Goal: Find contact information: Find contact information

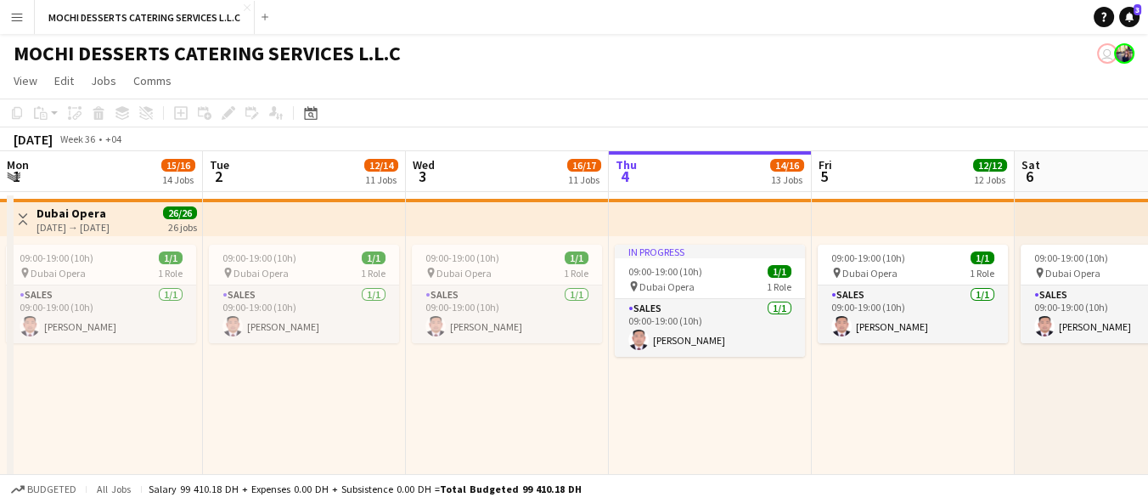
scroll to position [0, 405]
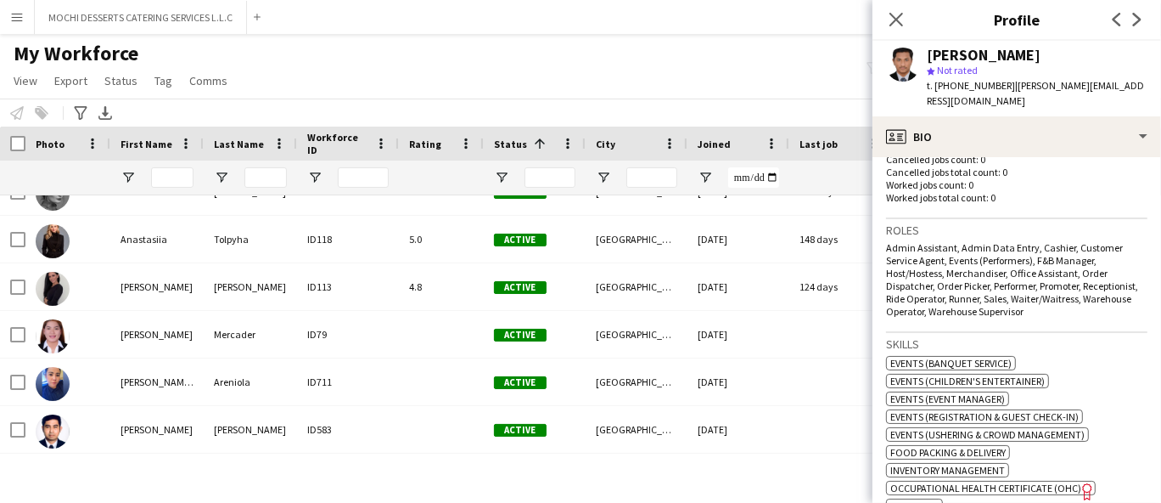
scroll to position [155, 0]
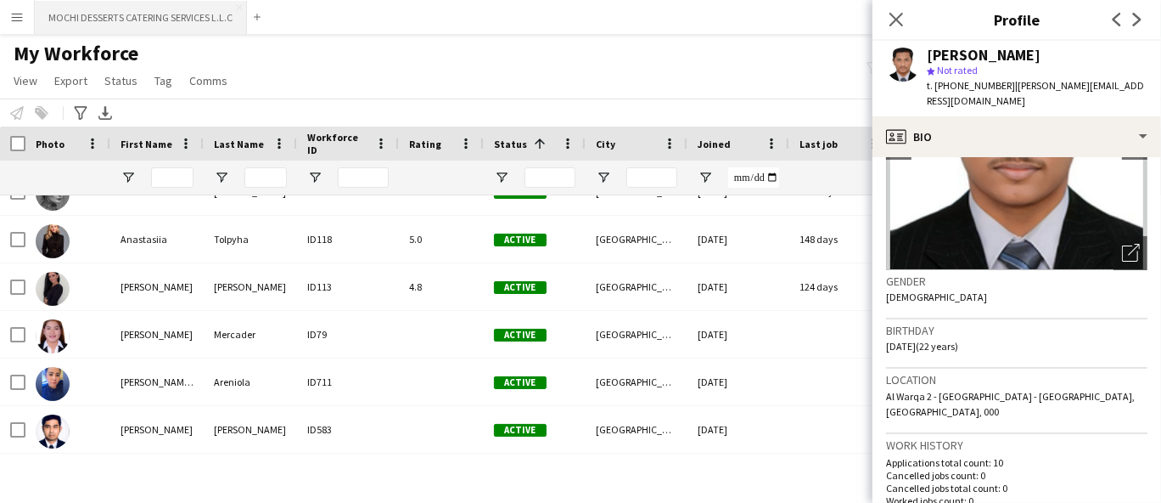
click at [131, 31] on button "MOCHI DESSERTS CATERING SERVICES L.L.C Close" at bounding box center [141, 17] width 212 height 33
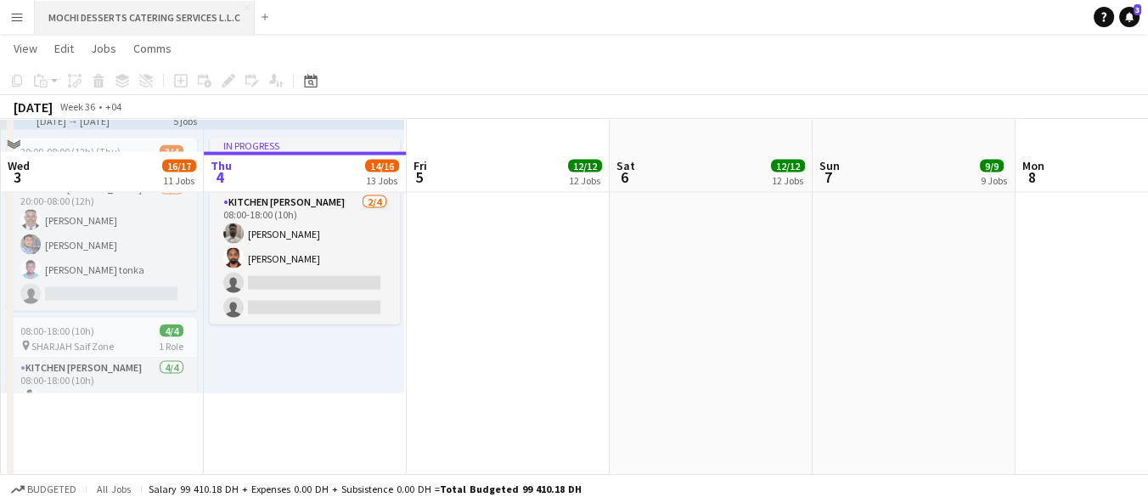
scroll to position [4095, 0]
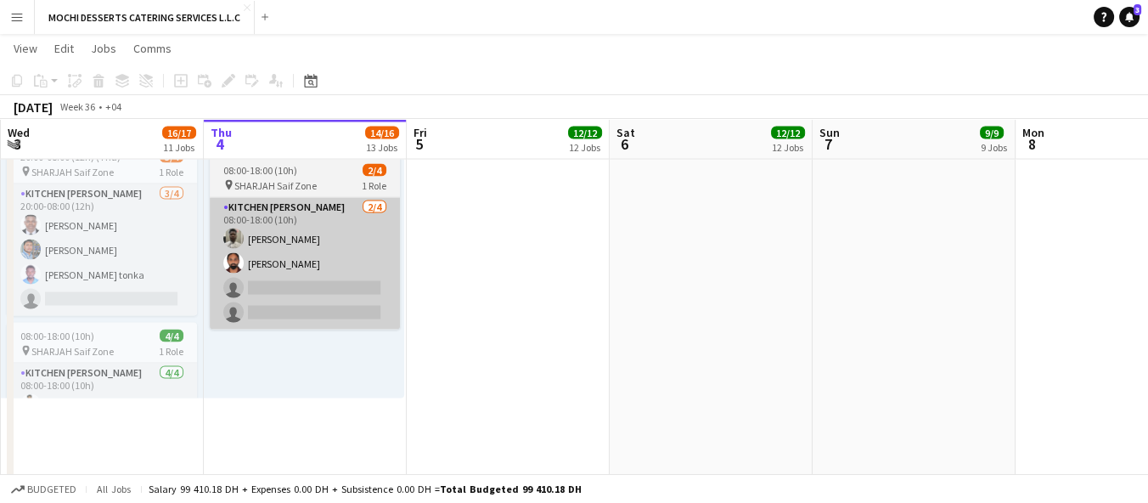
click at [268, 290] on app-card-role "Kitchen [PERSON_NAME] [DATE] 08:00-18:00 (10h) Akinyele [PERSON_NAME] Bhameshan…" at bounding box center [305, 264] width 190 height 132
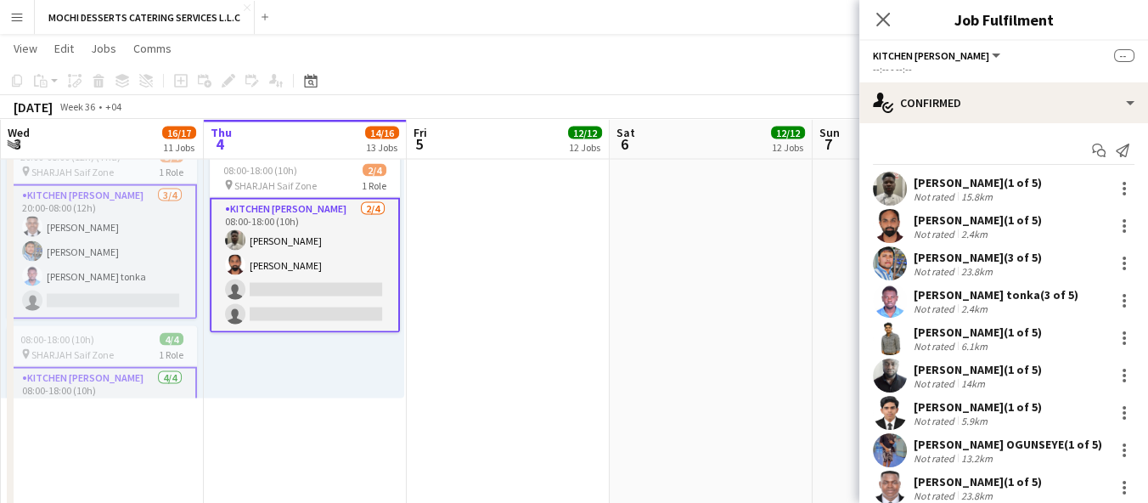
click at [935, 190] on div "Not rated" at bounding box center [935, 196] width 44 height 13
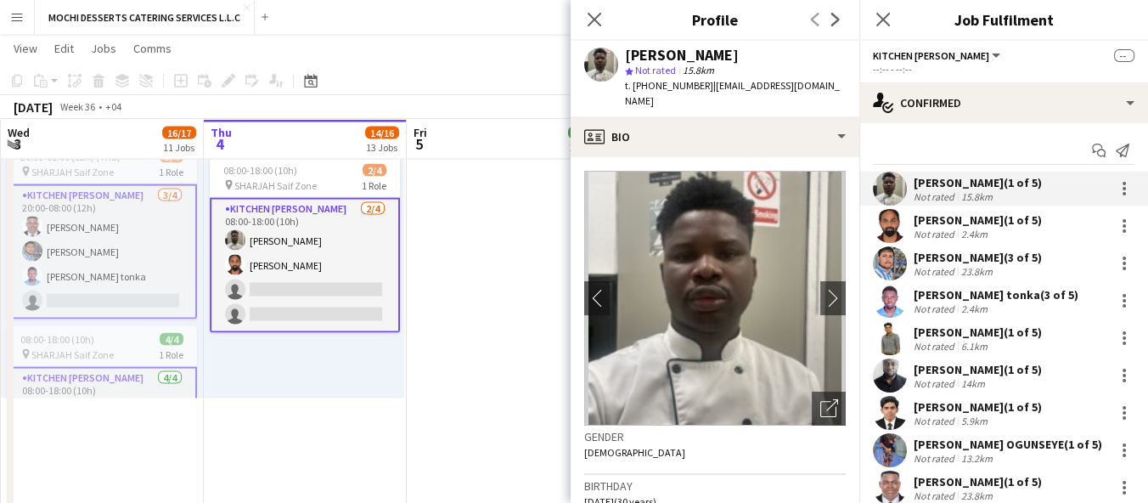
click at [896, 228] on app-user-avatar at bounding box center [890, 226] width 34 height 34
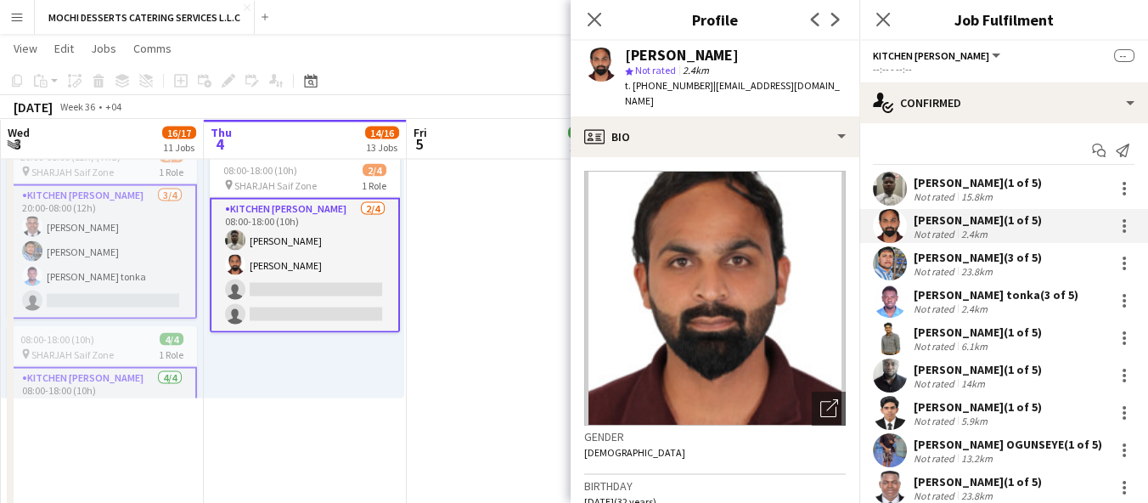
click at [900, 212] on app-user-avatar at bounding box center [890, 226] width 34 height 34
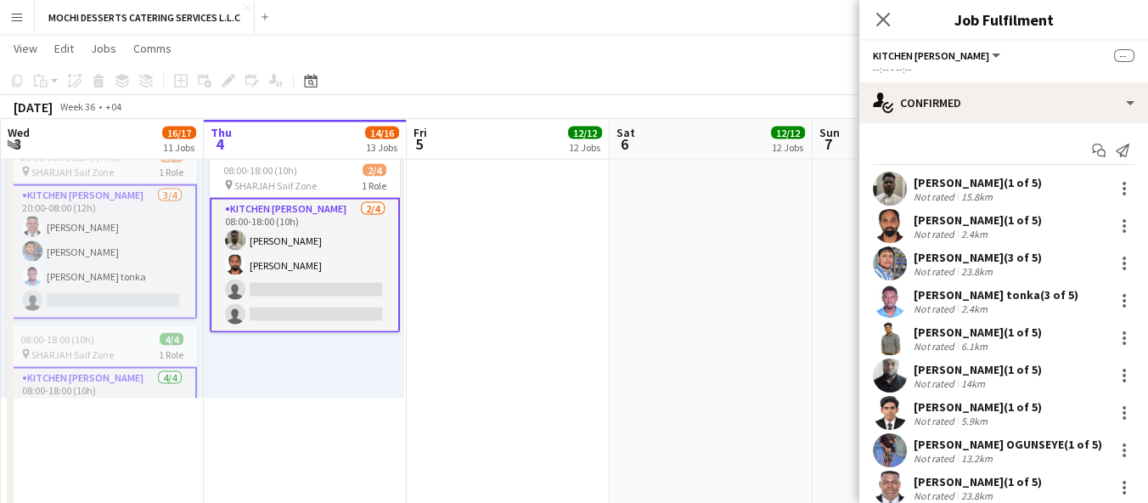
click at [935, 186] on div "[PERSON_NAME] (1 of 5)" at bounding box center [977, 182] width 128 height 15
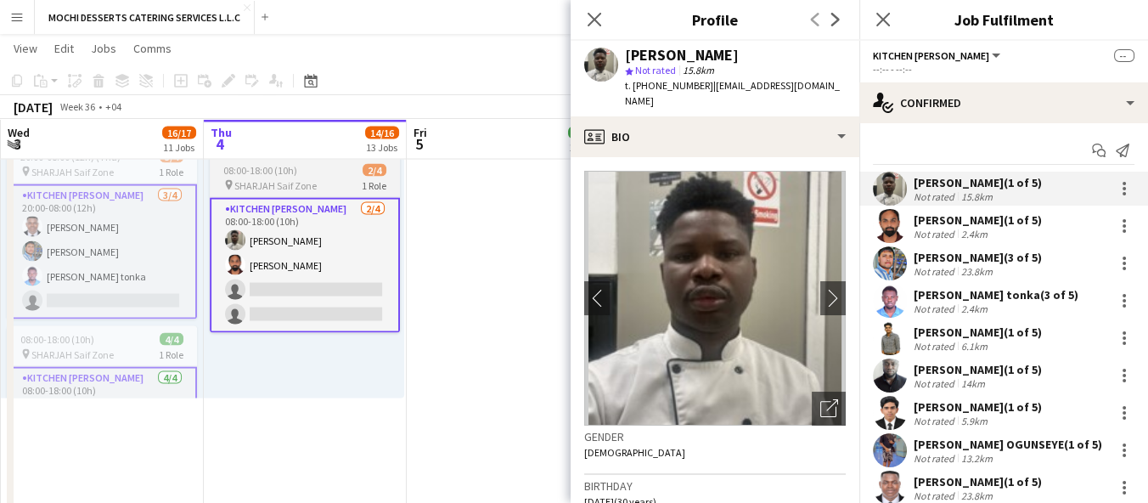
click at [268, 301] on app-card-role "Kitchen [PERSON_NAME] [DATE] 08:00-18:00 (10h) Akinyele [PERSON_NAME] Bhameshan…" at bounding box center [305, 265] width 190 height 135
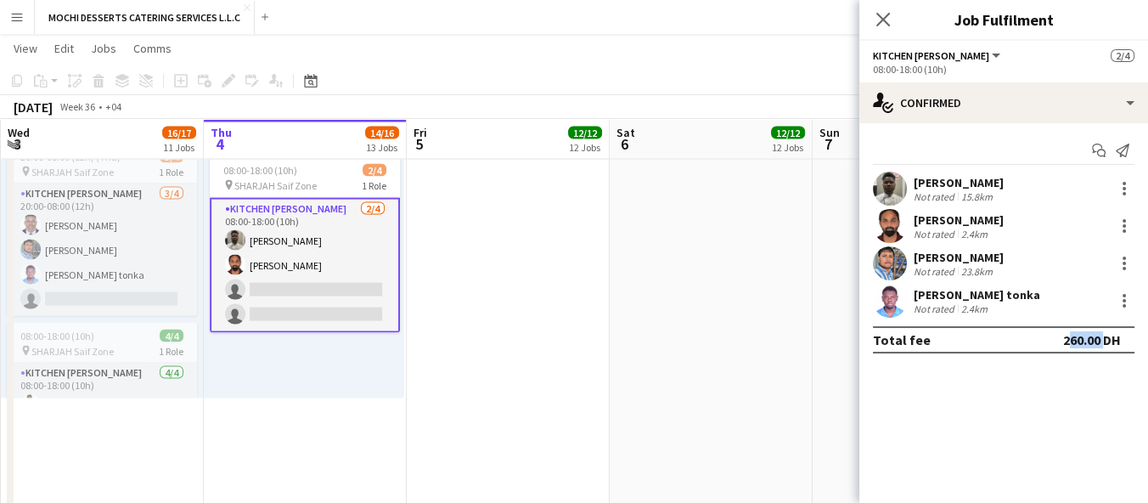
click at [1071, 456] on mat-expansion-panel "check Confirmed Start chat Send notification [PERSON_NAME] Not rated 15.8km [PE…" at bounding box center [1003, 312] width 289 height 379
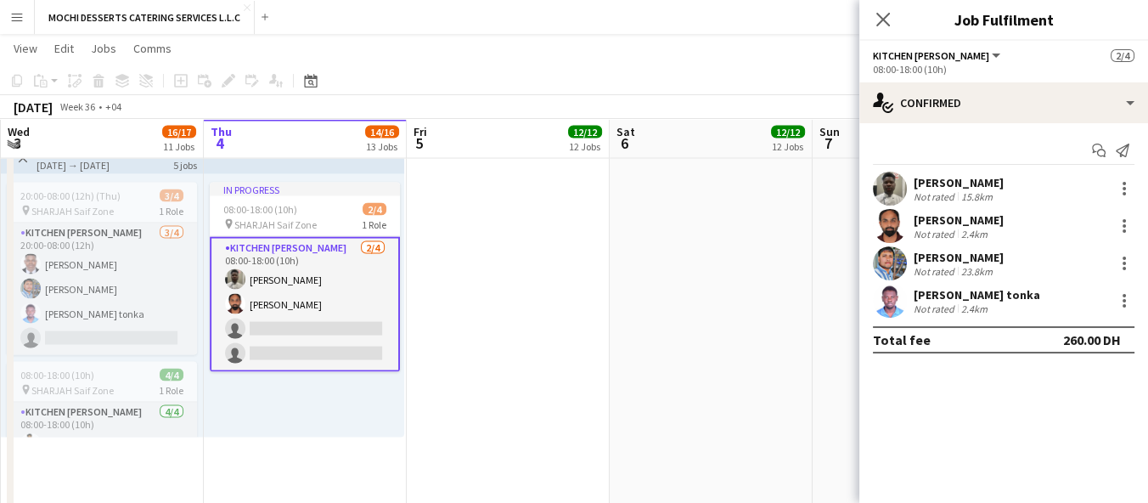
scroll to position [4054, 0]
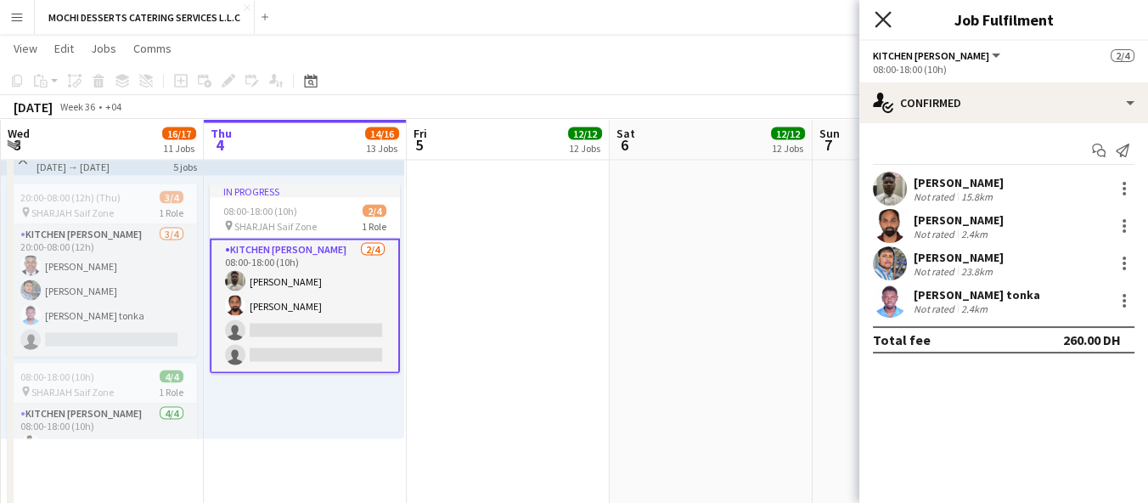
click at [878, 20] on icon "Close pop-in" at bounding box center [882, 19] width 16 height 16
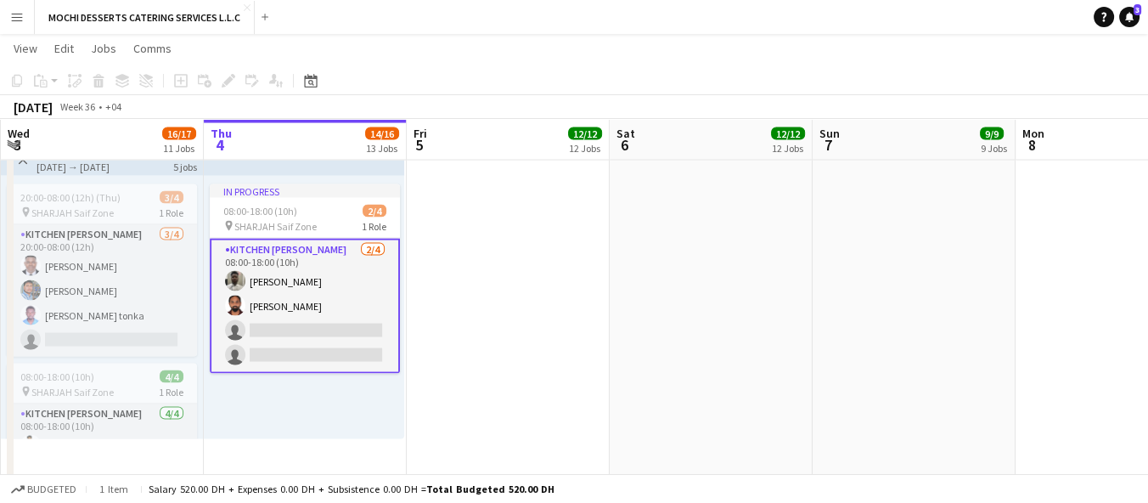
click at [540, 85] on app-toolbar "Copy Paste Paste Ctrl+V Paste with crew Ctrl+Shift+V Paste linked Job [GEOGRAPH…" at bounding box center [574, 80] width 1148 height 29
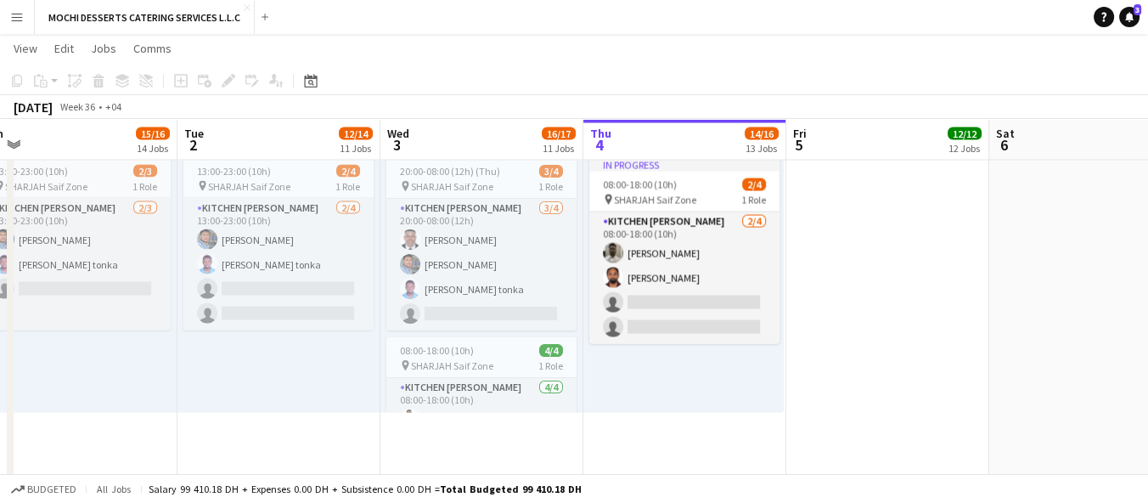
scroll to position [4082, 0]
click at [23, 14] on button "Menu" at bounding box center [17, 17] width 34 height 34
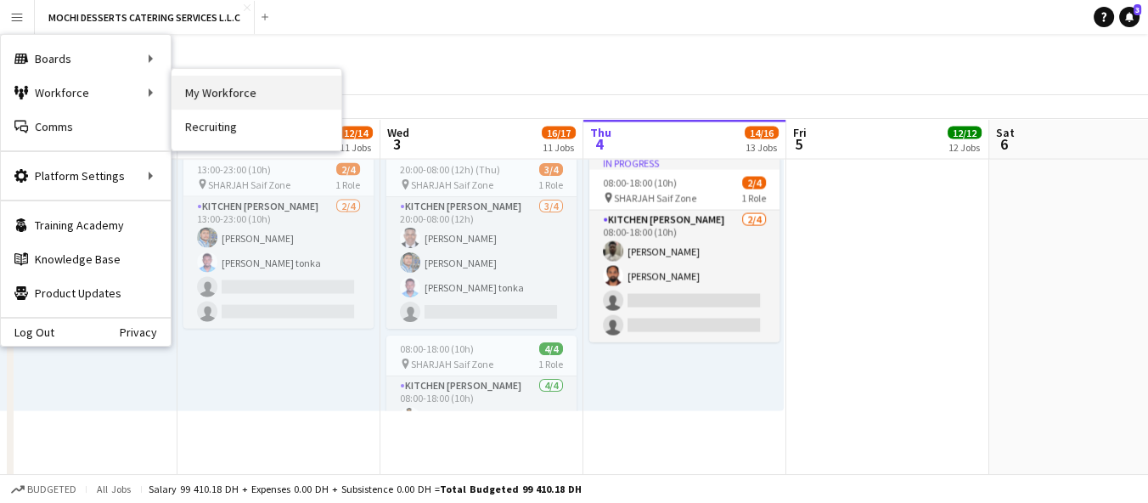
click at [203, 95] on link "My Workforce" at bounding box center [256, 93] width 170 height 34
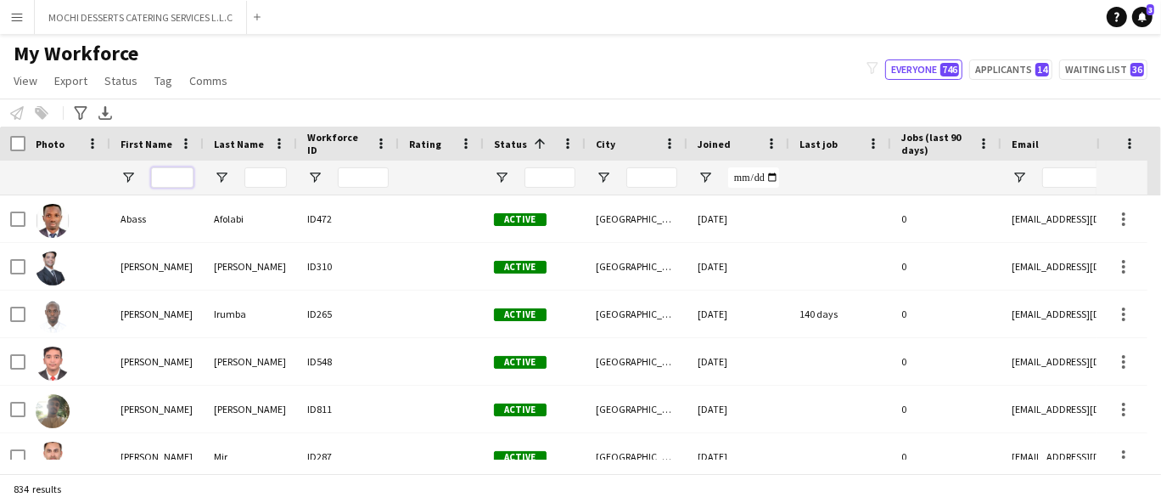
click at [167, 168] on input "First Name Filter Input" at bounding box center [172, 177] width 42 height 20
click at [192, 175] on input "First Name Filter Input" at bounding box center [172, 177] width 42 height 20
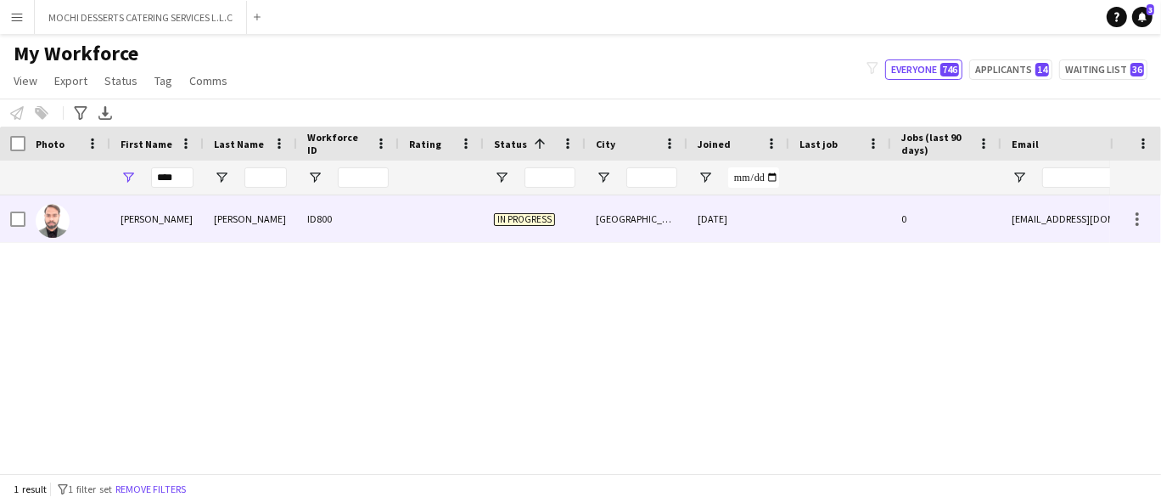
click at [298, 222] on div "ID800" at bounding box center [348, 218] width 102 height 47
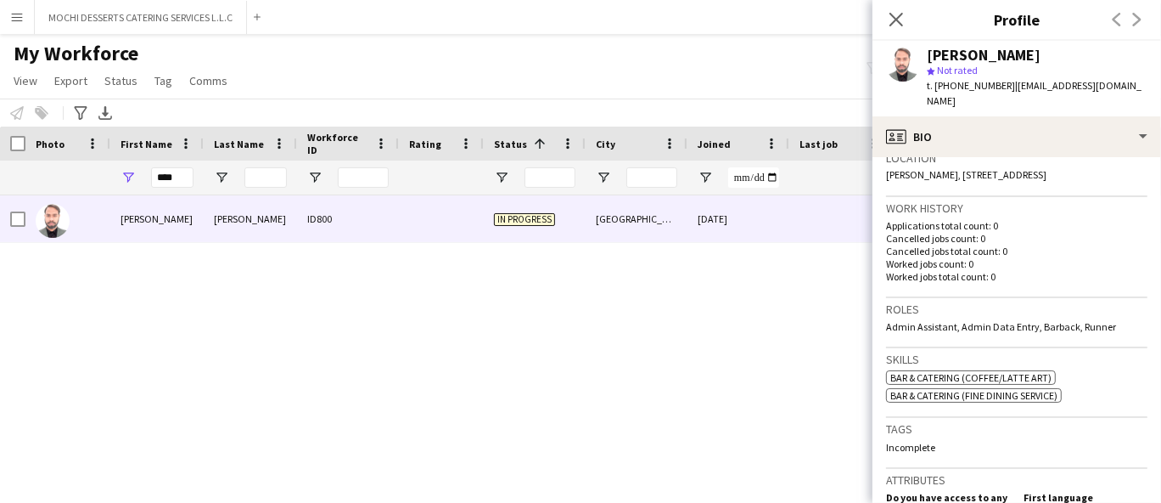
scroll to position [863, 0]
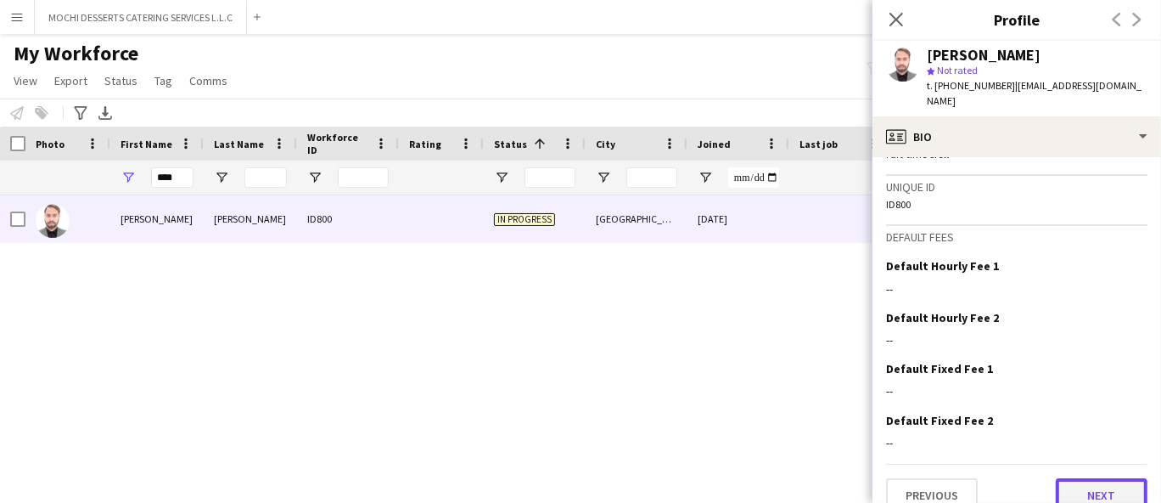
click at [1080, 478] on button "Next" at bounding box center [1102, 495] width 92 height 34
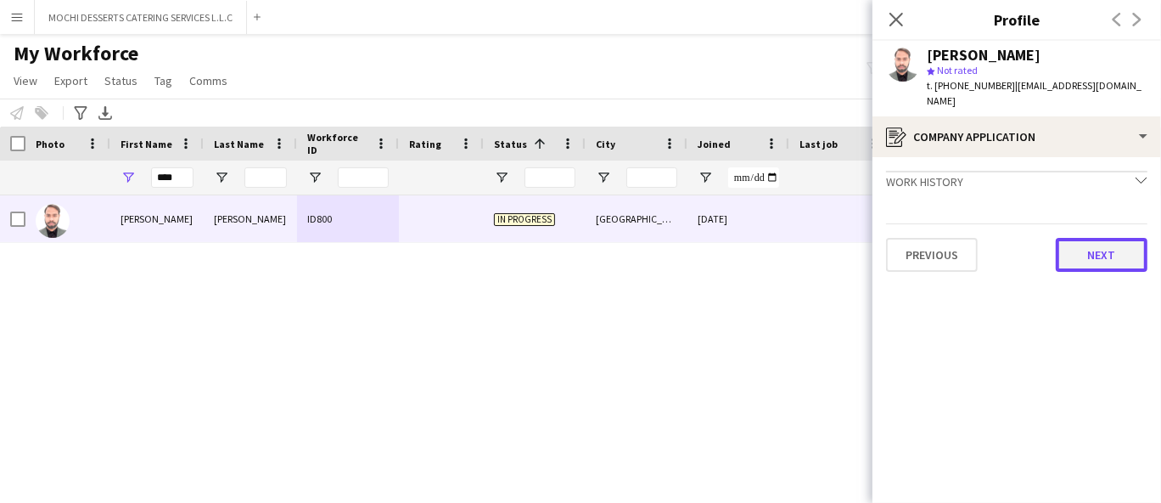
click at [1090, 244] on button "Next" at bounding box center [1102, 255] width 92 height 34
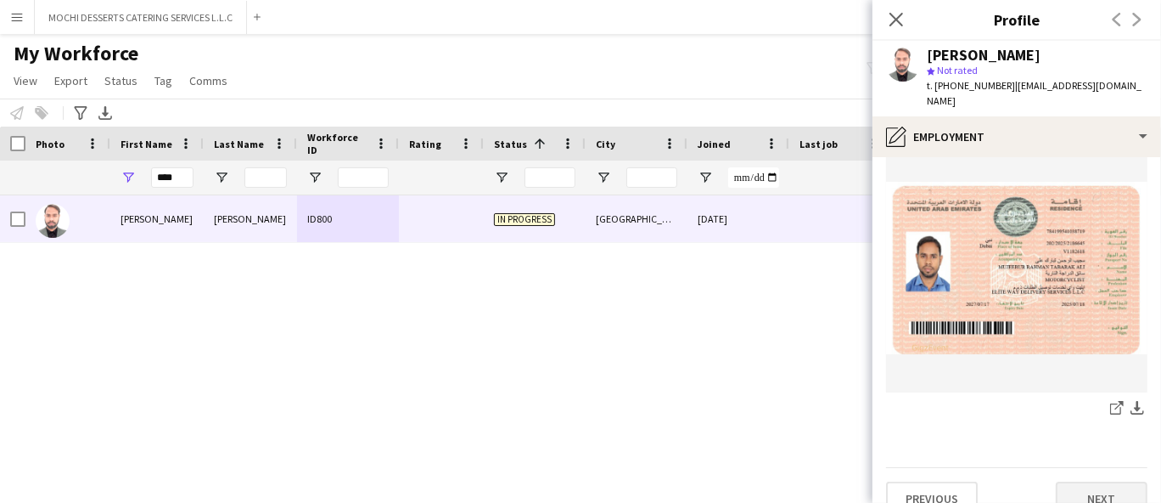
scroll to position [734, 0]
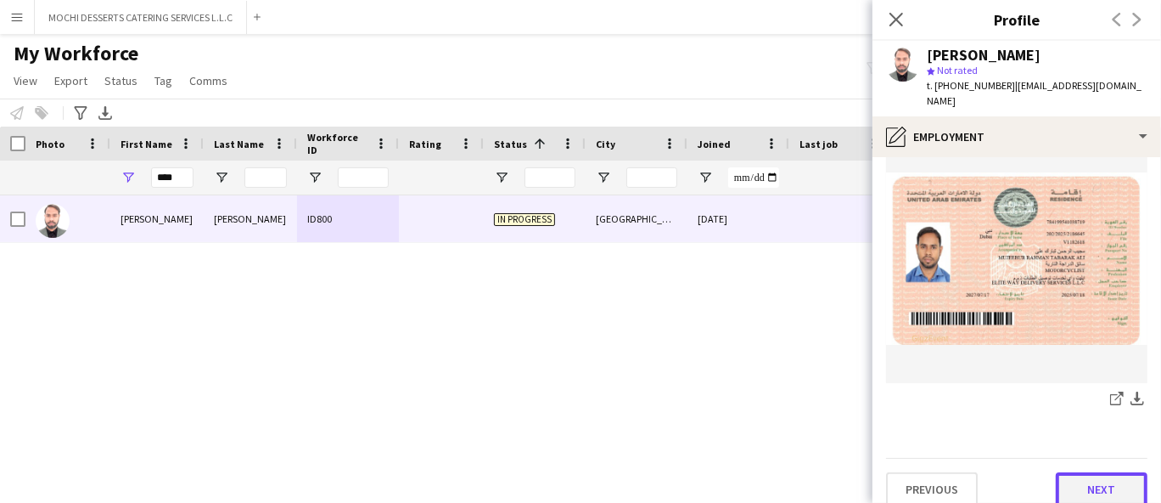
click at [1078, 472] on button "Next" at bounding box center [1102, 489] width 92 height 34
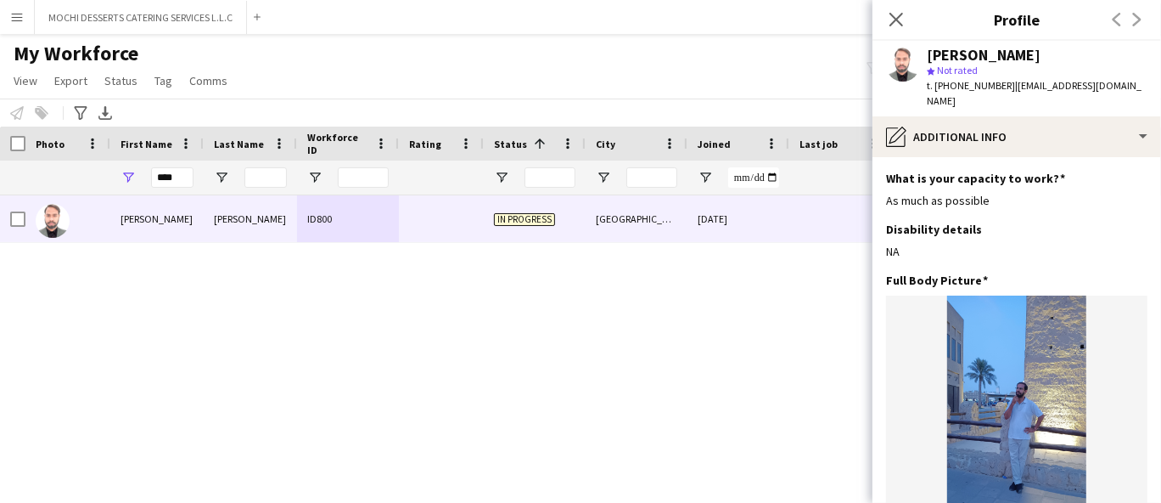
click at [364, 322] on div "[PERSON_NAME] ID800 In progress [GEOGRAPHIC_DATA] [DATE] 0 [EMAIL_ADDRESS][DOMA…" at bounding box center [555, 327] width 1110 height 264
click at [171, 178] on input "****" at bounding box center [172, 177] width 42 height 20
type input "*****"
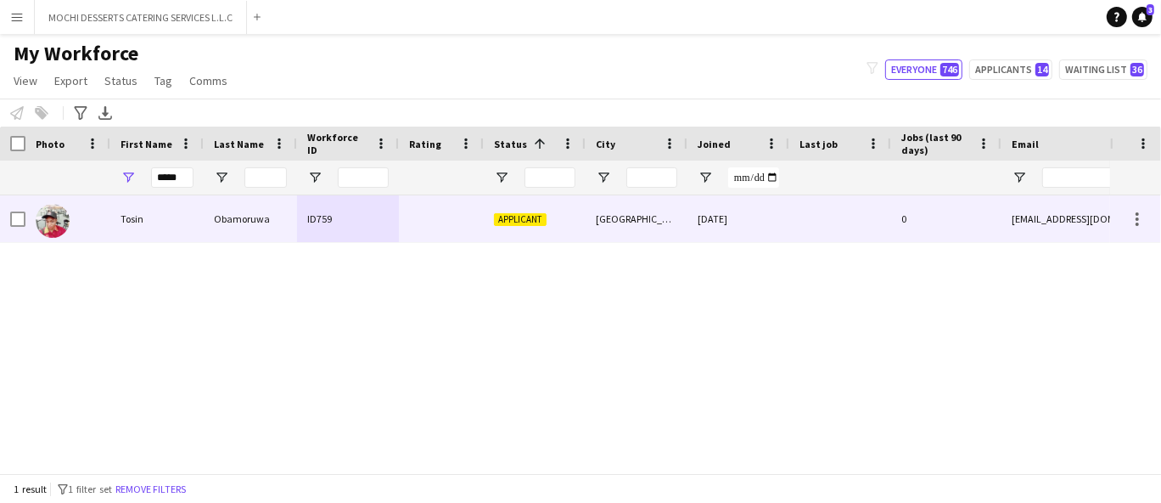
click at [531, 209] on div "Applicant" at bounding box center [535, 218] width 102 height 47
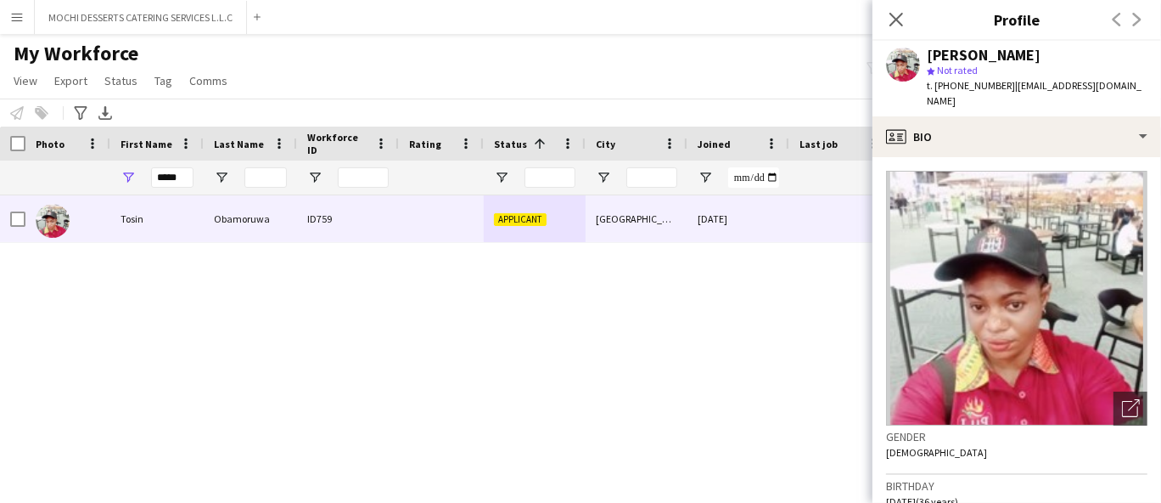
click at [299, 298] on div "Tosin Obamoruwa ID759 Applicant [GEOGRAPHIC_DATA] [DATE] 0 [EMAIL_ADDRESS][DOMA…" at bounding box center [555, 327] width 1110 height 264
click at [180, 174] on input "*****" at bounding box center [172, 177] width 42 height 20
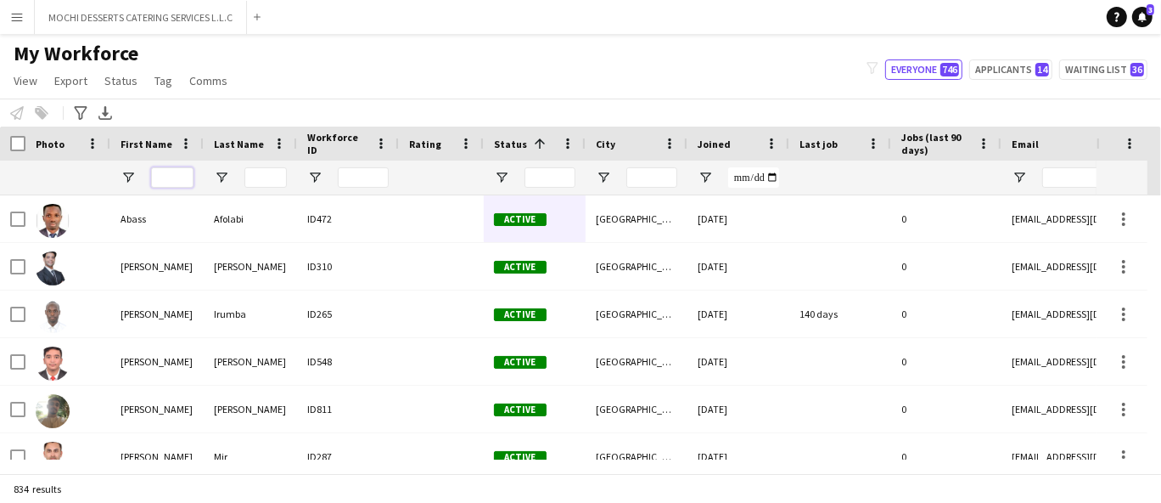
click at [182, 175] on input "First Name Filter Input" at bounding box center [172, 177] width 42 height 20
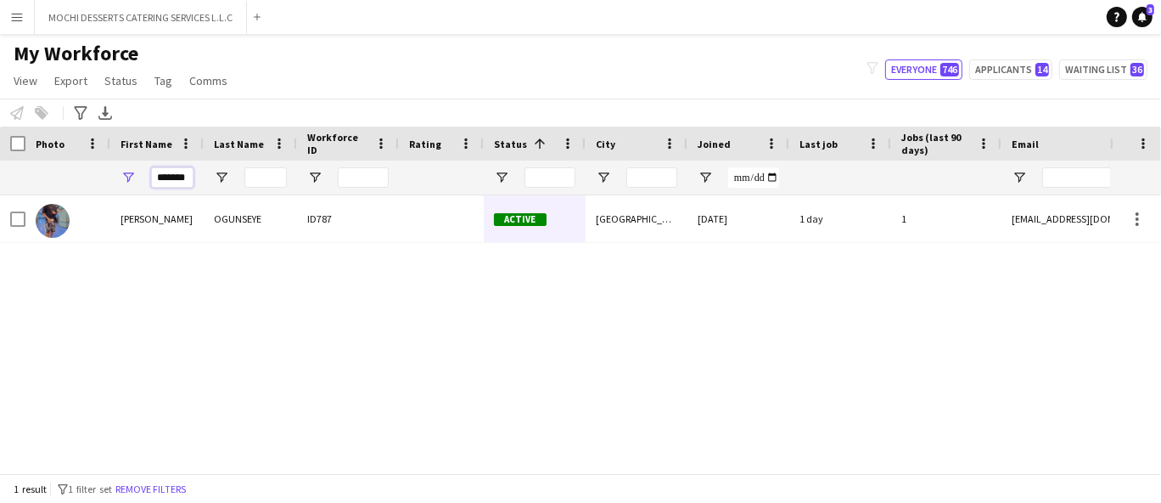
click at [169, 170] on input "*******" at bounding box center [172, 177] width 42 height 20
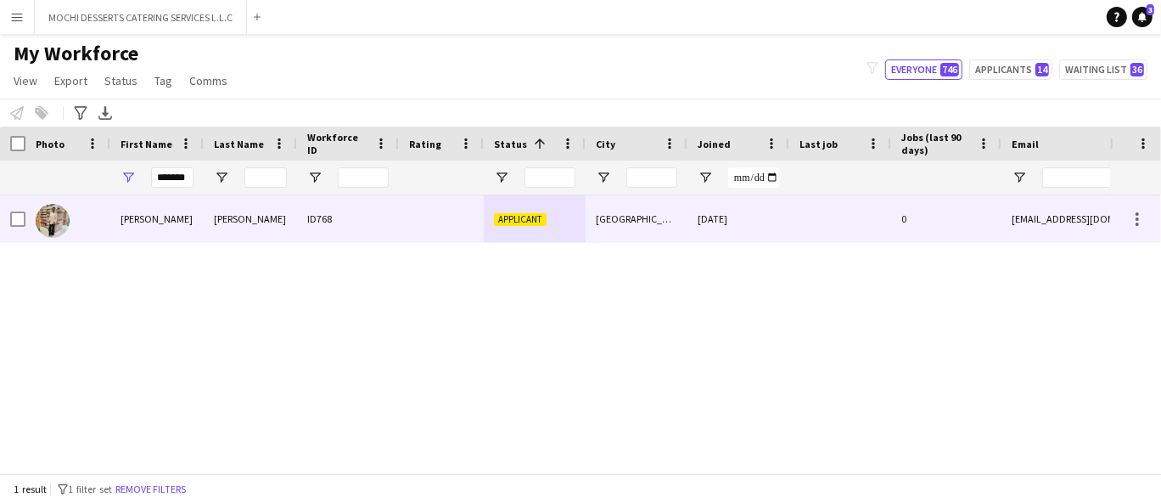
click at [227, 216] on div "[PERSON_NAME]" at bounding box center [250, 218] width 93 height 47
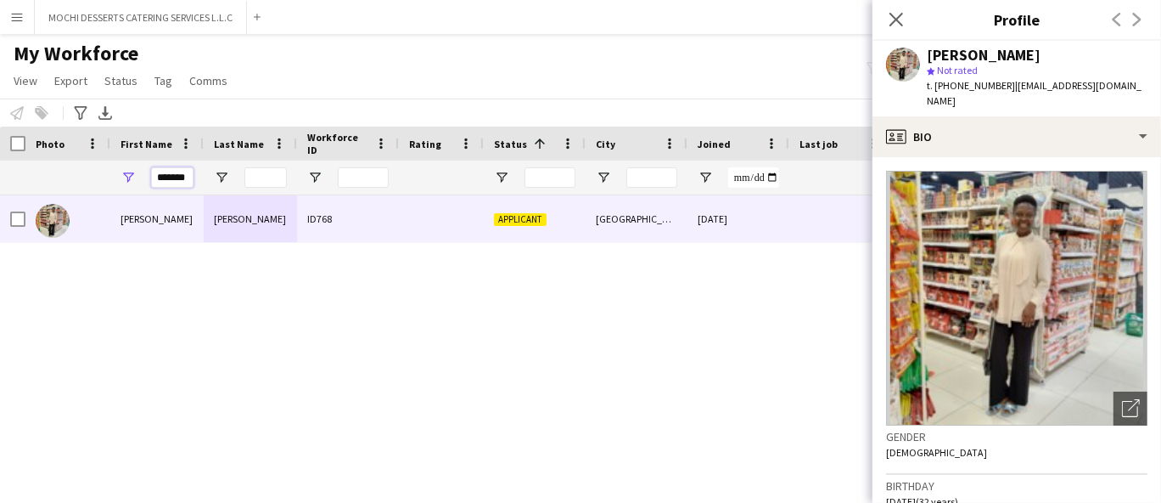
click at [179, 178] on input "*******" at bounding box center [172, 177] width 42 height 20
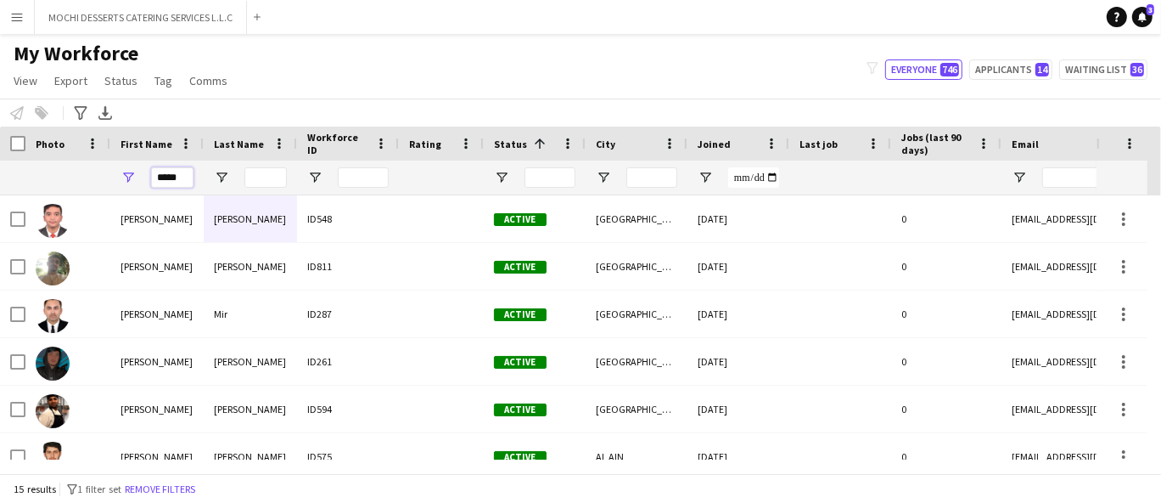
click at [183, 177] on input "*****" at bounding box center [172, 177] width 42 height 20
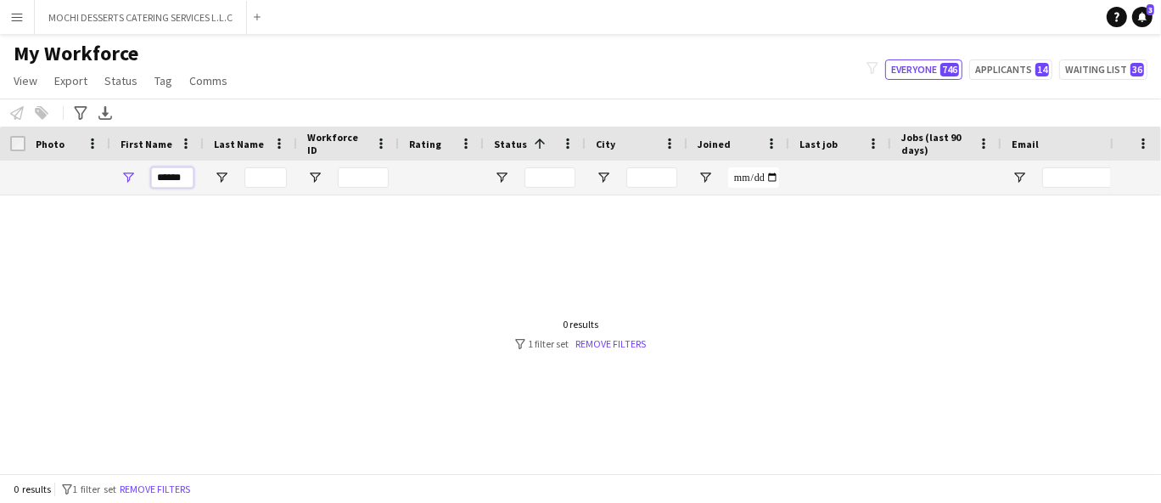
type input "*******"
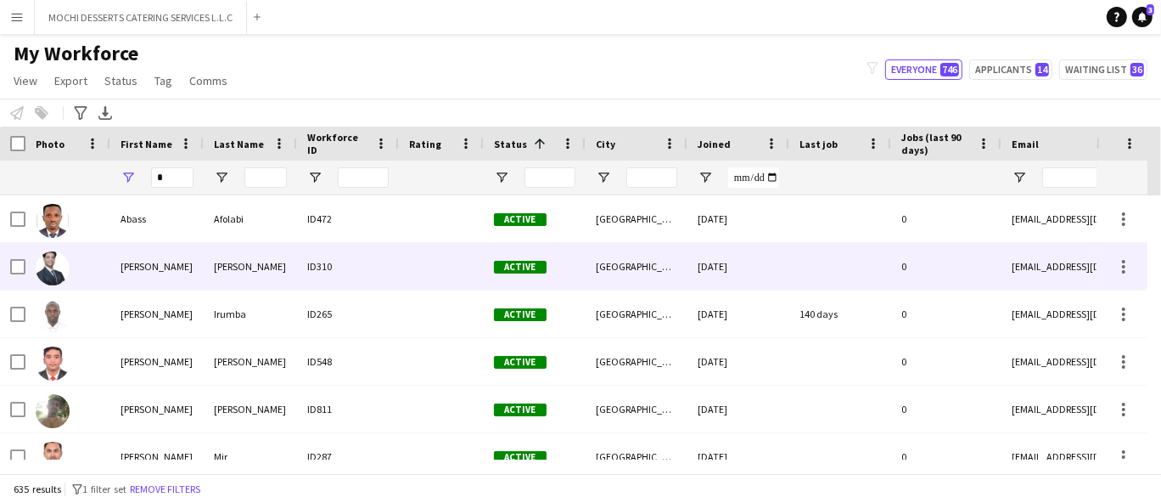
click at [237, 263] on div "[PERSON_NAME]" at bounding box center [250, 266] width 93 height 47
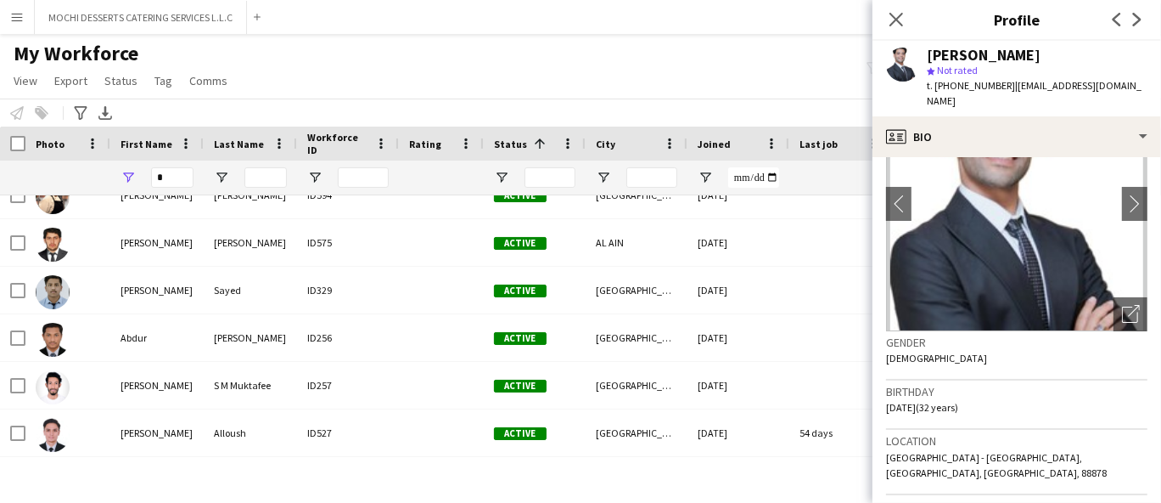
scroll to position [377, 0]
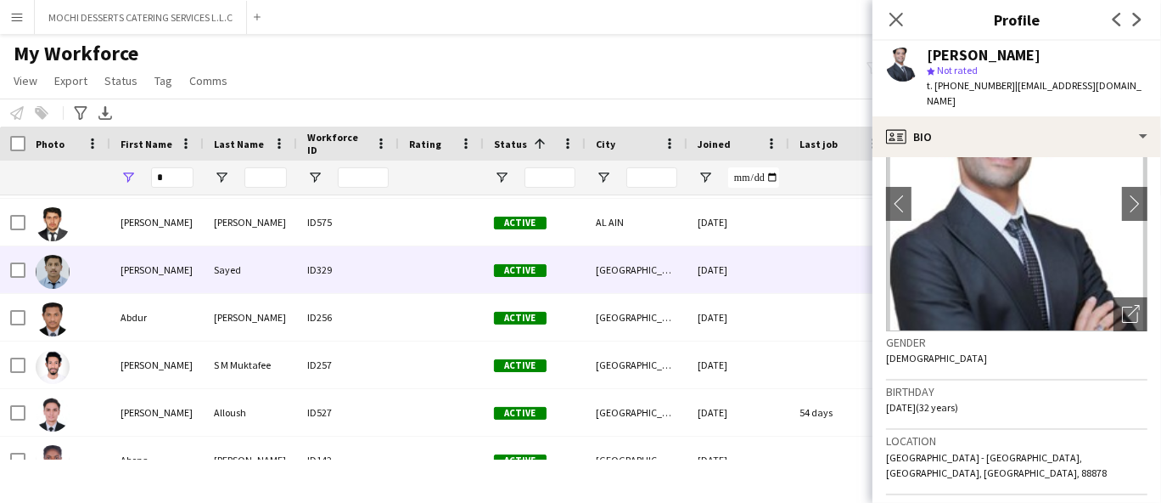
click at [168, 274] on div "[PERSON_NAME]" at bounding box center [156, 269] width 93 height 47
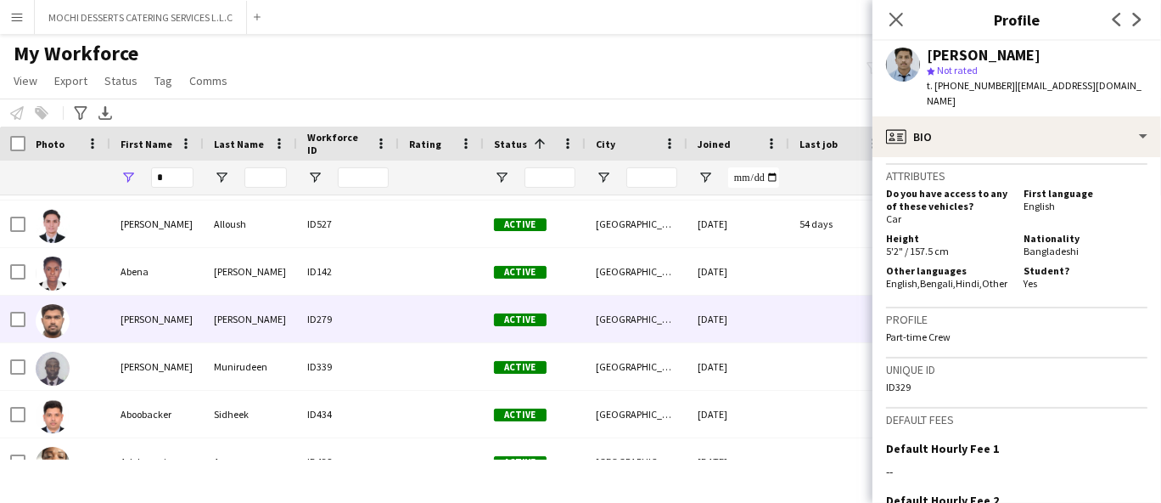
scroll to position [660, 0]
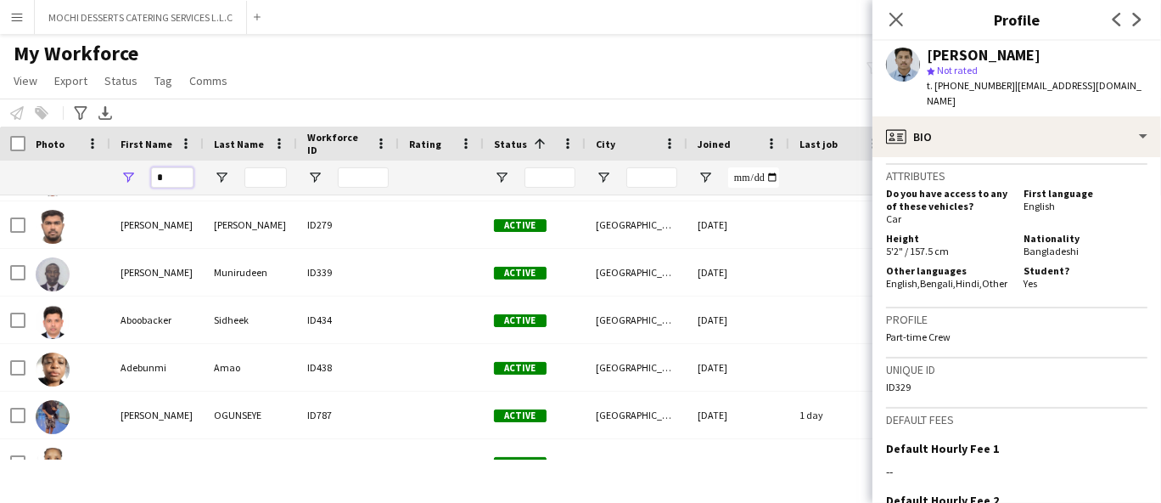
click at [181, 179] on input "*" at bounding box center [172, 177] width 42 height 20
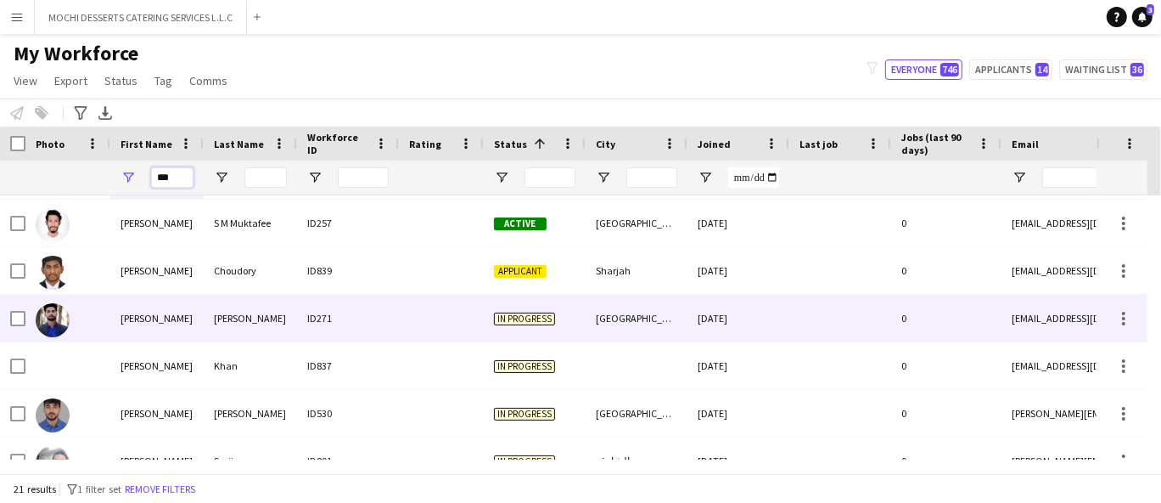
scroll to position [0, 0]
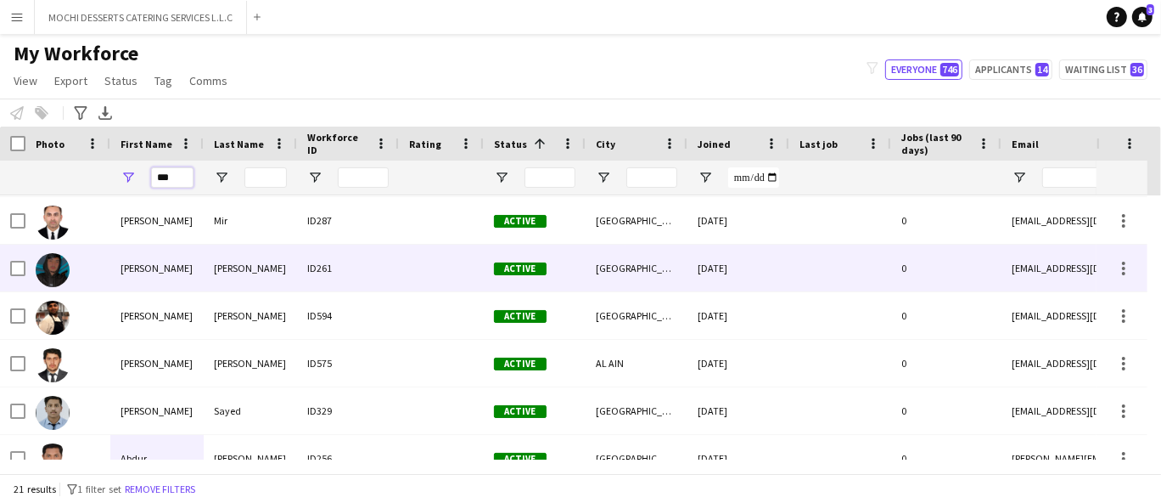
type input "***"
click at [300, 290] on div "ID261" at bounding box center [348, 267] width 102 height 47
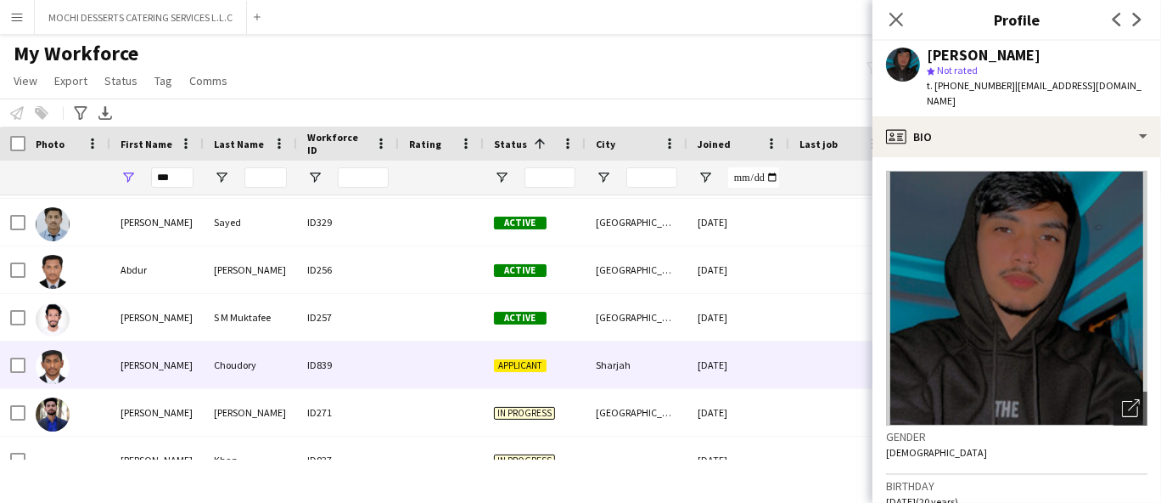
click at [153, 365] on div "[PERSON_NAME]" at bounding box center [156, 364] width 93 height 47
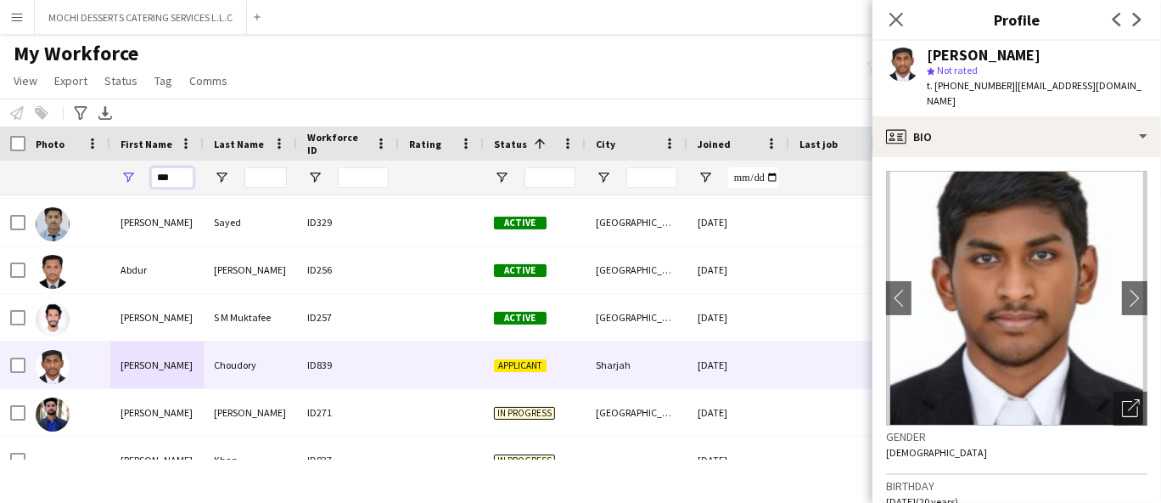
click at [183, 180] on input "***" at bounding box center [172, 177] width 42 height 20
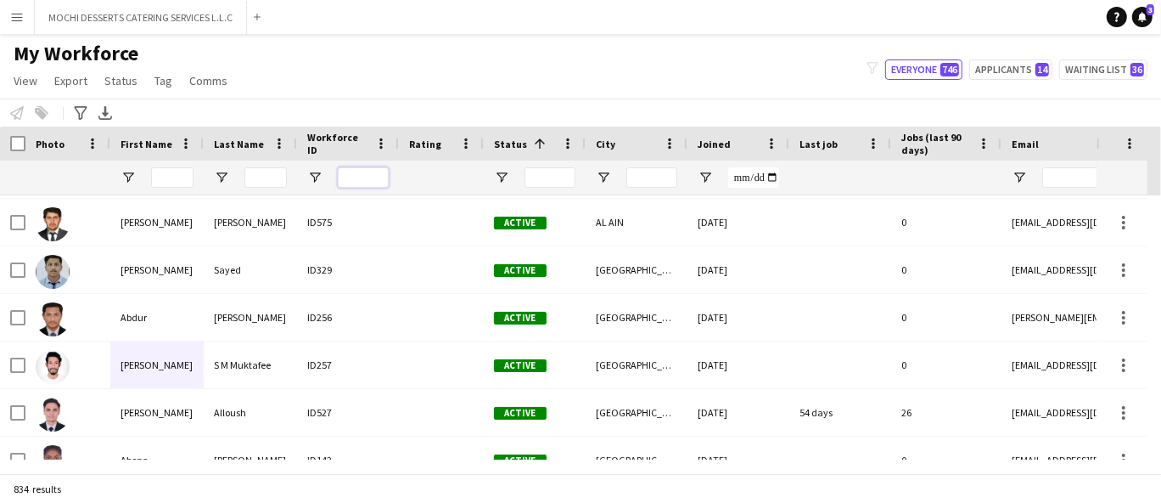
click at [372, 183] on input "Workforce ID Filter Input" at bounding box center [363, 177] width 51 height 20
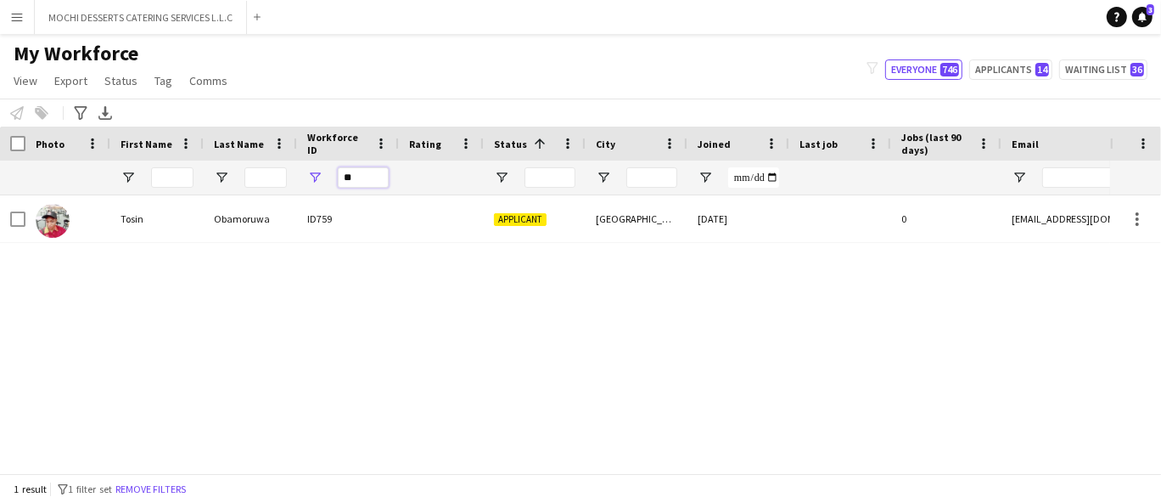
type input "*"
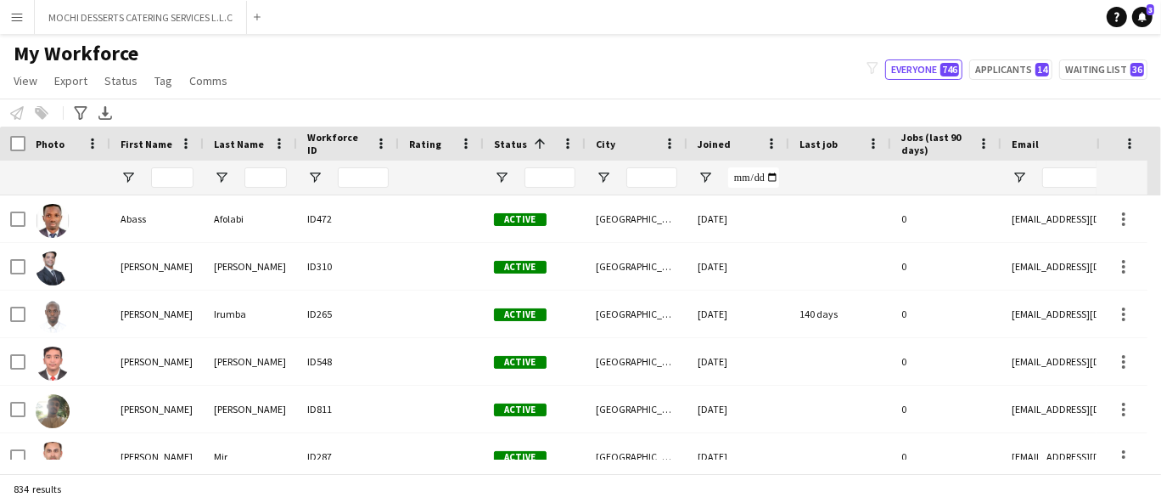
click at [338, 115] on div "Notify workforce Add to tag Select at least one crew to tag him or her. Advance…" at bounding box center [580, 112] width 1161 height 28
click at [167, 21] on button "MOCHI DESSERTS CATERING SERVICES L.L.C Close" at bounding box center [141, 17] width 212 height 33
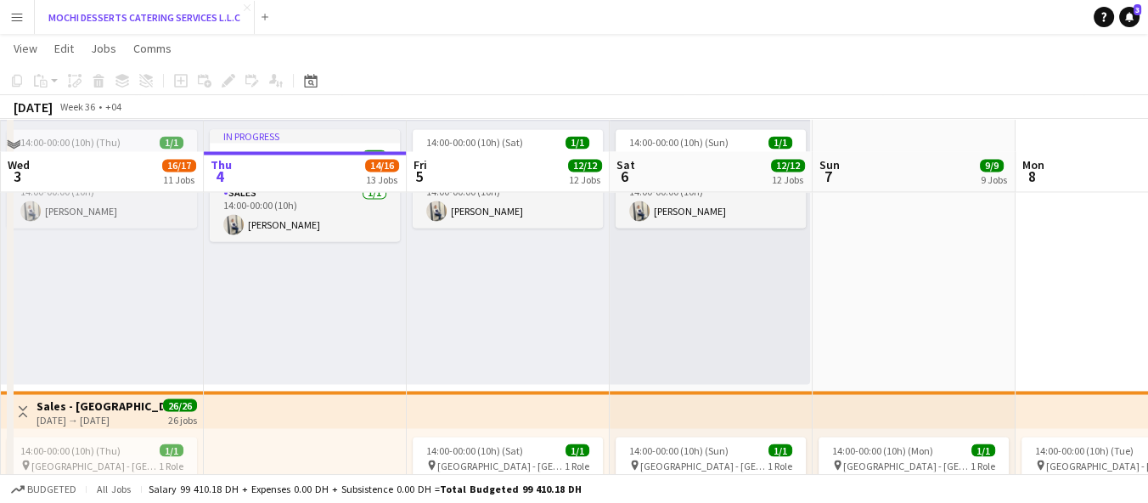
scroll to position [3465, 0]
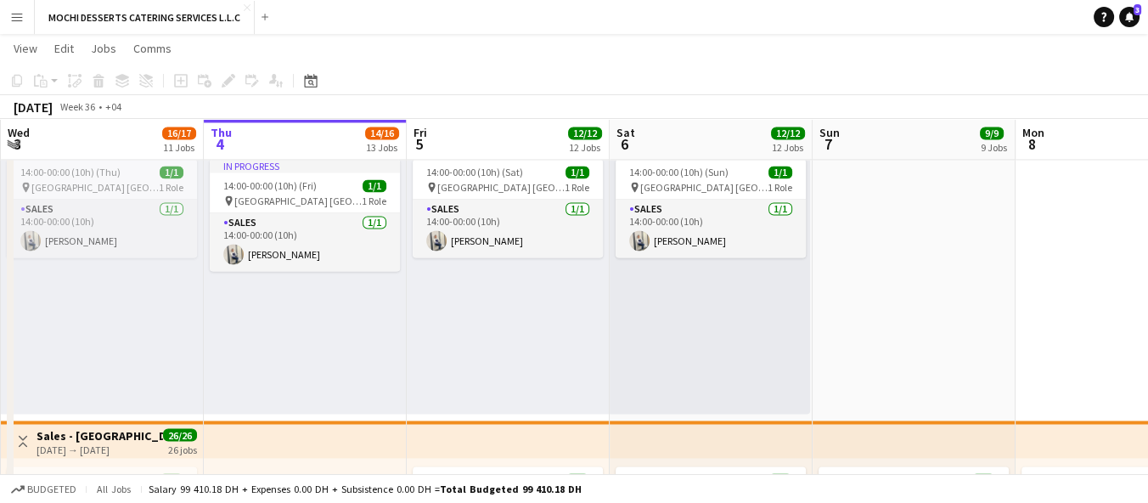
drag, startPoint x: 14, startPoint y: 19, endPoint x: 31, endPoint y: 37, distance: 25.8
click at [14, 19] on app-icon "Menu" at bounding box center [17, 17] width 14 height 14
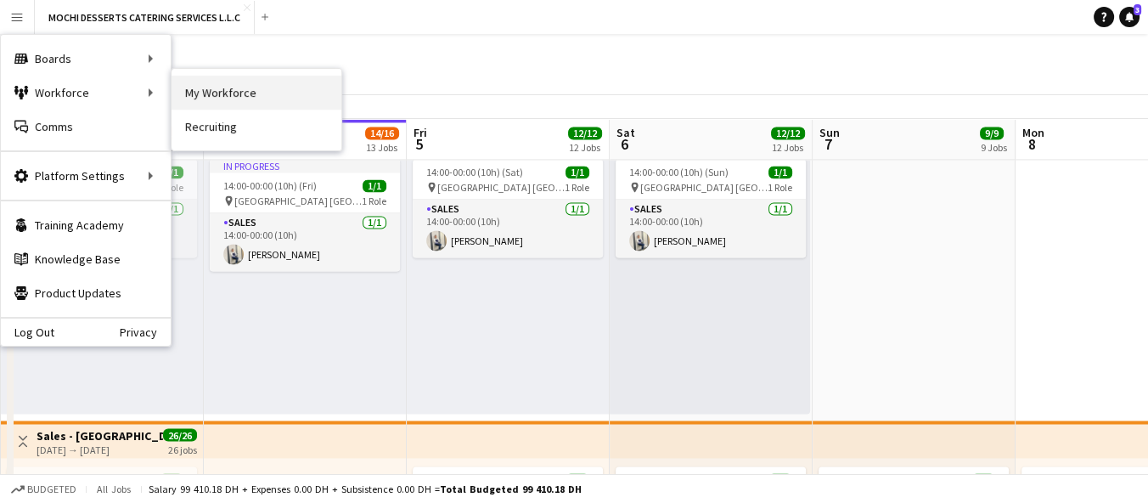
click at [216, 94] on link "My Workforce" at bounding box center [256, 93] width 170 height 34
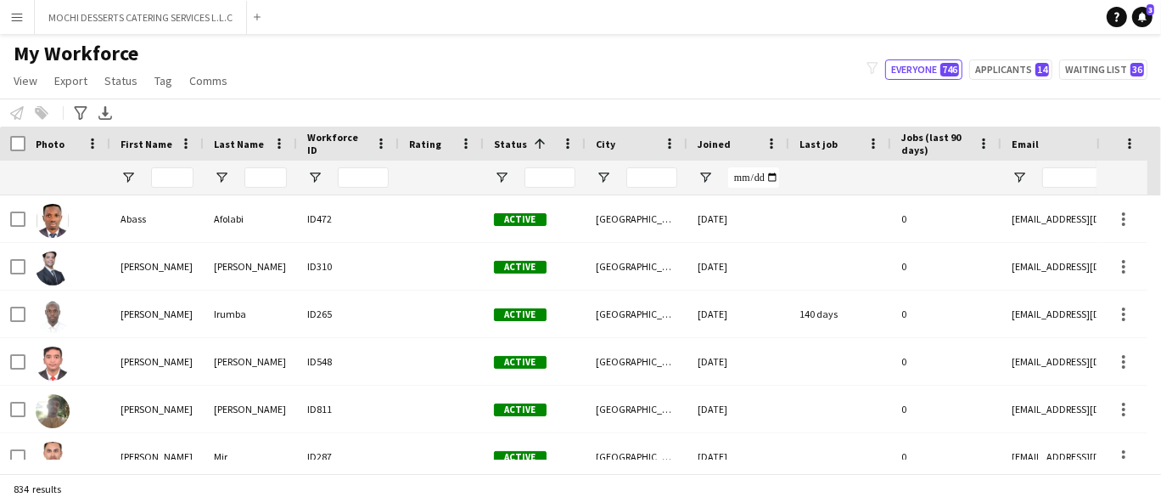
click at [500, 168] on div at bounding box center [535, 177] width 102 height 34
click at [504, 177] on span "Open Filter Menu" at bounding box center [501, 177] width 15 height 15
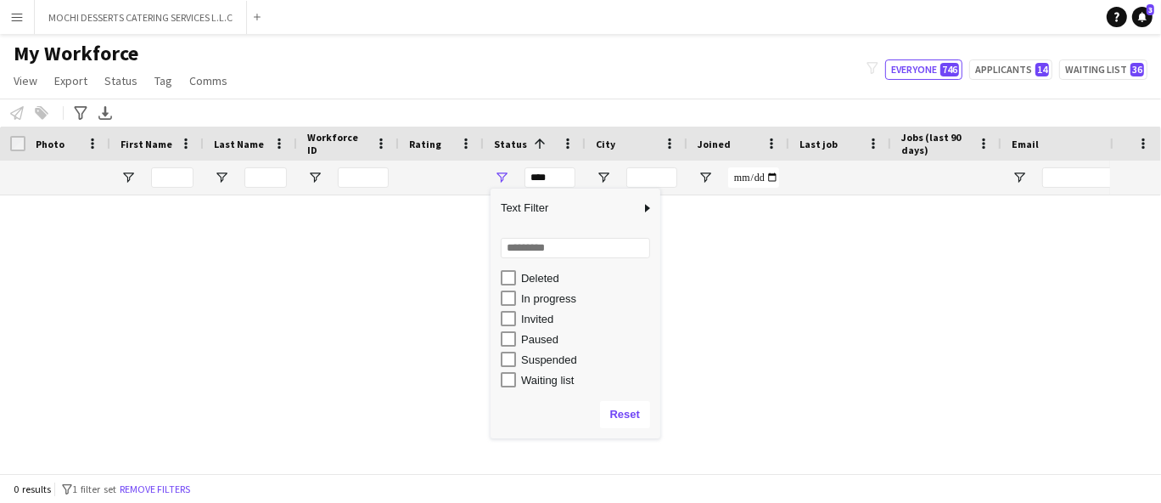
scroll to position [107, 0]
click at [536, 300] on div "In progress" at bounding box center [588, 296] width 134 height 13
type input "**********"
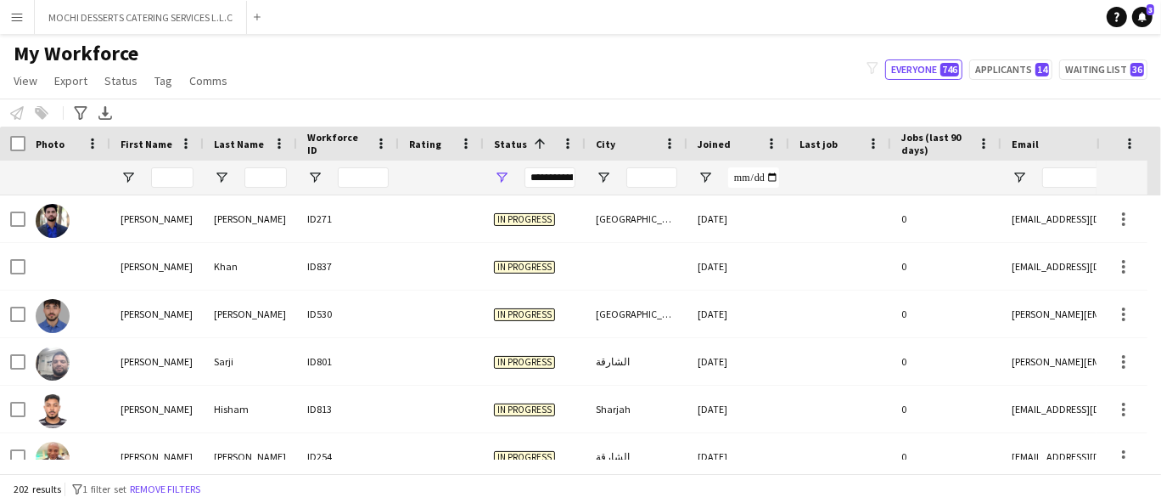
click at [534, 65] on div "My Workforce View Views Default view New view Update view Delete view Edit name…" at bounding box center [580, 70] width 1161 height 58
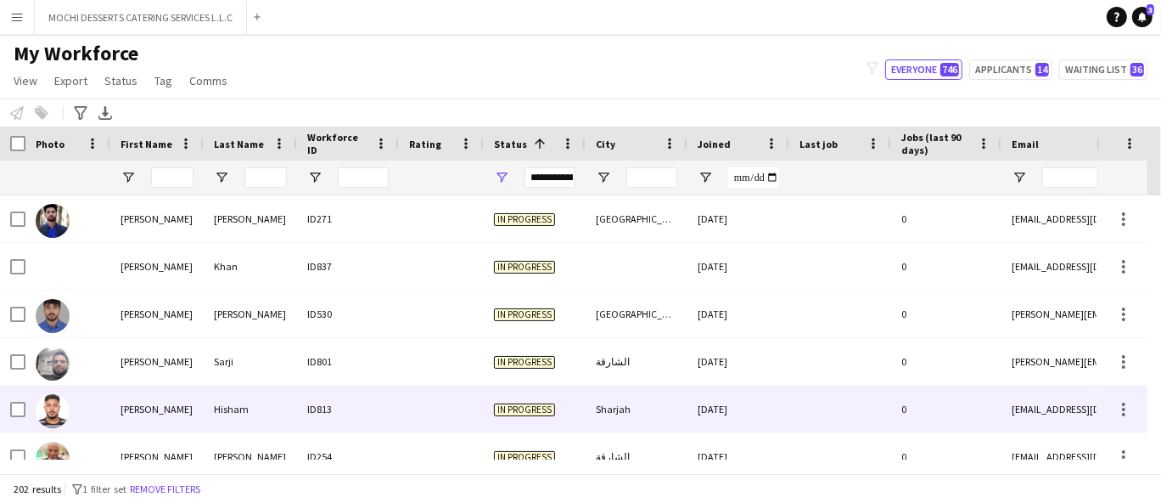
click at [328, 412] on div "ID813" at bounding box center [348, 408] width 102 height 47
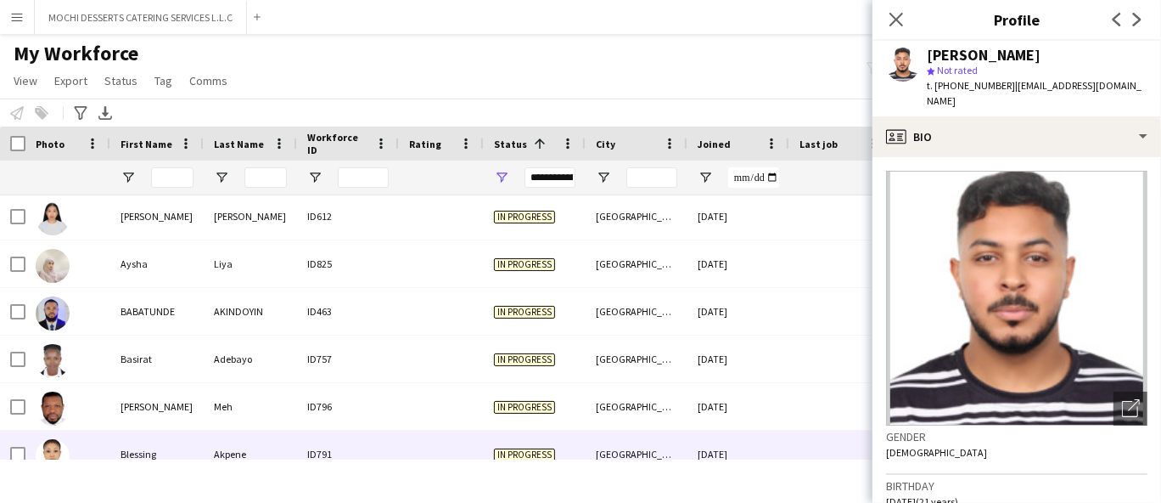
scroll to position [1414, 0]
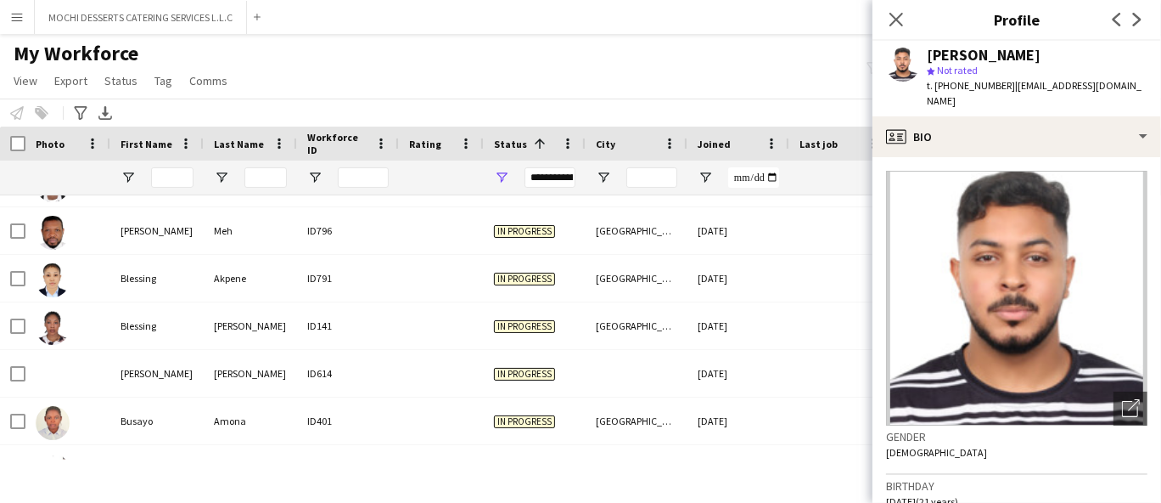
click at [741, 76] on div "My Workforce View Views Default view New view Update view Delete view Edit name…" at bounding box center [580, 70] width 1161 height 58
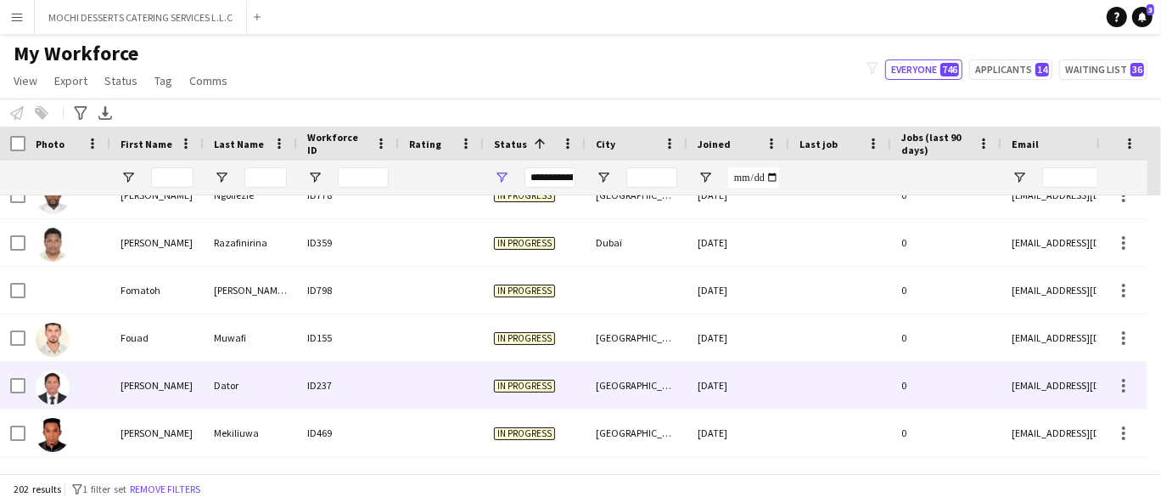
scroll to position [3359, 0]
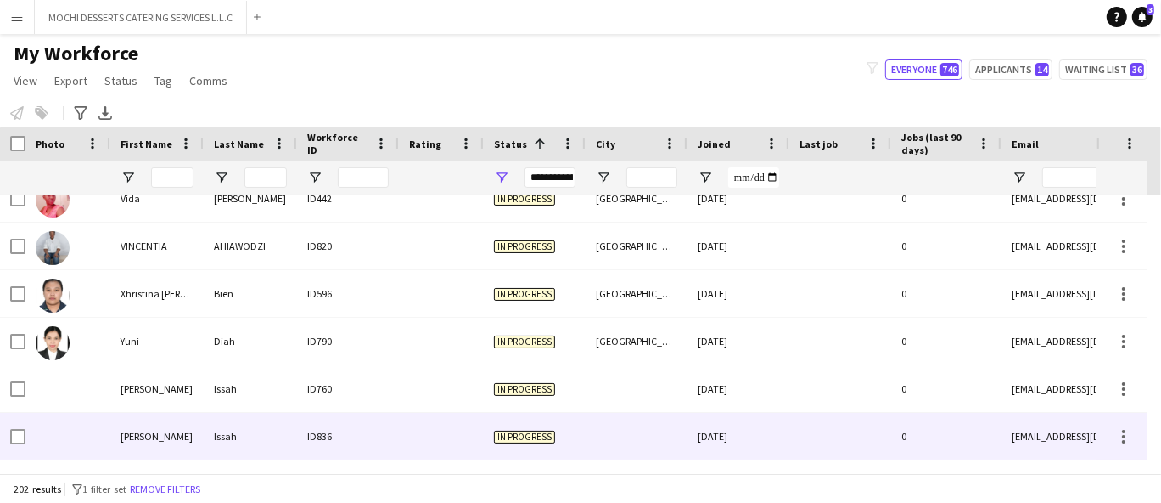
click at [509, 426] on div "In progress" at bounding box center [535, 436] width 102 height 47
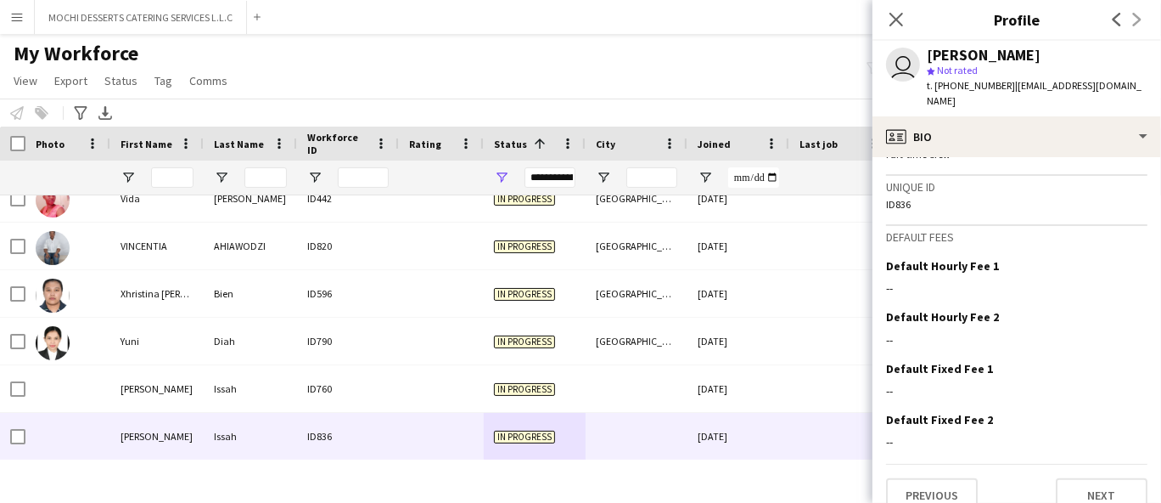
click at [966, 91] on span "t. [PHONE_NUMBER]" at bounding box center [971, 85] width 88 height 13
copy span "971544845839"
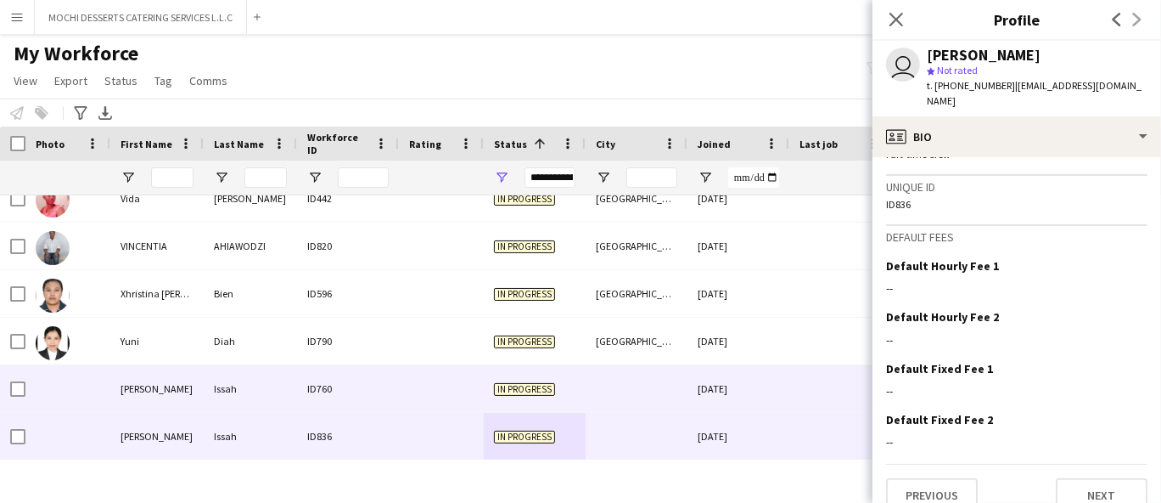
click at [251, 390] on div "Issah" at bounding box center [250, 388] width 93 height 47
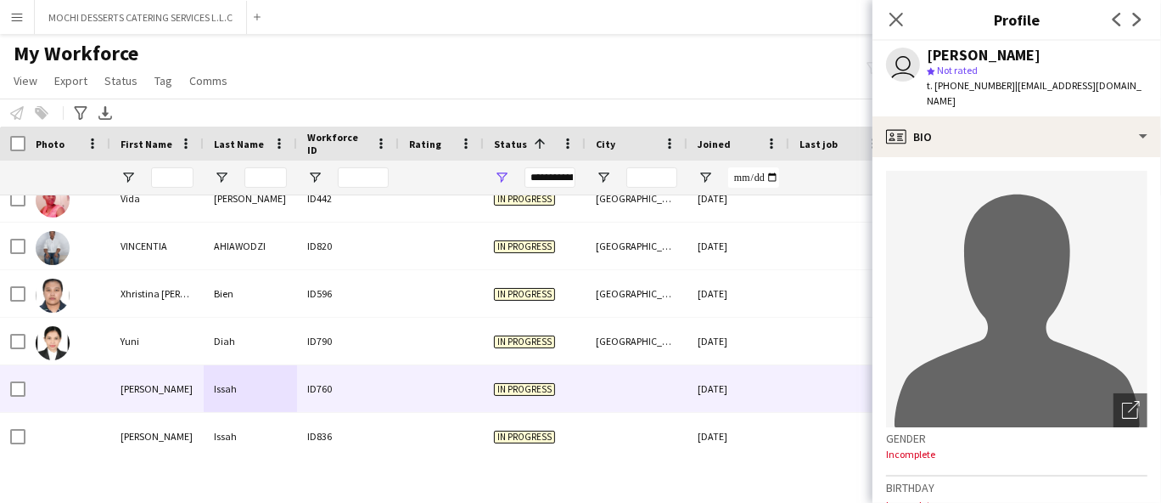
click at [964, 85] on span "t. [PHONE_NUMBER]" at bounding box center [971, 85] width 88 height 13
copy span "971544845839"
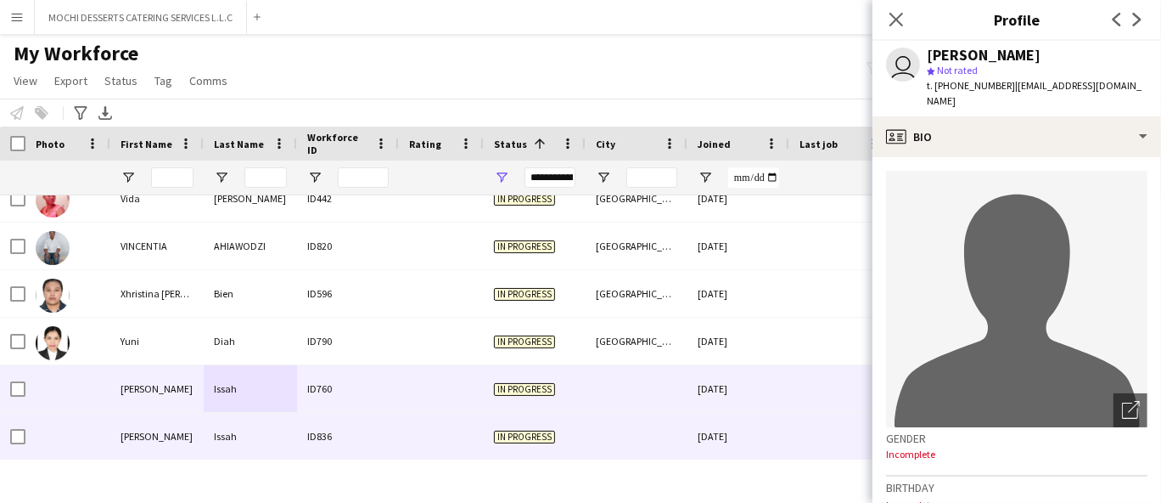
click at [295, 441] on div "Issah" at bounding box center [250, 436] width 93 height 47
click at [313, 392] on div "ID760" at bounding box center [348, 388] width 102 height 47
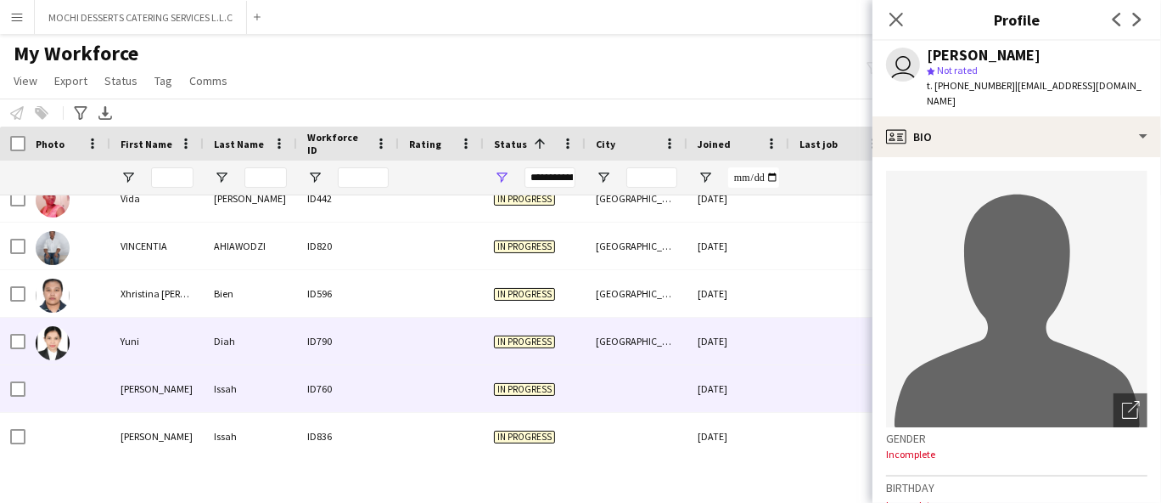
click at [338, 341] on div "ID790" at bounding box center [348, 341] width 102 height 47
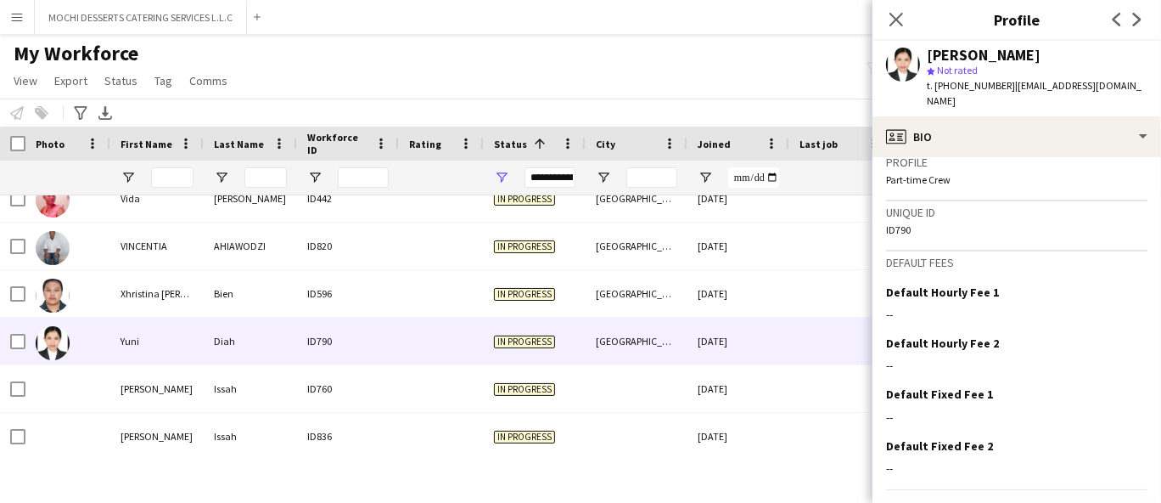
scroll to position [1027, 0]
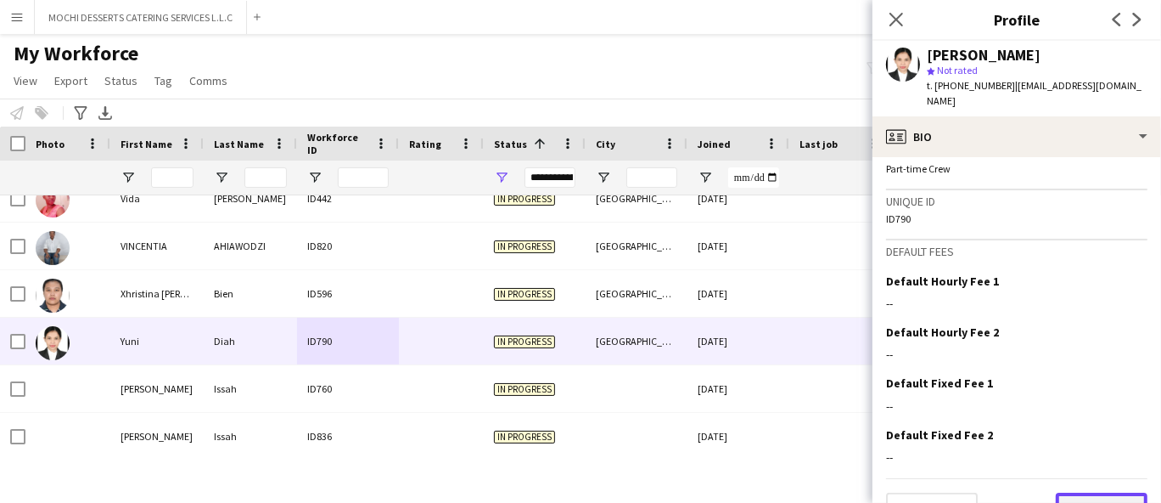
click at [1082, 492] on button "Next" at bounding box center [1102, 509] width 92 height 34
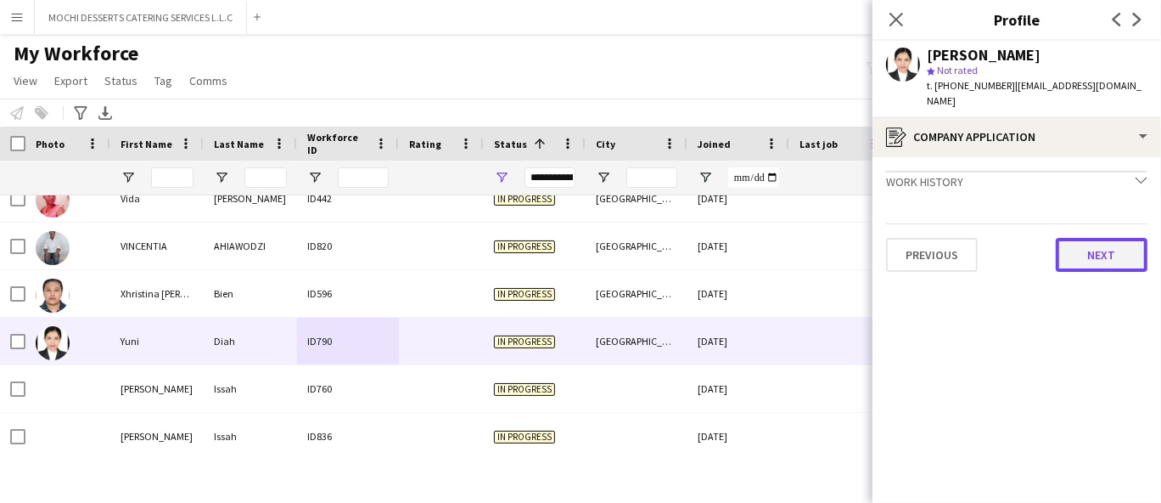
click at [1090, 252] on button "Next" at bounding box center [1102, 255] width 92 height 34
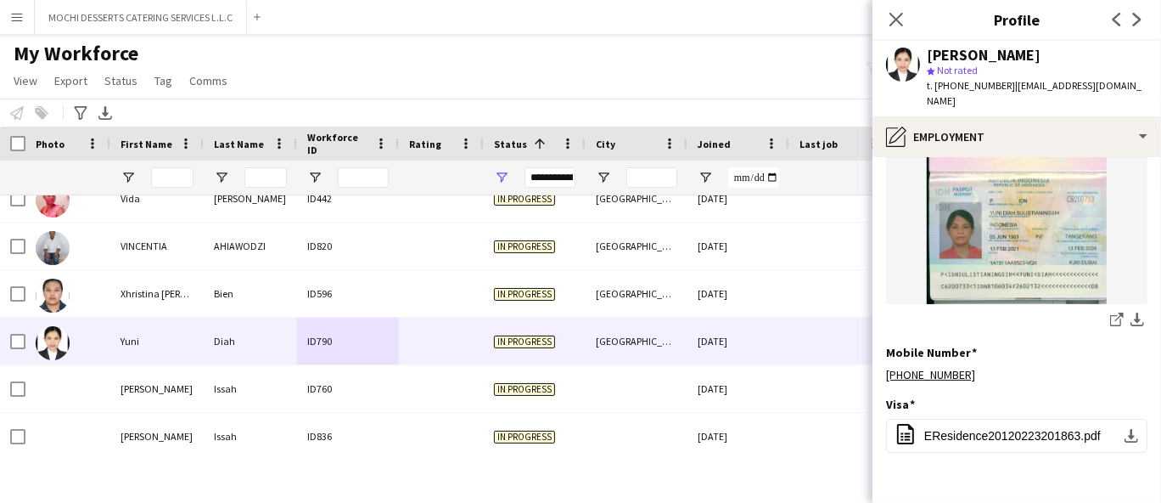
scroll to position [498, 0]
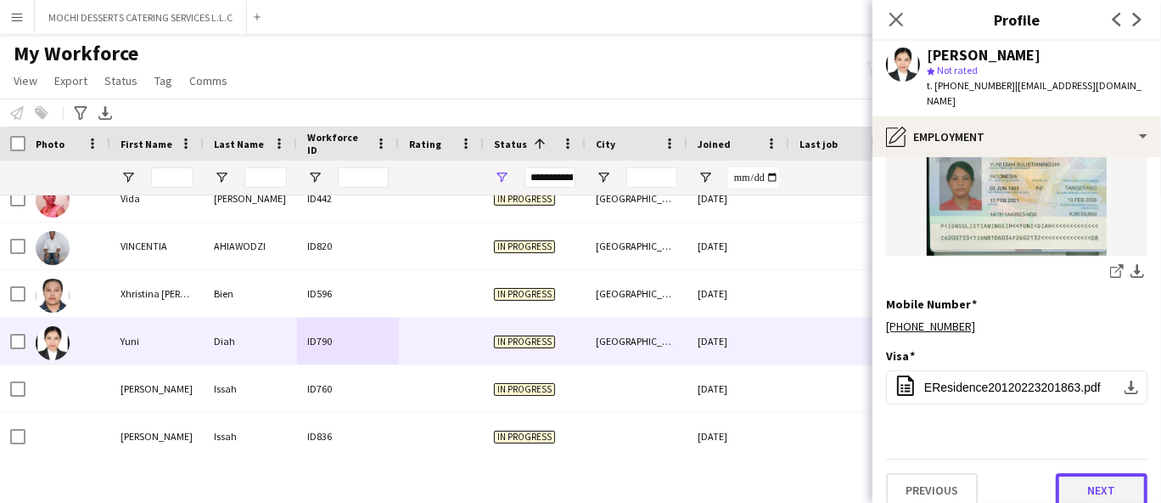
click at [1101, 473] on button "Next" at bounding box center [1102, 490] width 92 height 34
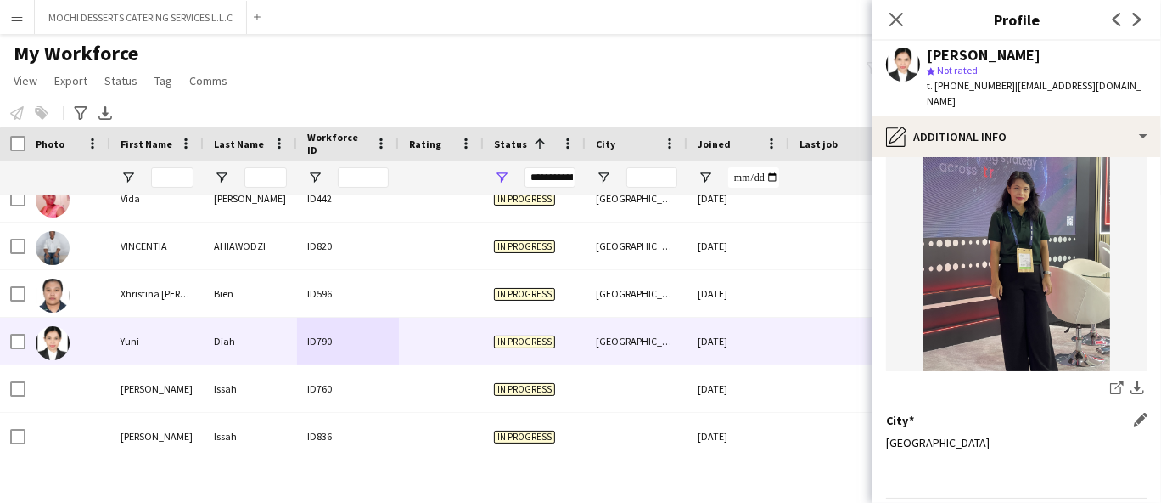
scroll to position [320, 0]
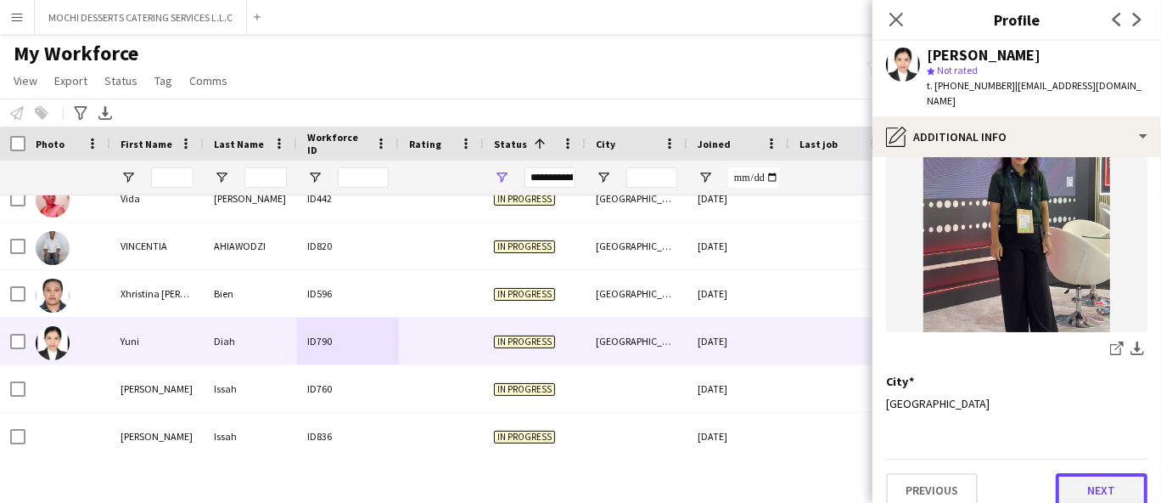
click at [1097, 473] on button "Next" at bounding box center [1102, 490] width 92 height 34
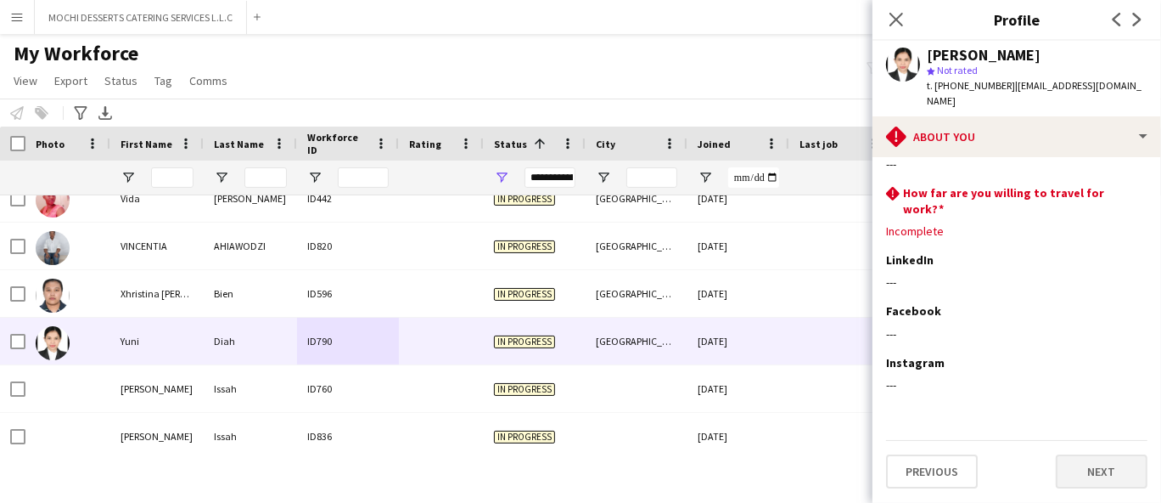
scroll to position [0, 0]
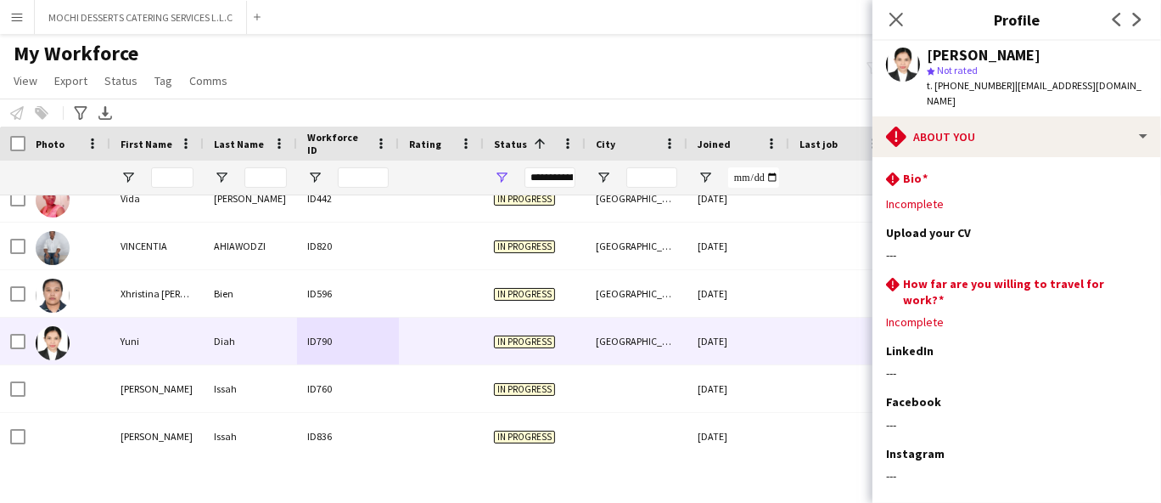
click at [957, 89] on span "t. [PHONE_NUMBER]" at bounding box center [971, 85] width 88 height 13
copy span "971569819364"
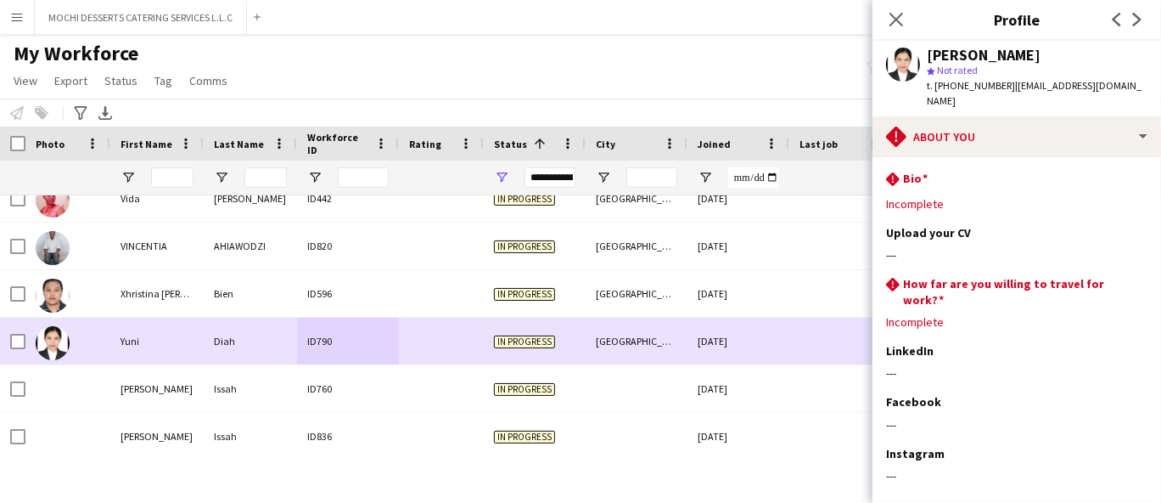
click at [207, 347] on div "Diah" at bounding box center [250, 341] width 93 height 47
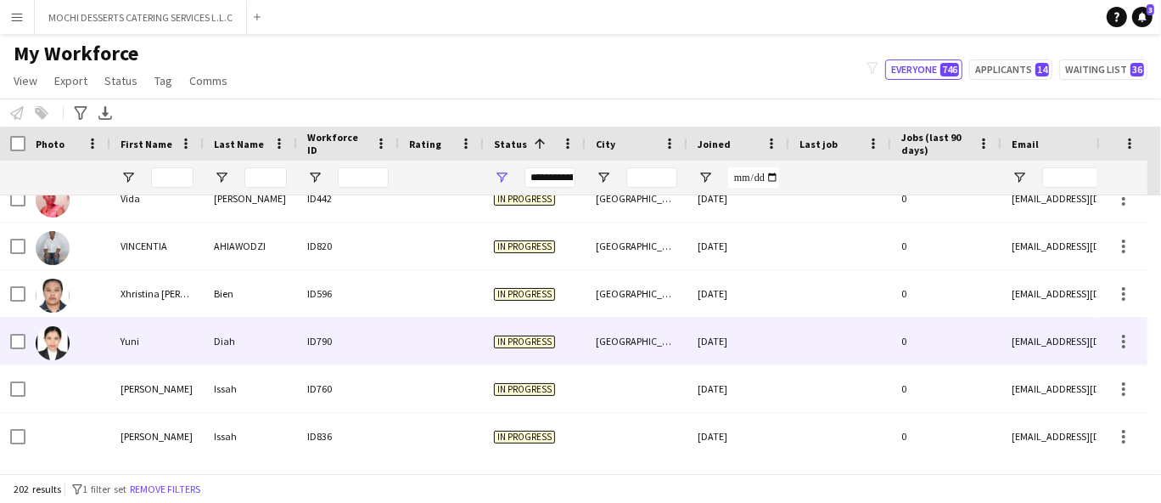
click at [207, 347] on div "Diah" at bounding box center [250, 341] width 93 height 47
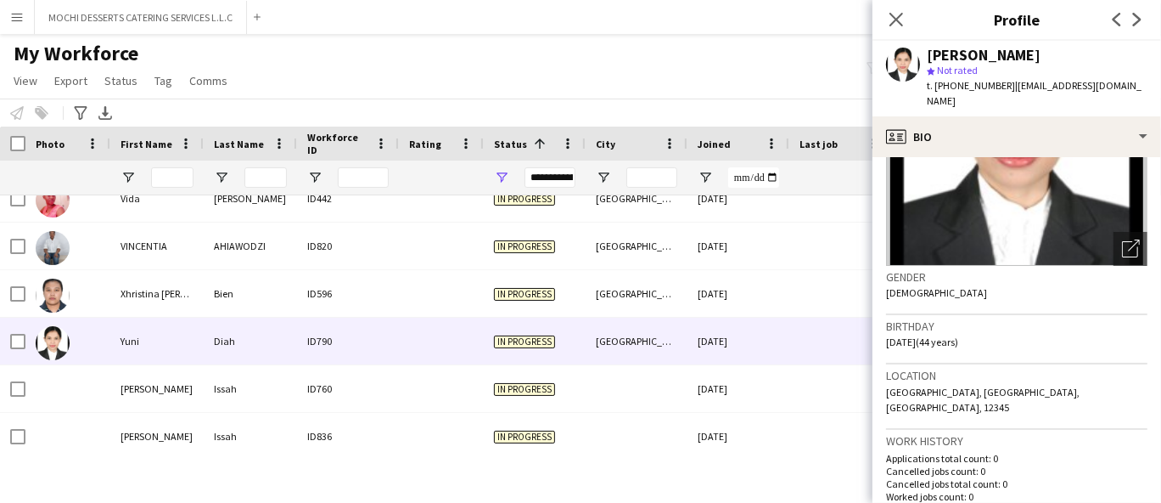
scroll to position [377, 0]
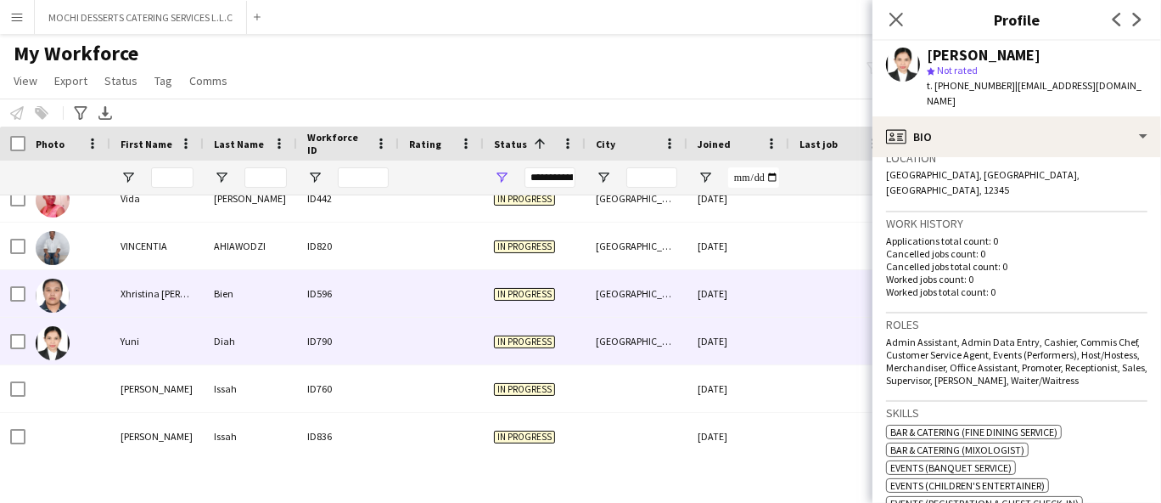
click at [362, 284] on div "ID596" at bounding box center [348, 293] width 102 height 47
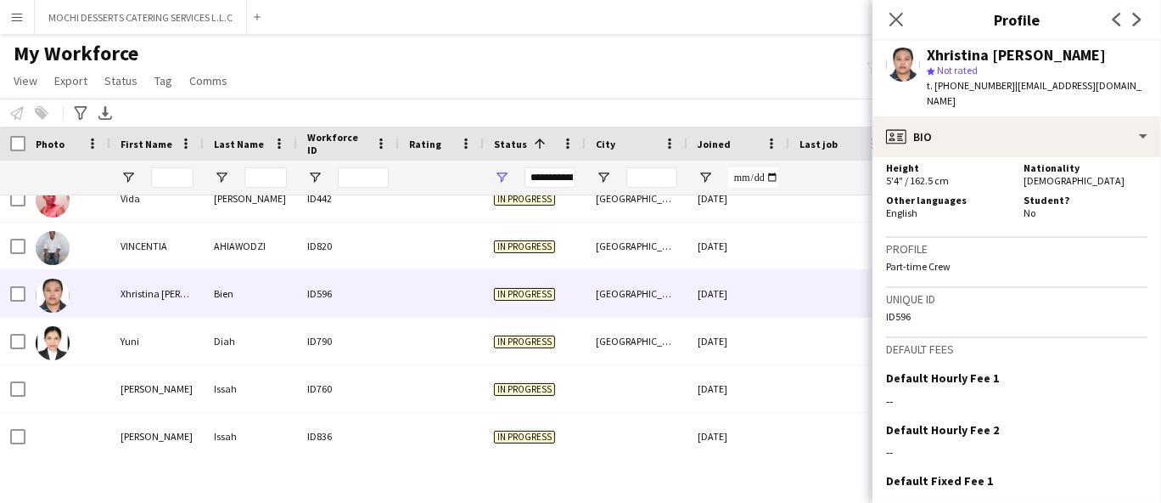
scroll to position [863, 0]
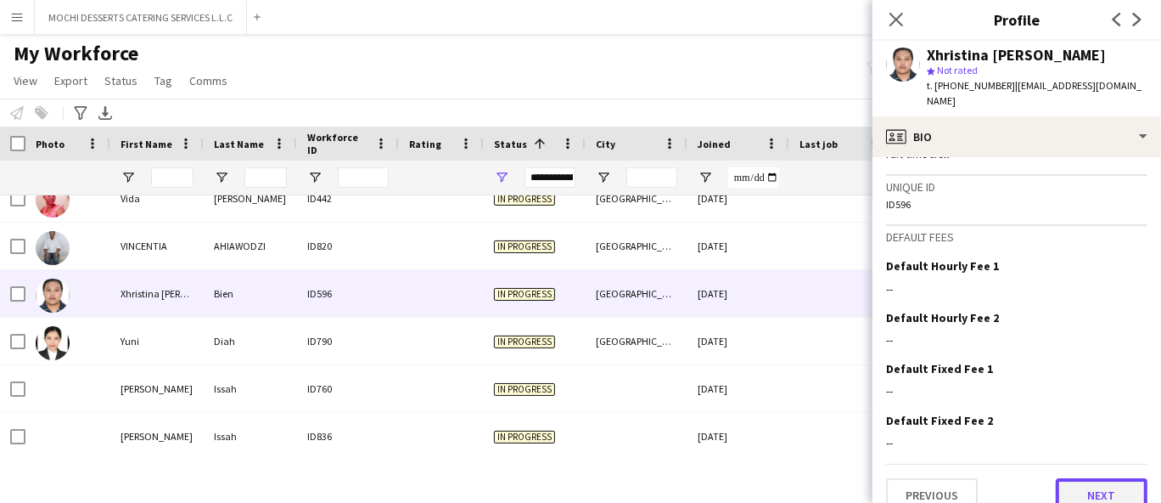
click at [1090, 478] on button "Next" at bounding box center [1102, 495] width 92 height 34
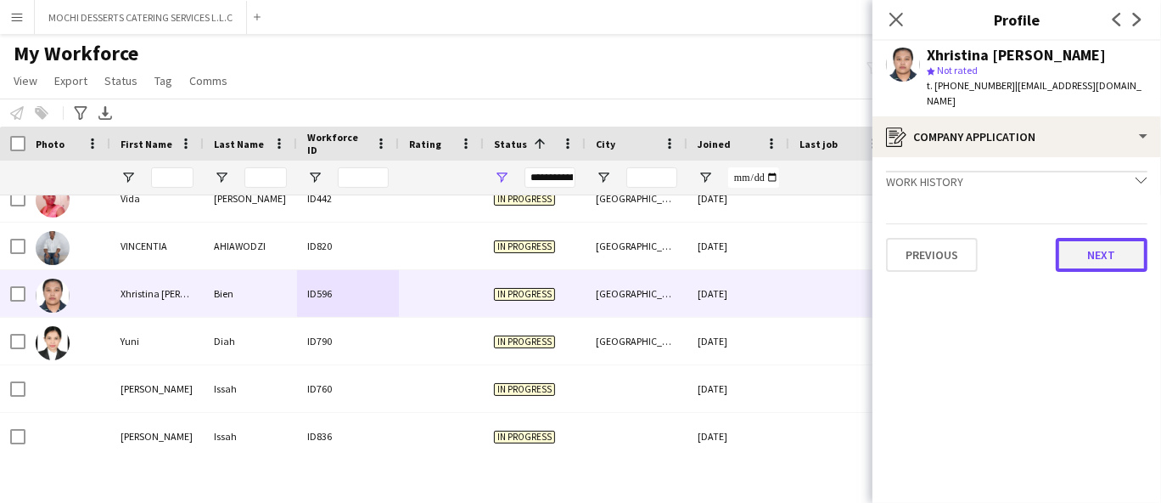
click at [1113, 241] on button "Next" at bounding box center [1102, 255] width 92 height 34
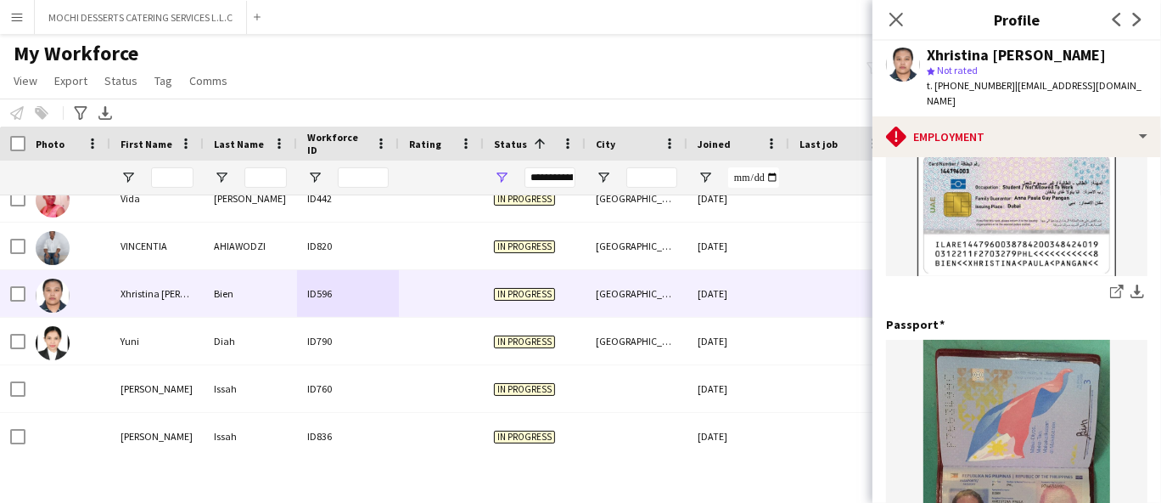
scroll to position [283, 0]
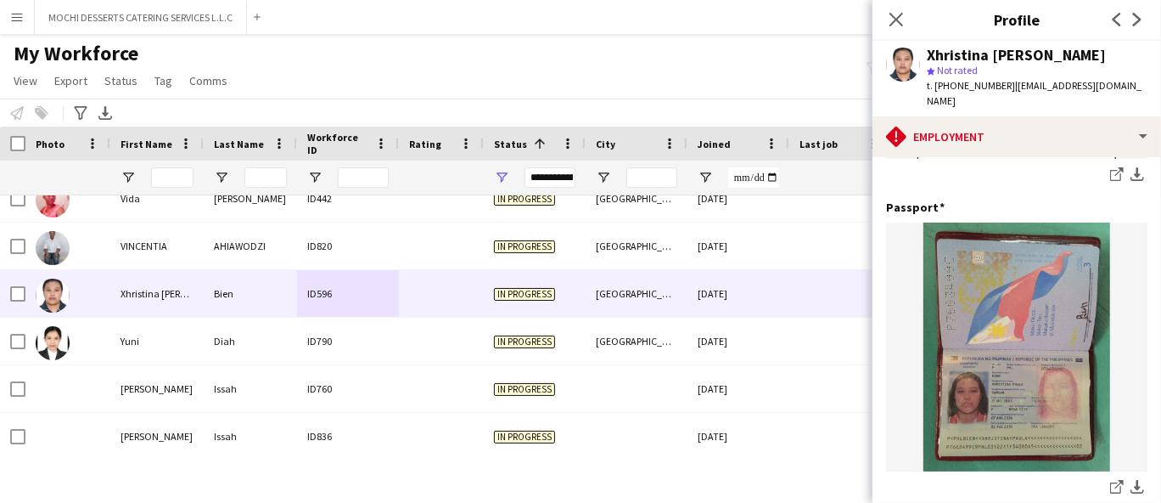
click at [971, 87] on span "t. [PHONE_NUMBER]" at bounding box center [971, 85] width 88 height 13
copy span "971563948708"
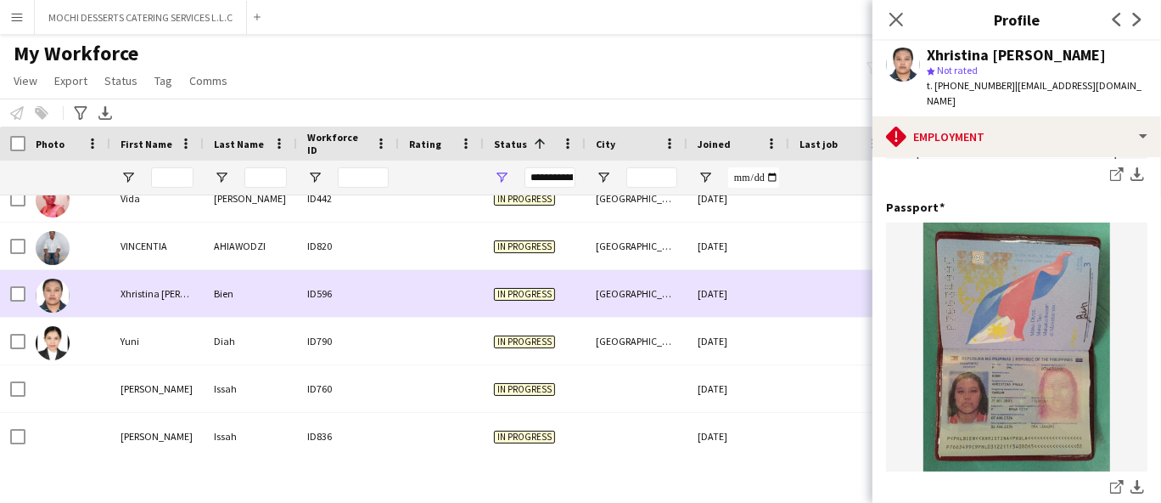
click at [200, 270] on div "Xhristina [PERSON_NAME]" at bounding box center [156, 293] width 93 height 47
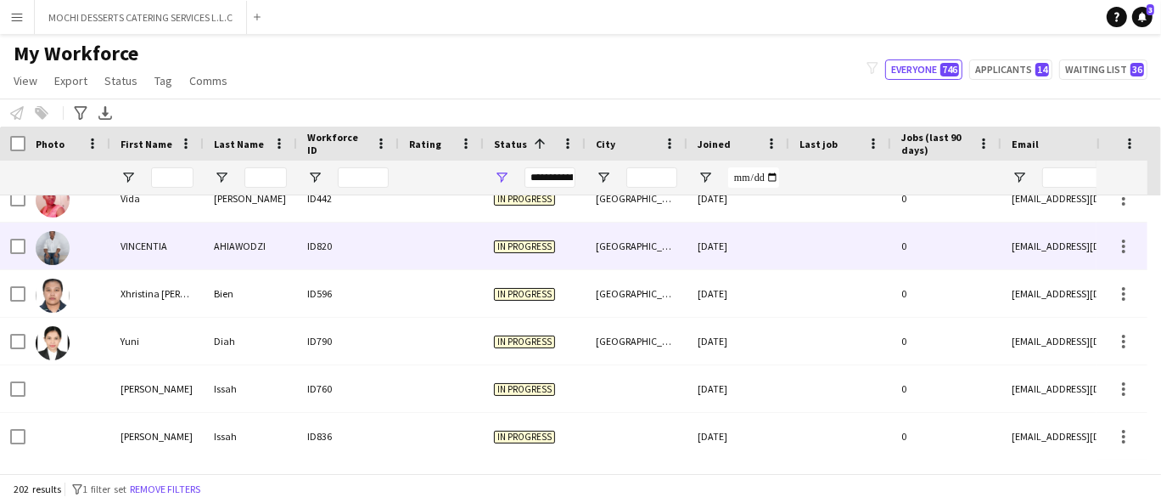
click at [212, 256] on div "AHIAWODZI" at bounding box center [250, 245] width 93 height 47
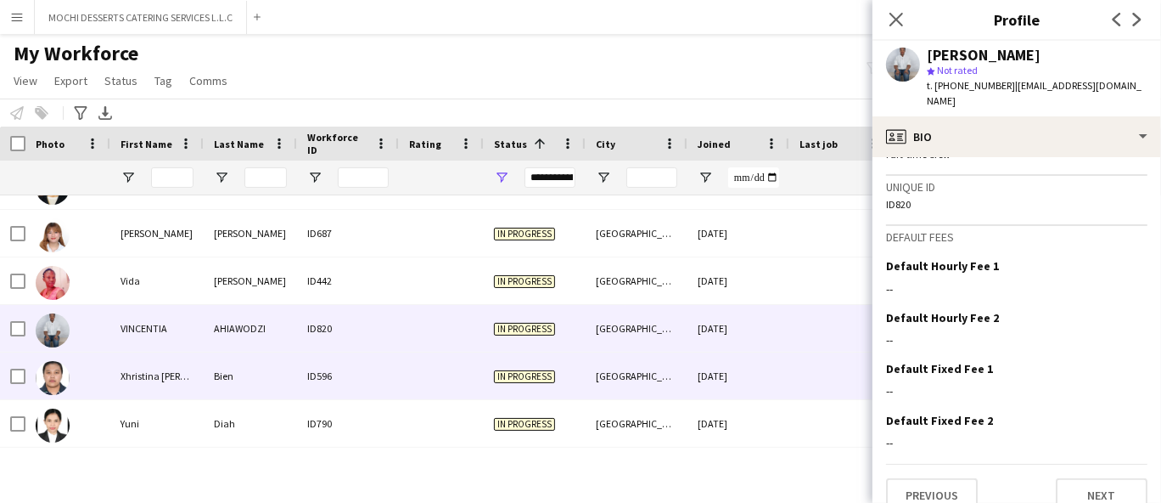
scroll to position [9244, 0]
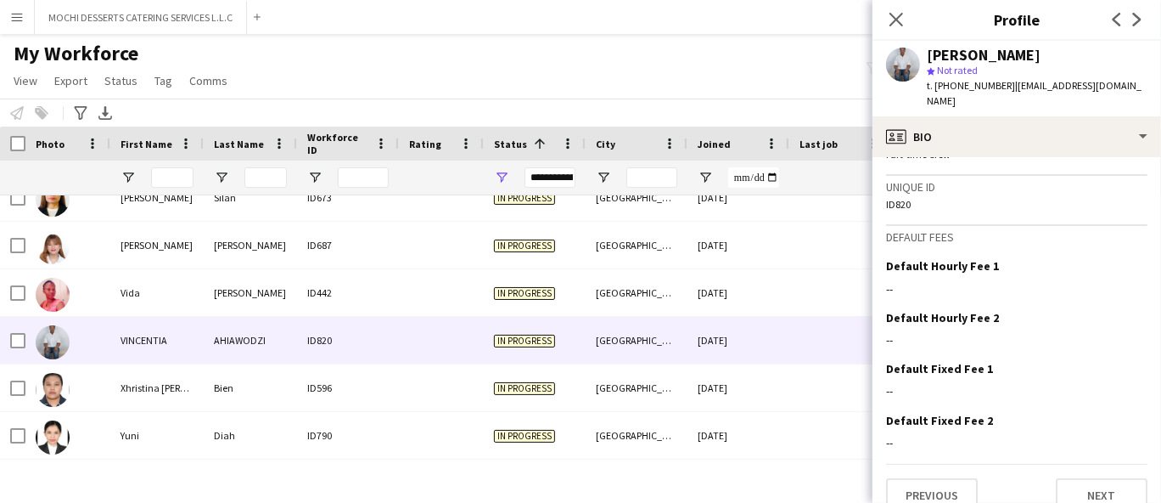
click at [973, 93] on div "t. [PHONE_NUMBER] | [EMAIL_ADDRESS][DOMAIN_NAME]" at bounding box center [1037, 93] width 221 height 31
copy span "9710547811436"
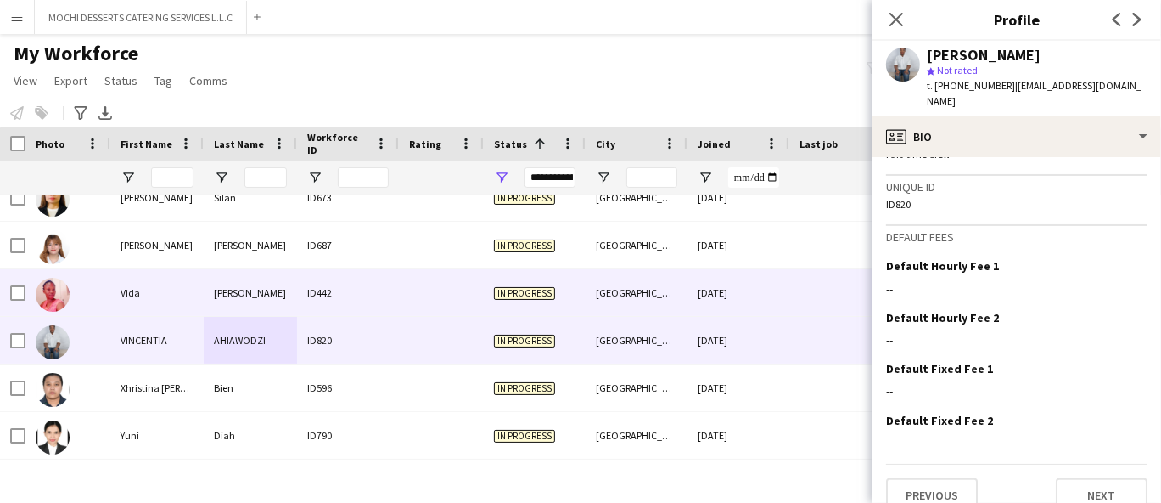
click at [244, 312] on div "[PERSON_NAME]" at bounding box center [250, 292] width 93 height 47
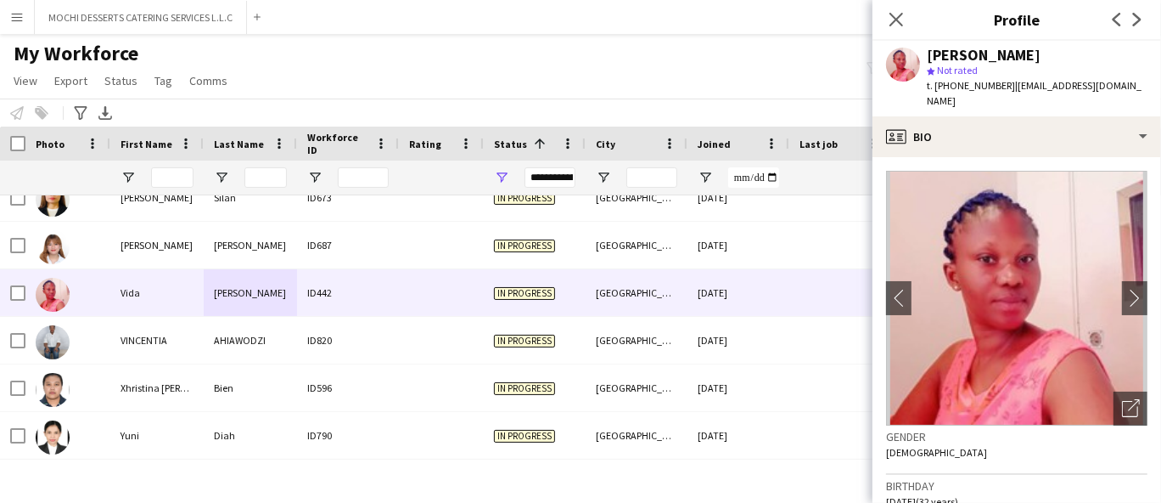
click at [981, 79] on span "t. [PHONE_NUMBER]" at bounding box center [971, 85] width 88 height 13
copy span "971521219525"
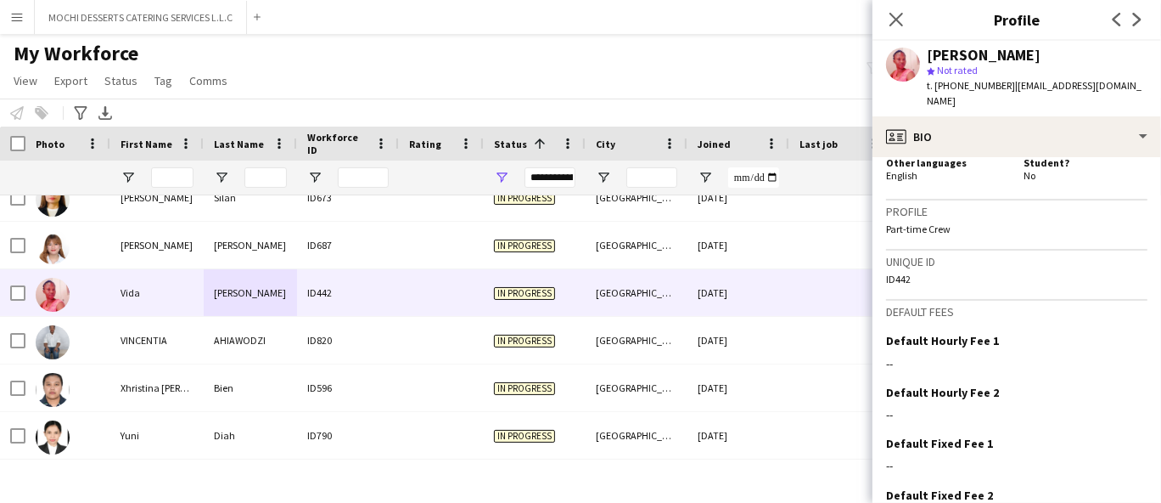
scroll to position [844, 0]
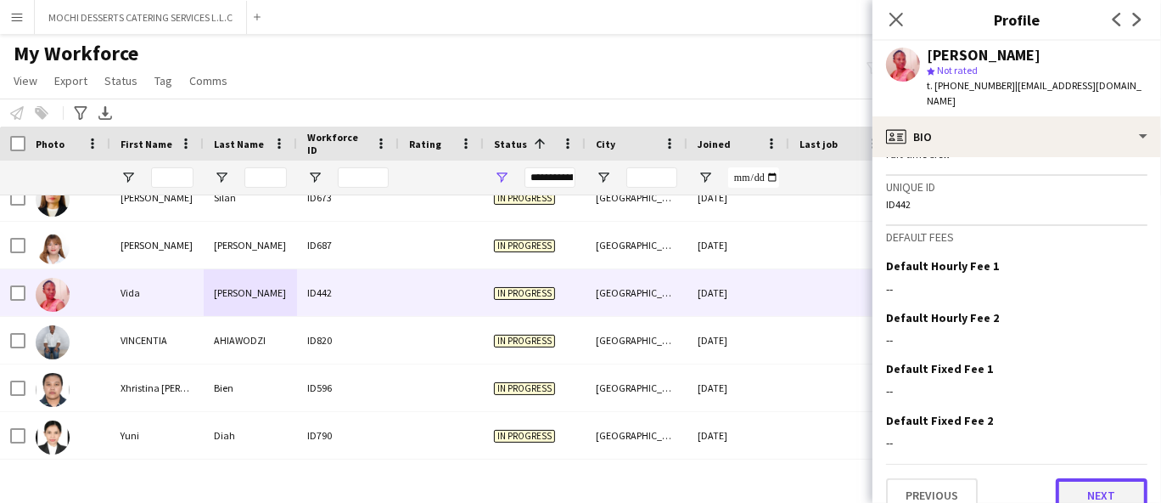
click at [1073, 478] on button "Next" at bounding box center [1102, 495] width 92 height 34
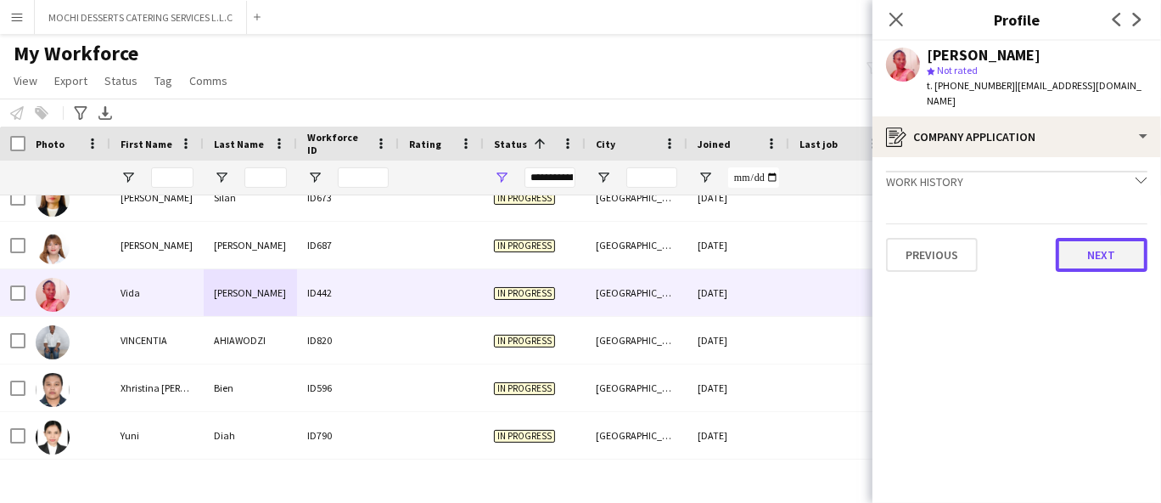
click at [1107, 247] on button "Next" at bounding box center [1102, 255] width 92 height 34
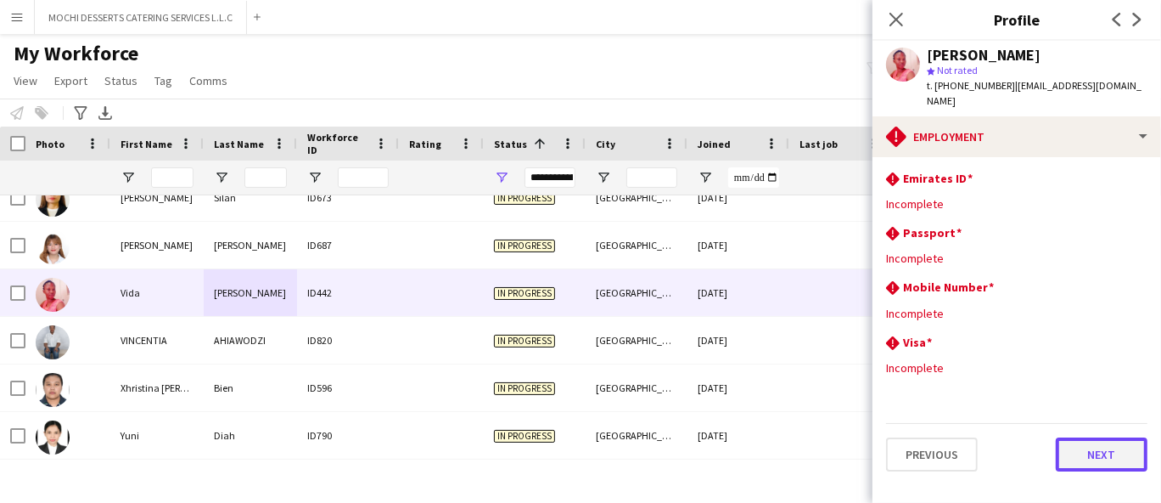
click at [1108, 449] on button "Next" at bounding box center [1102, 454] width 92 height 34
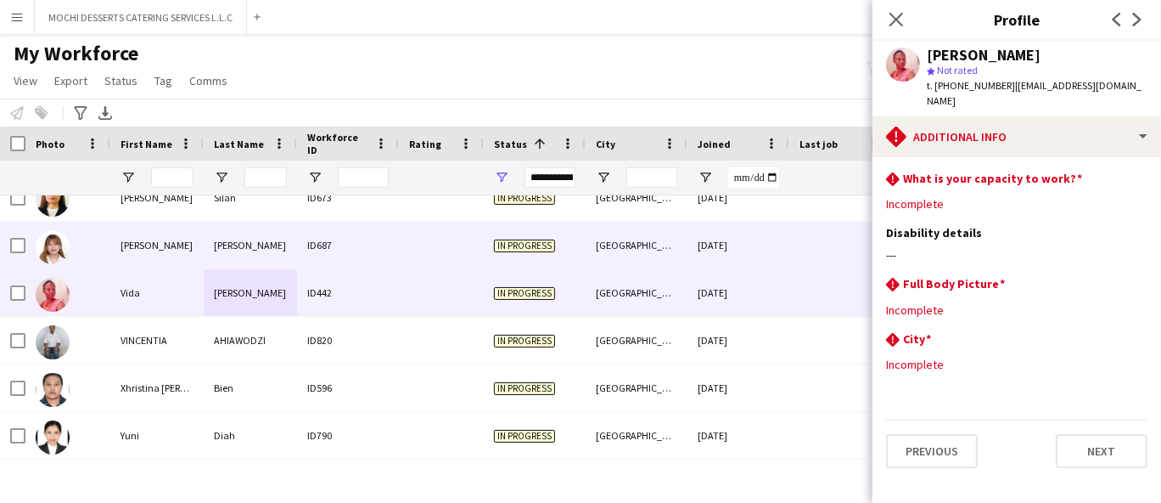
click at [256, 237] on div "[PERSON_NAME]" at bounding box center [250, 245] width 93 height 47
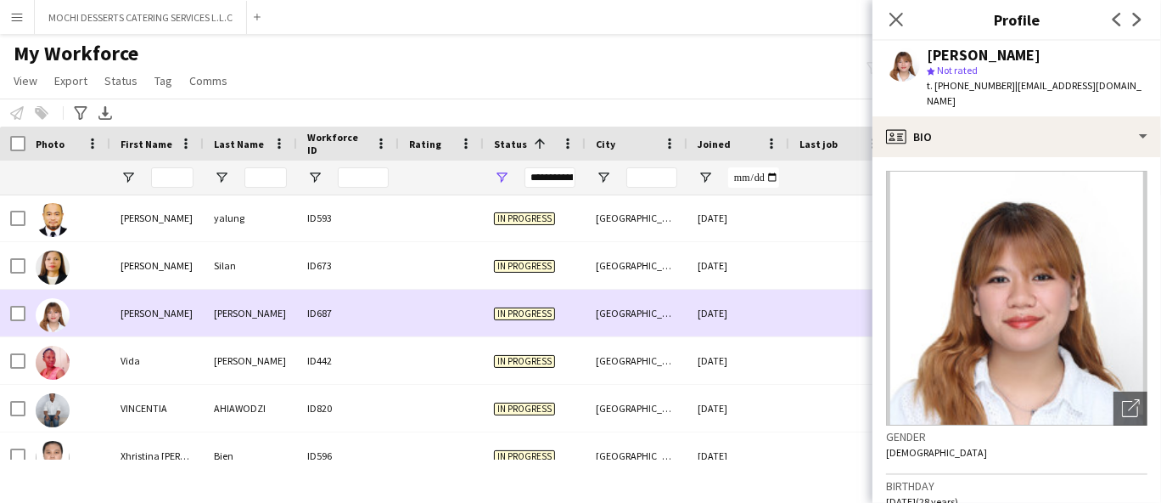
scroll to position [9150, 0]
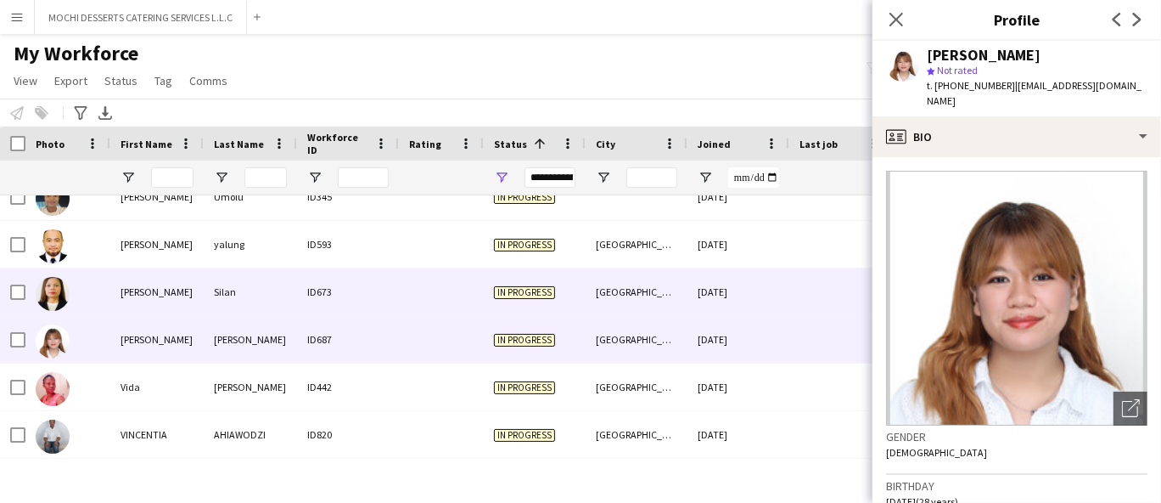
click at [266, 292] on div "Silan" at bounding box center [250, 291] width 93 height 47
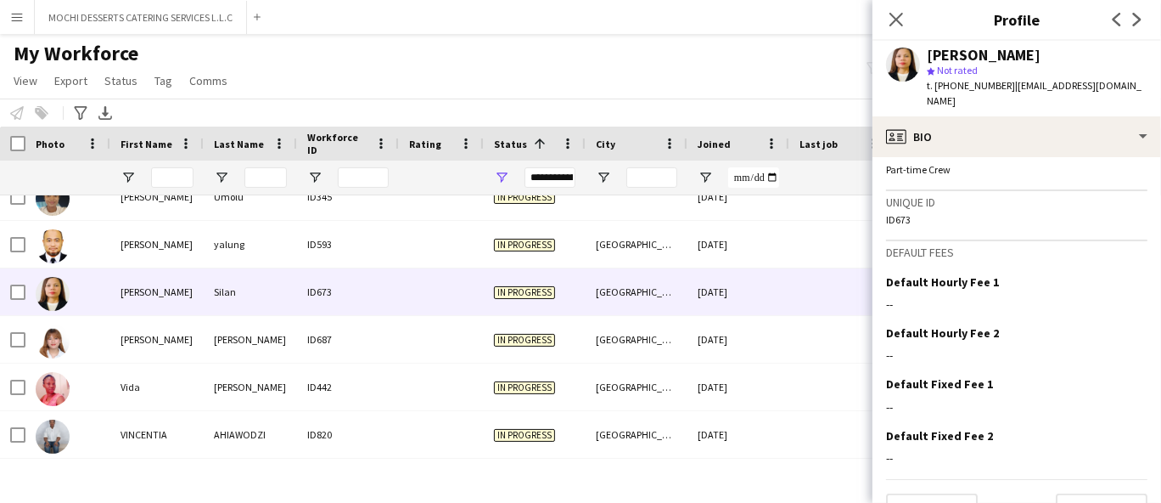
scroll to position [468, 0]
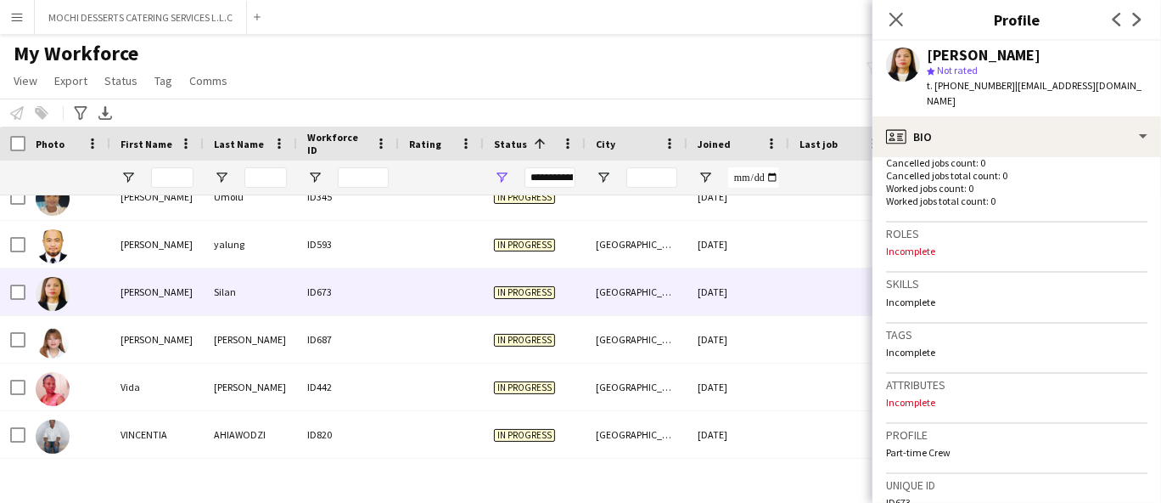
click at [970, 84] on span "t. [PHONE_NUMBER]" at bounding box center [971, 85] width 88 height 13
copy span "971525725521"
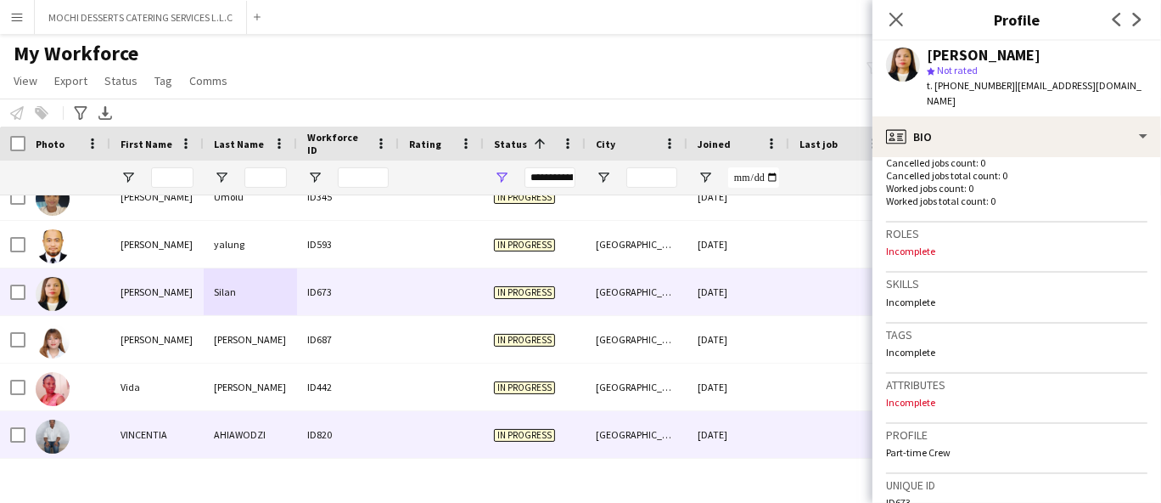
click at [254, 441] on div "AHIAWODZI" at bounding box center [250, 434] width 93 height 47
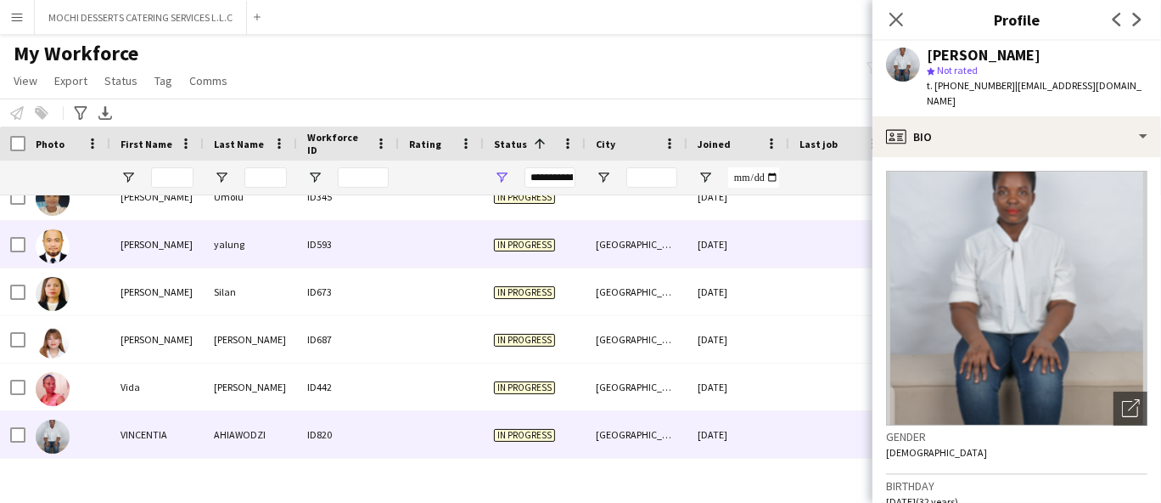
click at [201, 233] on div "[PERSON_NAME]" at bounding box center [156, 244] width 93 height 47
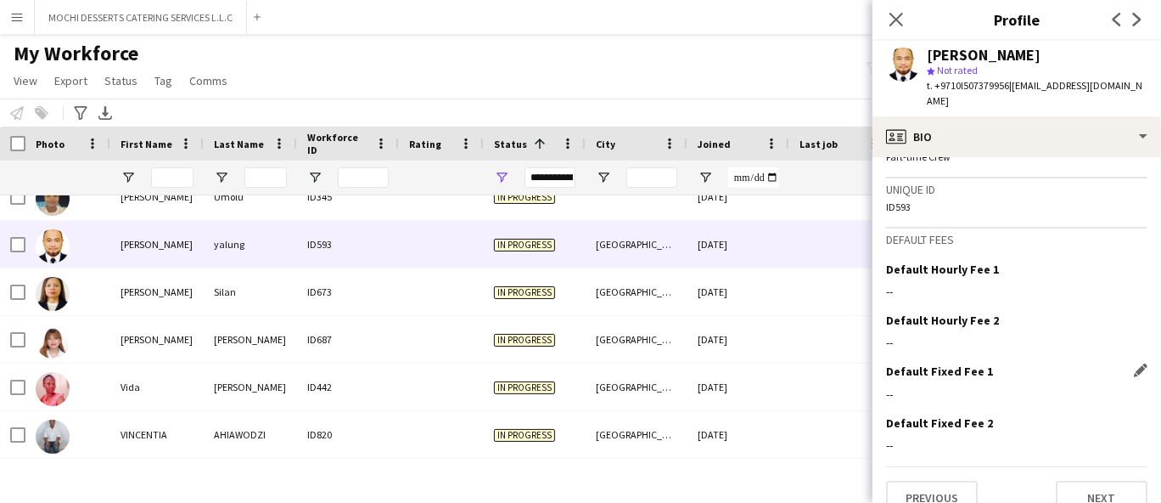
scroll to position [767, 0]
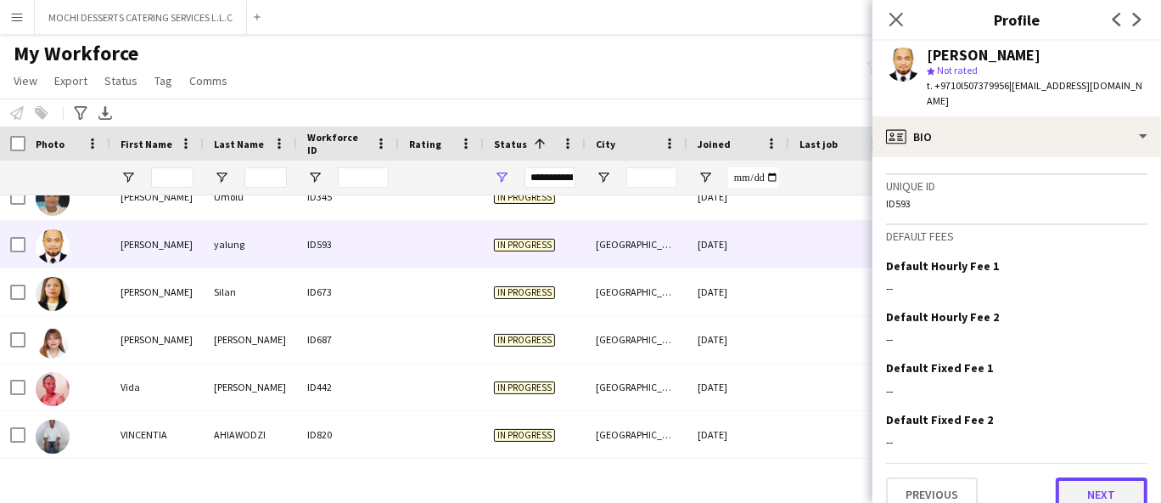
click at [1092, 477] on button "Next" at bounding box center [1102, 494] width 92 height 34
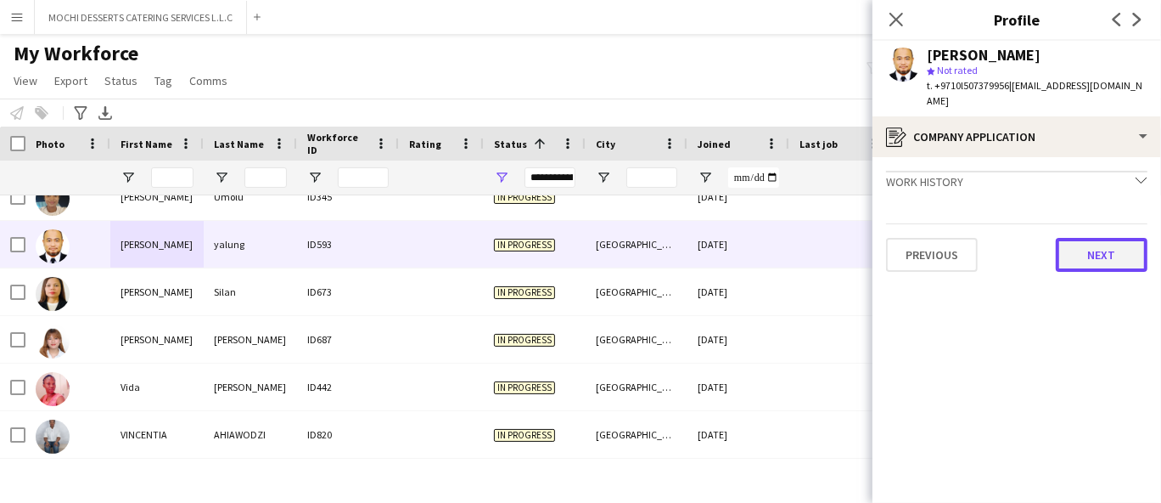
click at [1106, 251] on button "Next" at bounding box center [1102, 255] width 92 height 34
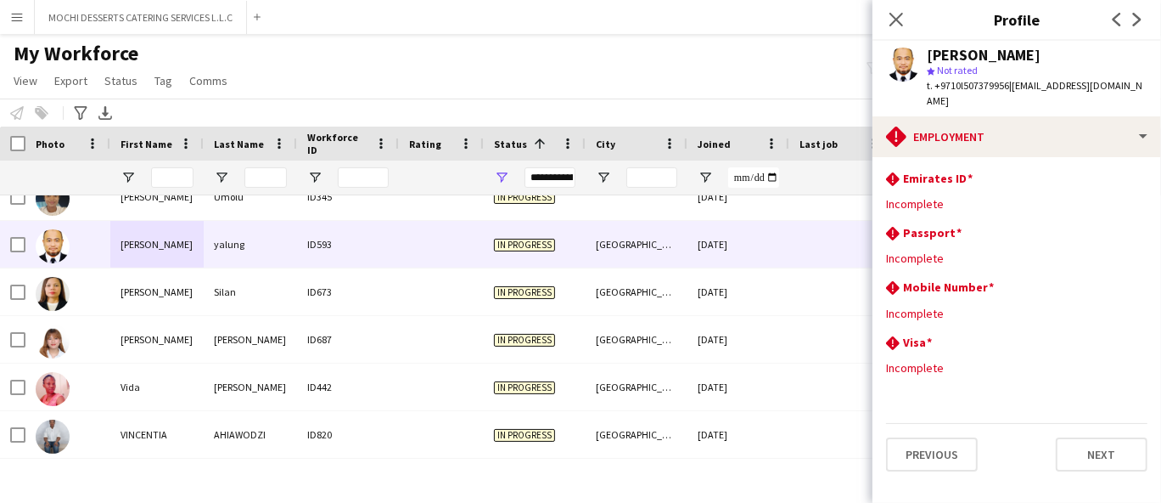
click at [960, 88] on span "t. +9710l507379956" at bounding box center [968, 85] width 82 height 13
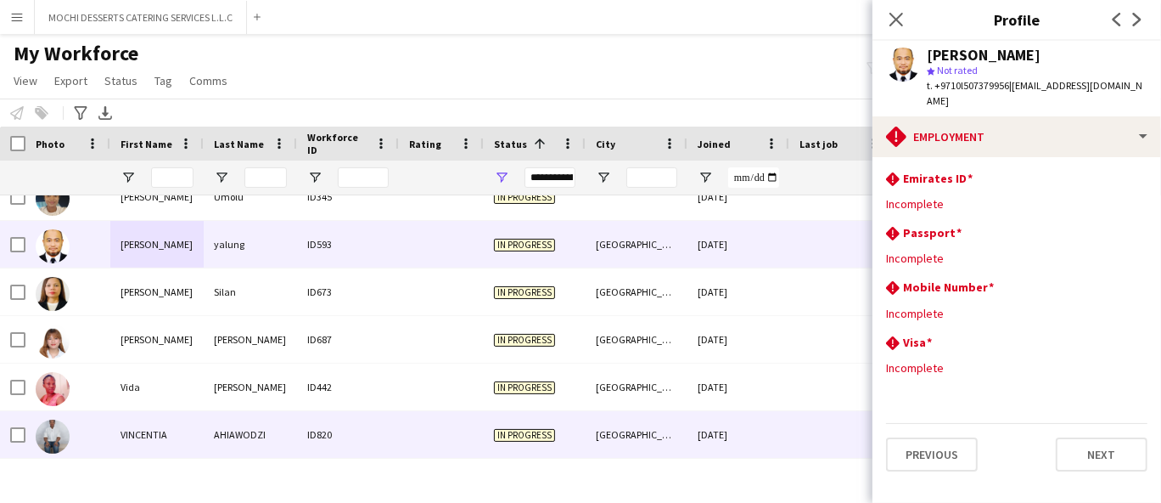
copy span "9710l507379956"
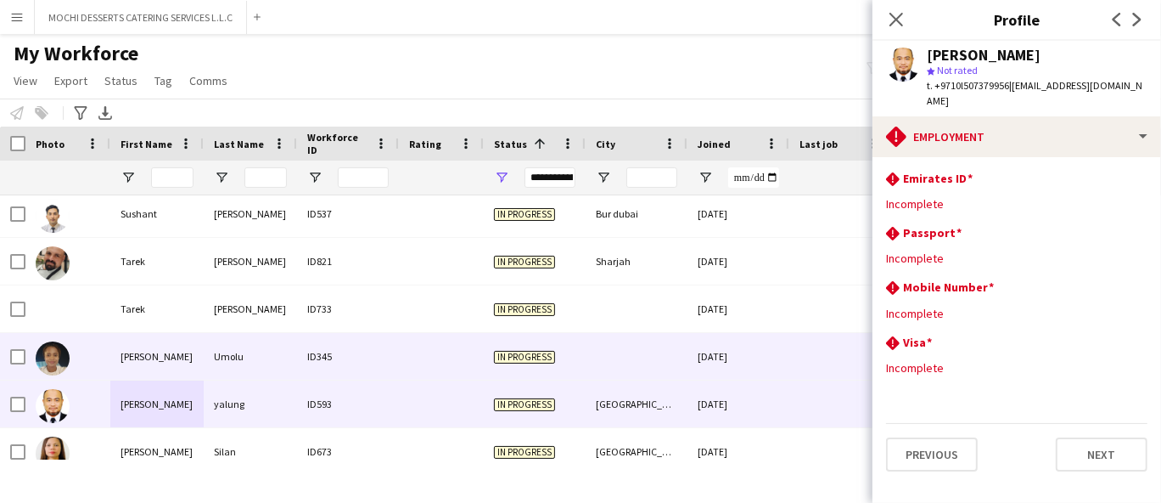
scroll to position [8962, 0]
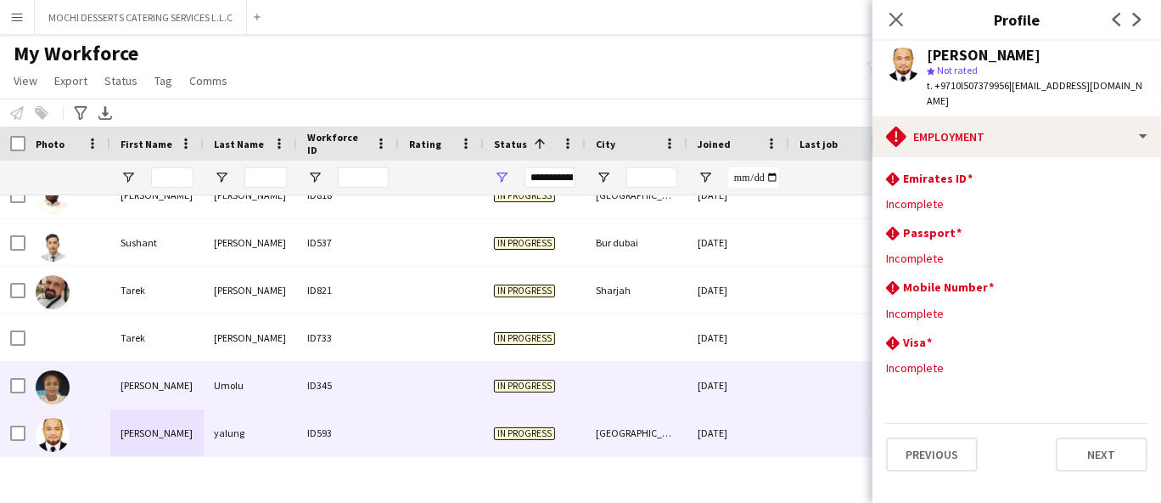
click at [210, 397] on div "Umolu" at bounding box center [250, 385] width 93 height 47
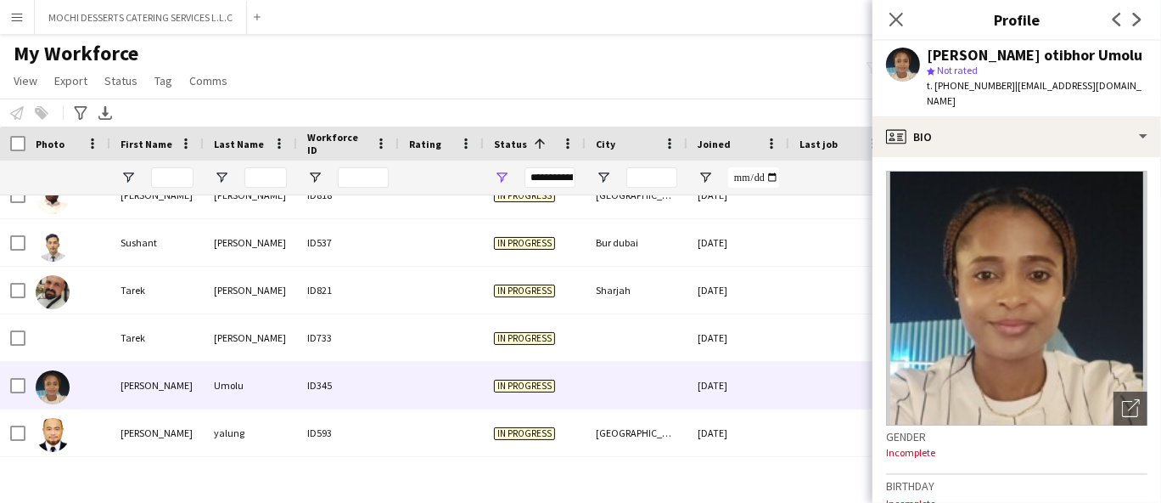
click at [970, 79] on span "t. [PHONE_NUMBER]" at bounding box center [971, 85] width 88 height 13
copy span "971553183595"
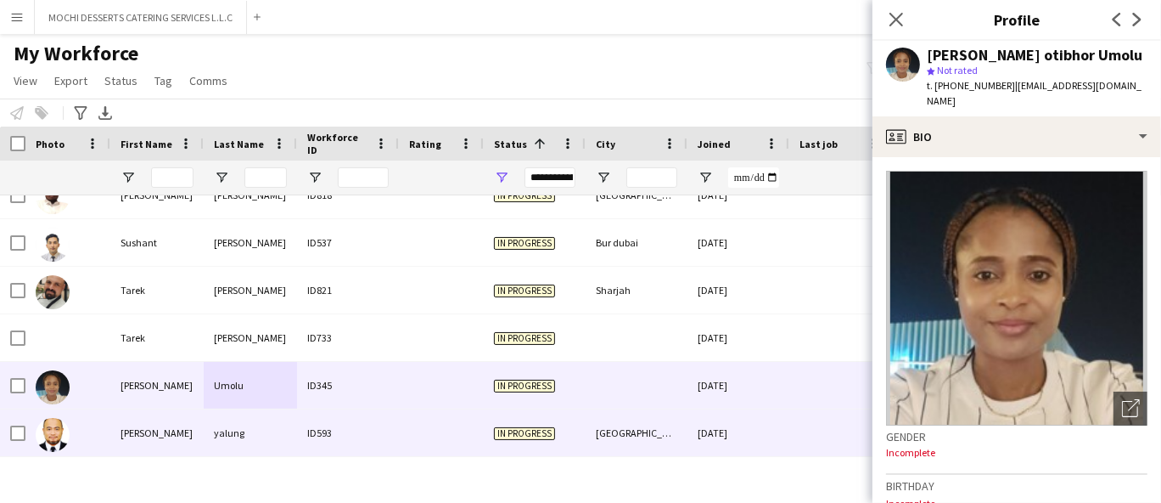
click at [284, 437] on div "yalung" at bounding box center [250, 432] width 93 height 47
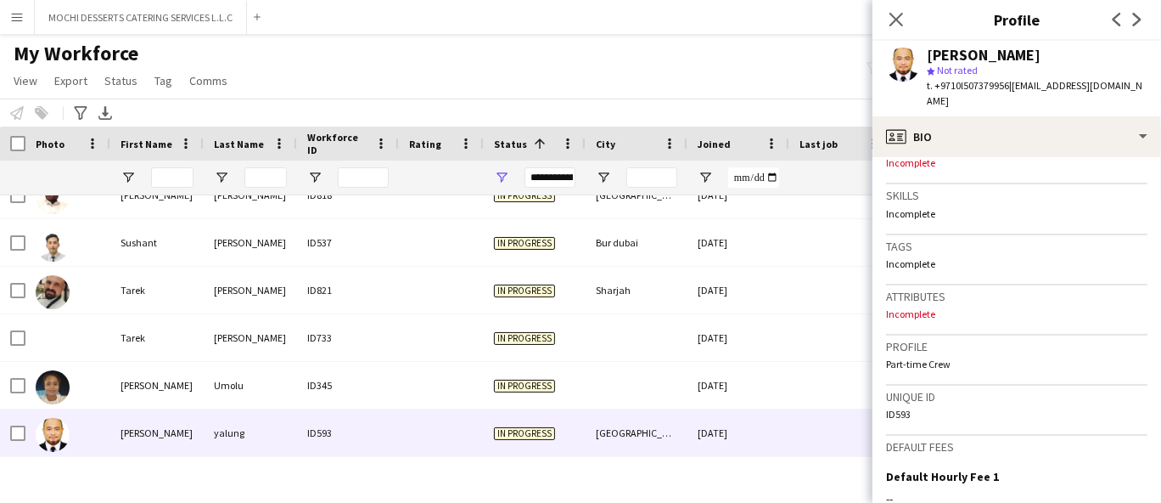
scroll to position [754, 0]
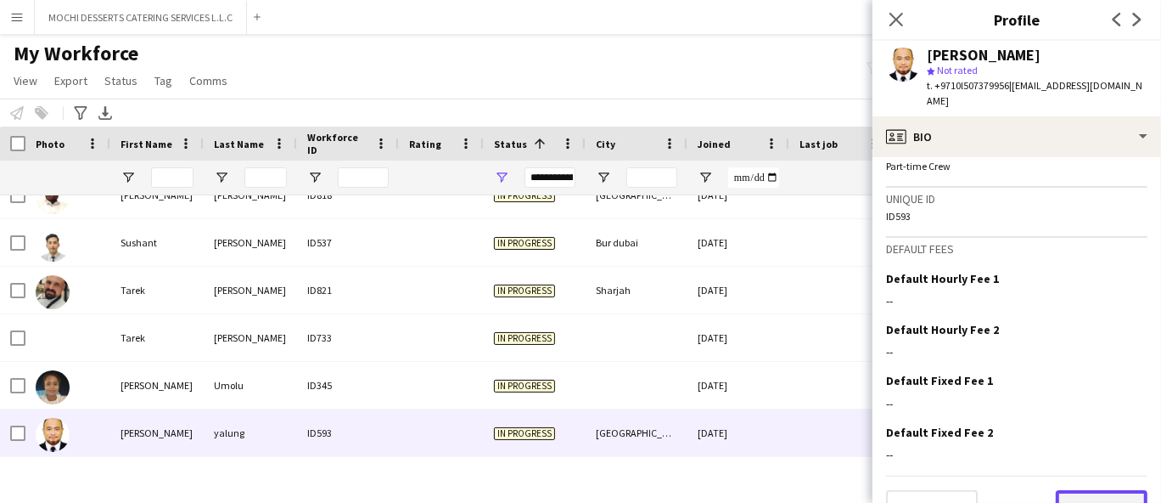
click at [1120, 490] on button "Next" at bounding box center [1102, 507] width 92 height 34
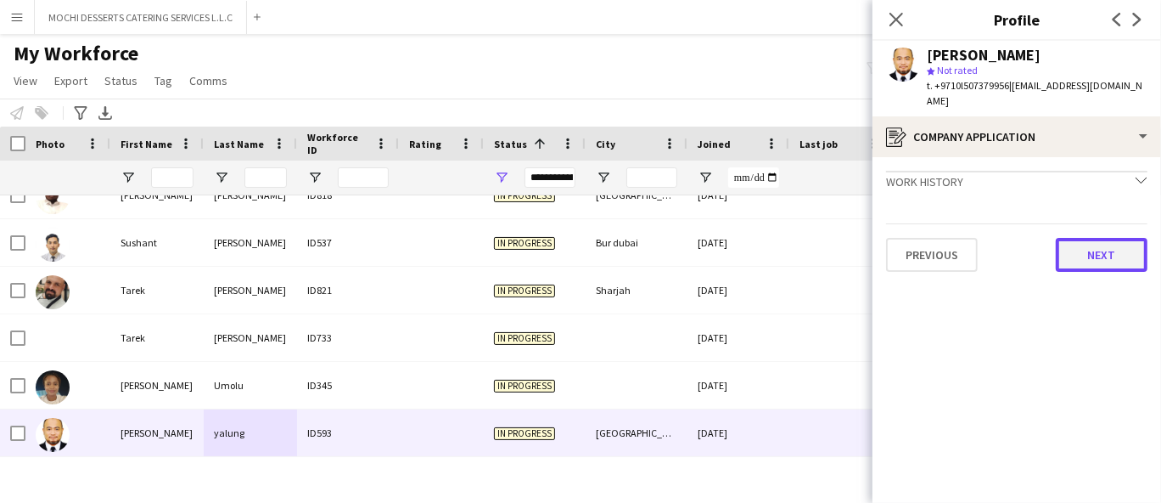
click at [1110, 238] on button "Next" at bounding box center [1102, 255] width 92 height 34
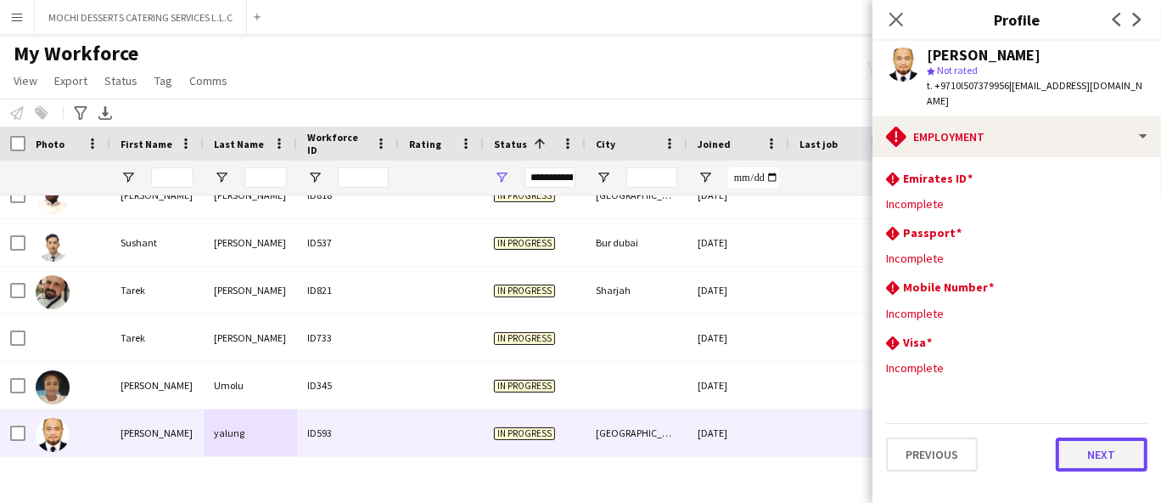
click at [1098, 442] on button "Next" at bounding box center [1102, 454] width 92 height 34
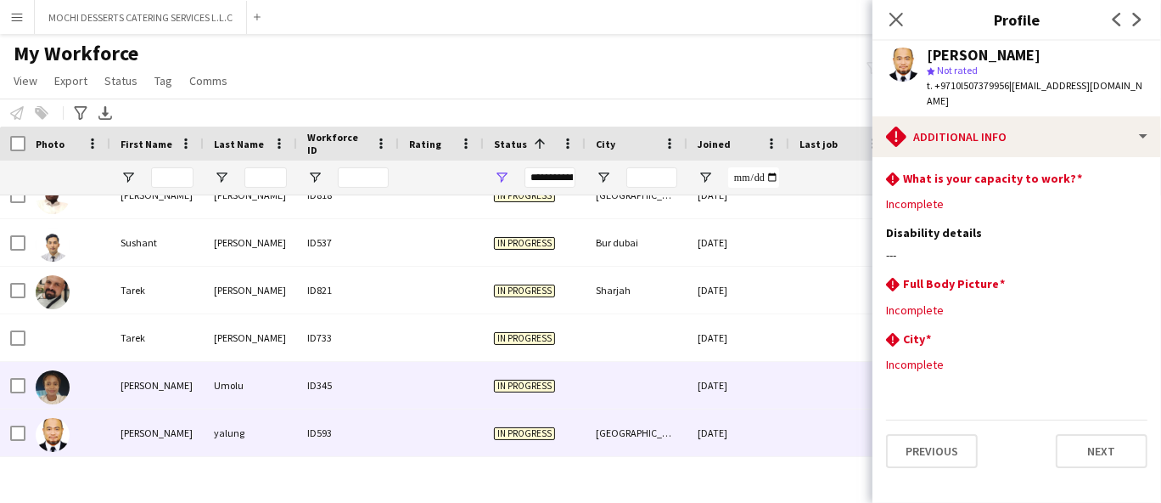
click at [210, 385] on div "Umolu" at bounding box center [250, 385] width 93 height 47
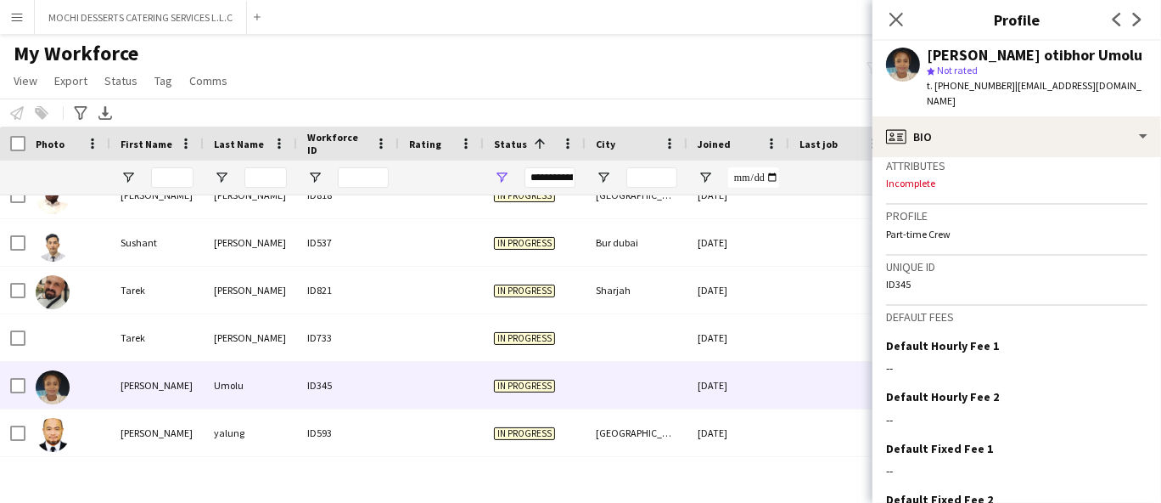
scroll to position [929, 0]
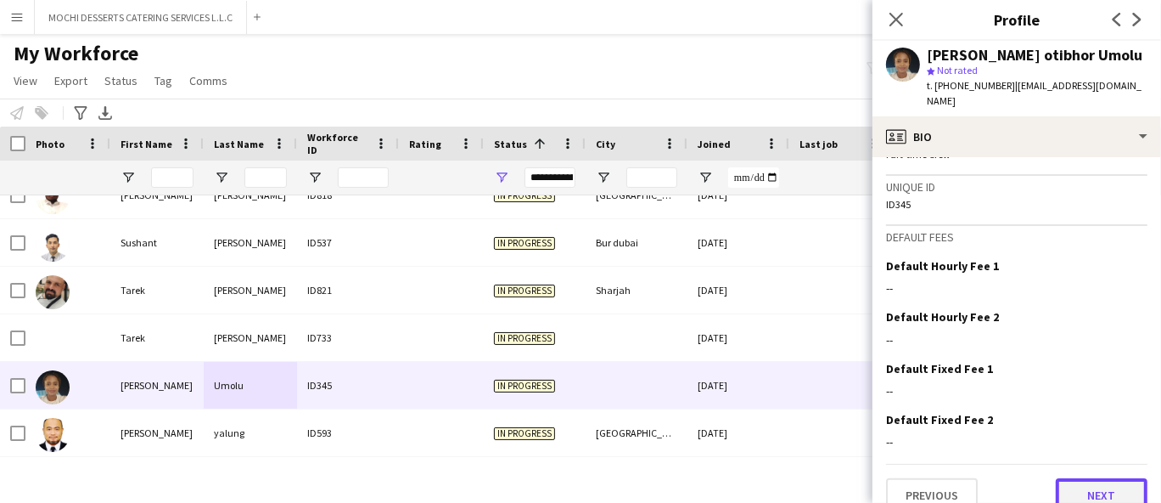
click at [1093, 478] on button "Next" at bounding box center [1102, 495] width 92 height 34
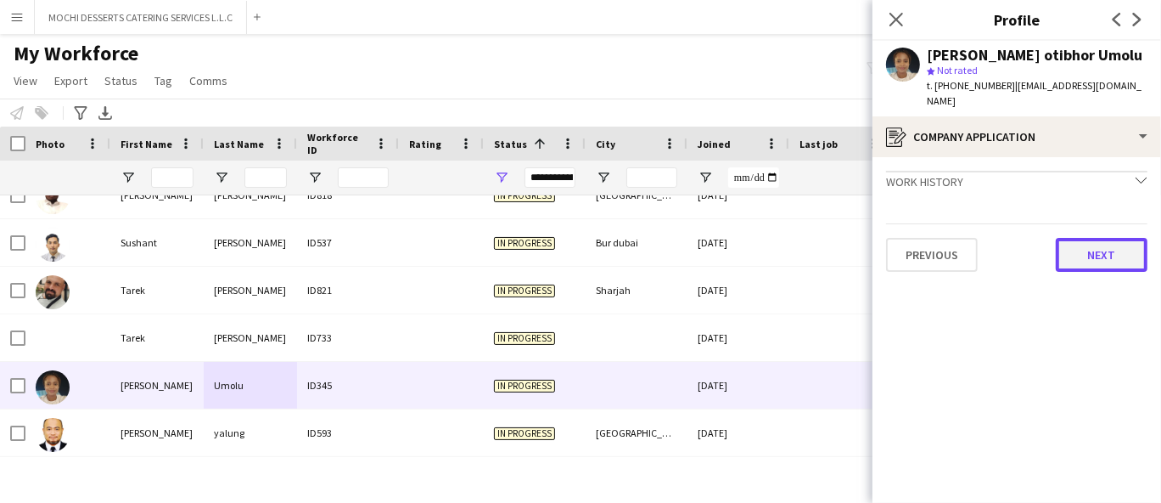
click at [1100, 238] on button "Next" at bounding box center [1102, 255] width 92 height 34
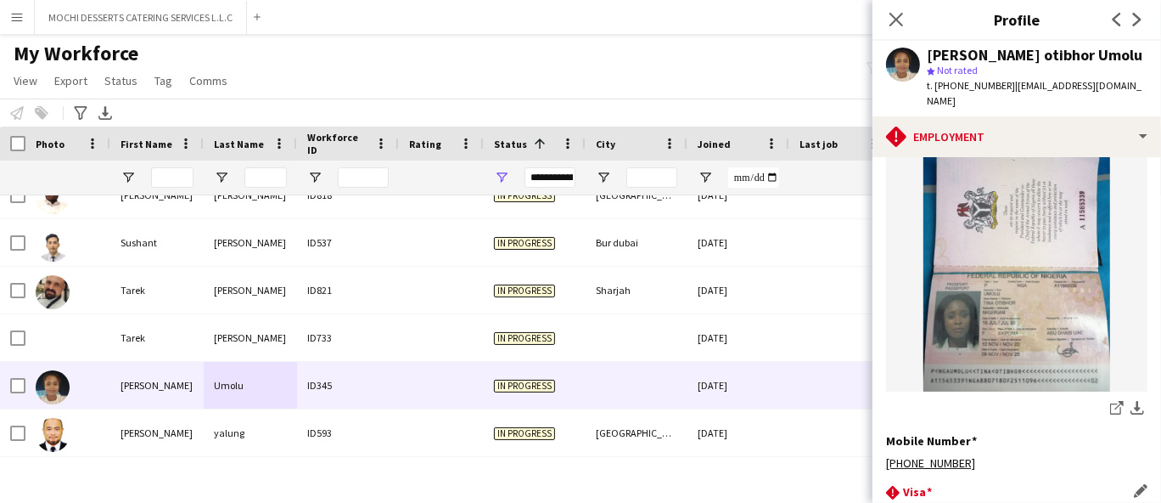
scroll to position [767, 0]
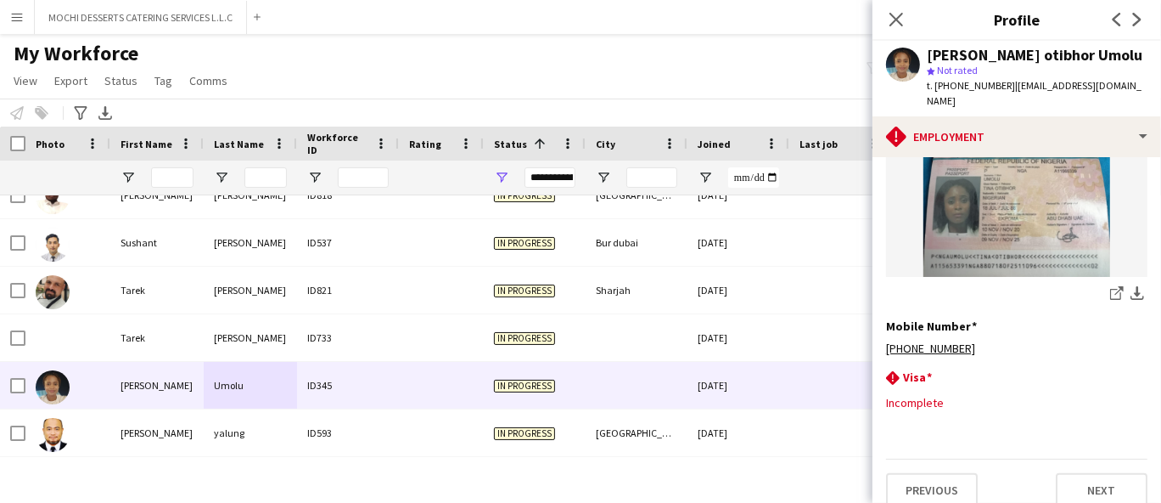
click at [1080, 494] on app-section-data-types "Emirates ID Edit this field share-external-link-1 download-bottom share-externa…" at bounding box center [1017, 330] width 289 height 346
click at [1080, 481] on button "Next" at bounding box center [1102, 490] width 92 height 34
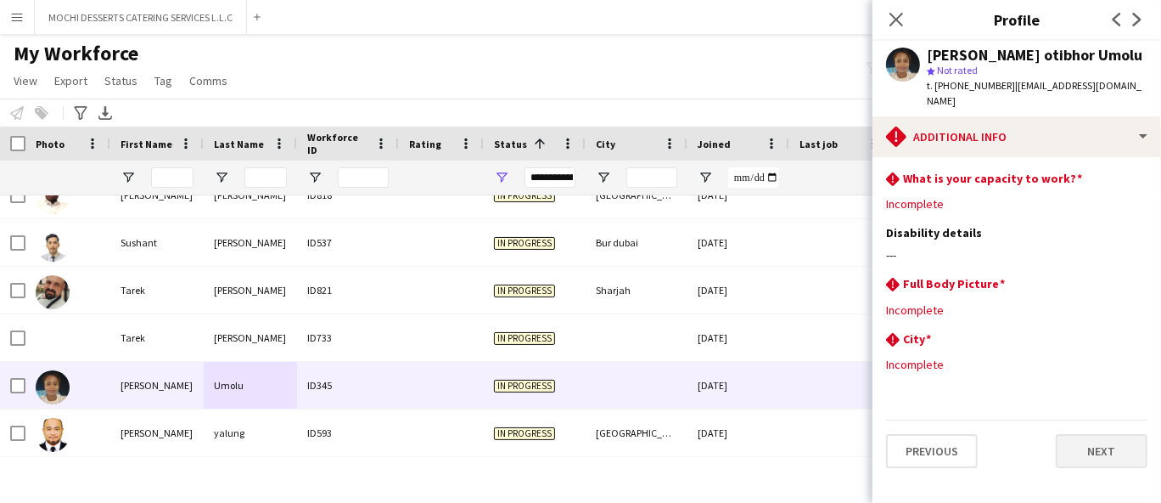
scroll to position [0, 0]
click at [1084, 434] on button "Next" at bounding box center [1102, 451] width 92 height 34
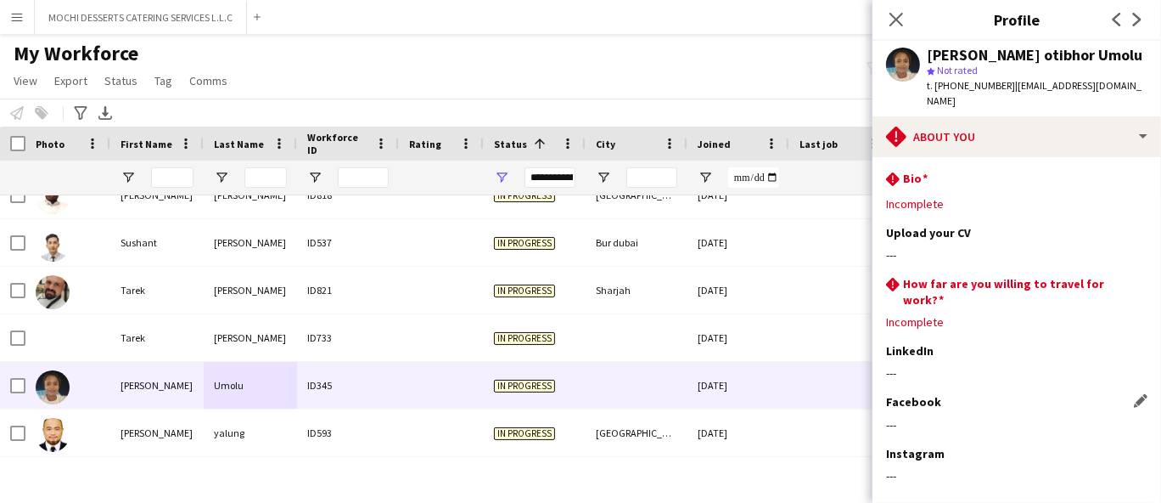
scroll to position [73, 0]
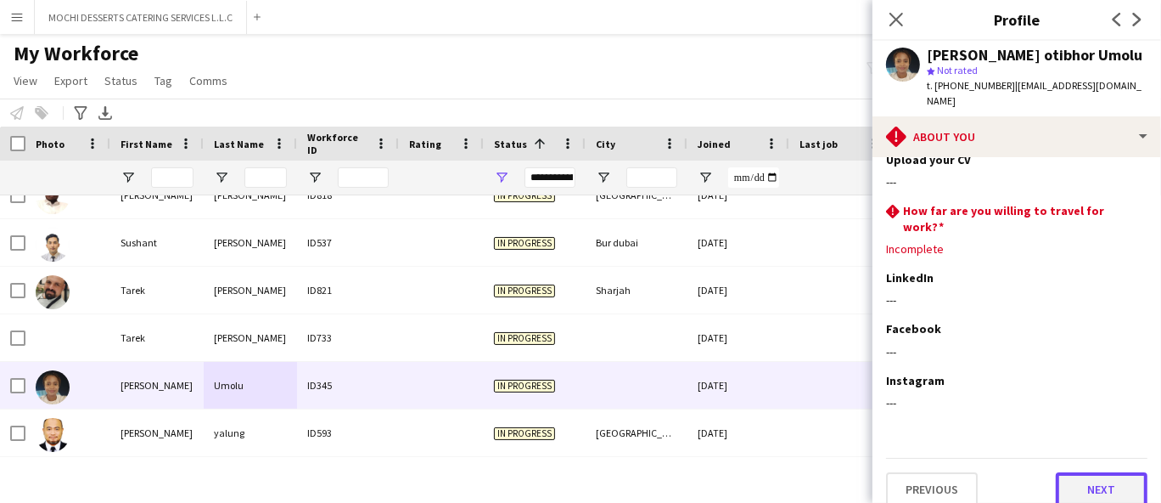
click at [1074, 475] on button "Next" at bounding box center [1102, 489] width 92 height 34
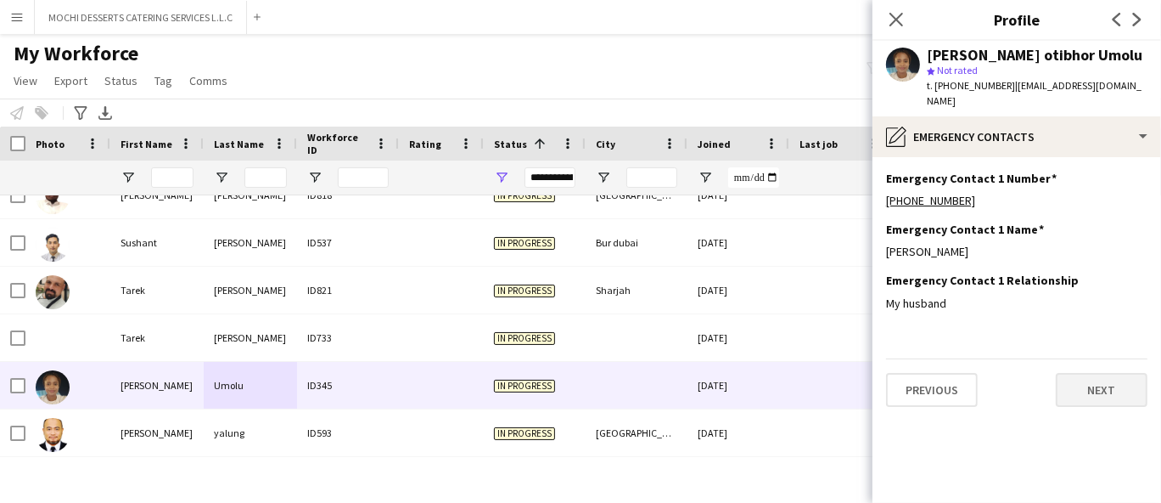
scroll to position [0, 0]
click at [1097, 373] on button "Next" at bounding box center [1102, 390] width 92 height 34
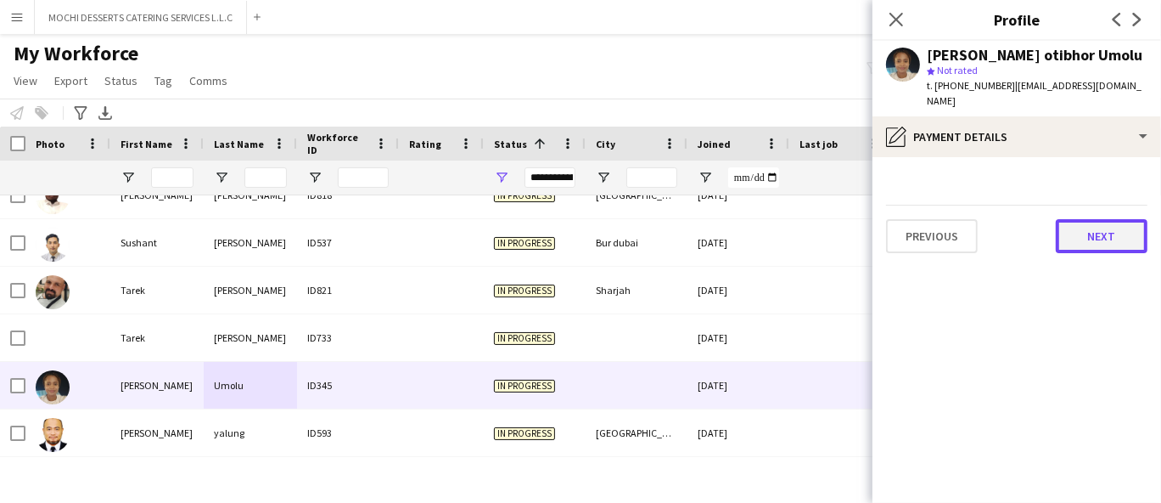
click at [1093, 229] on button "Next" at bounding box center [1102, 236] width 92 height 34
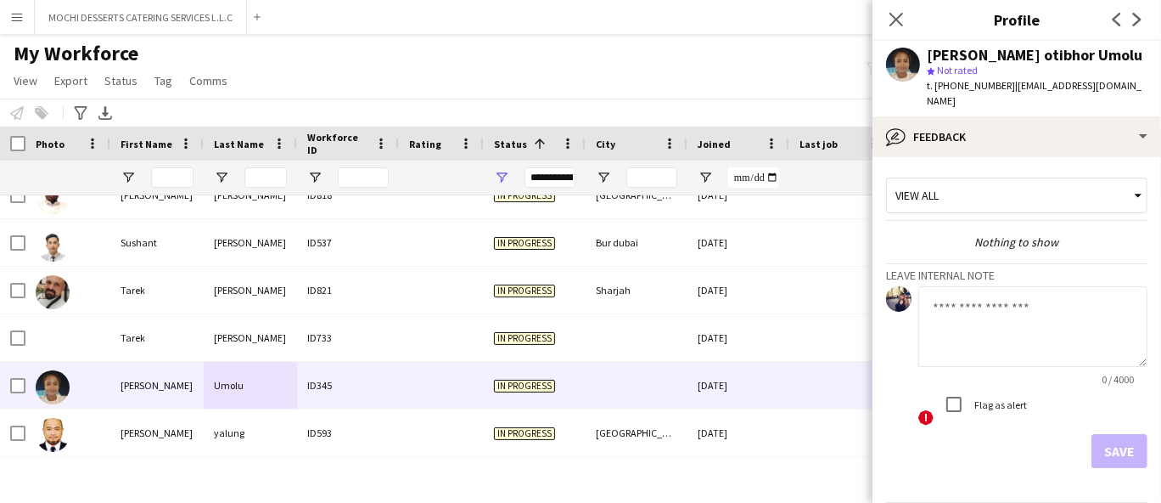
scroll to position [42, 0]
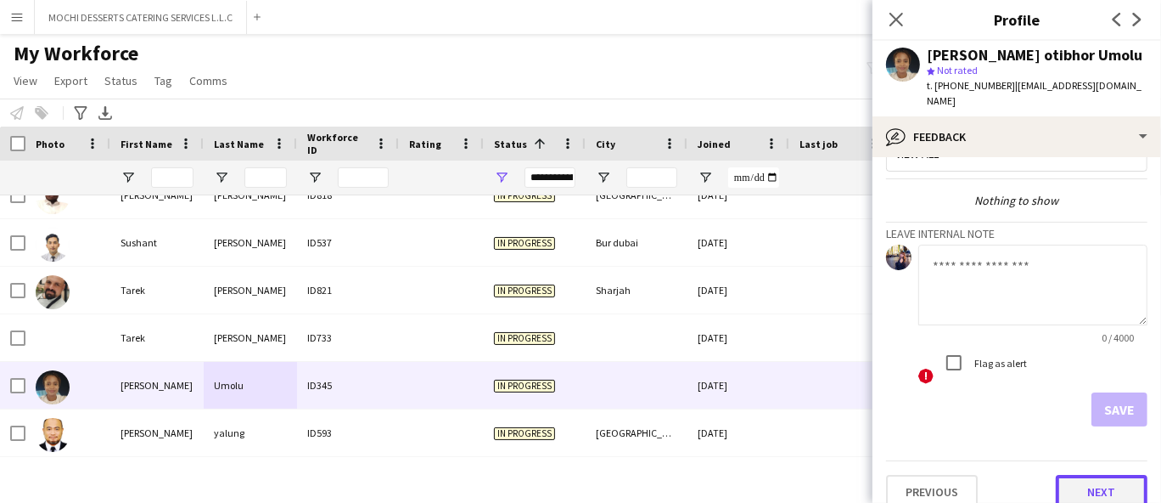
click at [1096, 475] on button "Next" at bounding box center [1102, 492] width 92 height 34
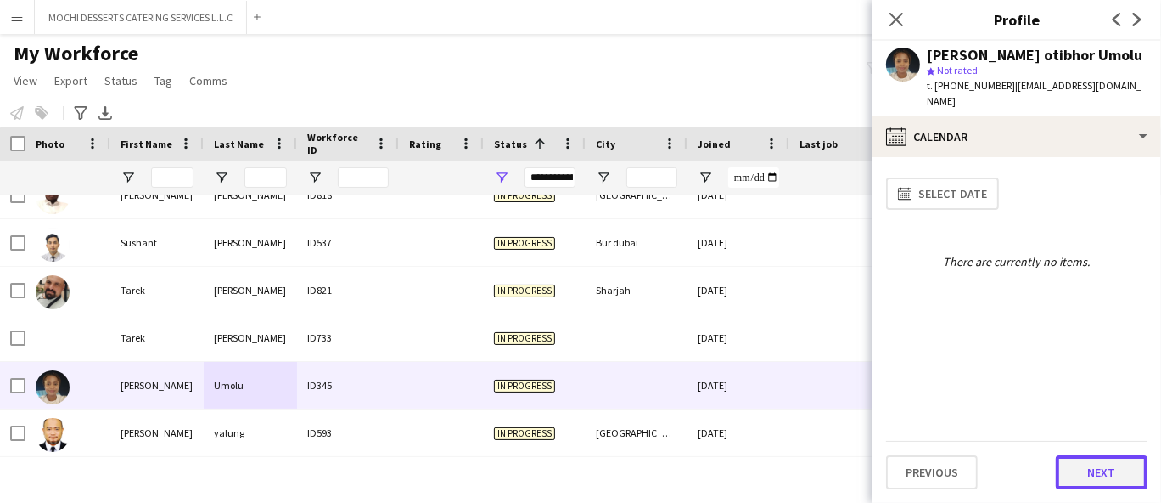
click at [1101, 464] on button "Next" at bounding box center [1102, 472] width 92 height 34
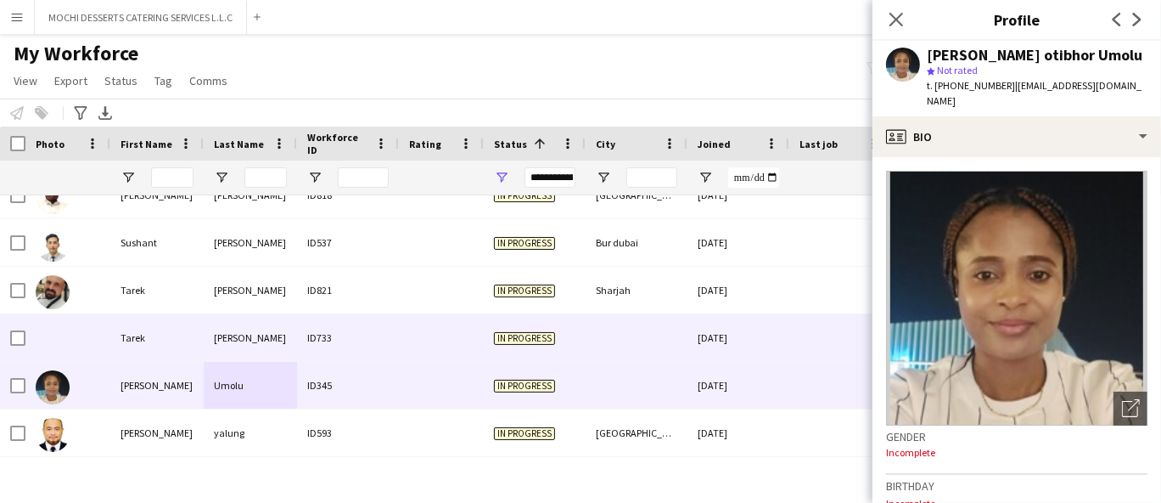
click at [149, 325] on div "Tarek" at bounding box center [156, 337] width 93 height 47
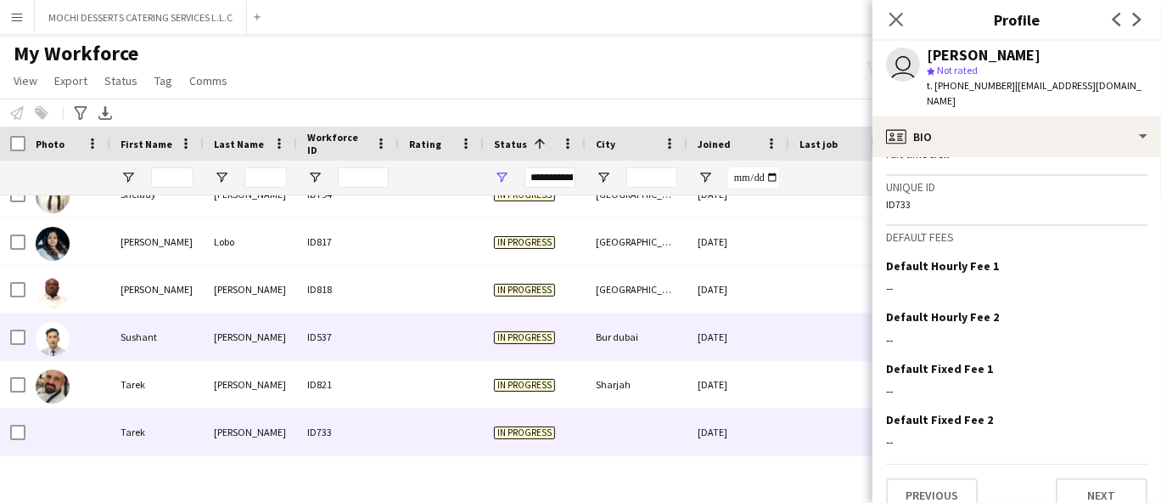
scroll to position [8867, 0]
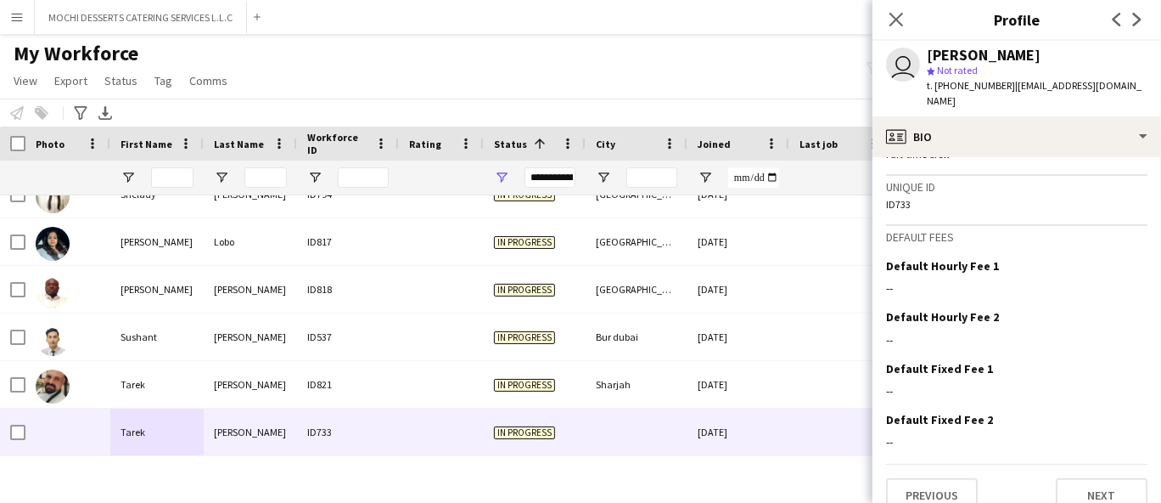
click at [952, 79] on span "t. [PHONE_NUMBER]" at bounding box center [971, 85] width 88 height 13
click at [952, 76] on div "star Not rated" at bounding box center [1037, 70] width 221 height 15
click at [944, 74] on span "Not rated" at bounding box center [957, 70] width 41 height 13
click at [950, 87] on span "t. [PHONE_NUMBER]" at bounding box center [971, 85] width 88 height 13
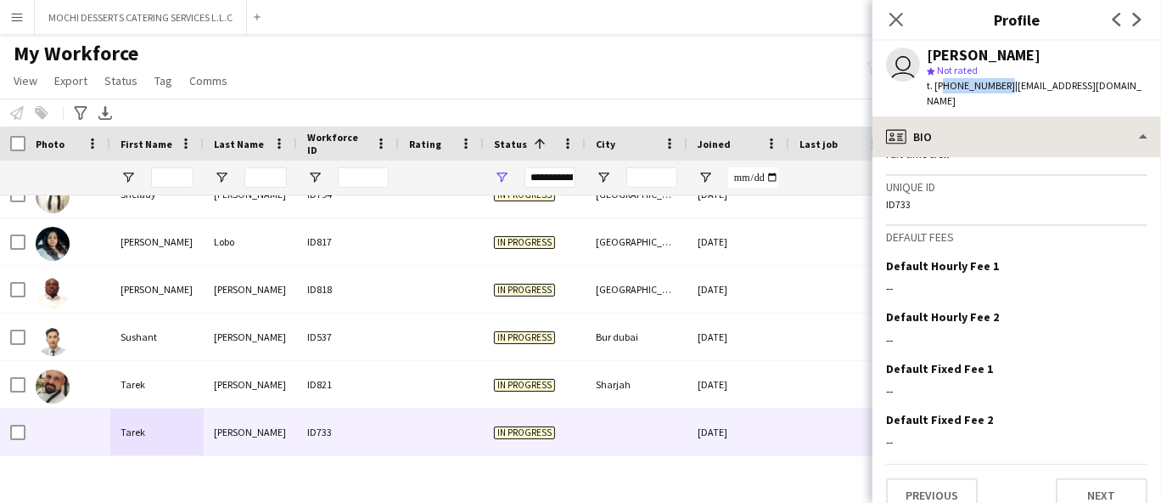
copy span "96170498433"
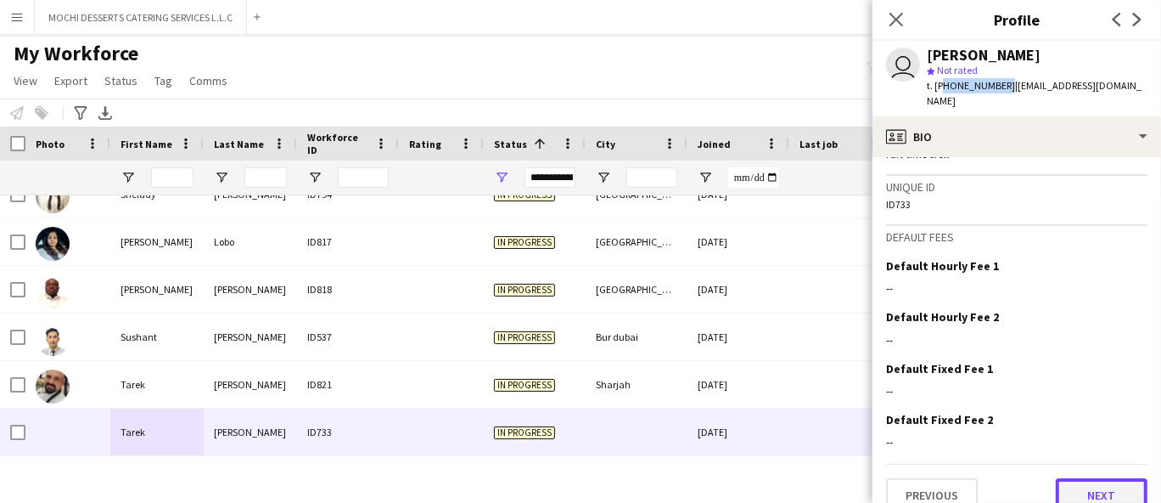
click at [1090, 478] on button "Next" at bounding box center [1102, 495] width 92 height 34
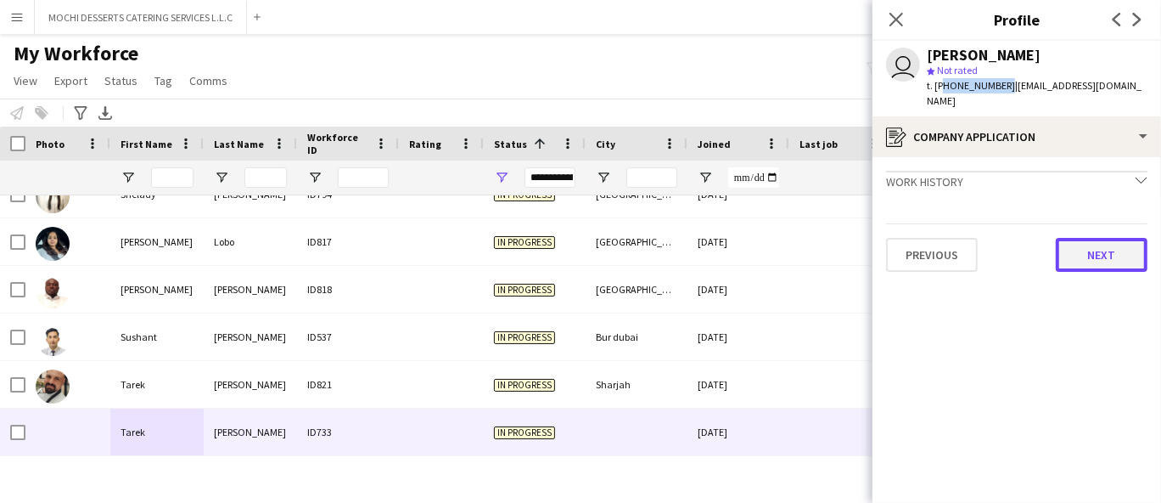
click at [1109, 243] on button "Next" at bounding box center [1102, 255] width 92 height 34
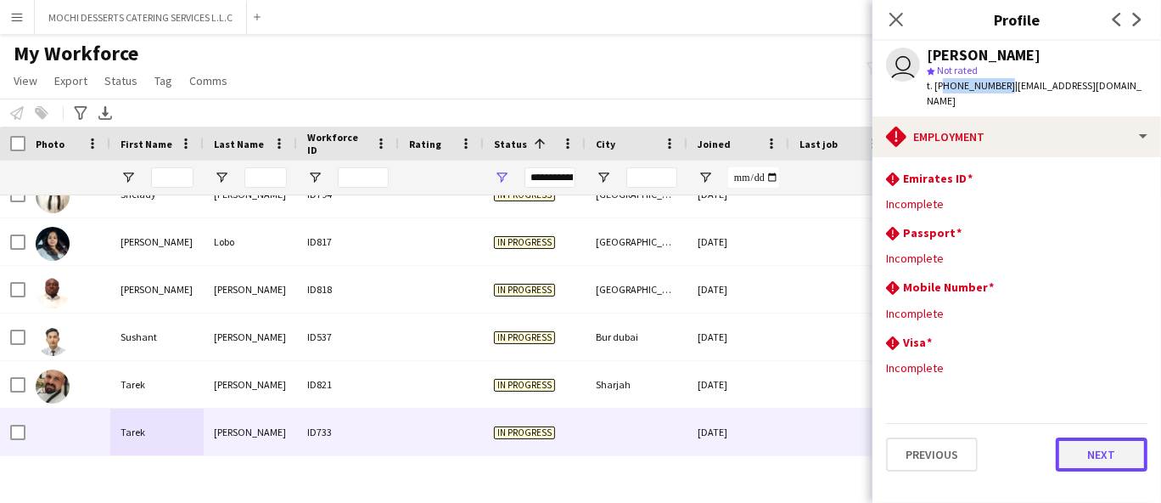
click at [1110, 437] on button "Next" at bounding box center [1102, 454] width 92 height 34
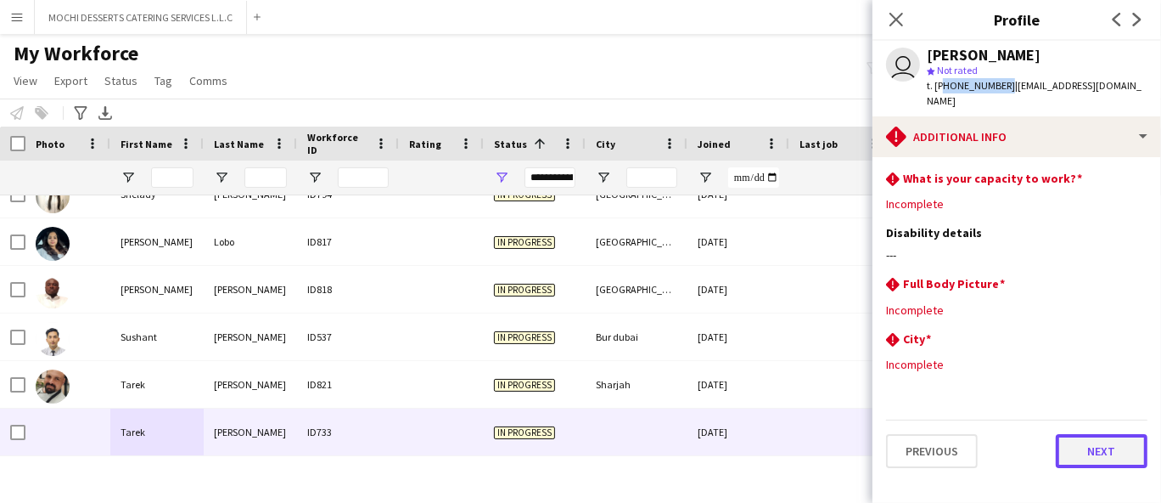
click at [1110, 434] on button "Next" at bounding box center [1102, 451] width 92 height 34
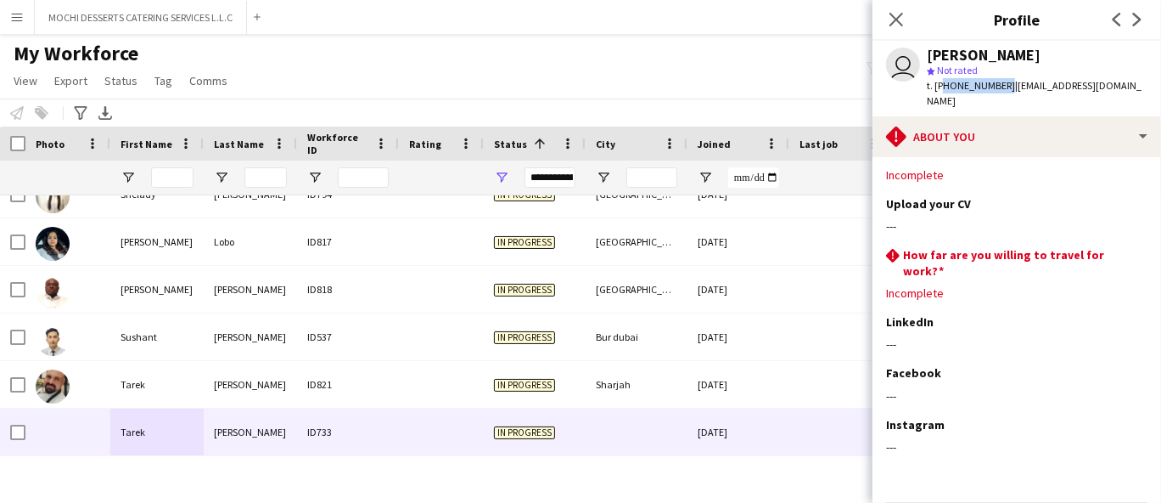
scroll to position [73, 0]
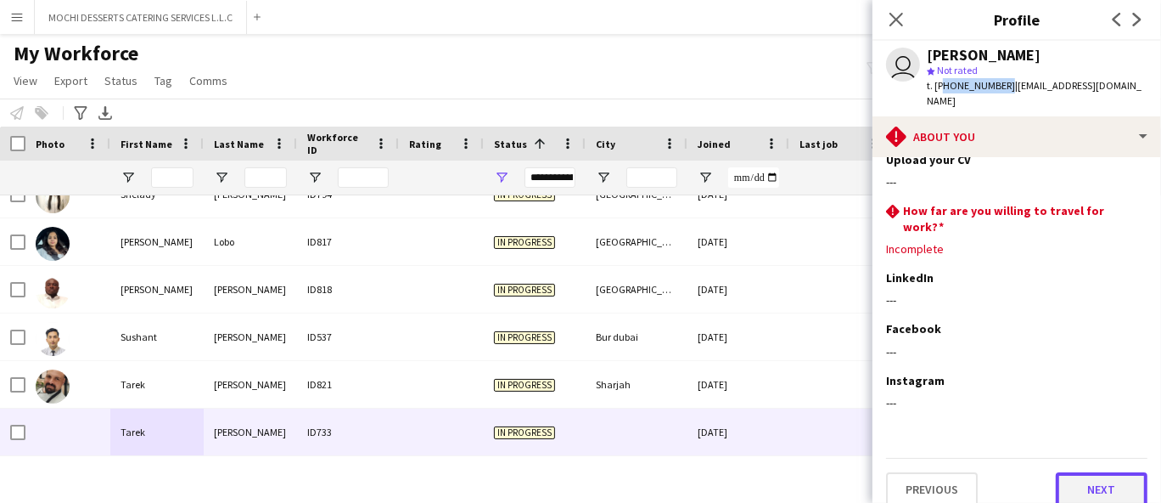
click at [1109, 472] on button "Next" at bounding box center [1102, 489] width 92 height 34
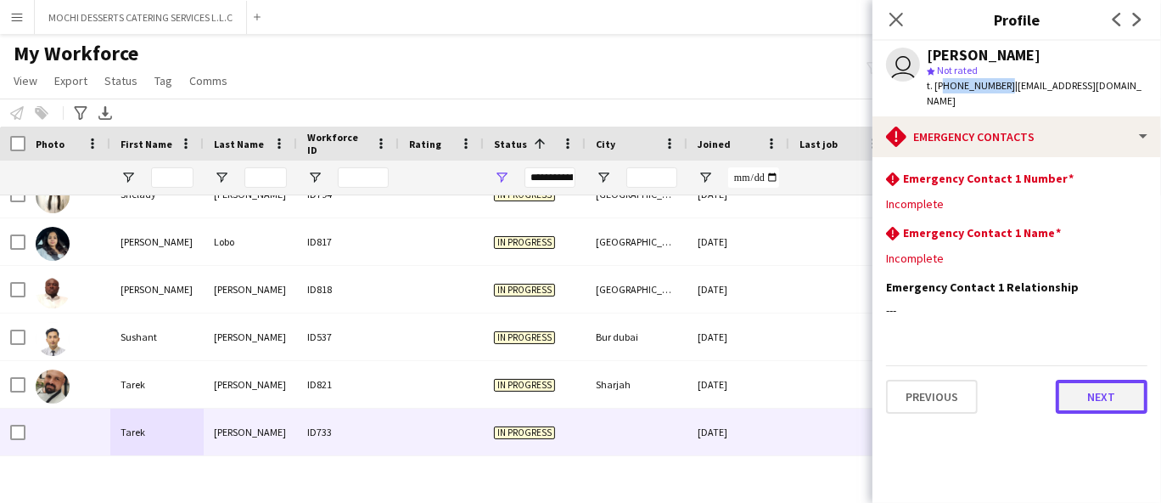
click at [1105, 379] on button "Next" at bounding box center [1102, 396] width 92 height 34
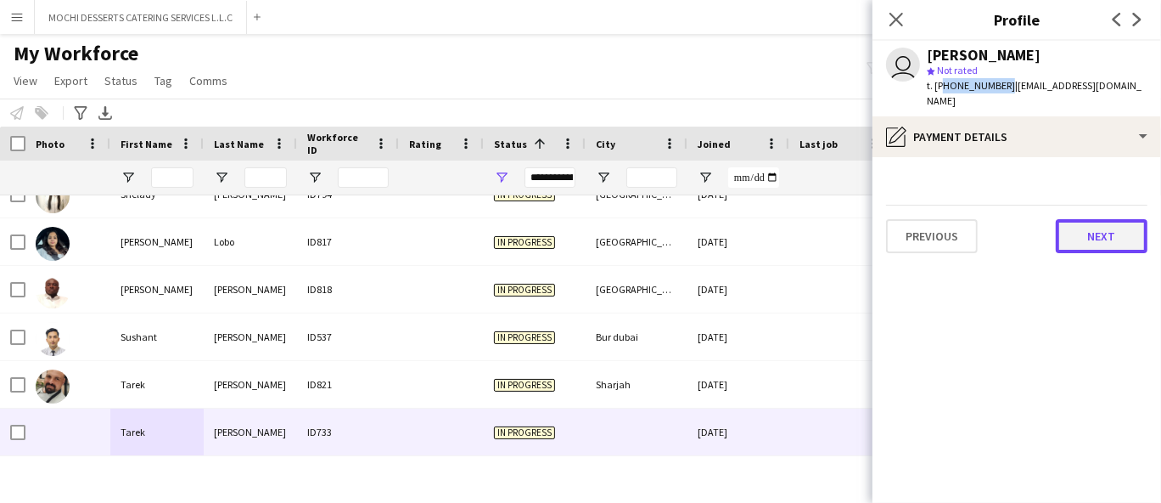
click at [1080, 229] on button "Next" at bounding box center [1102, 236] width 92 height 34
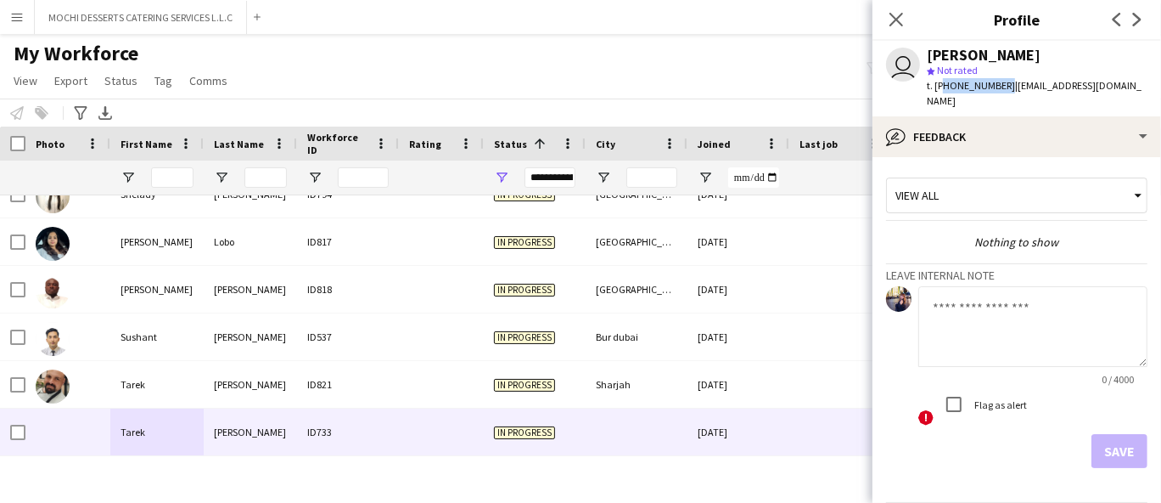
scroll to position [42, 0]
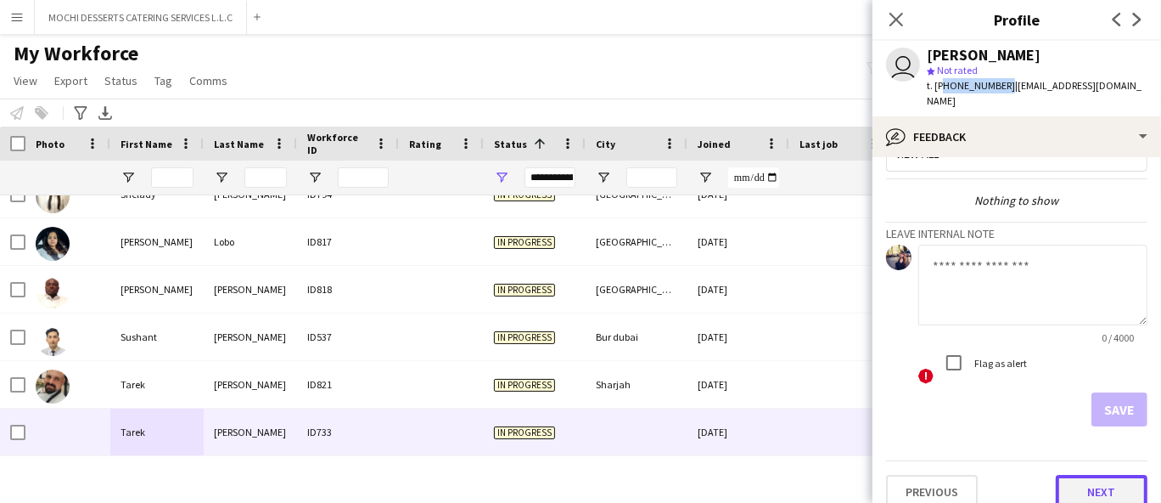
click at [1100, 475] on button "Next" at bounding box center [1102, 492] width 92 height 34
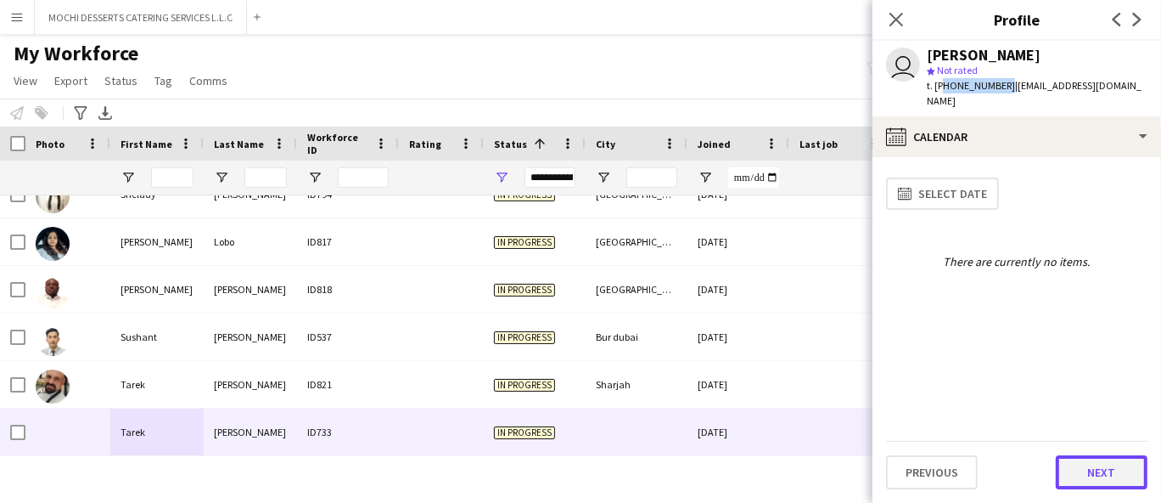
click at [1095, 463] on button "Next" at bounding box center [1102, 472] width 92 height 34
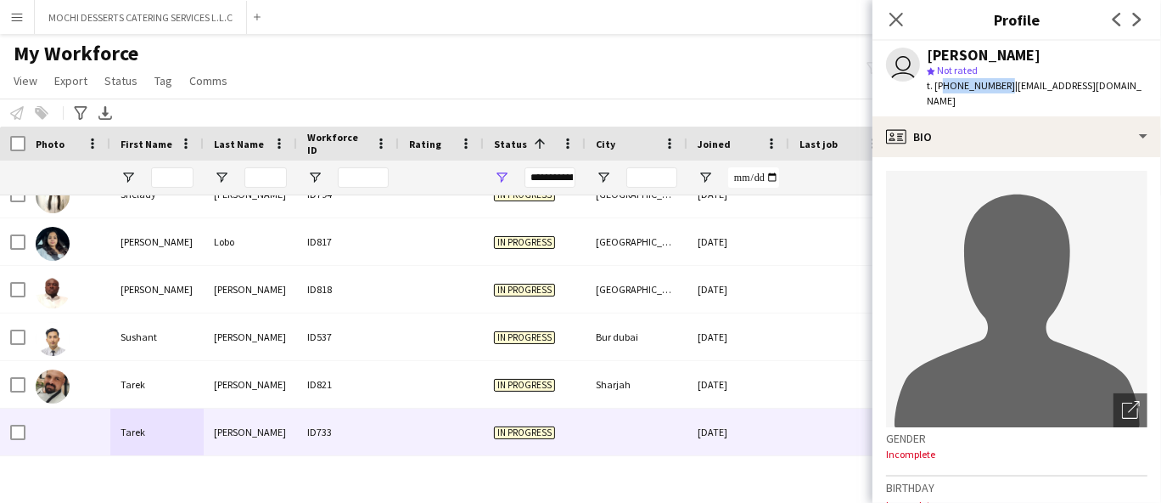
click at [970, 81] on span "t. [PHONE_NUMBER]" at bounding box center [971, 85] width 88 height 13
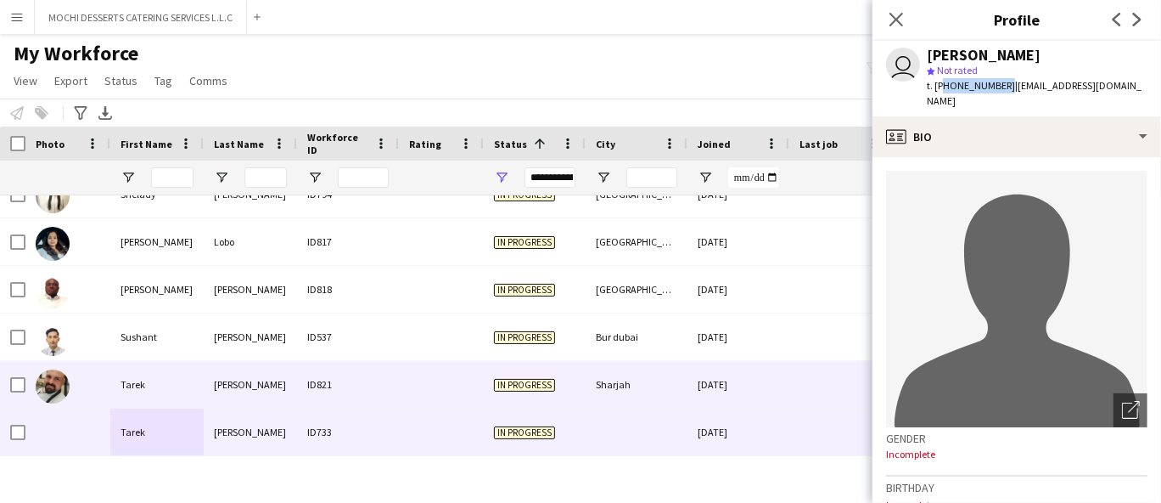
click at [249, 377] on div "[PERSON_NAME]" at bounding box center [250, 384] width 93 height 47
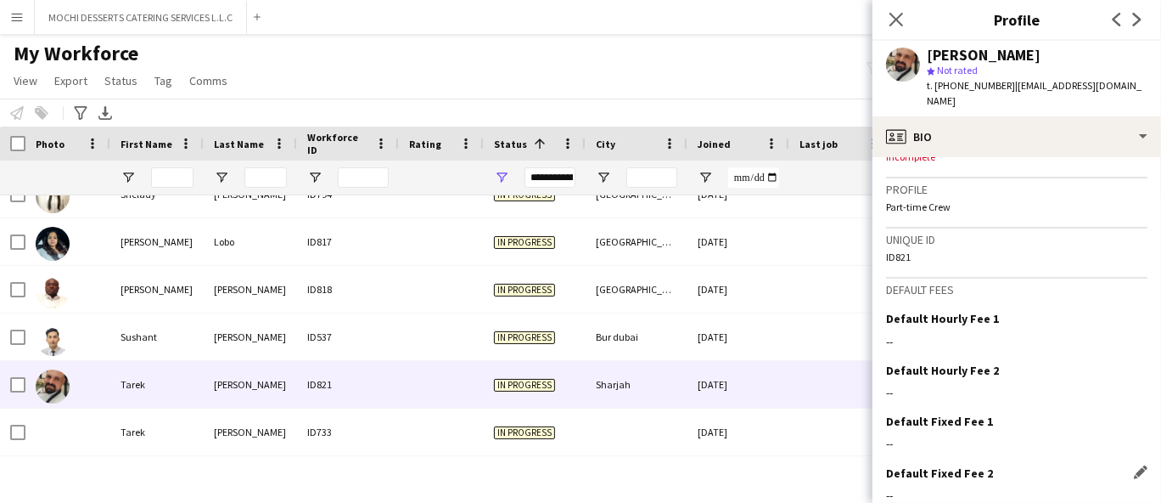
scroll to position [781, 0]
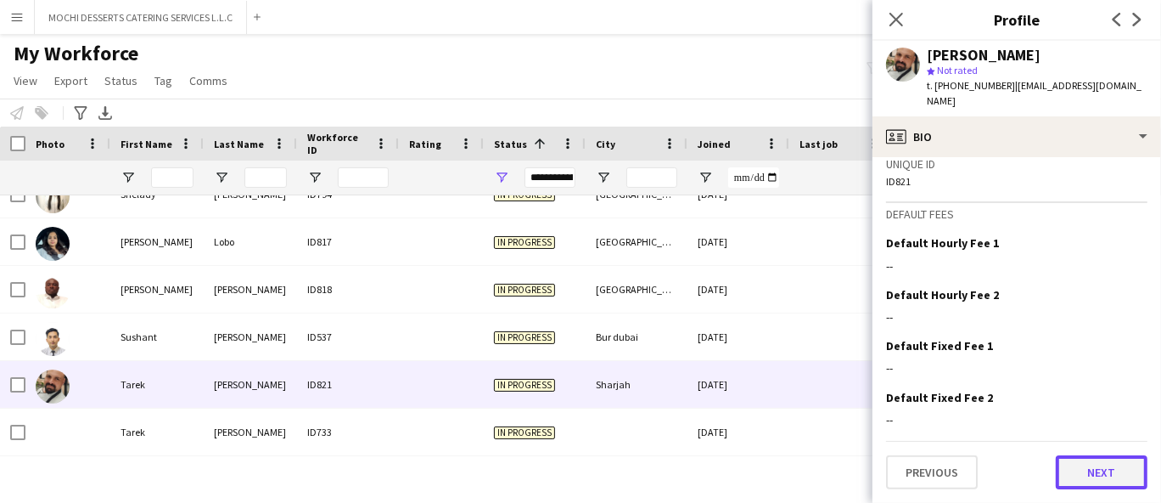
click at [1098, 475] on button "Next" at bounding box center [1102, 472] width 92 height 34
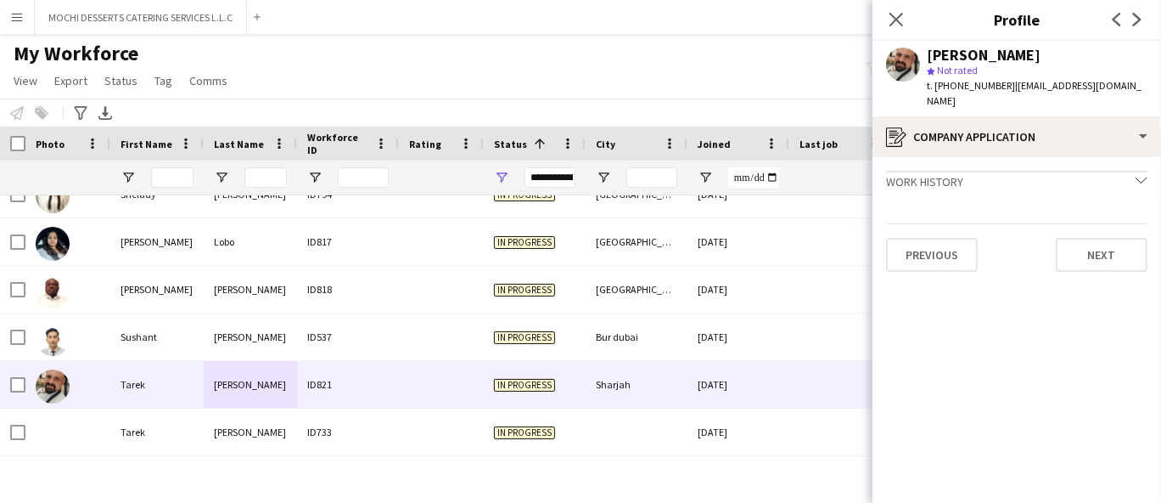
click at [1104, 270] on app-crew-profile-application "Work history chevron-down Incomplete Previous Next" at bounding box center [1017, 330] width 289 height 346
click at [1106, 242] on button "Next" at bounding box center [1102, 255] width 92 height 34
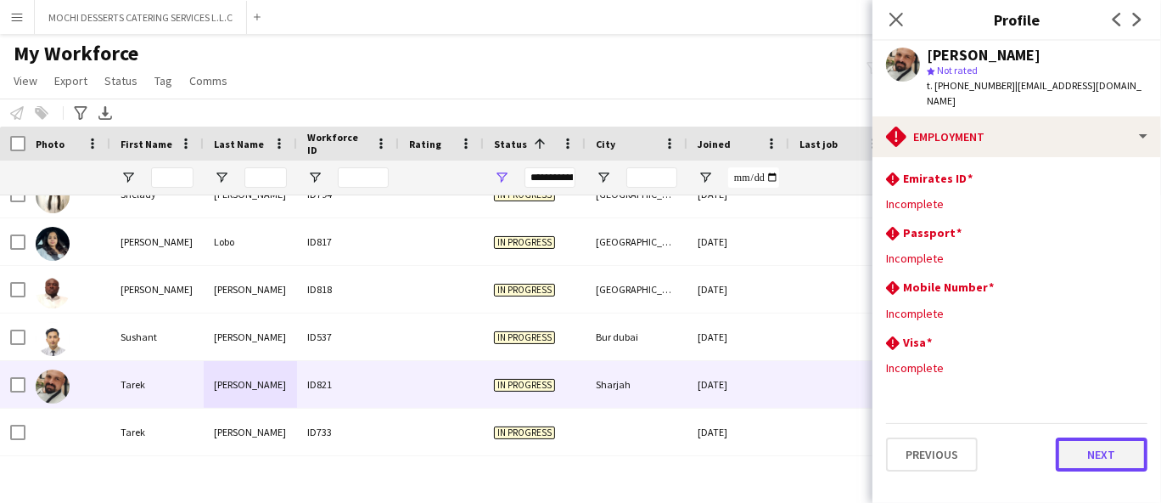
click at [1111, 456] on button "Next" at bounding box center [1102, 454] width 92 height 34
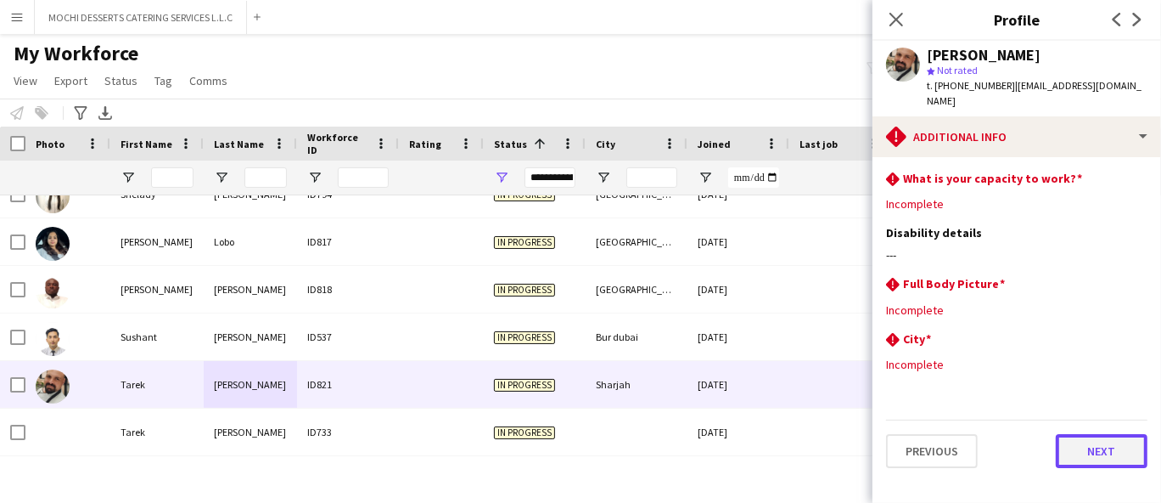
click at [1113, 447] on button "Next" at bounding box center [1102, 451] width 92 height 34
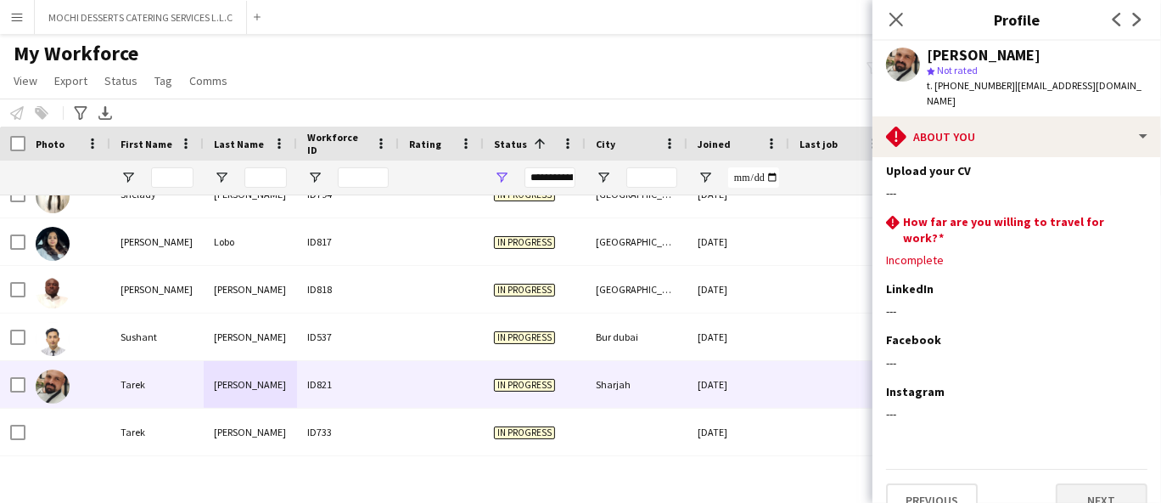
scroll to position [87, 0]
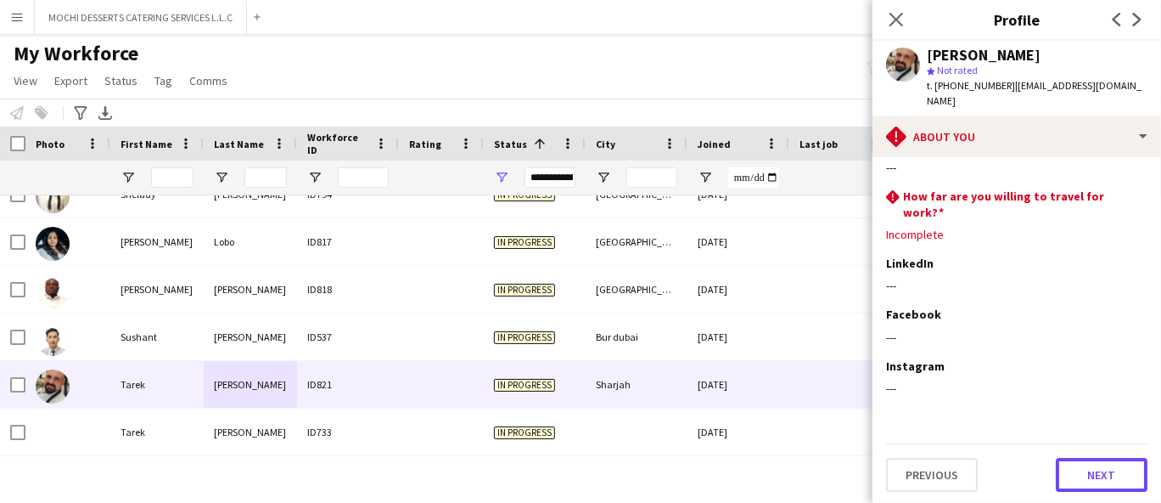
drag, startPoint x: 1112, startPoint y: 464, endPoint x: 1105, endPoint y: 450, distance: 16.0
click at [1112, 467] on button "Next" at bounding box center [1102, 475] width 92 height 34
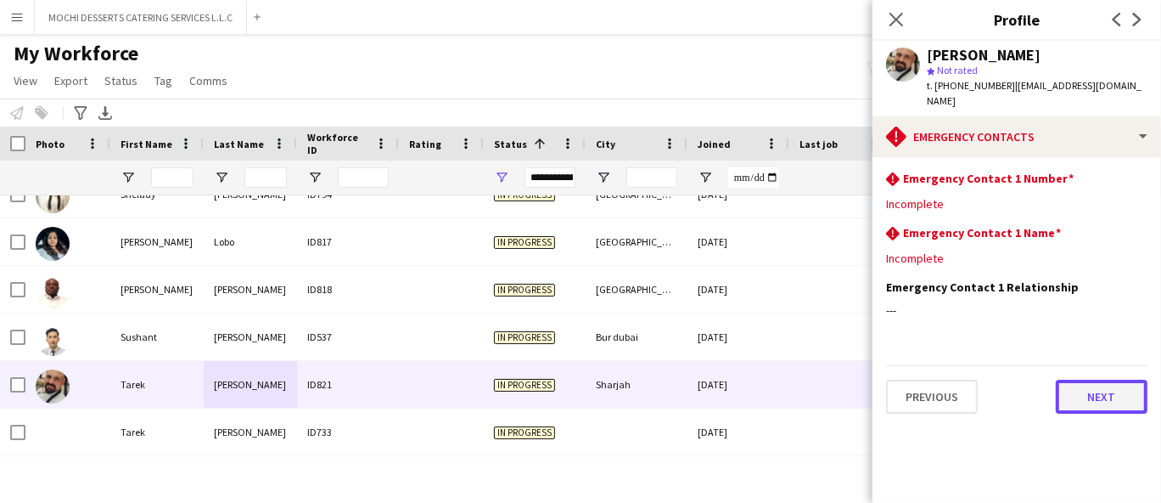
click at [1097, 390] on button "Next" at bounding box center [1102, 396] width 92 height 34
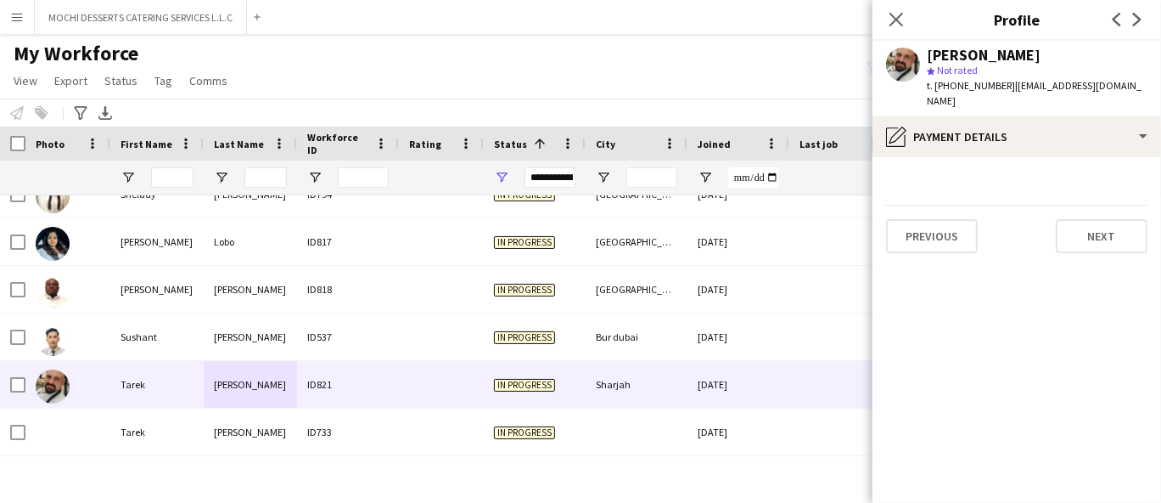
click at [978, 84] on span "t. [PHONE_NUMBER]" at bounding box center [971, 85] width 88 height 13
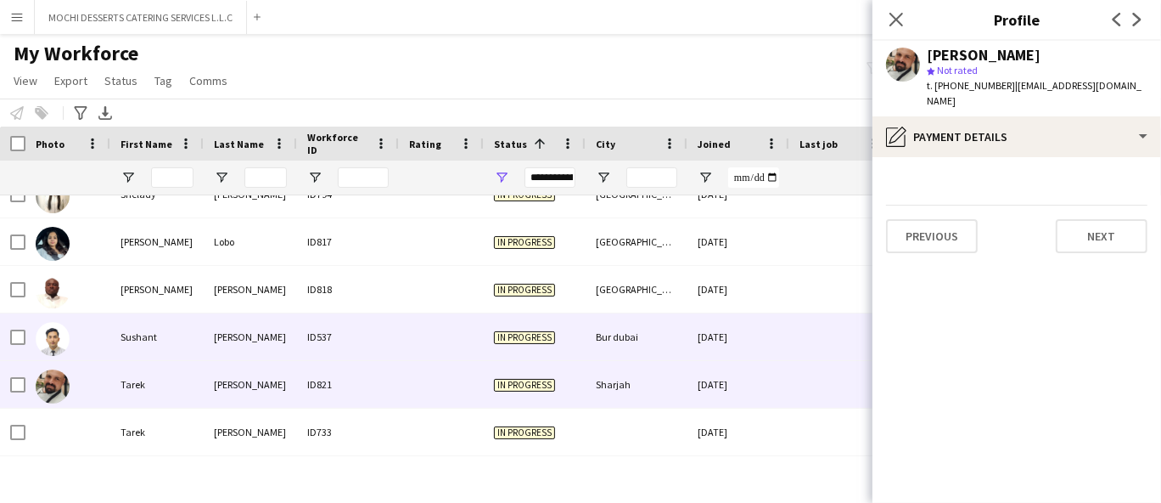
click at [211, 332] on div "[PERSON_NAME]" at bounding box center [250, 336] width 93 height 47
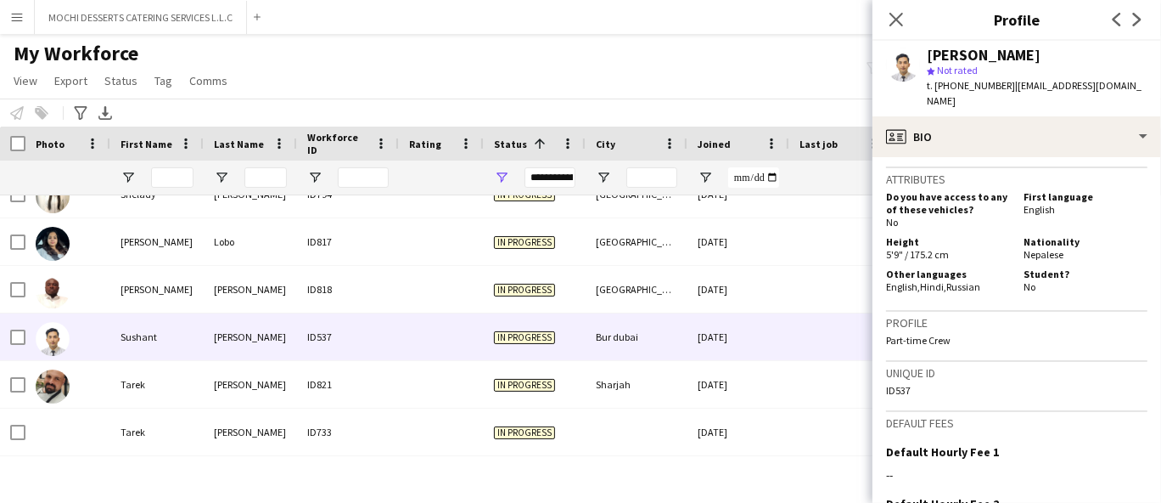
scroll to position [563, 0]
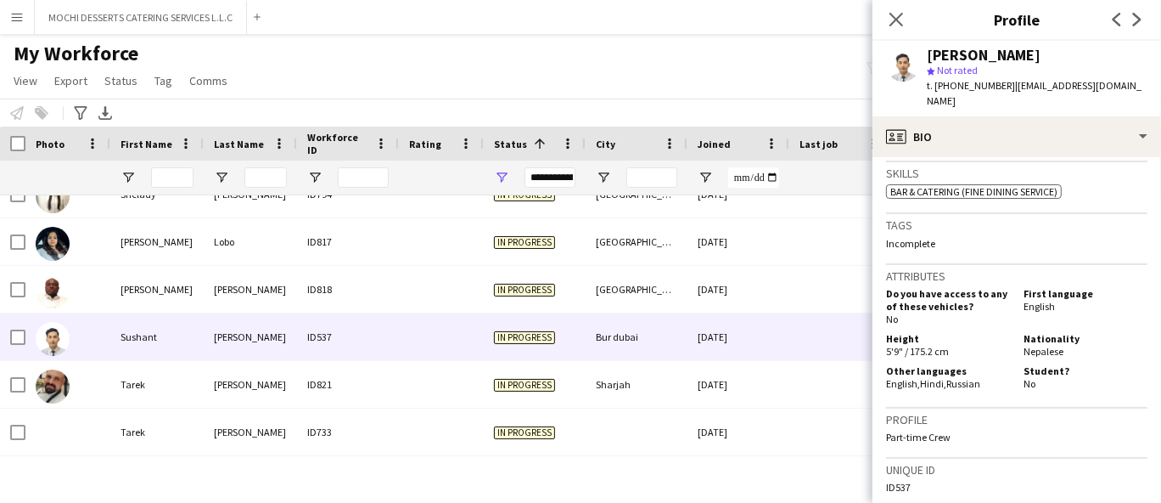
click at [964, 81] on span "t. [PHONE_NUMBER]" at bounding box center [971, 85] width 88 height 13
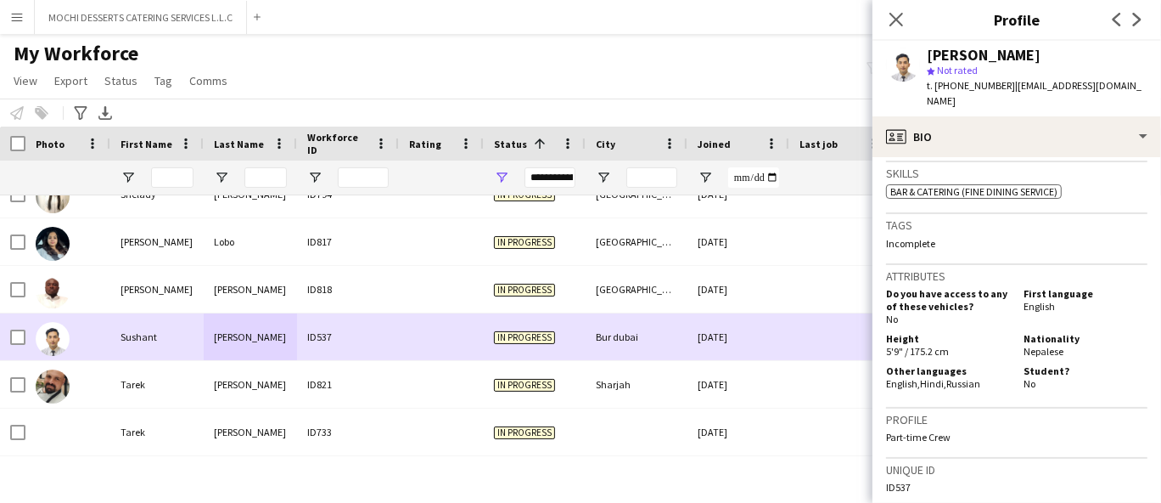
click at [267, 338] on div "[PERSON_NAME]" at bounding box center [250, 336] width 93 height 47
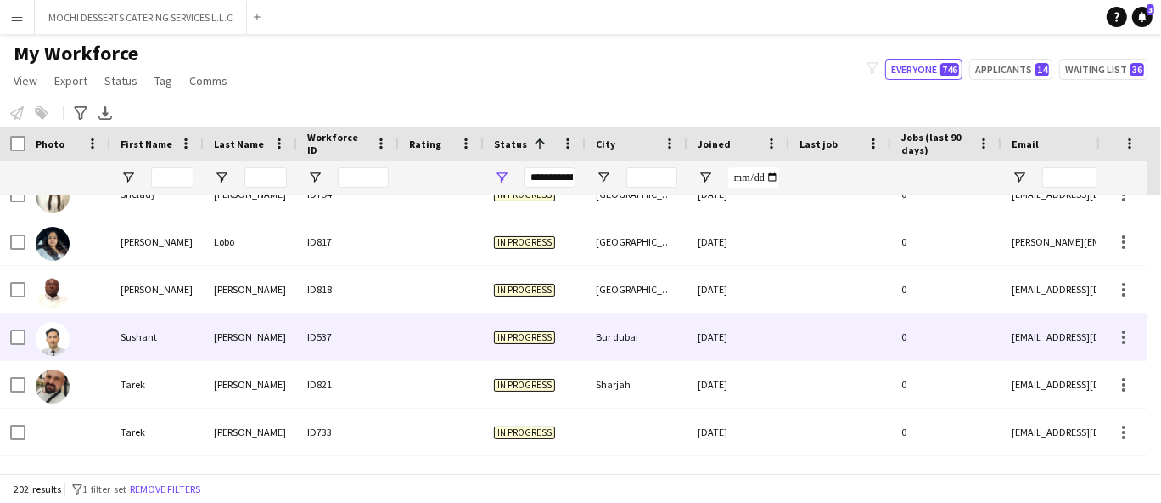
click at [267, 338] on div "[PERSON_NAME]" at bounding box center [250, 336] width 93 height 47
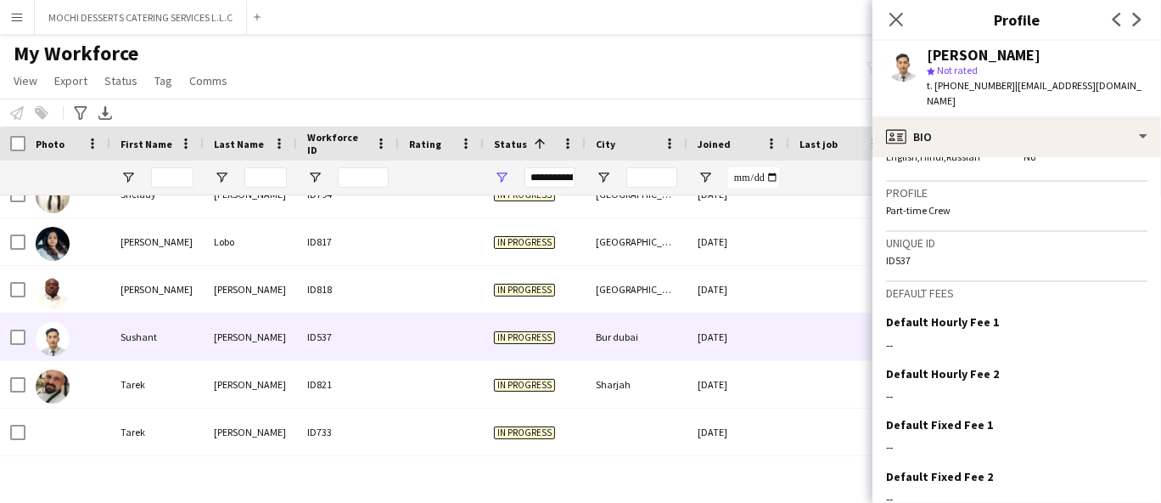
scroll to position [846, 0]
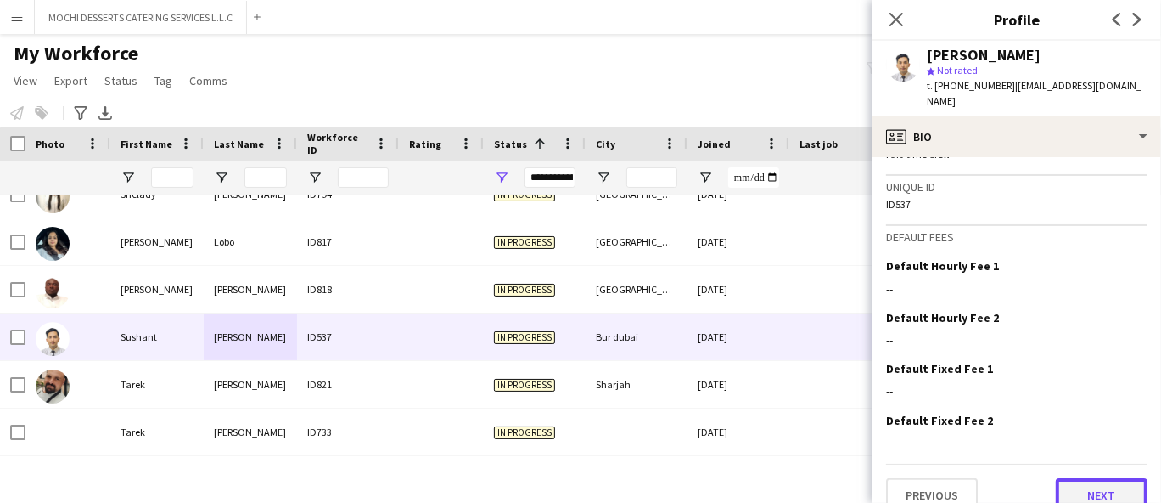
click at [1107, 478] on button "Next" at bounding box center [1102, 495] width 92 height 34
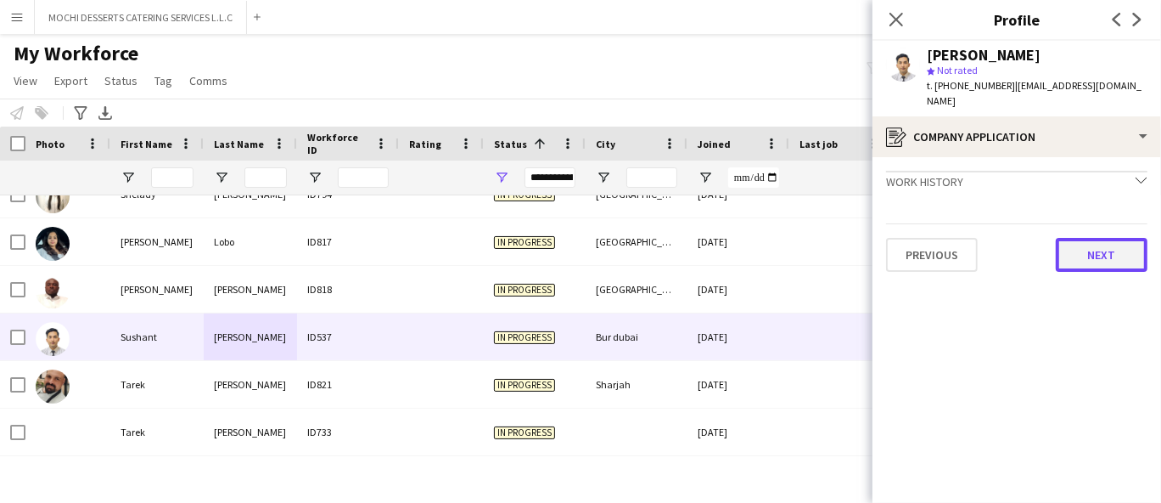
click at [1099, 244] on button "Next" at bounding box center [1102, 255] width 92 height 34
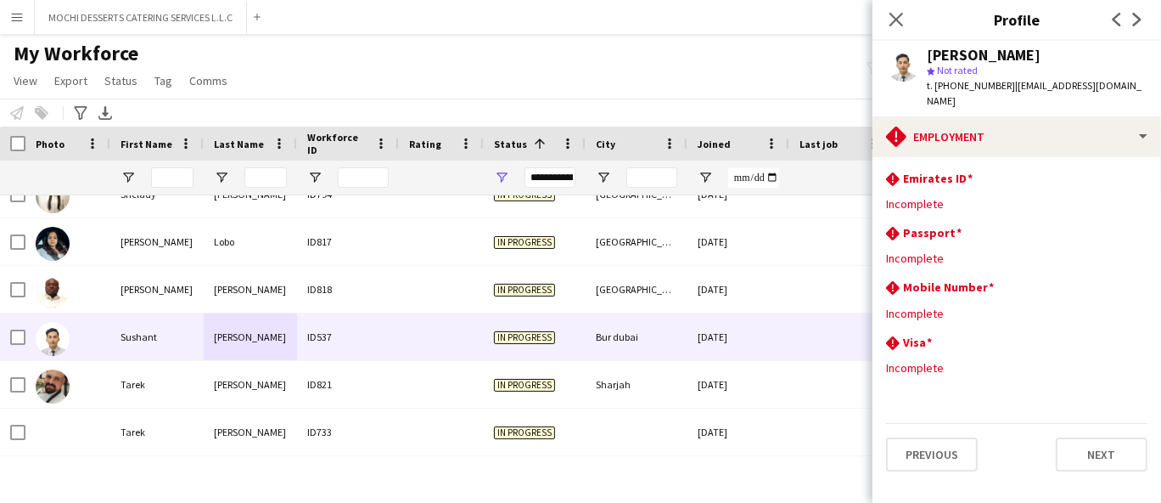
click at [975, 86] on span "t. [PHONE_NUMBER]" at bounding box center [971, 85] width 88 height 13
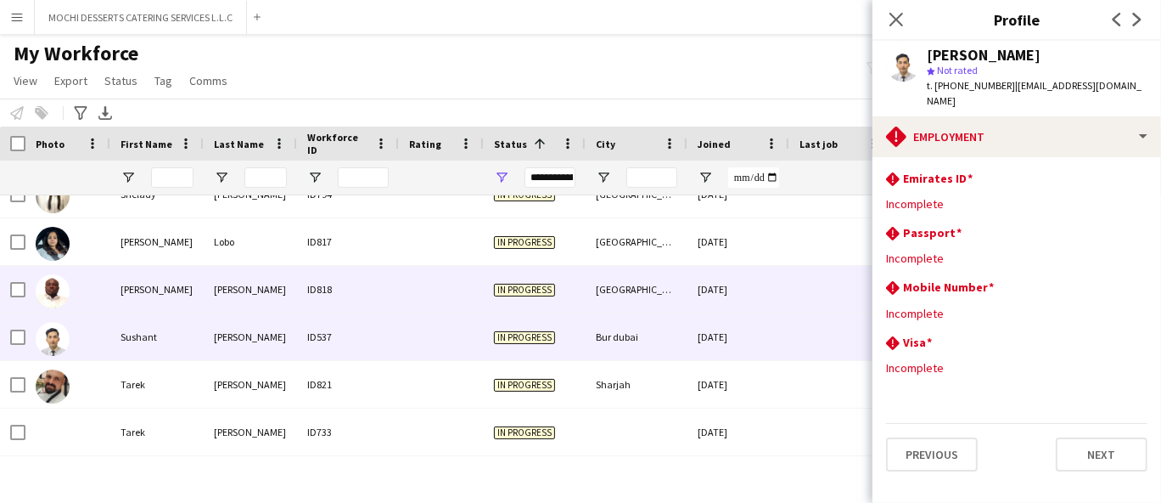
click at [325, 278] on div "ID818" at bounding box center [348, 289] width 102 height 47
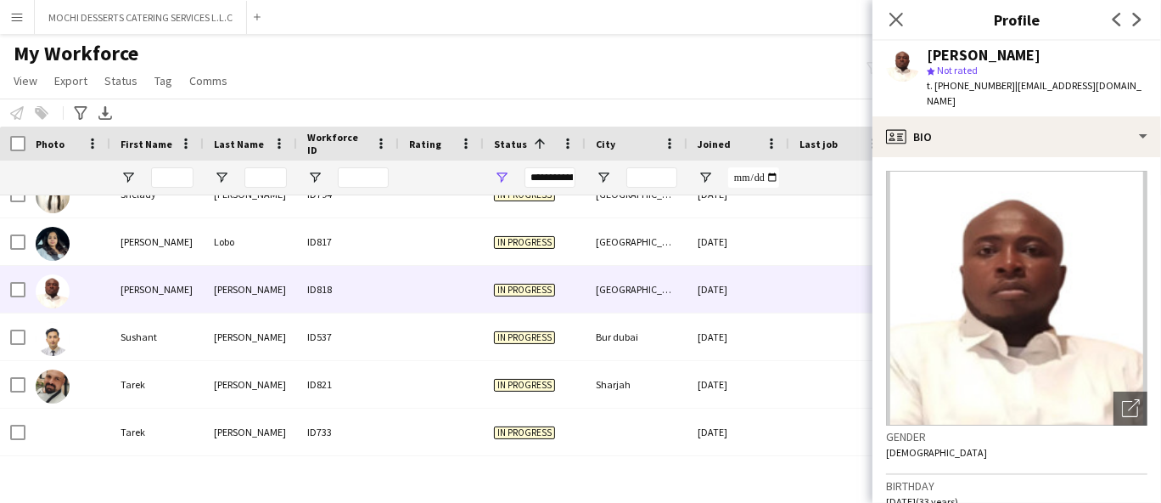
click at [956, 89] on span "t. [PHONE_NUMBER]" at bounding box center [971, 85] width 88 height 13
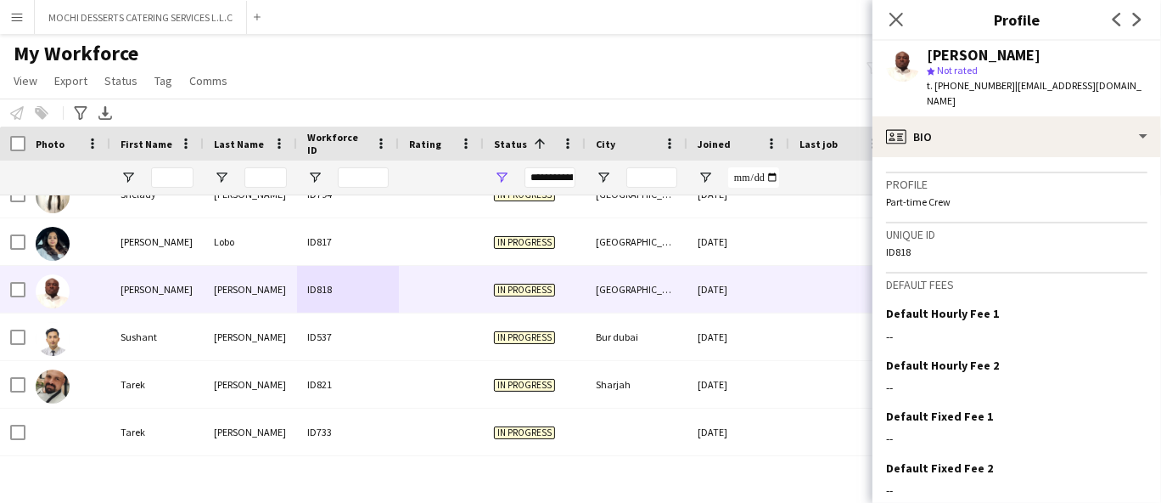
scroll to position [801, 0]
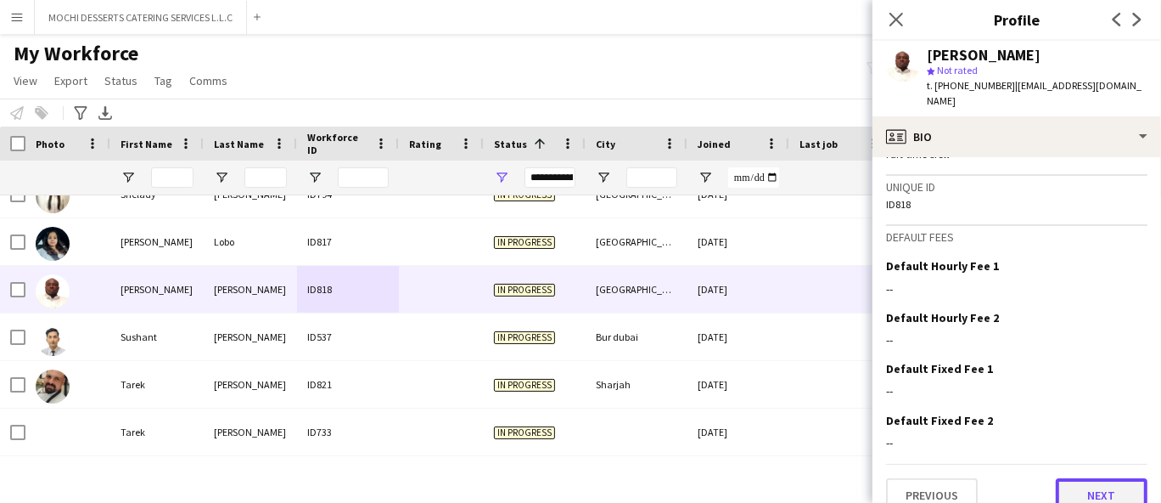
click at [1113, 478] on button "Next" at bounding box center [1102, 495] width 92 height 34
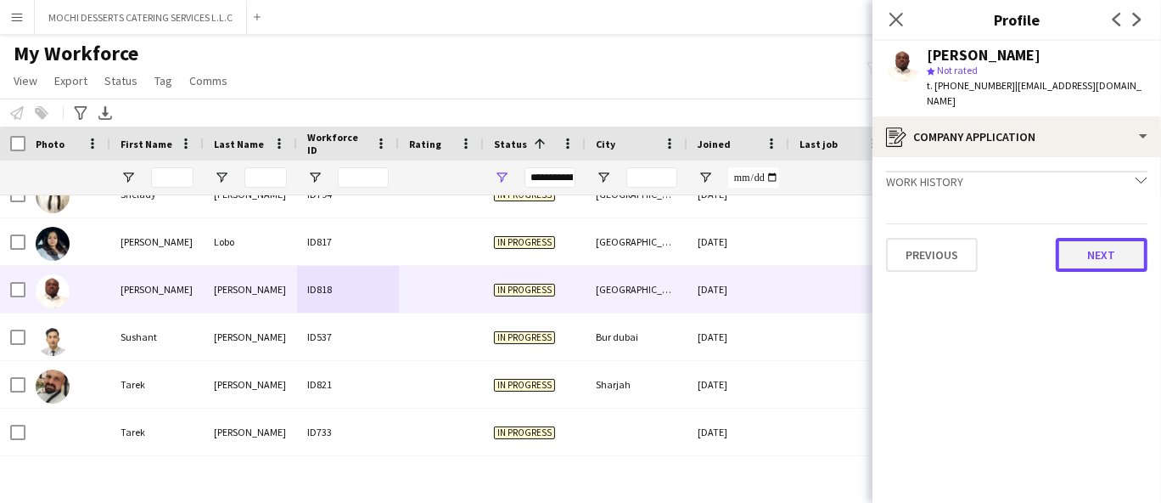
click at [1093, 248] on button "Next" at bounding box center [1102, 255] width 92 height 34
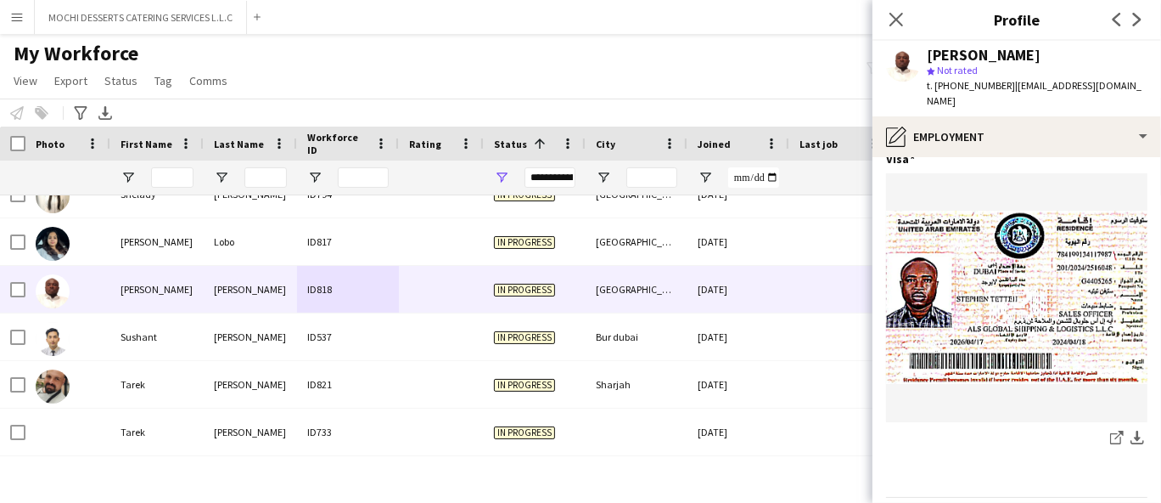
scroll to position [789, 0]
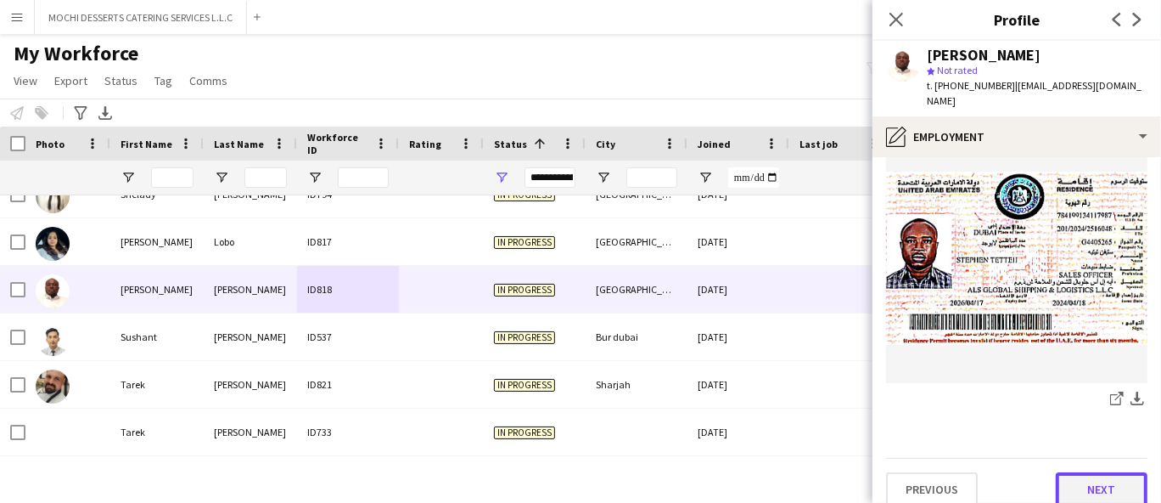
click at [1095, 472] on button "Next" at bounding box center [1102, 489] width 92 height 34
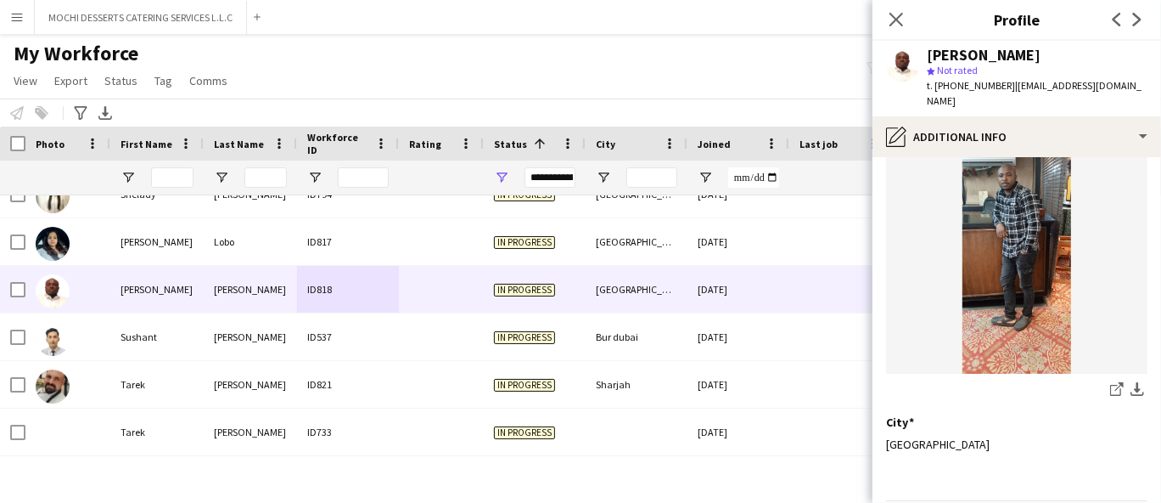
scroll to position [212, 0]
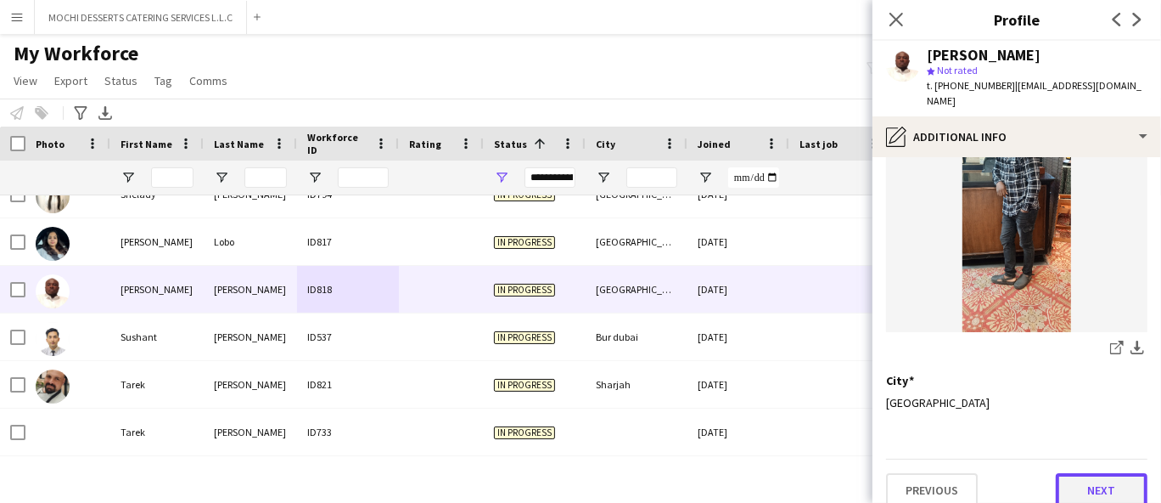
click at [1092, 475] on button "Next" at bounding box center [1102, 490] width 92 height 34
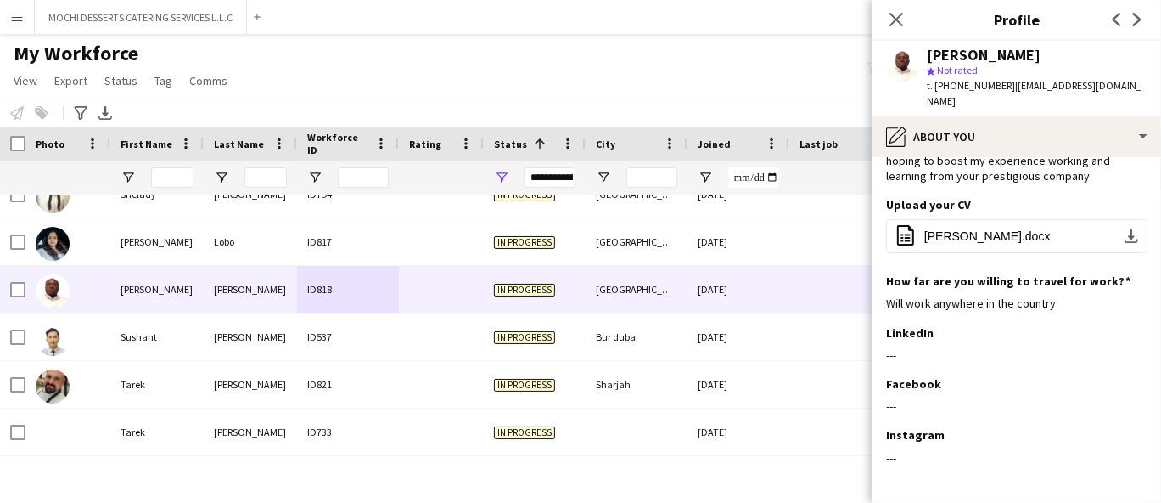
scroll to position [171, 0]
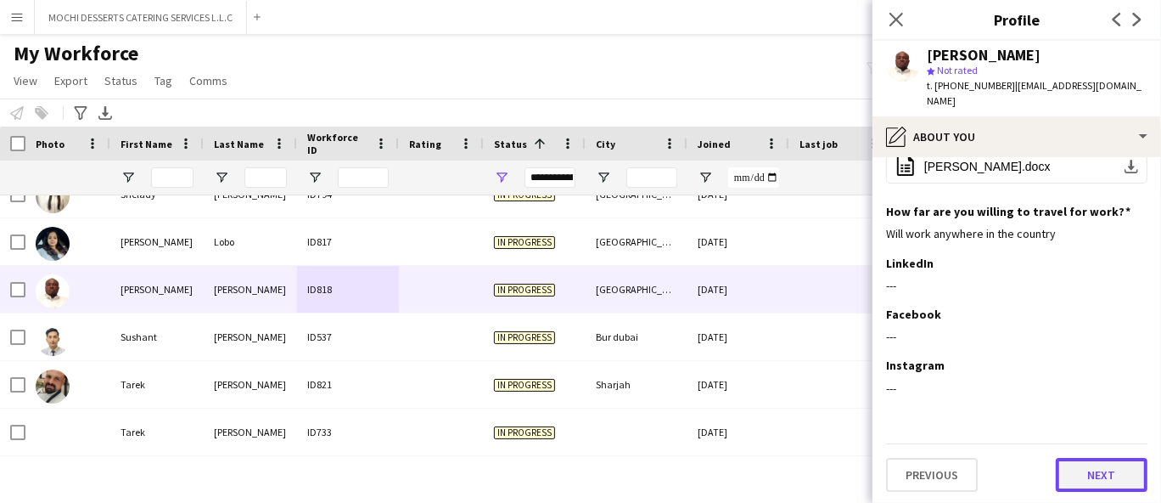
click at [1082, 469] on button "Next" at bounding box center [1102, 475] width 92 height 34
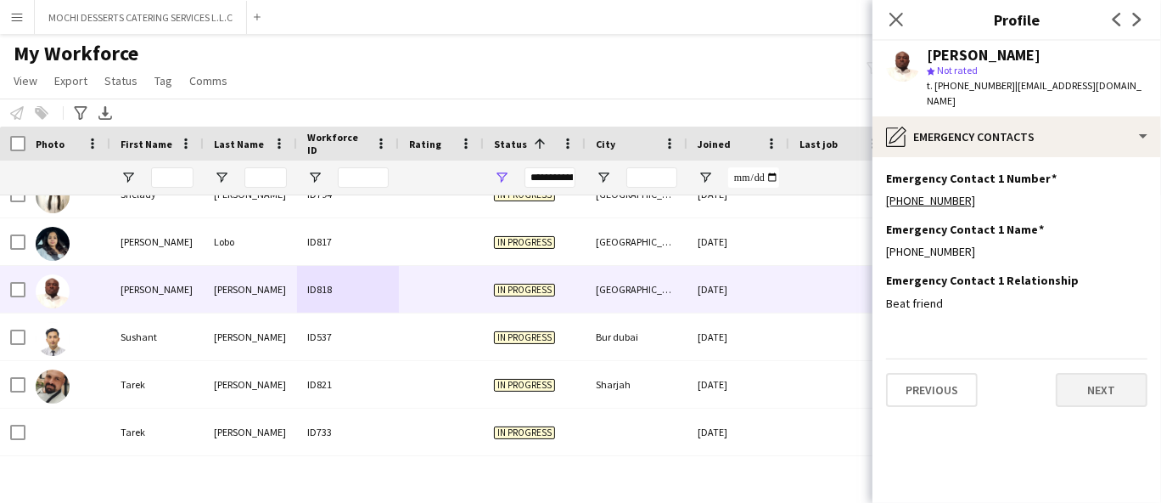
scroll to position [0, 0]
click at [953, 48] on div "[PERSON_NAME]" at bounding box center [984, 55] width 114 height 15
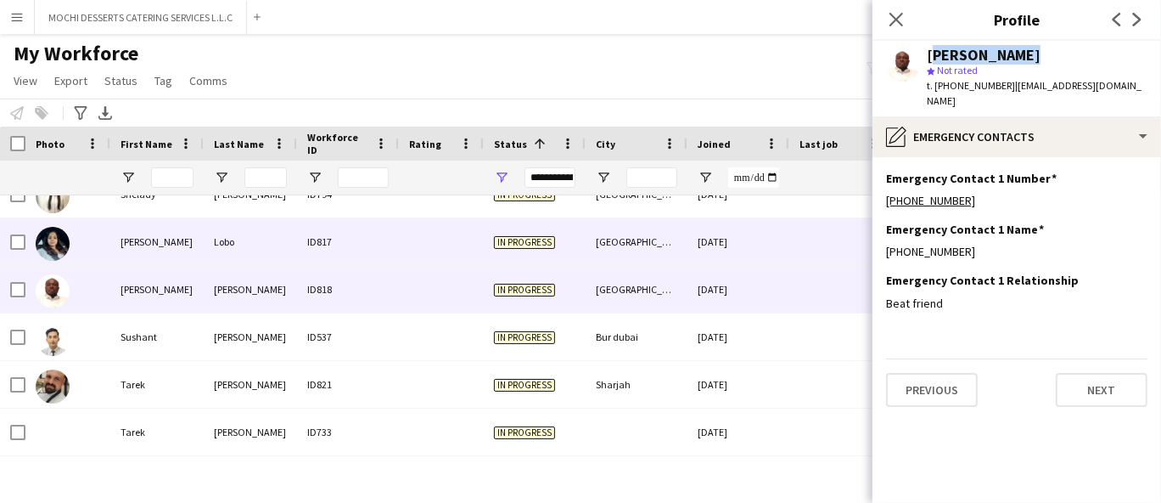
click at [385, 246] on div "ID817" at bounding box center [348, 241] width 102 height 47
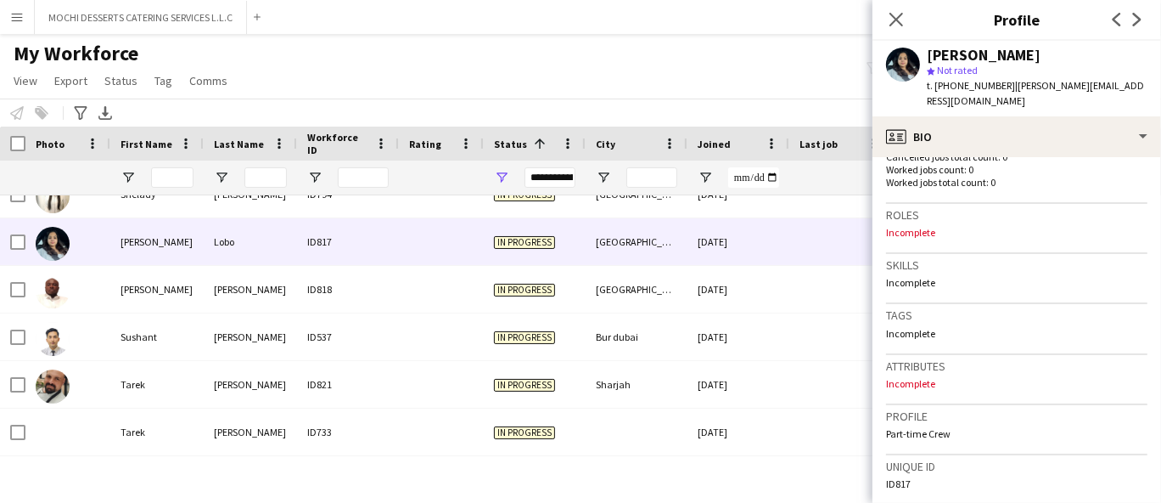
scroll to position [750, 0]
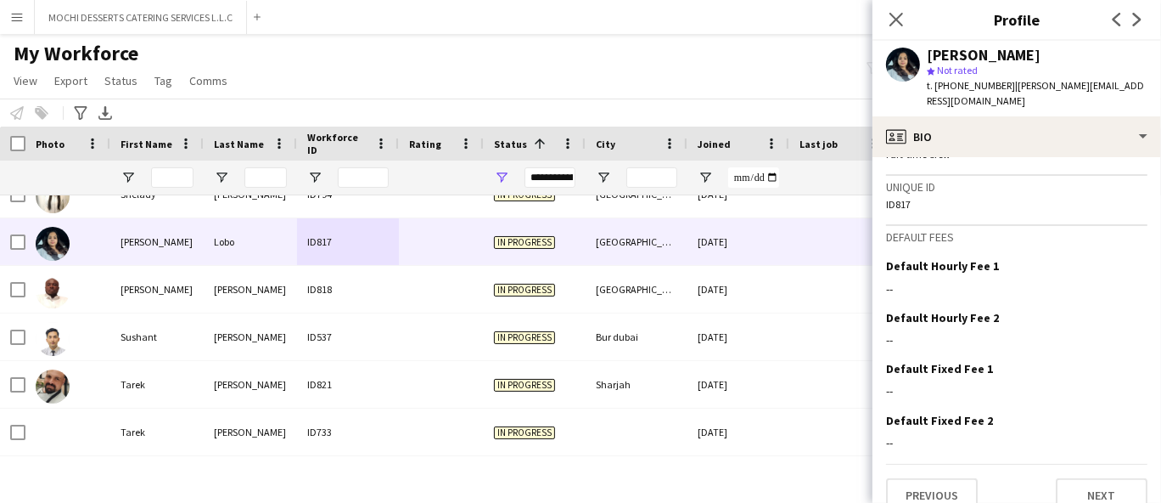
click at [1106, 464] on div "Previous Next" at bounding box center [1016, 488] width 261 height 48
click at [1100, 478] on button "Next" at bounding box center [1102, 495] width 92 height 34
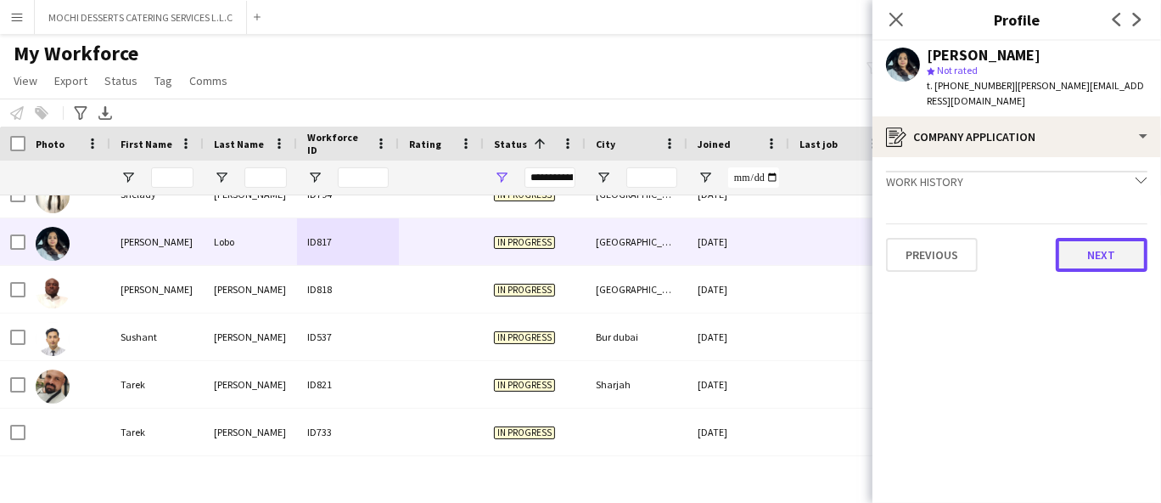
click at [1098, 238] on button "Next" at bounding box center [1102, 255] width 92 height 34
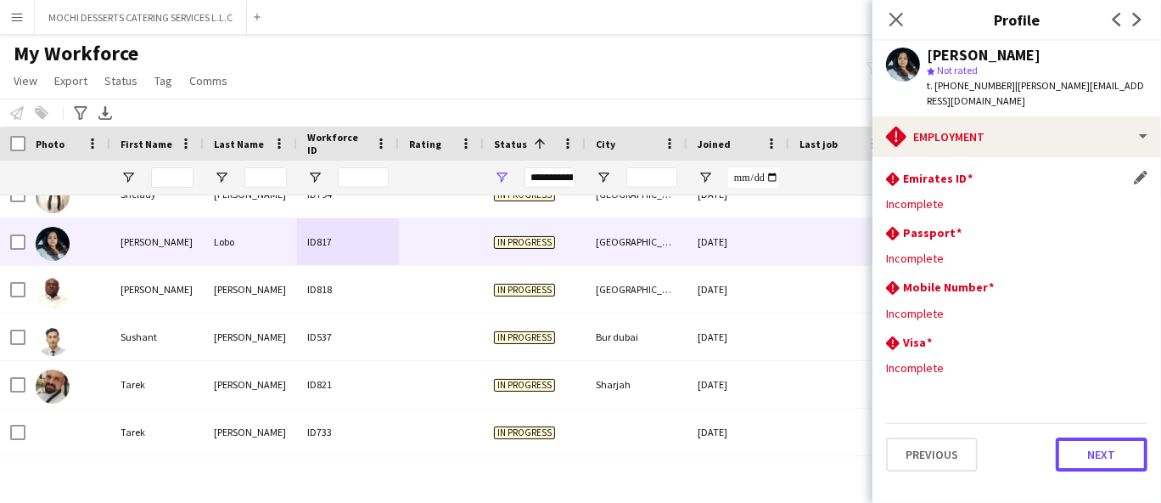
drag, startPoint x: 1089, startPoint y: 426, endPoint x: 989, endPoint y: 164, distance: 280.8
click at [1090, 423] on div "Previous Next" at bounding box center [1016, 447] width 261 height 48
click at [970, 87] on span "t. [PHONE_NUMBER]" at bounding box center [971, 85] width 88 height 13
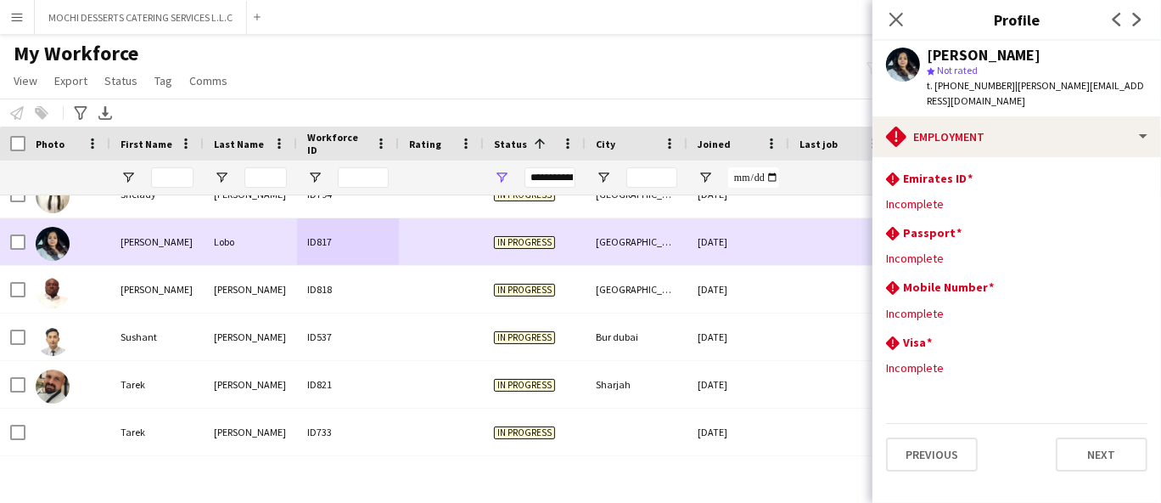
scroll to position [8773, 0]
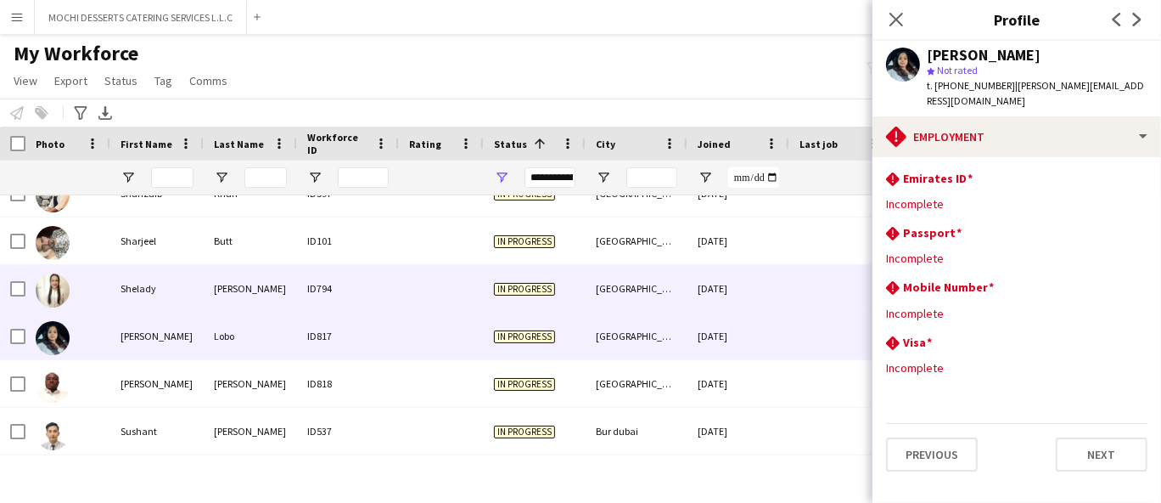
click at [191, 287] on div "Shelady" at bounding box center [156, 288] width 93 height 47
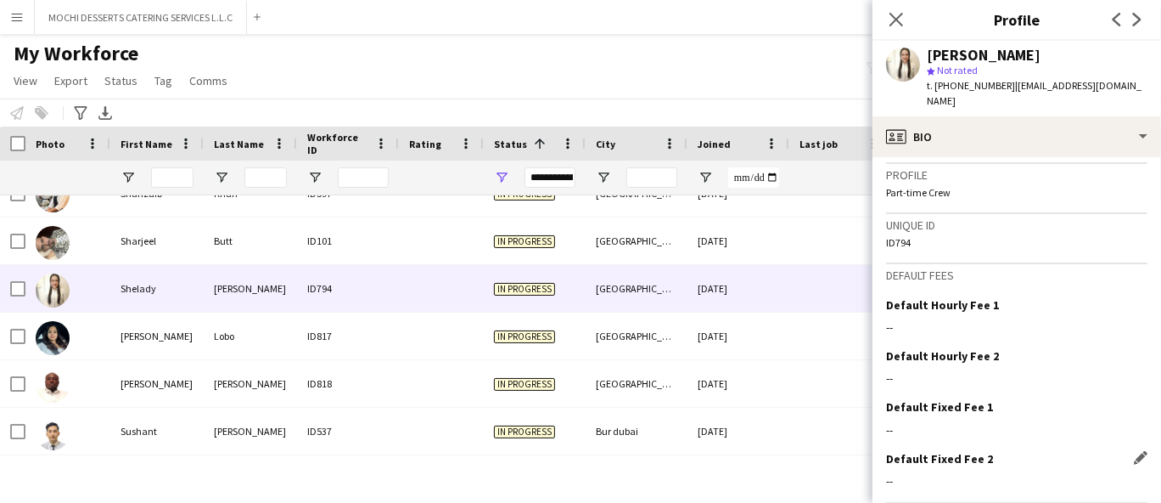
scroll to position [846, 0]
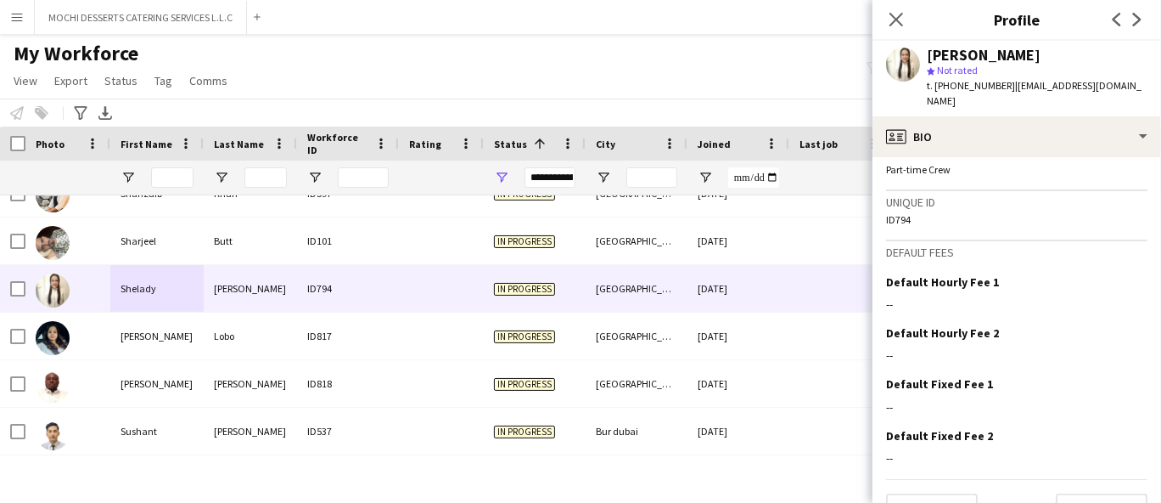
click at [1094, 492] on app-crew-profile-bio "Open photos pop-in Gender [DEMOGRAPHIC_DATA] Birthday [DEMOGRAPHIC_DATA] (31 ye…" at bounding box center [1017, 330] width 289 height 346
click at [1094, 493] on button "Next" at bounding box center [1102, 510] width 92 height 34
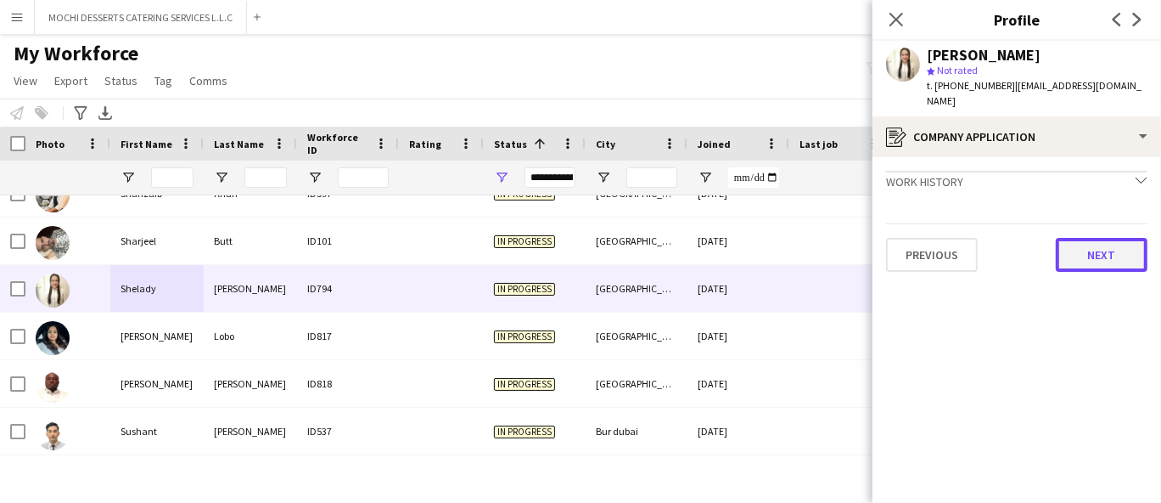
click at [1107, 238] on button "Next" at bounding box center [1102, 255] width 92 height 34
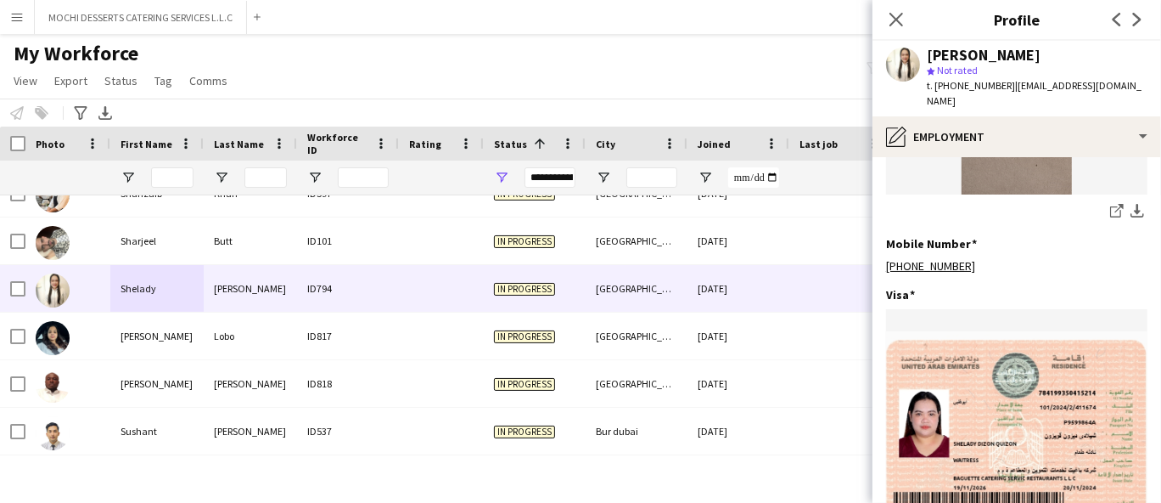
scroll to position [1024, 0]
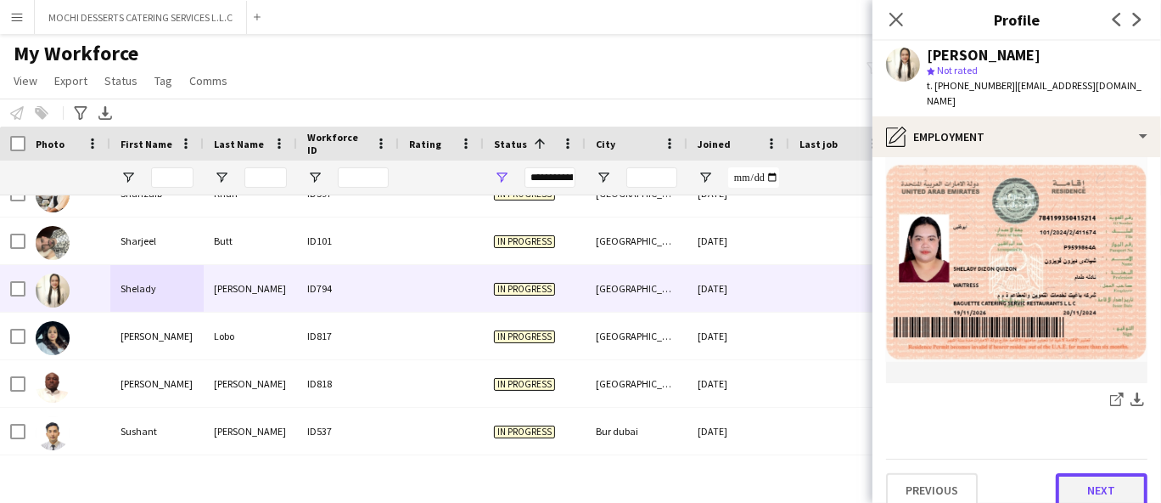
click at [1093, 477] on button "Next" at bounding box center [1102, 490] width 92 height 34
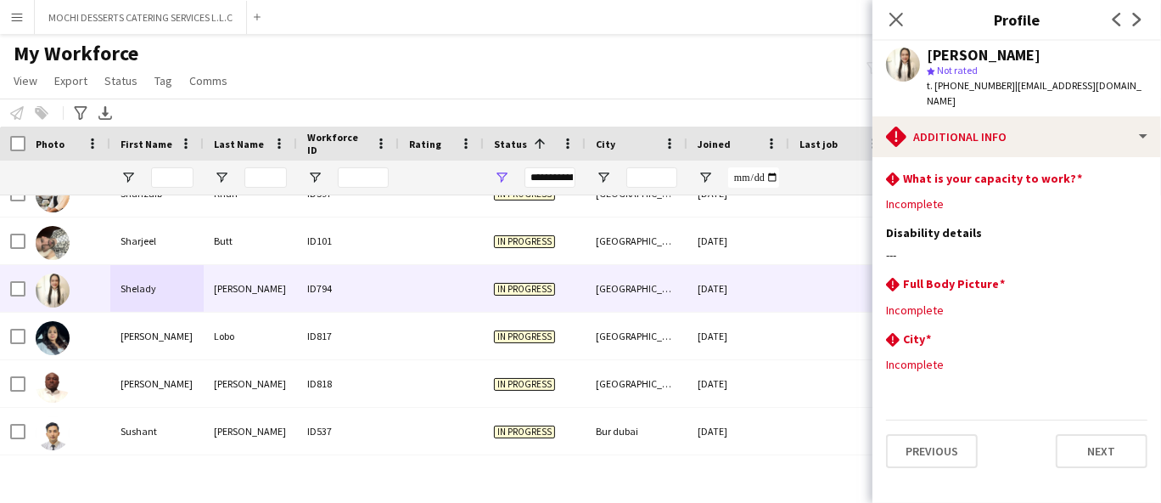
scroll to position [0, 0]
click at [1099, 447] on button "Next" at bounding box center [1102, 451] width 92 height 34
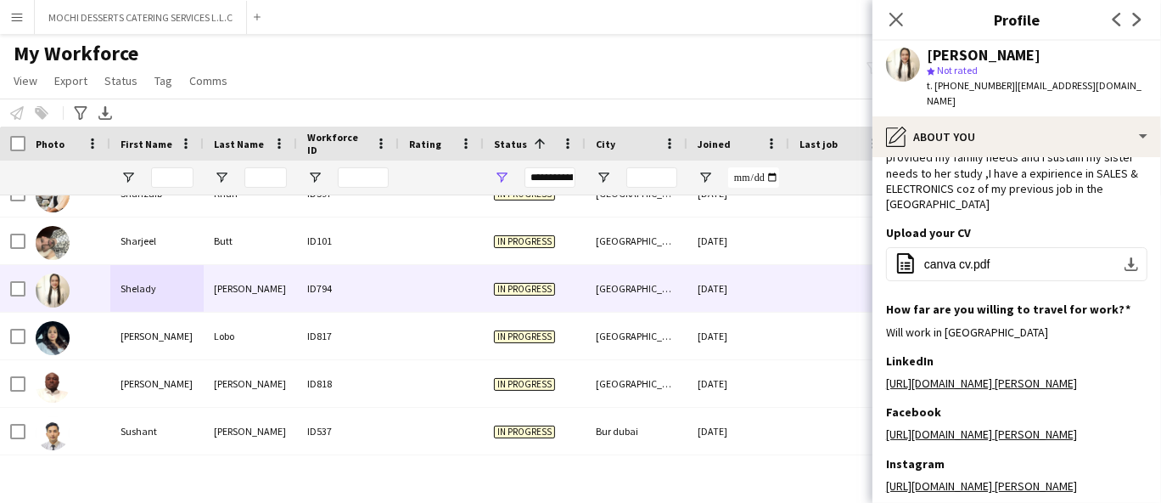
scroll to position [233, 0]
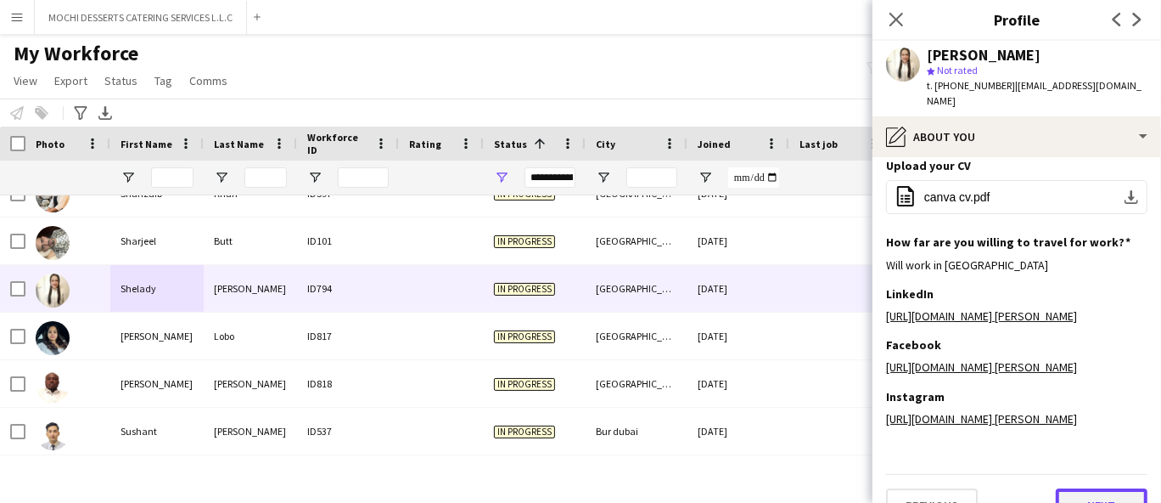
click at [1092, 488] on button "Next" at bounding box center [1102, 505] width 92 height 34
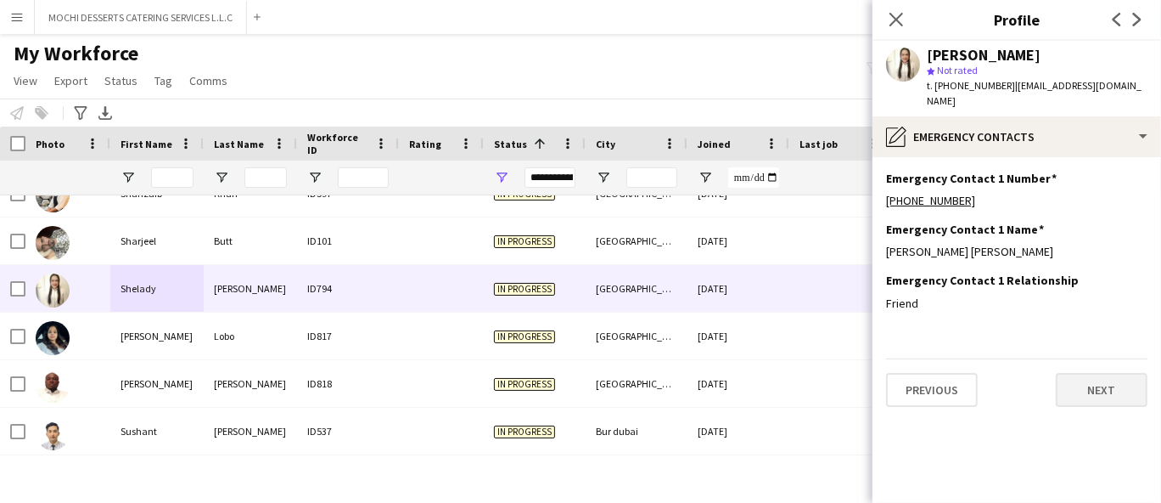
scroll to position [0, 0]
click at [952, 403] on app-section-data-types "Emergency Contact 1 Number Edit this field [PHONE_NUMBER] Emergency Contact 1 N…" at bounding box center [1017, 330] width 289 height 346
click at [952, 377] on button "Previous" at bounding box center [932, 390] width 92 height 34
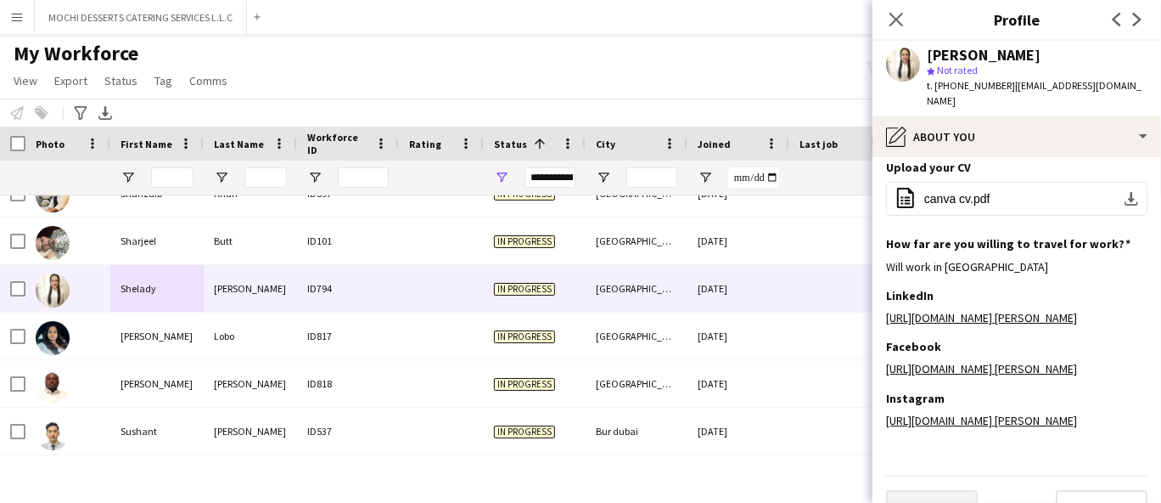
scroll to position [233, 0]
click at [947, 488] on button "Previous" at bounding box center [932, 505] width 92 height 34
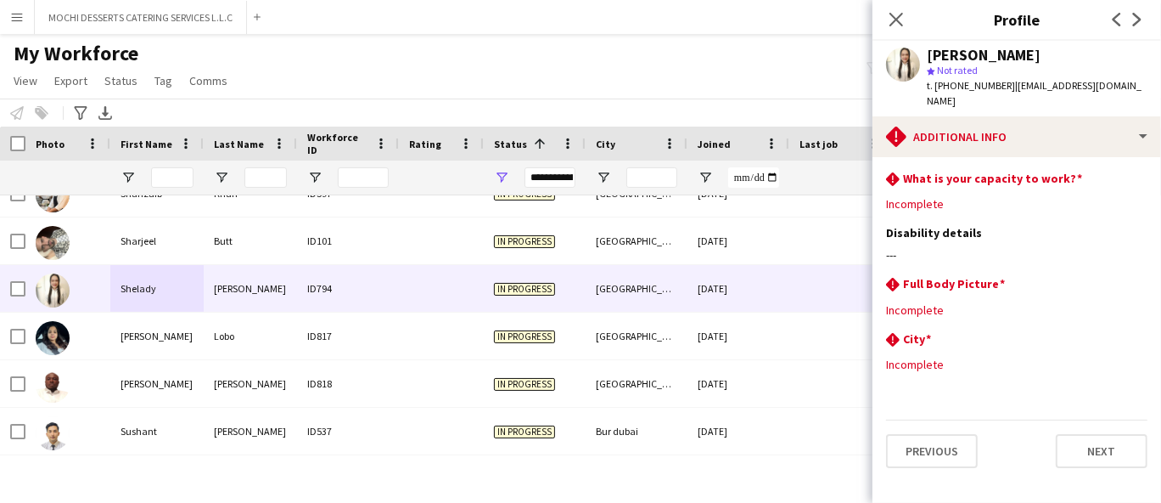
click at [973, 83] on span "t. [PHONE_NUMBER]" at bounding box center [971, 85] width 88 height 13
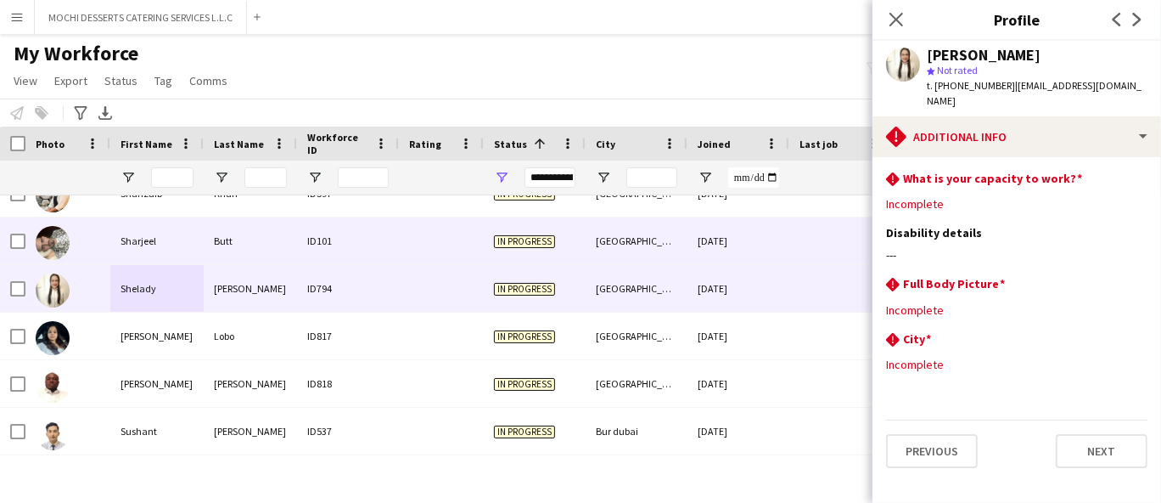
click at [188, 256] on div "Sharjeel" at bounding box center [156, 240] width 93 height 47
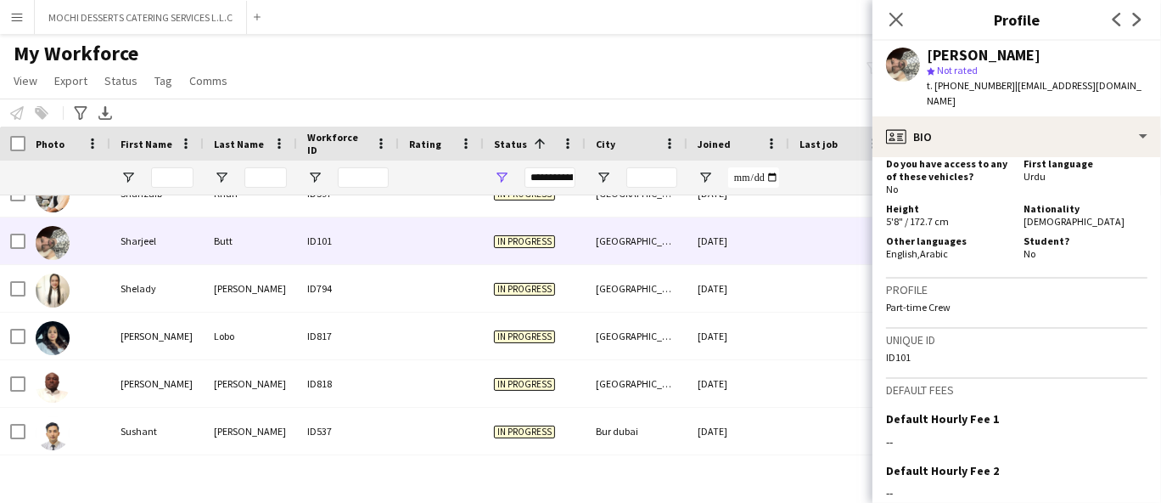
scroll to position [857, 0]
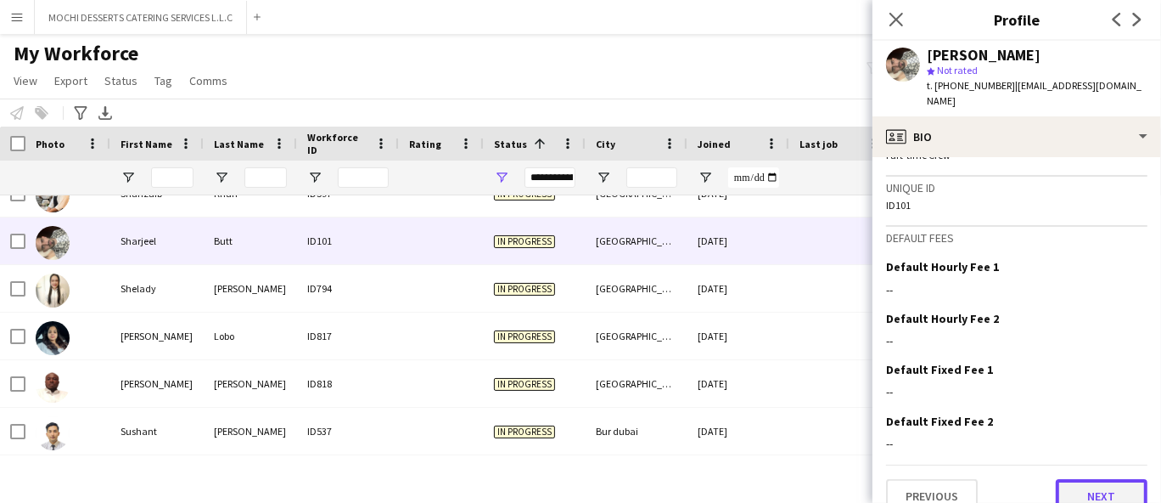
click at [1076, 479] on button "Next" at bounding box center [1102, 496] width 92 height 34
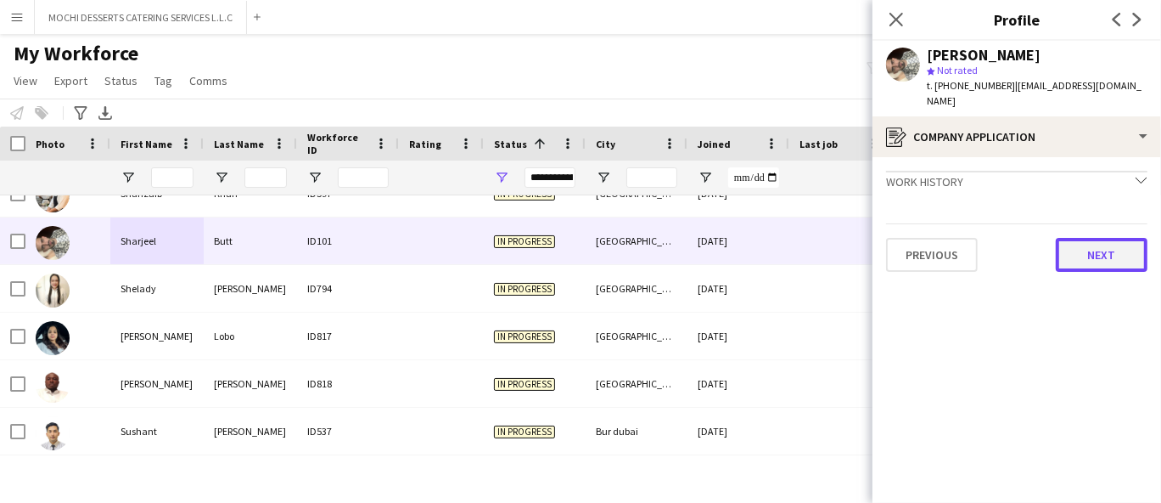
click at [1125, 239] on button "Next" at bounding box center [1102, 255] width 92 height 34
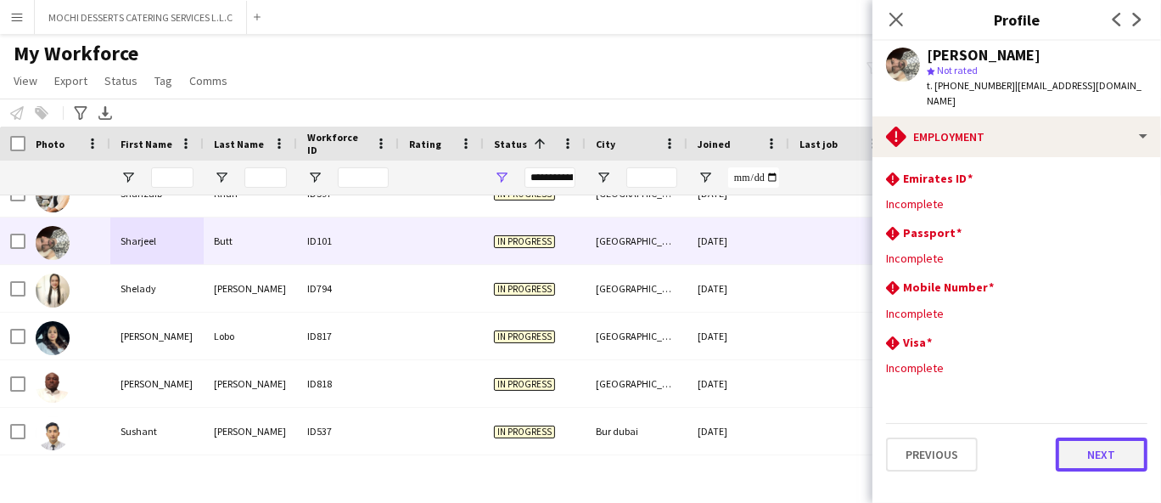
click at [1083, 437] on button "Next" at bounding box center [1102, 454] width 92 height 34
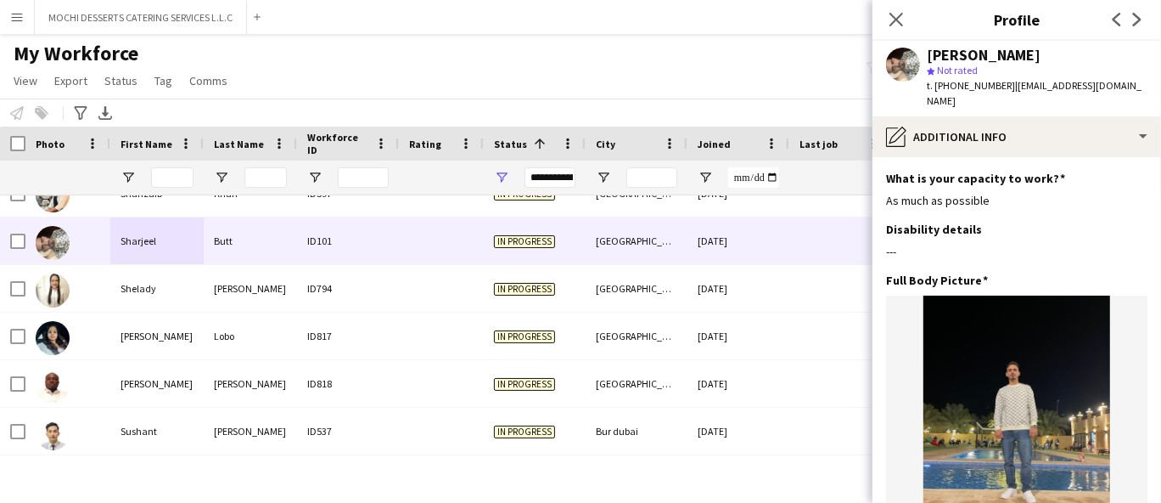
click at [958, 81] on span "t. [PHONE_NUMBER]" at bounding box center [971, 85] width 88 height 13
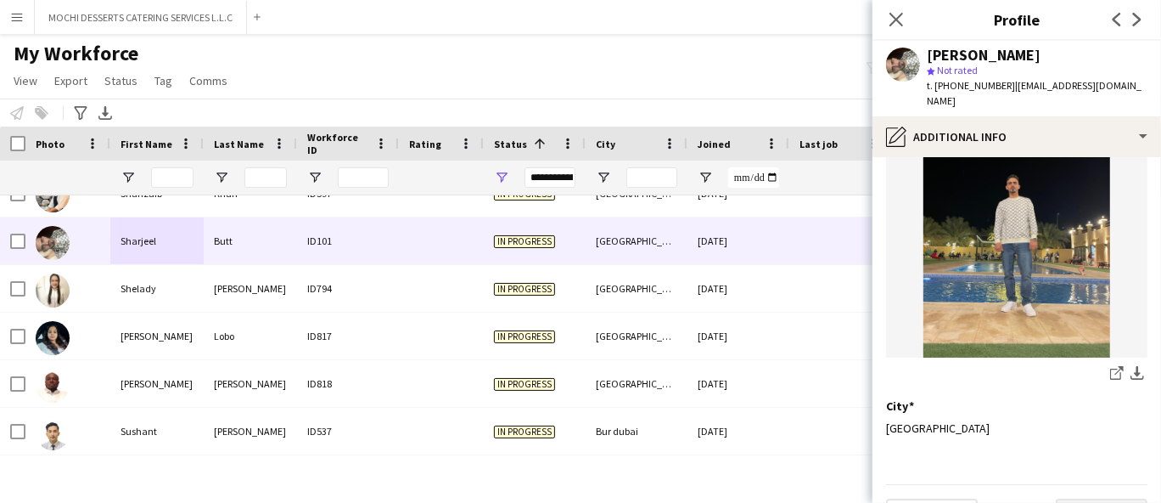
scroll to position [212, 0]
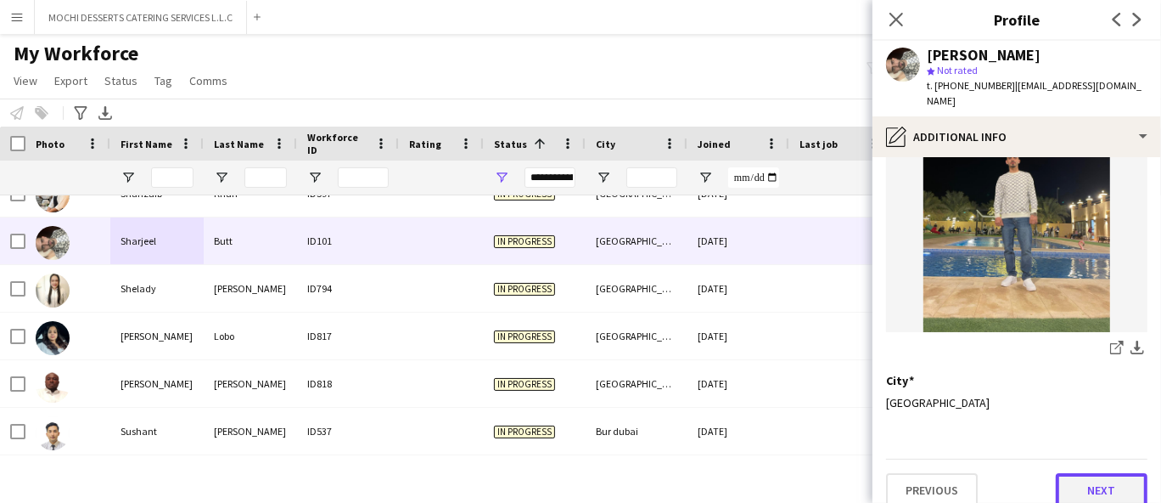
click at [1088, 473] on button "Next" at bounding box center [1102, 490] width 92 height 34
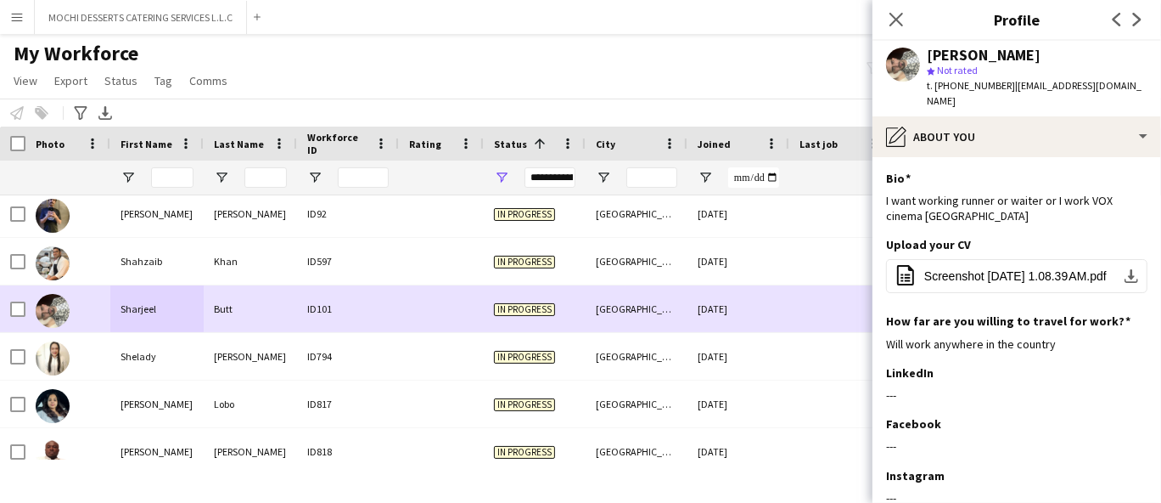
scroll to position [8584, 0]
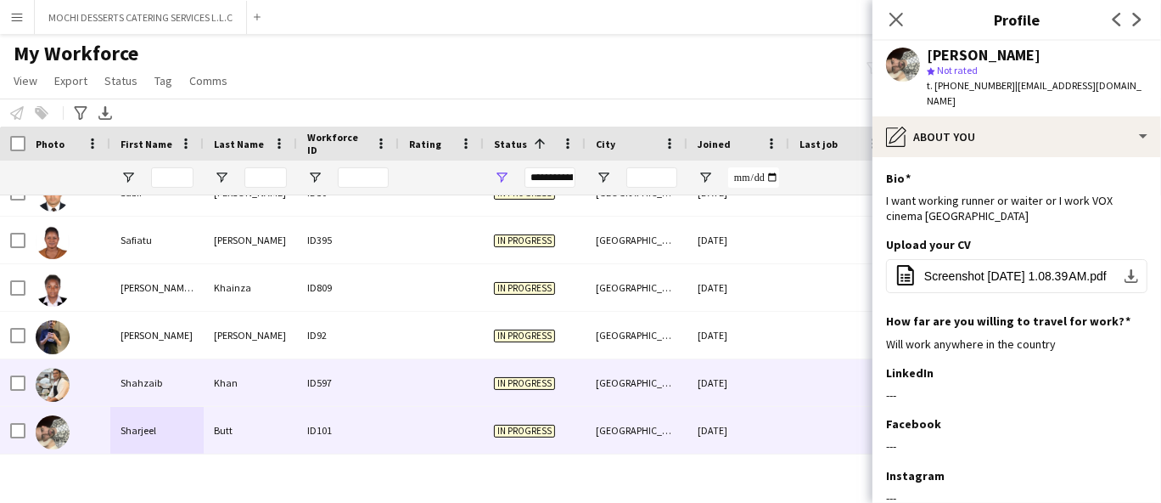
click at [171, 391] on div "Shahzaib" at bounding box center [156, 382] width 93 height 47
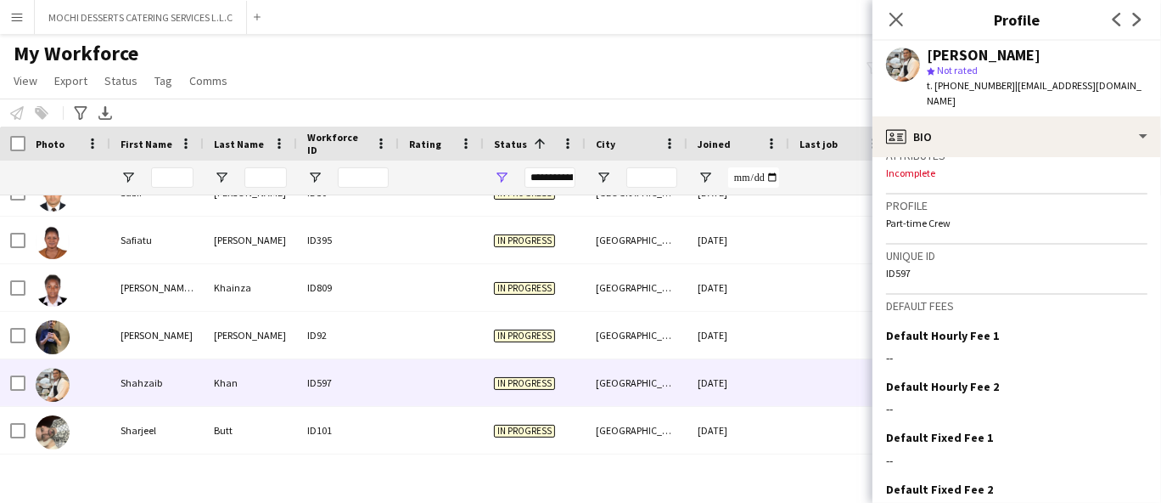
scroll to position [766, 0]
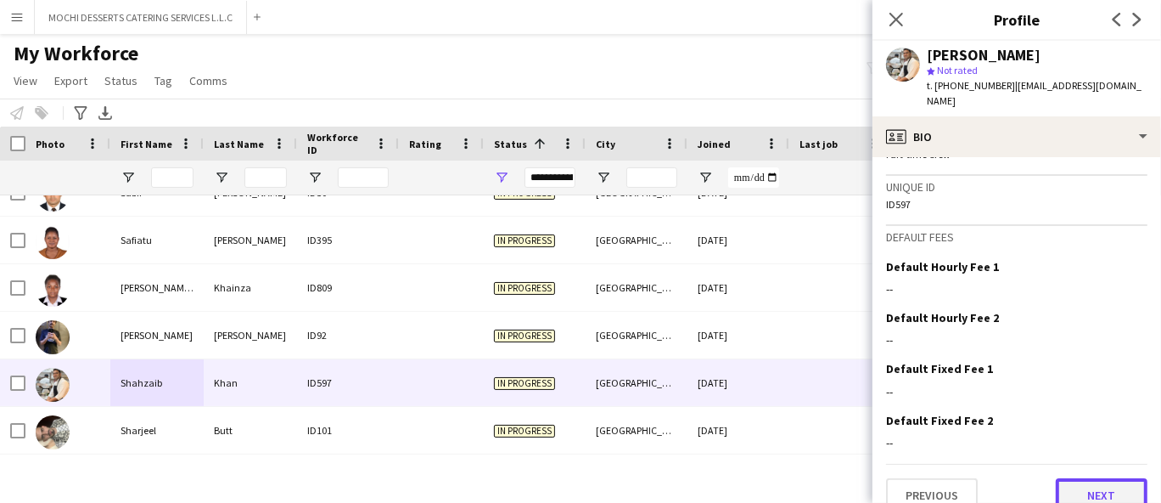
click at [1105, 478] on button "Next" at bounding box center [1102, 495] width 92 height 34
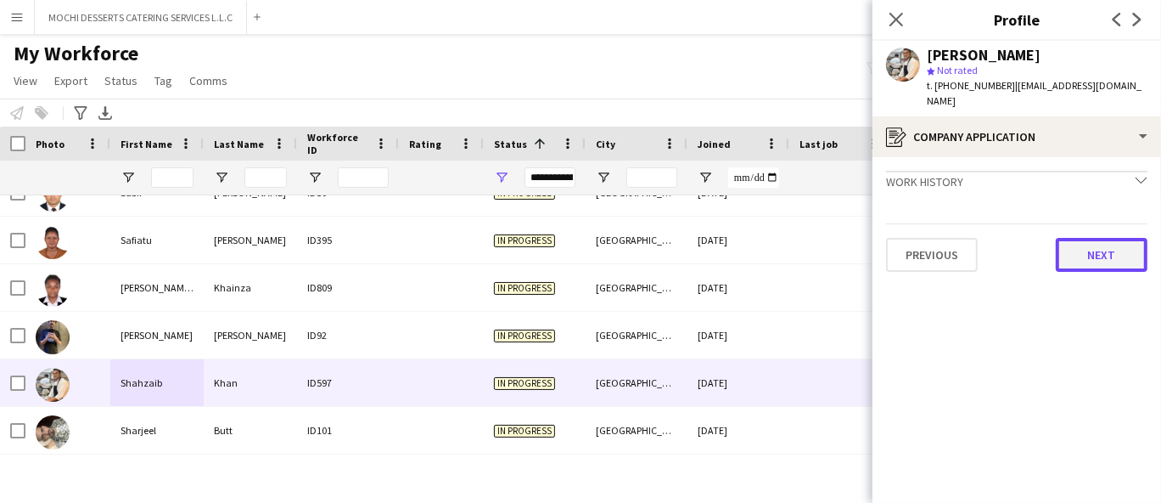
click at [1101, 258] on button "Next" at bounding box center [1102, 255] width 92 height 34
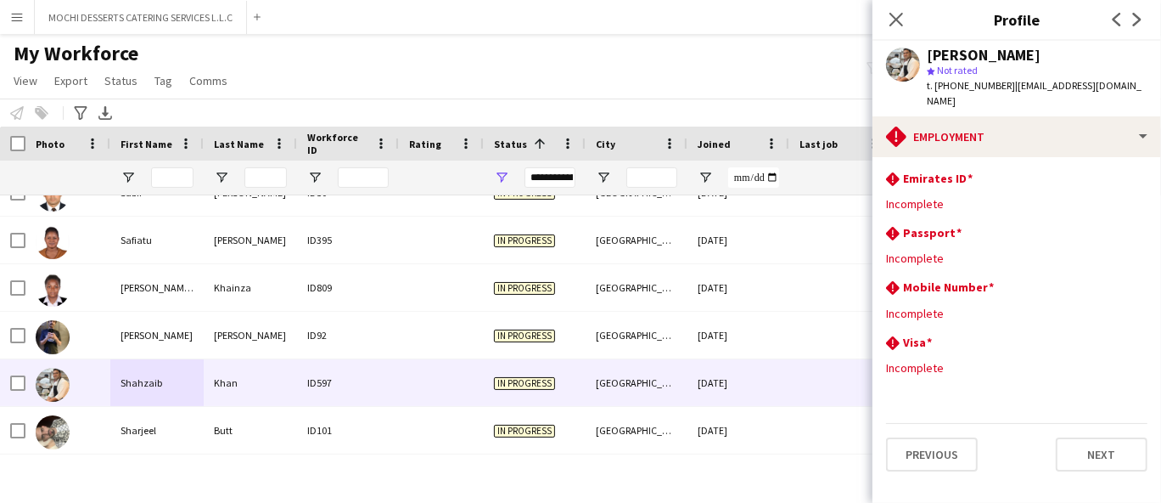
click at [1083, 472] on app-section-data-types "rhombus-alert Emirates ID Edit this field Incomplete rhombus-alert [GEOGRAPHIC_…" at bounding box center [1017, 330] width 289 height 346
click at [1094, 420] on app-section-data-types "rhombus-alert Emirates ID Edit this field Incomplete rhombus-alert [GEOGRAPHIC_…" at bounding box center [1017, 330] width 289 height 346
click at [947, 453] on button "Previous" at bounding box center [932, 454] width 92 height 34
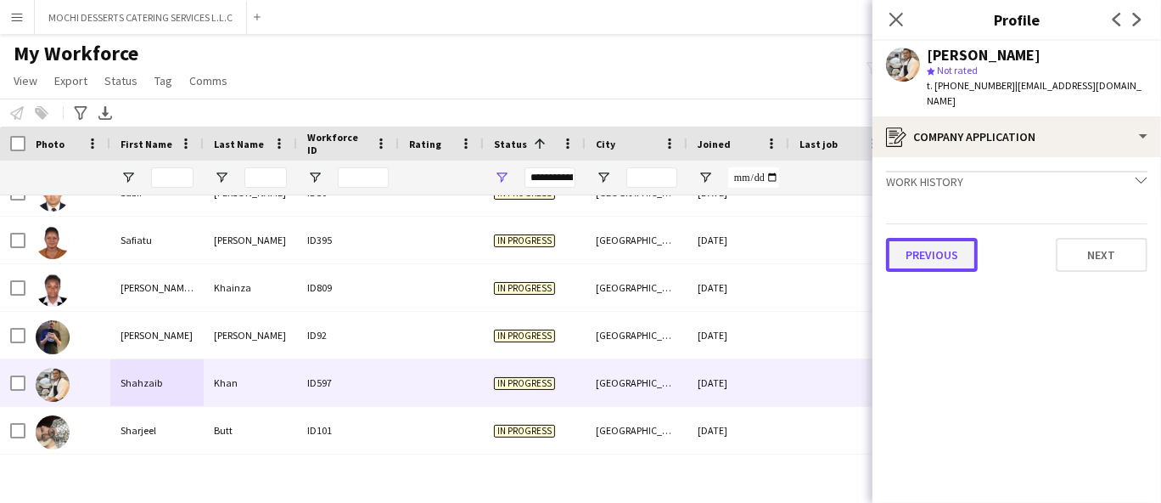
click at [958, 259] on button "Previous" at bounding box center [932, 255] width 92 height 34
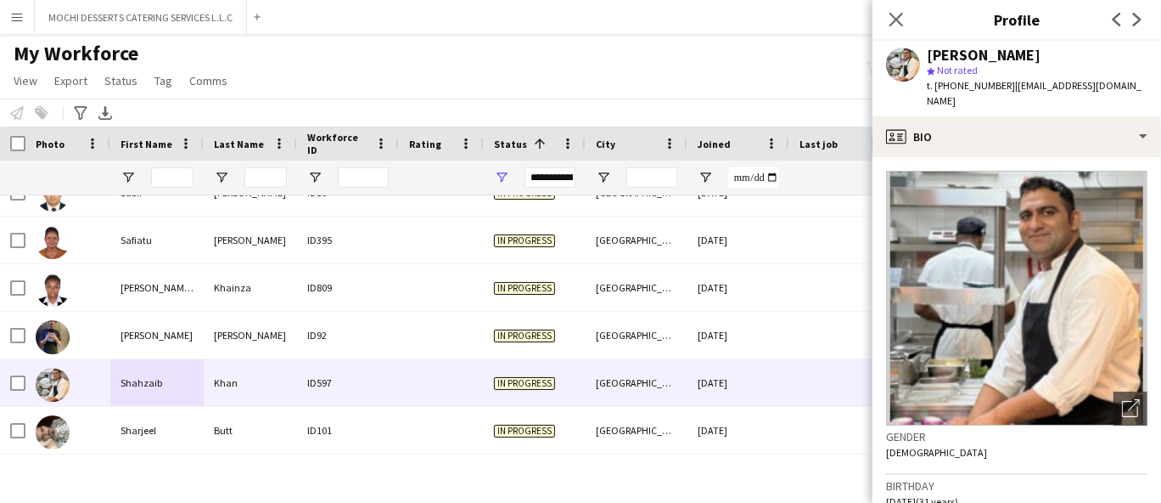
click at [964, 76] on div "star Not rated" at bounding box center [1037, 70] width 221 height 15
click at [964, 87] on span "t. [PHONE_NUMBER]" at bounding box center [971, 85] width 88 height 13
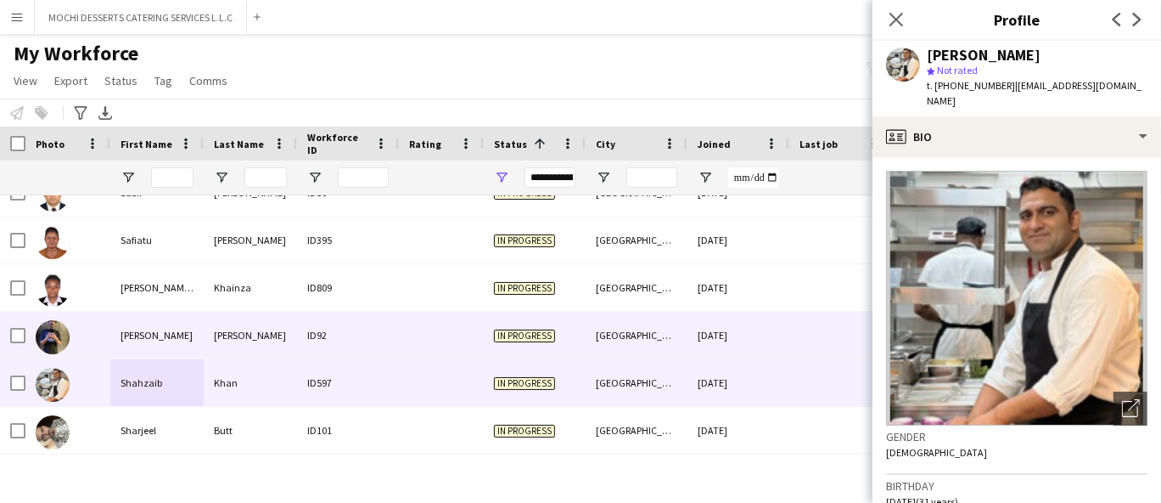
click at [225, 322] on div "[PERSON_NAME]" at bounding box center [250, 335] width 93 height 47
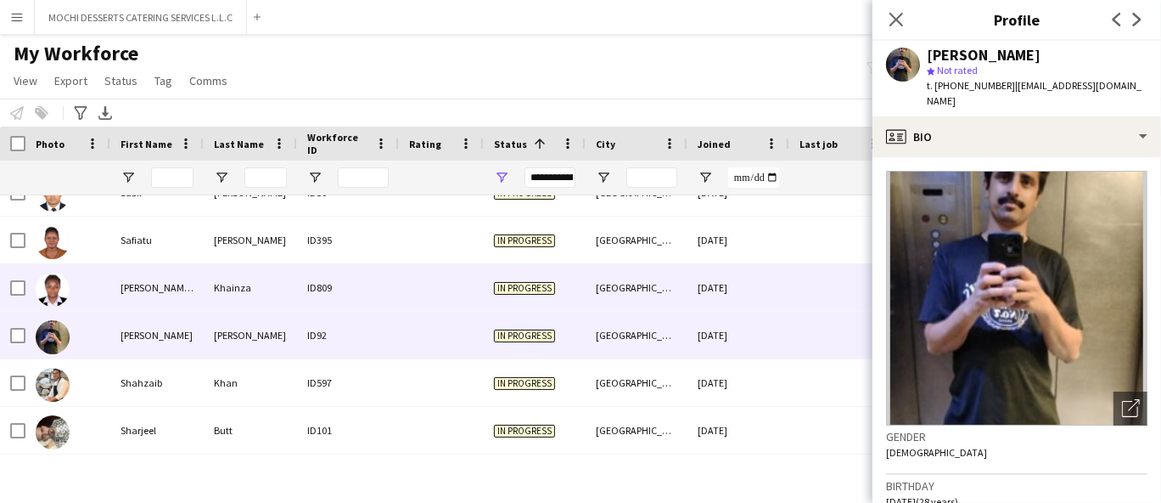
click at [197, 295] on div "[PERSON_NAME] [PERSON_NAME]" at bounding box center [156, 287] width 93 height 47
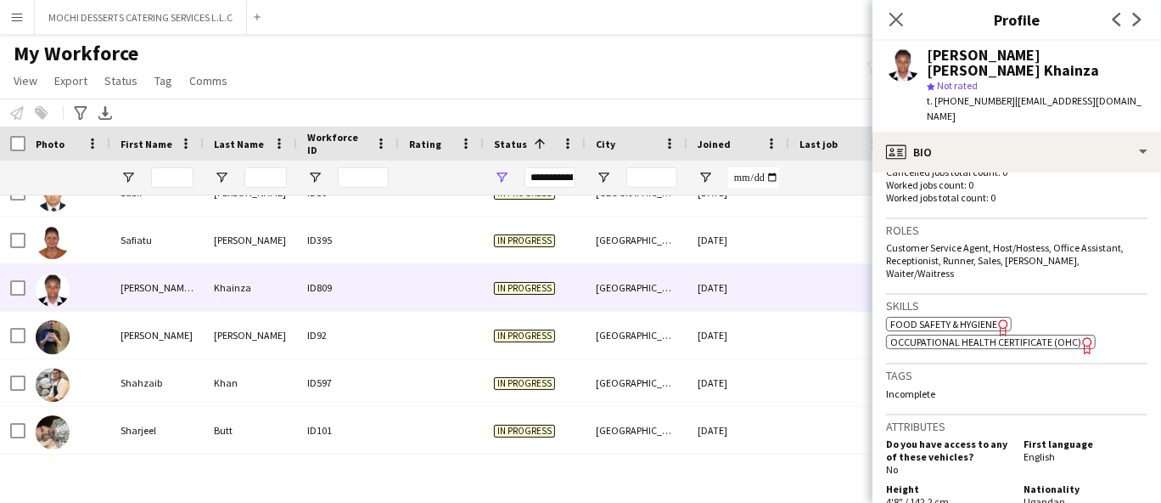
scroll to position [849, 0]
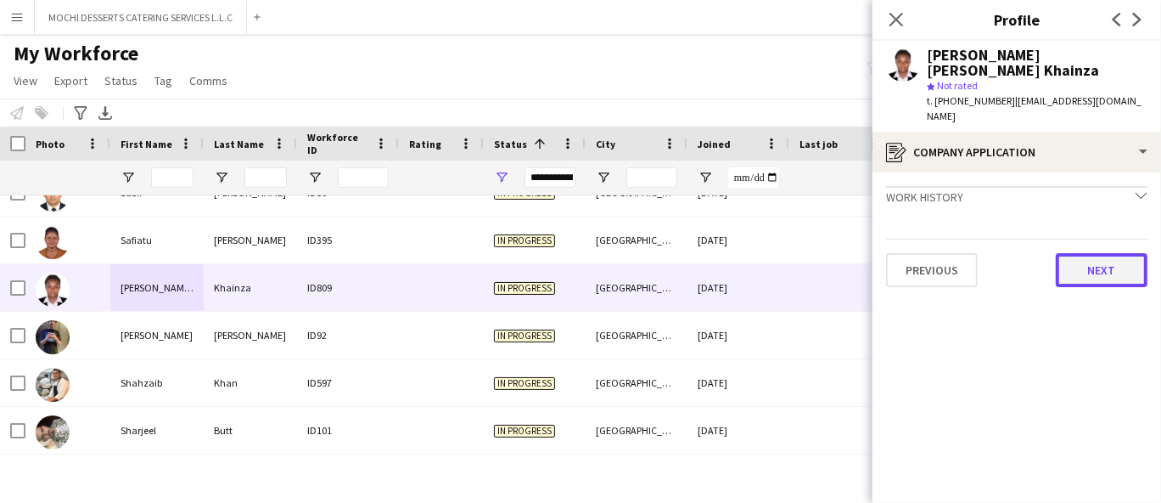
click at [1091, 253] on button "Next" at bounding box center [1102, 270] width 92 height 34
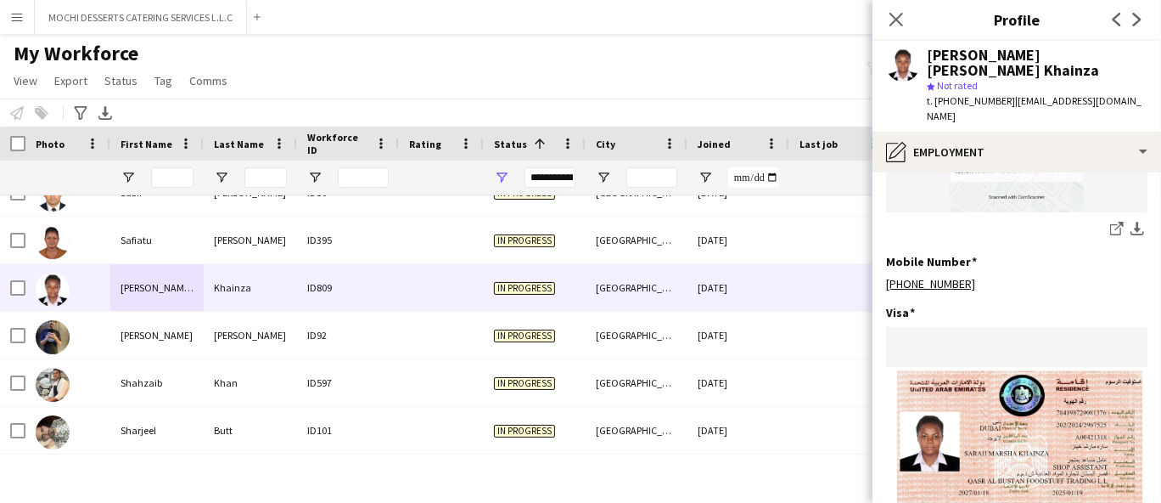
scroll to position [1024, 0]
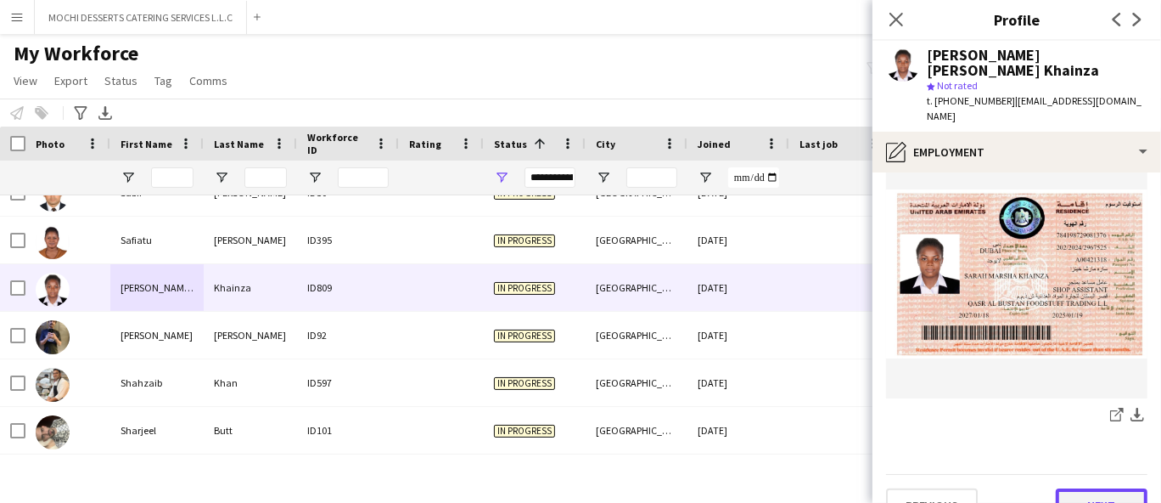
click at [1081, 488] on button "Next" at bounding box center [1102, 505] width 92 height 34
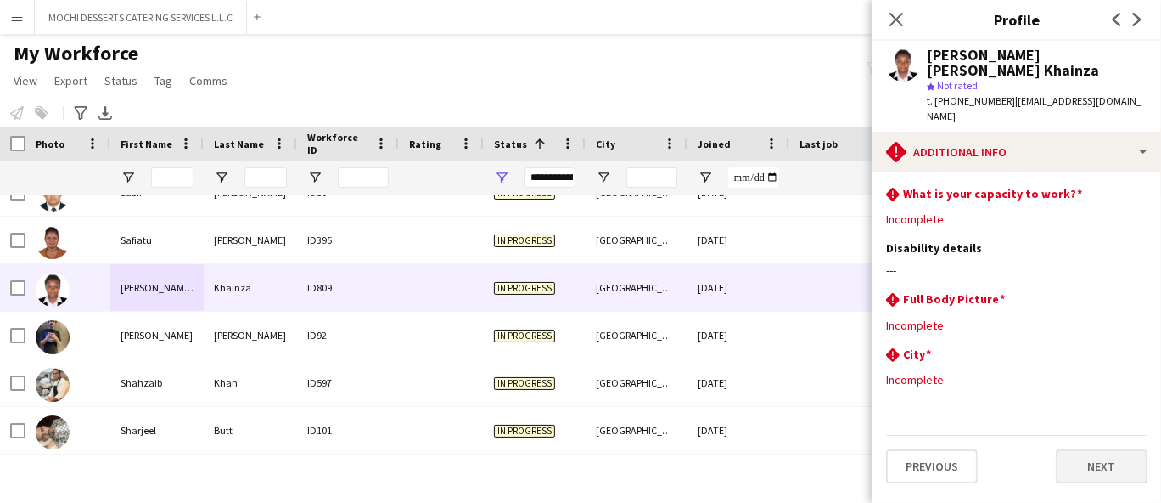
scroll to position [0, 0]
click at [924, 449] on button "Previous" at bounding box center [932, 466] width 92 height 34
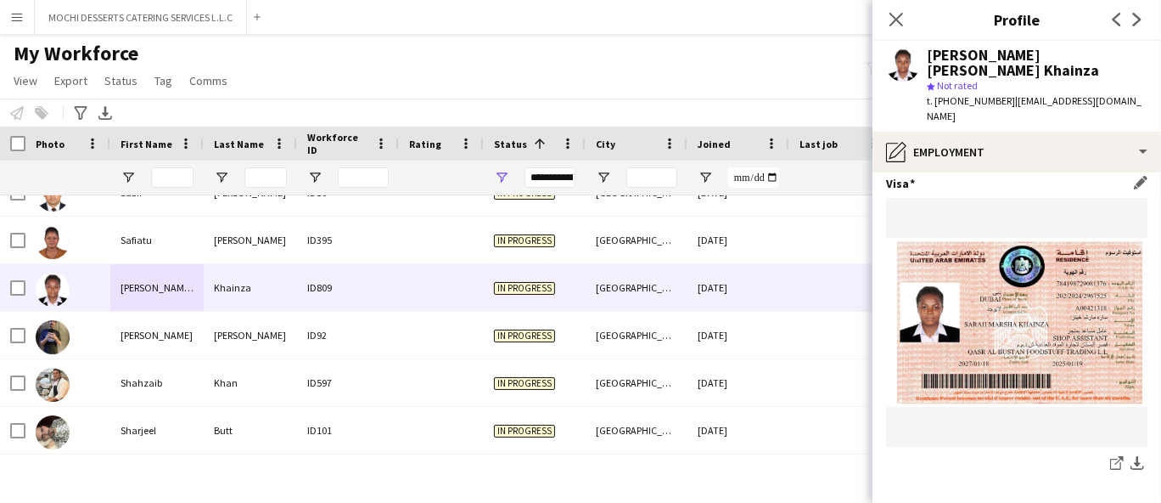
scroll to position [1024, 0]
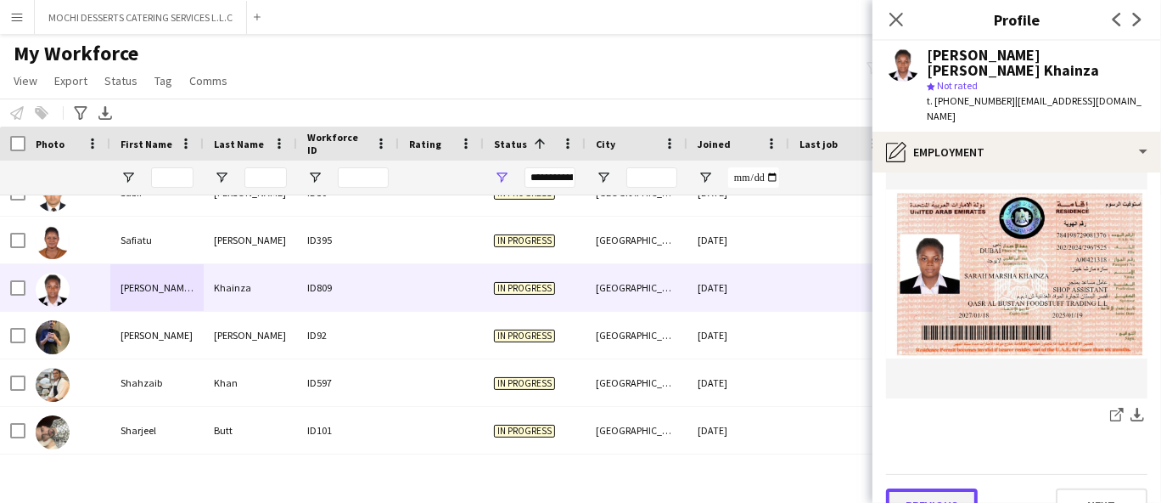
click at [947, 488] on button "Previous" at bounding box center [932, 505] width 92 height 34
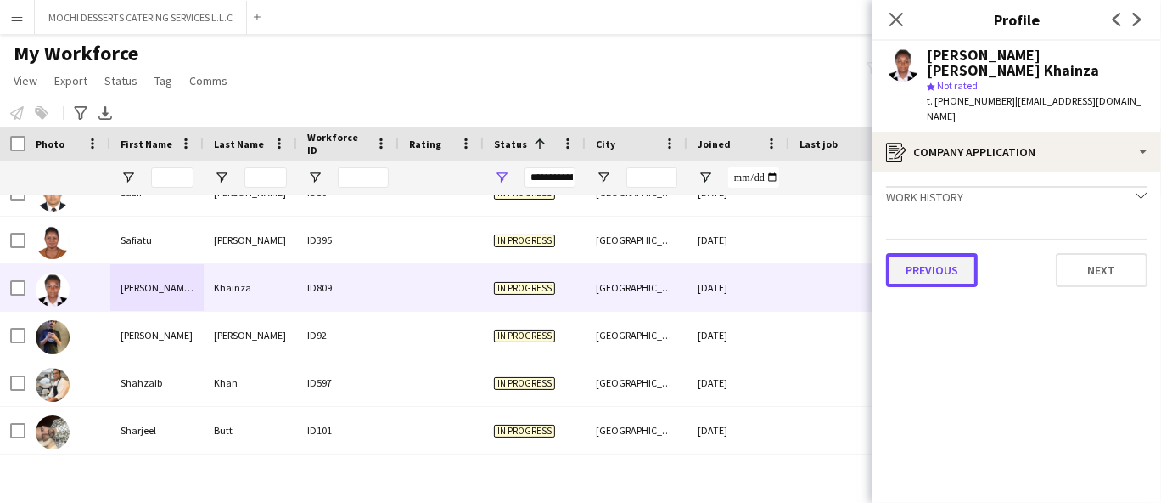
click at [937, 253] on button "Previous" at bounding box center [932, 270] width 92 height 34
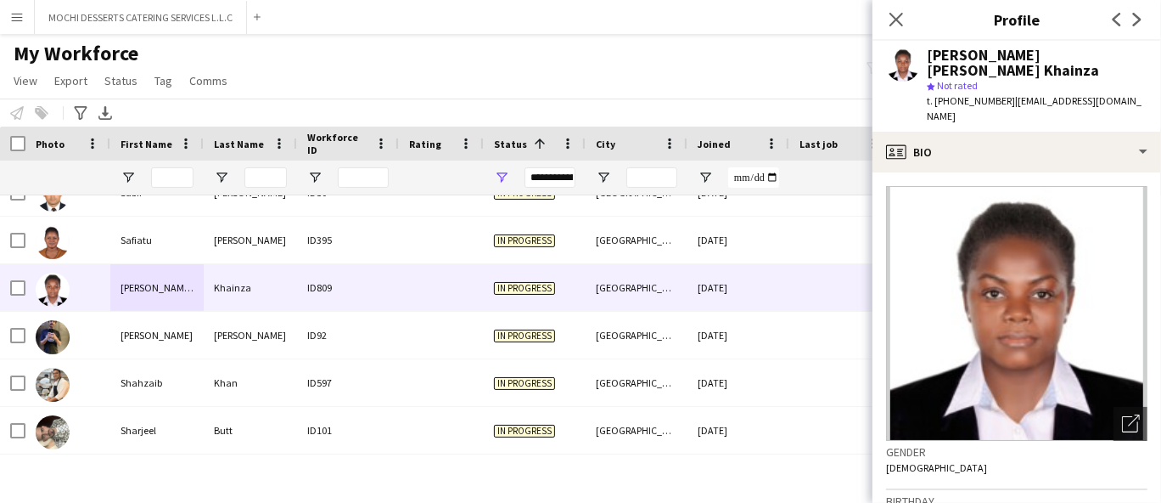
click at [965, 94] on span "t. [PHONE_NUMBER]" at bounding box center [971, 100] width 88 height 13
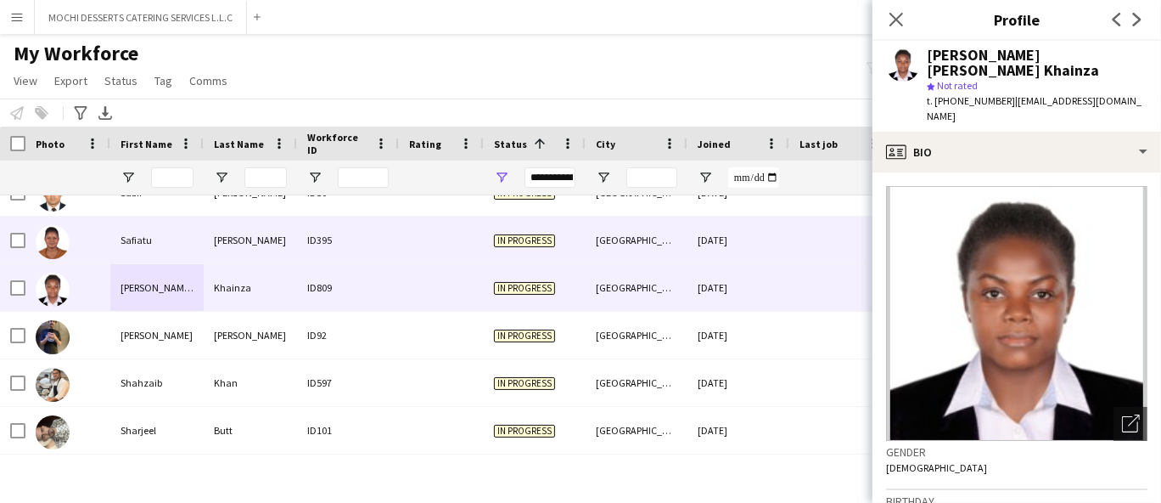
click at [288, 239] on div "[PERSON_NAME]" at bounding box center [250, 239] width 93 height 47
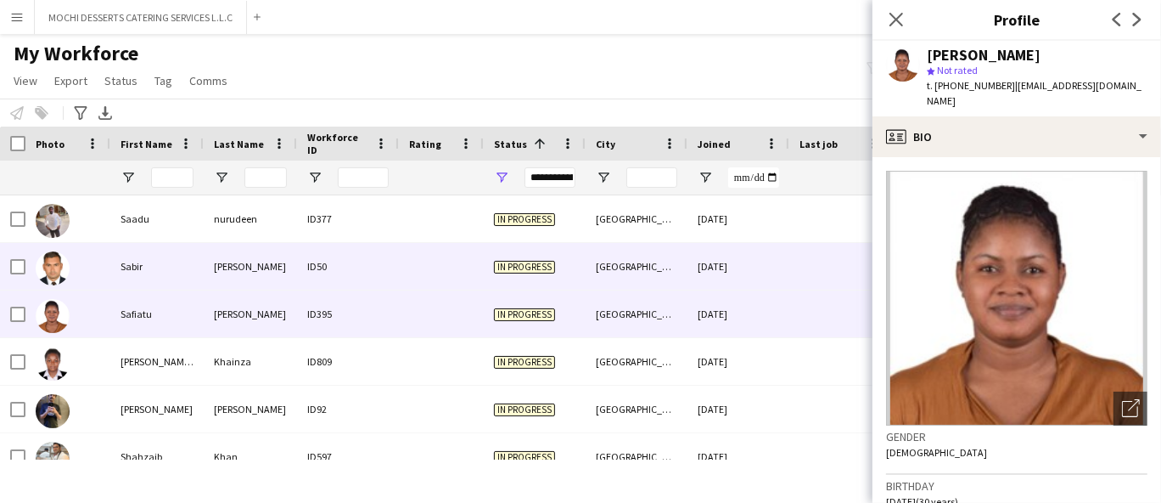
scroll to position [8490, 0]
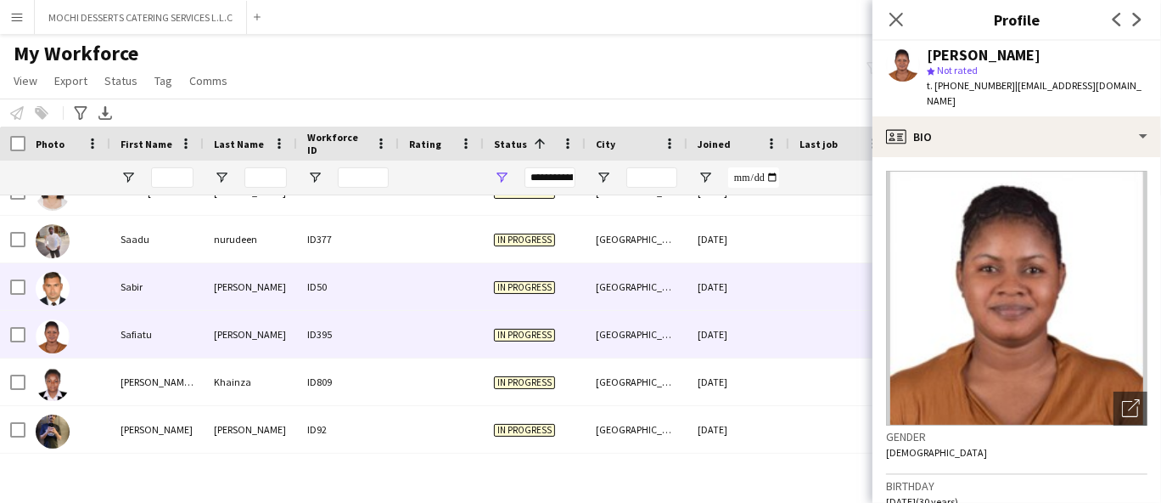
click at [297, 276] on div "ID50" at bounding box center [348, 286] width 102 height 47
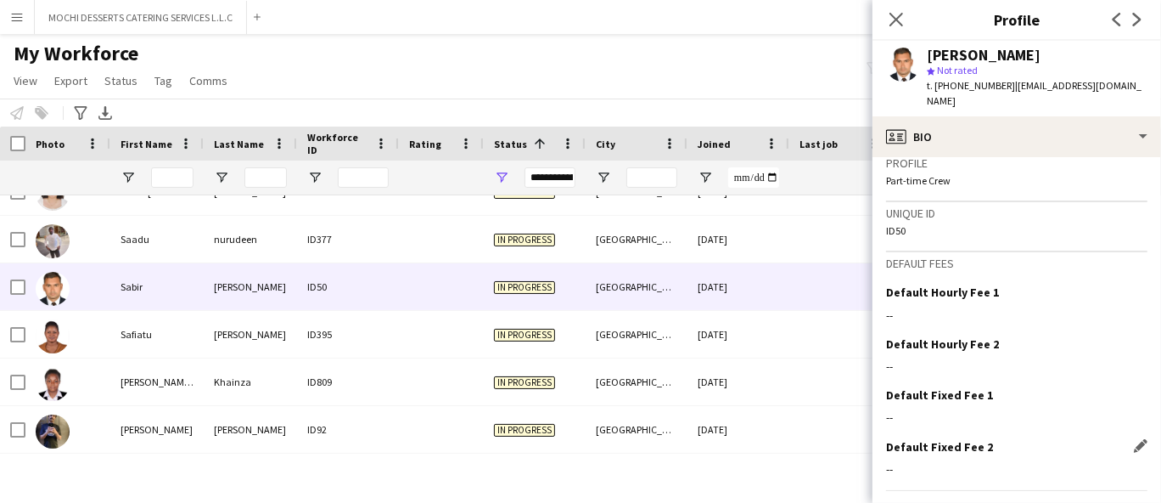
scroll to position [1234, 0]
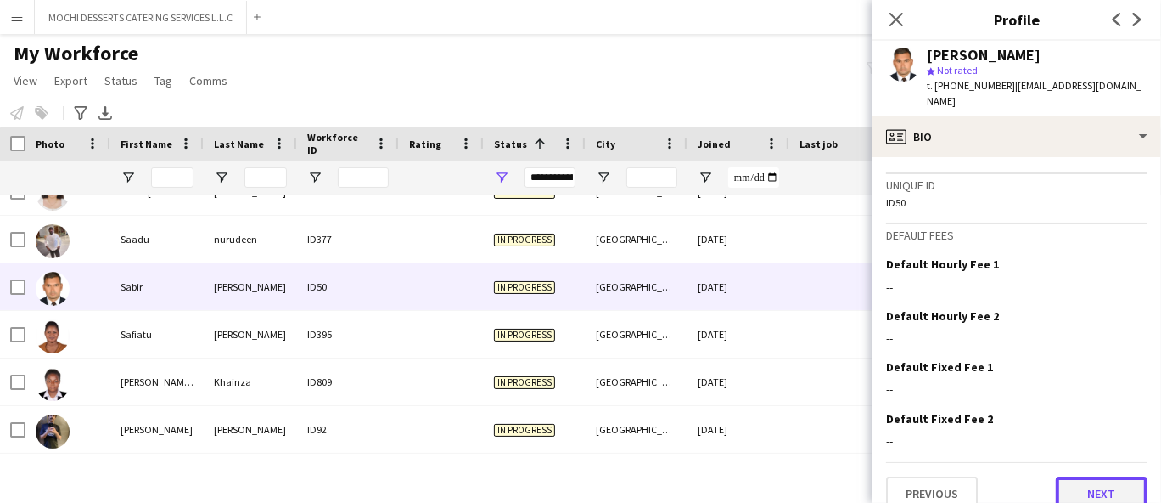
click at [1076, 476] on button "Next" at bounding box center [1102, 493] width 92 height 34
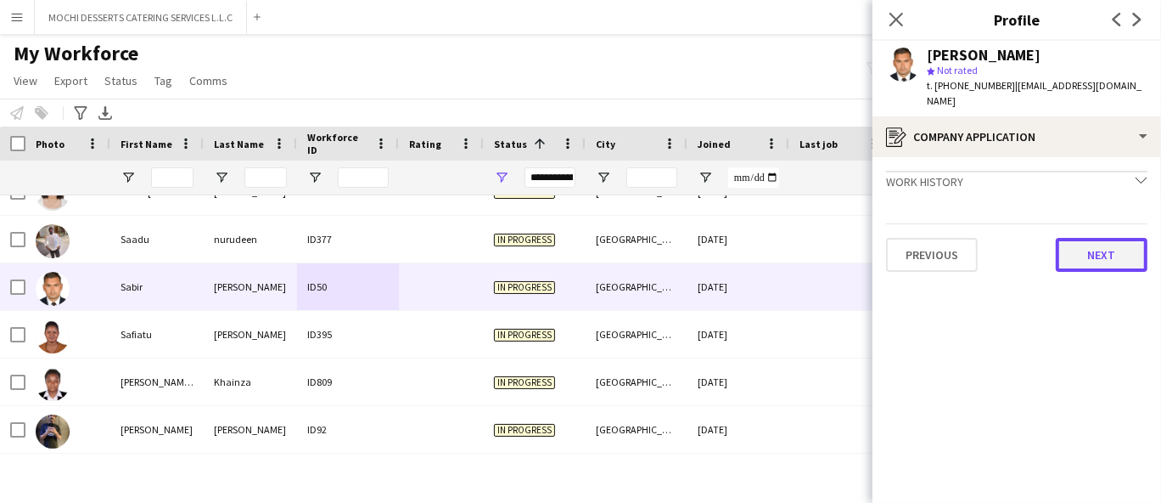
click at [1094, 238] on button "Next" at bounding box center [1102, 255] width 92 height 34
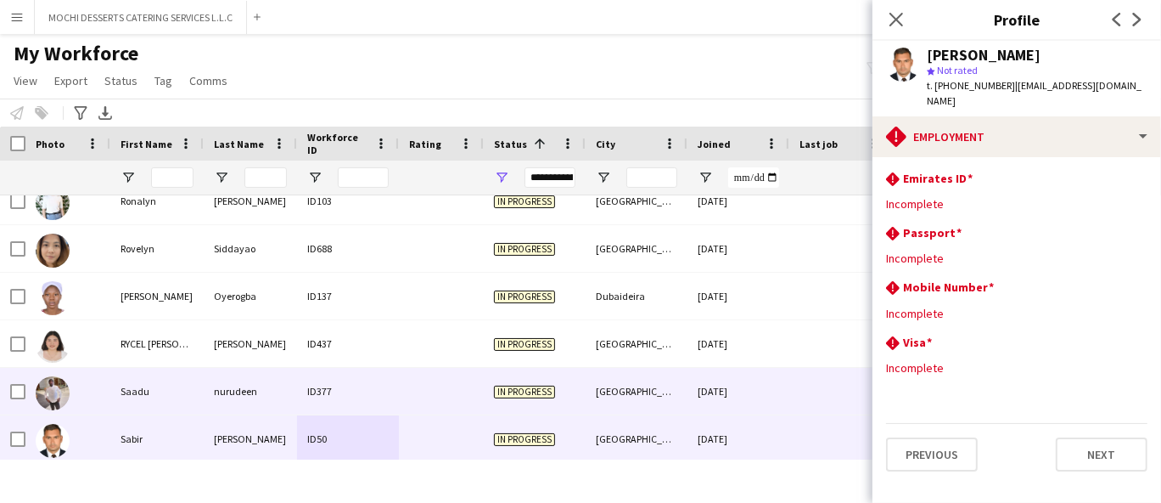
scroll to position [8301, 0]
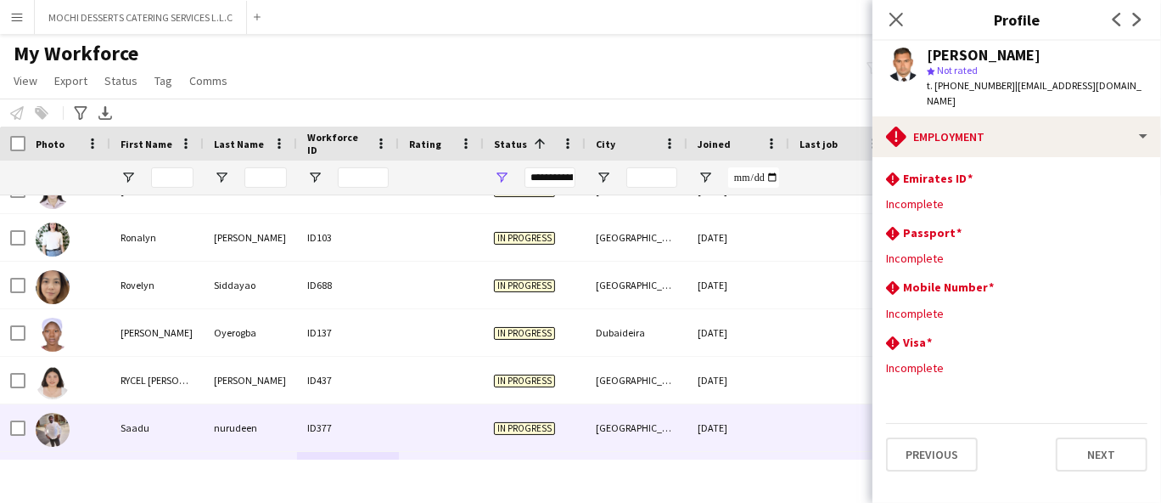
click at [169, 427] on div "Saadu" at bounding box center [156, 427] width 93 height 47
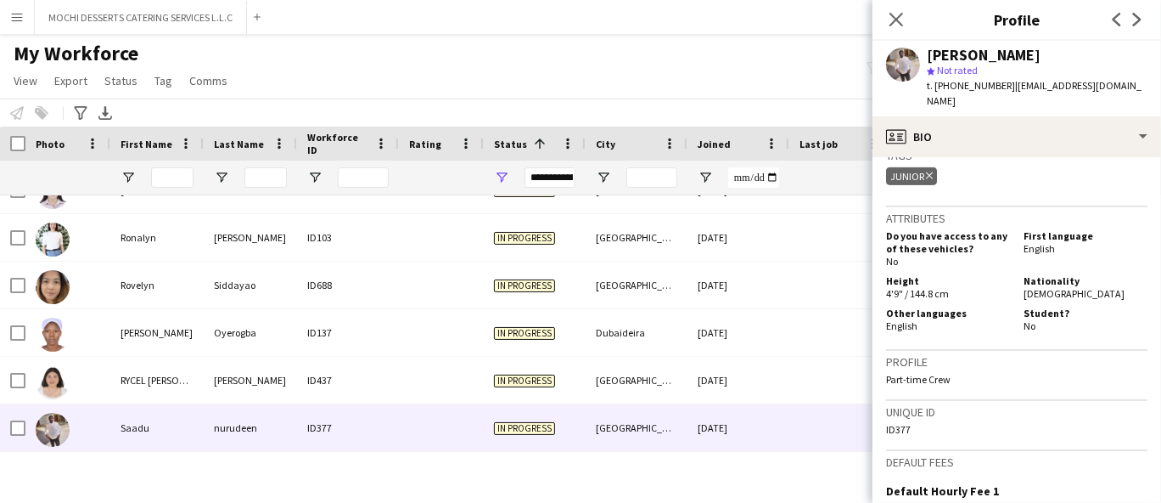
scroll to position [849, 0]
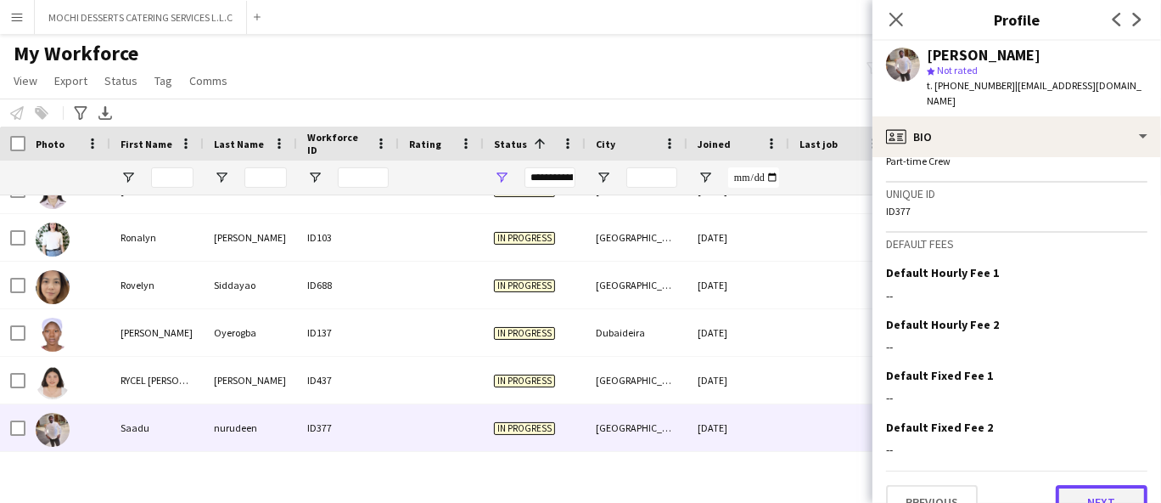
click at [1094, 485] on button "Next" at bounding box center [1102, 502] width 92 height 34
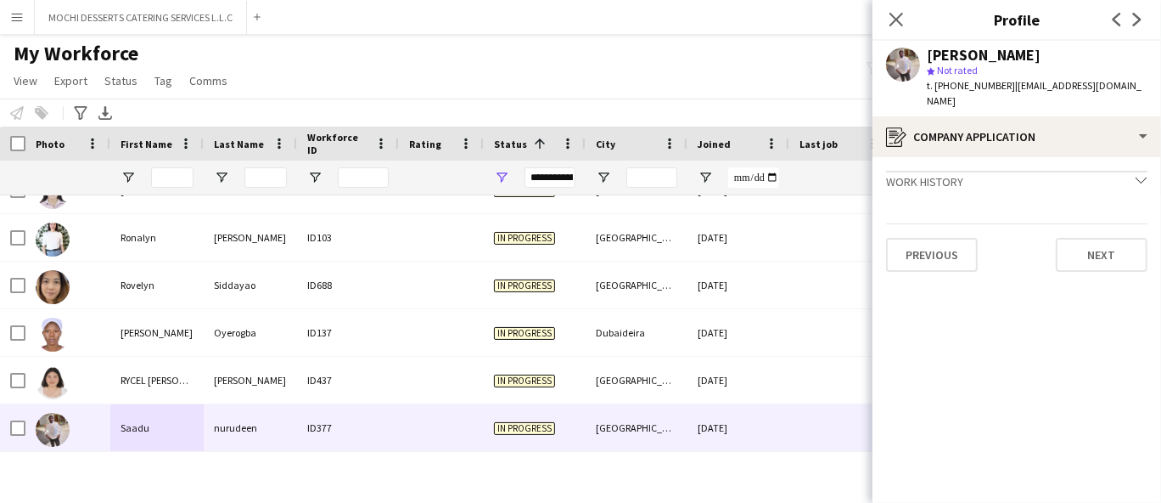
click at [1066, 259] on app-crew-profile-application "Work history chevron-down Chef Vox cinema [DATE] — [DATE] • 1 yr 11 mth Food pr…" at bounding box center [1017, 330] width 289 height 346
click at [1087, 239] on button "Next" at bounding box center [1102, 255] width 92 height 34
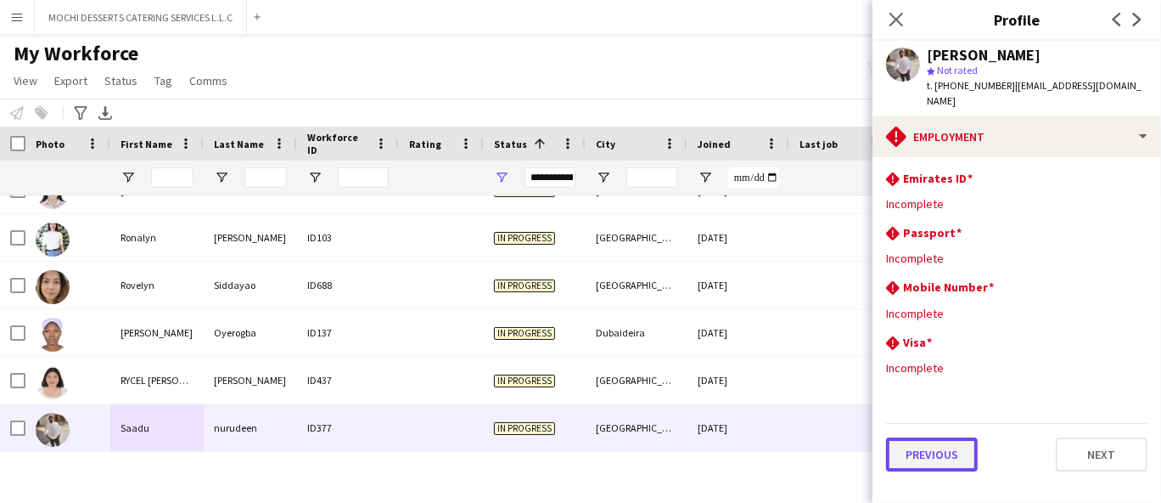
click at [912, 437] on button "Previous" at bounding box center [932, 454] width 92 height 34
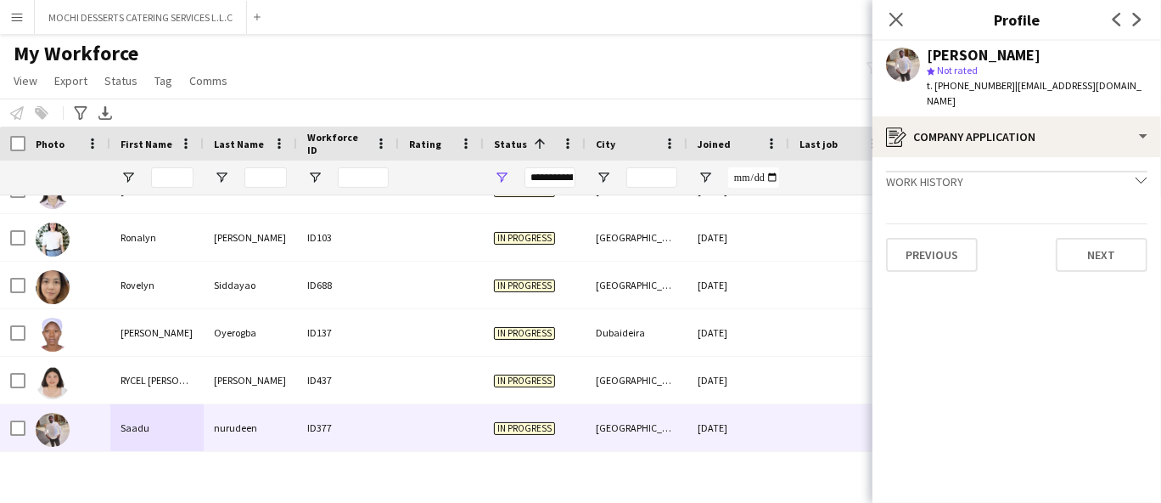
click at [932, 257] on app-crew-profile-application "Work history chevron-down Chef Vox cinema [DATE] — [DATE] • 1 yr 11 mth Food pr…" at bounding box center [1017, 330] width 289 height 346
click at [936, 250] on button "Previous" at bounding box center [932, 255] width 92 height 34
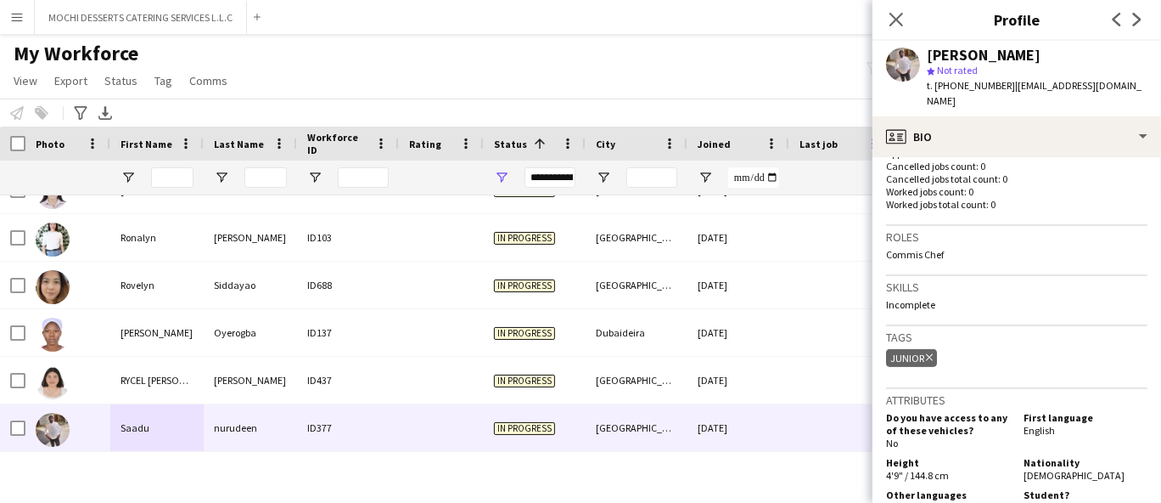
scroll to position [660, 0]
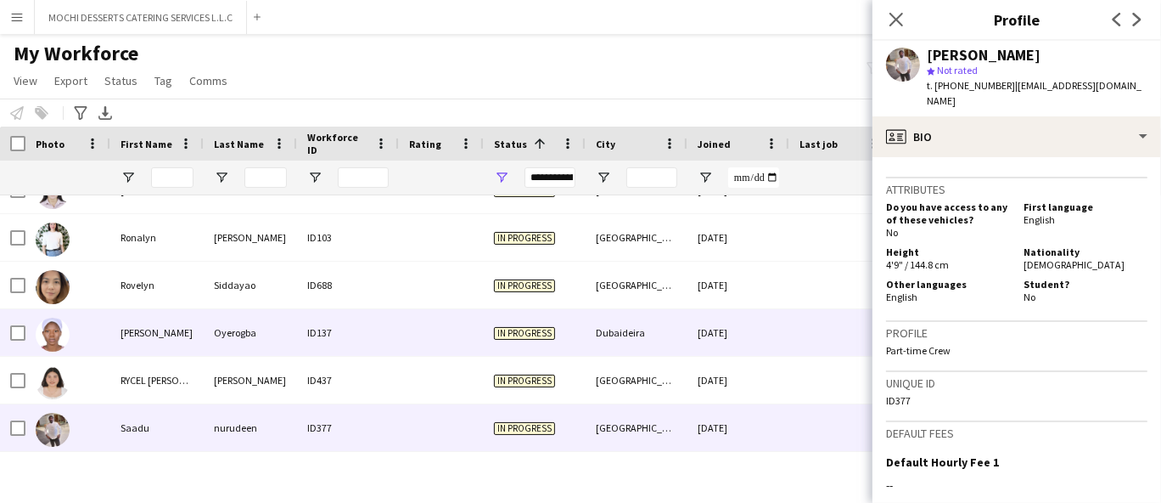
click at [278, 330] on div "Oyerogba" at bounding box center [250, 332] width 93 height 47
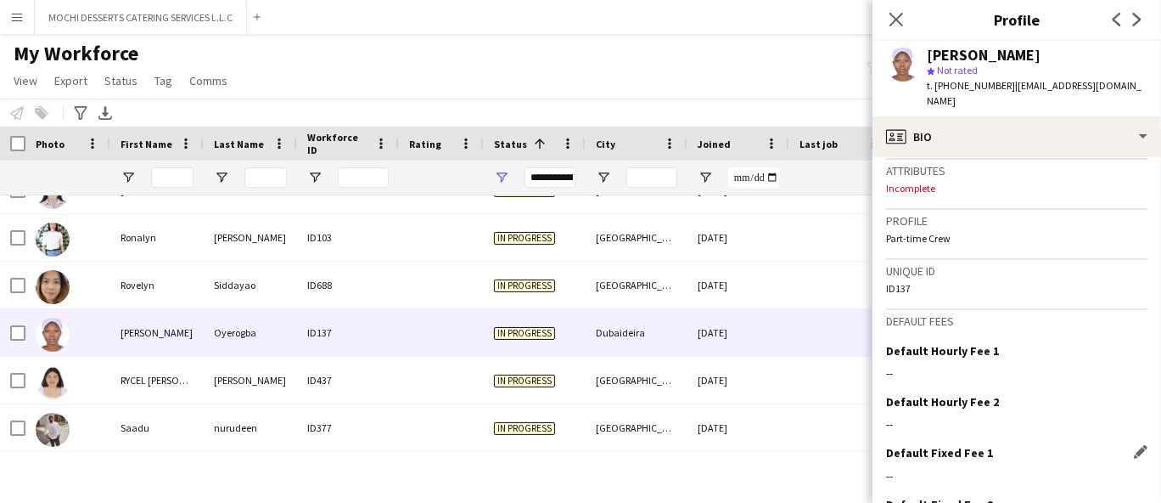
scroll to position [762, 0]
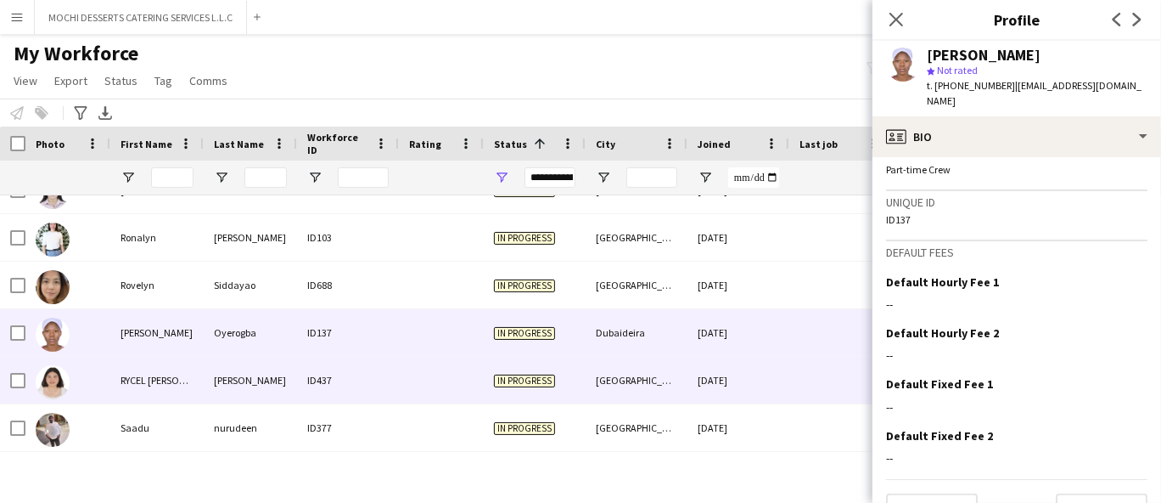
click at [224, 374] on div "[PERSON_NAME]" at bounding box center [250, 380] width 93 height 47
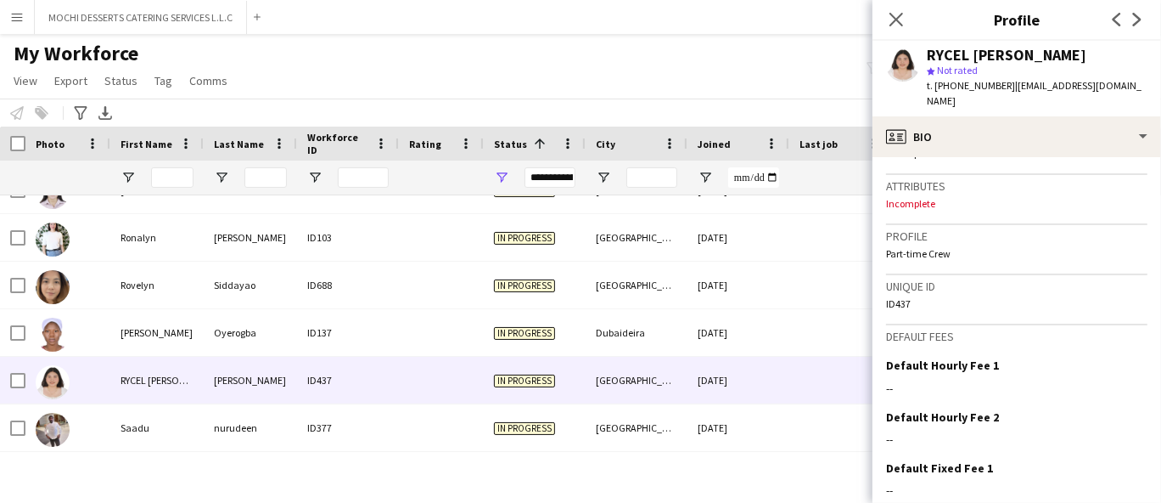
scroll to position [750, 0]
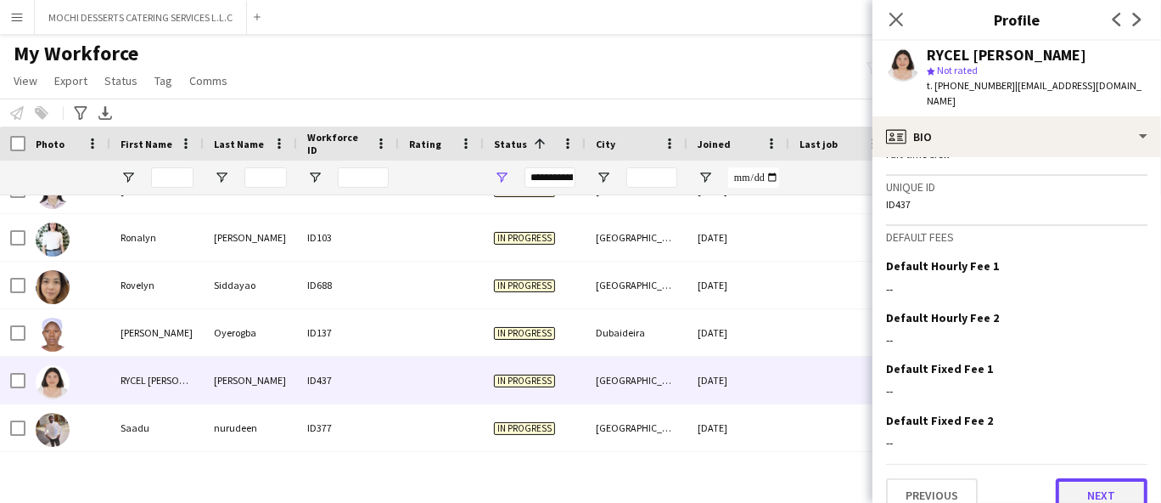
click at [1103, 478] on button "Next" at bounding box center [1102, 495] width 92 height 34
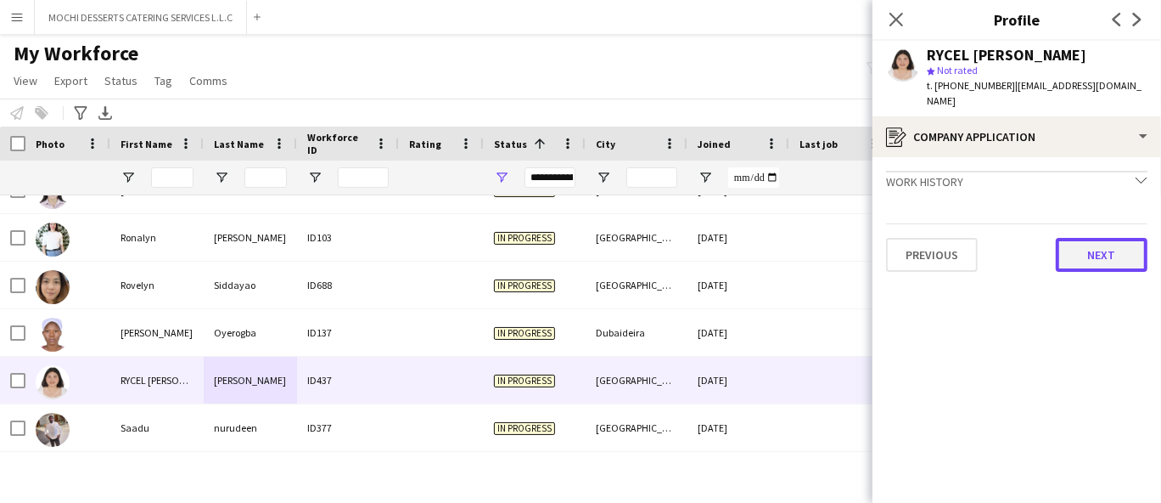
click at [1094, 238] on button "Next" at bounding box center [1102, 255] width 92 height 34
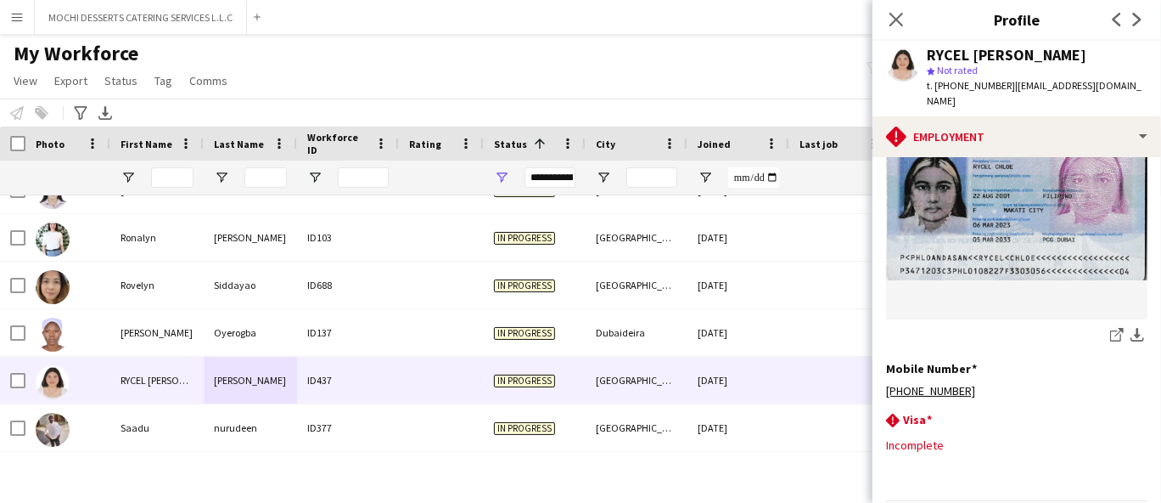
scroll to position [241, 0]
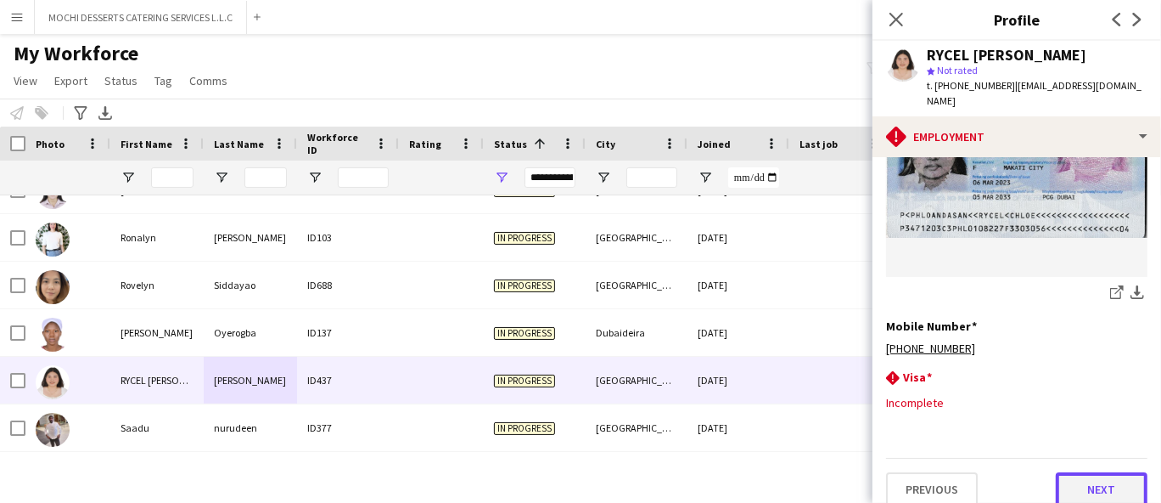
click at [1099, 479] on button "Next" at bounding box center [1102, 489] width 92 height 34
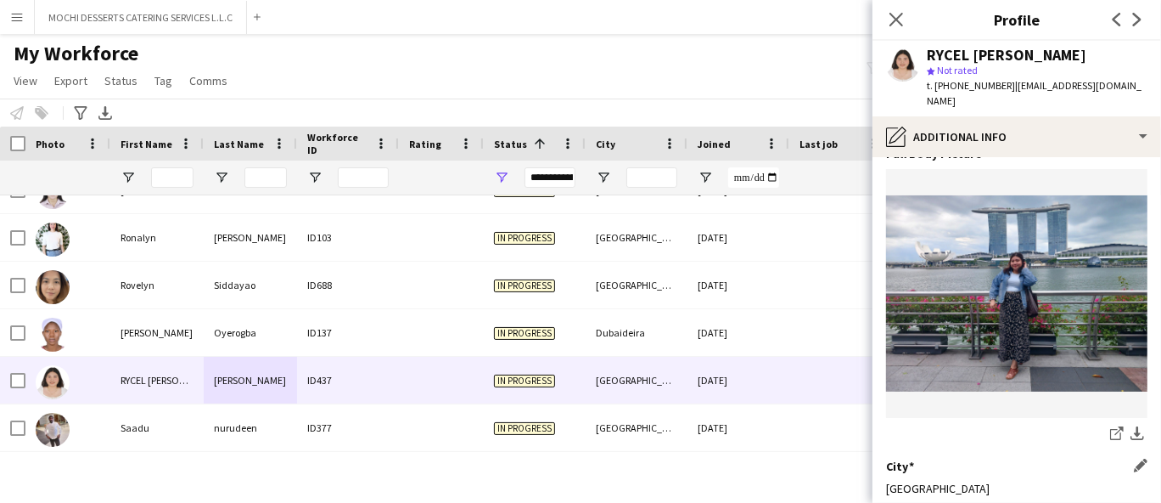
scroll to position [212, 0]
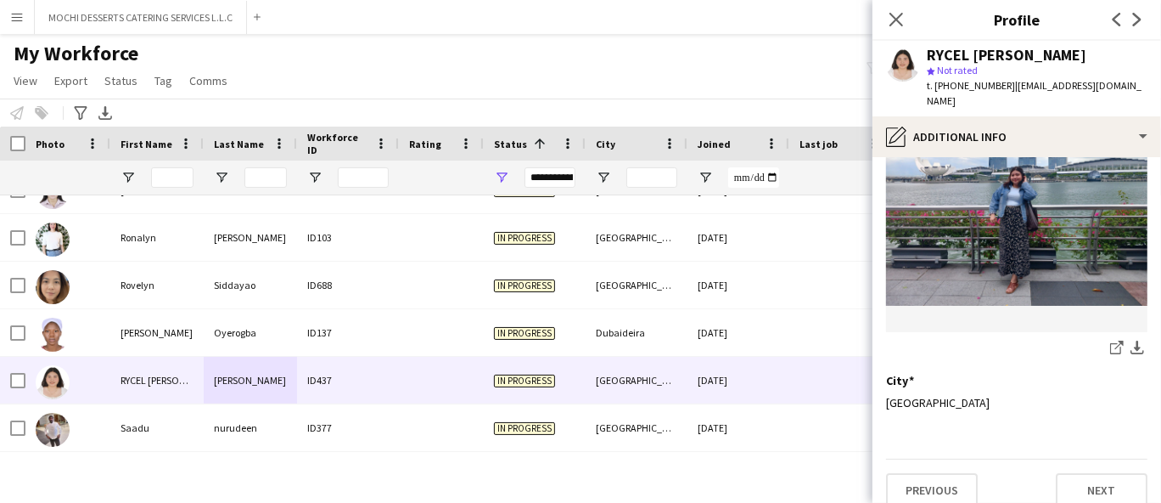
click at [953, 76] on span "Not rated" at bounding box center [957, 70] width 41 height 13
click at [955, 90] on span "t. [PHONE_NUMBER]" at bounding box center [971, 85] width 88 height 13
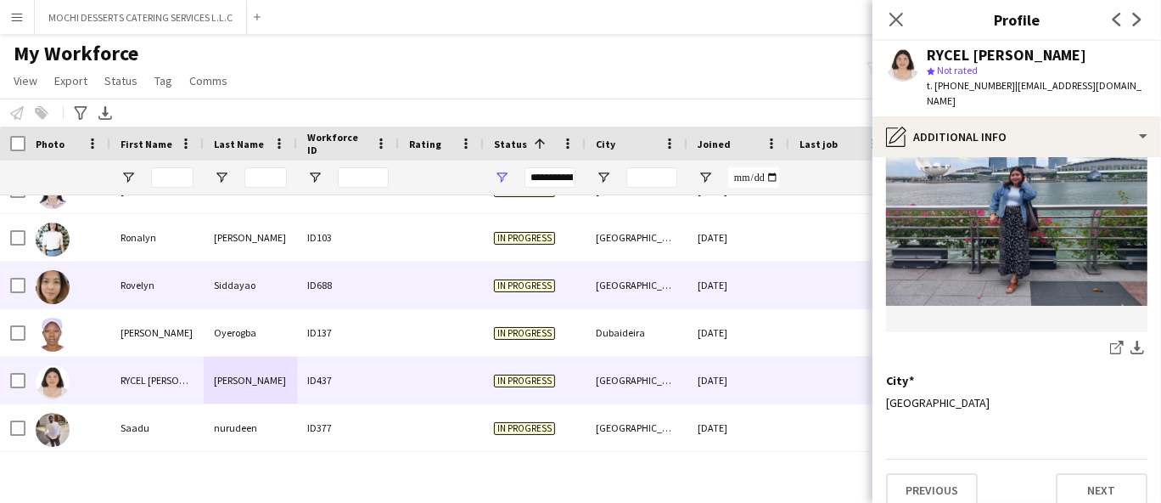
click at [224, 286] on div "Siddayao" at bounding box center [250, 284] width 93 height 47
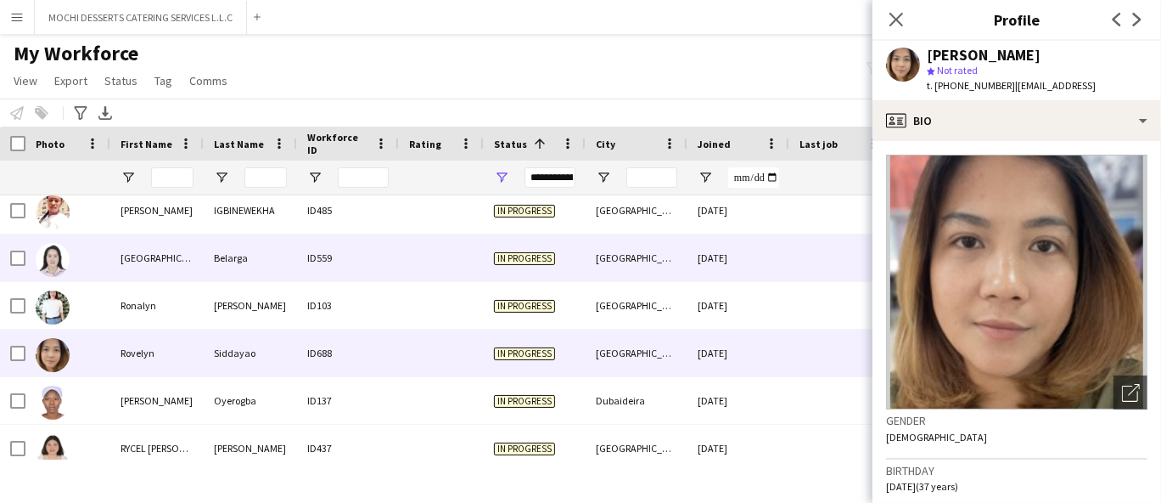
scroll to position [8207, 0]
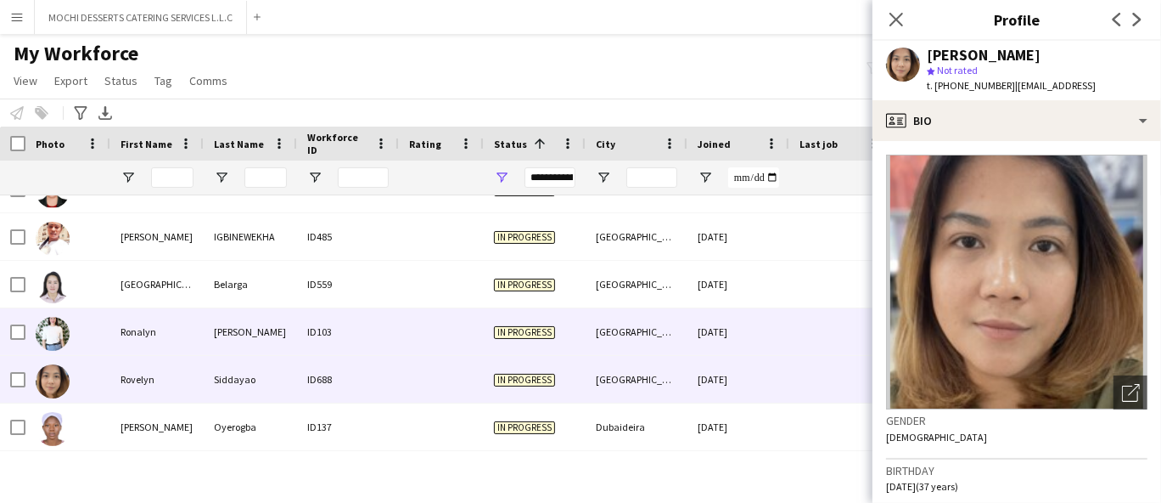
click at [213, 340] on div "[PERSON_NAME]" at bounding box center [250, 331] width 93 height 47
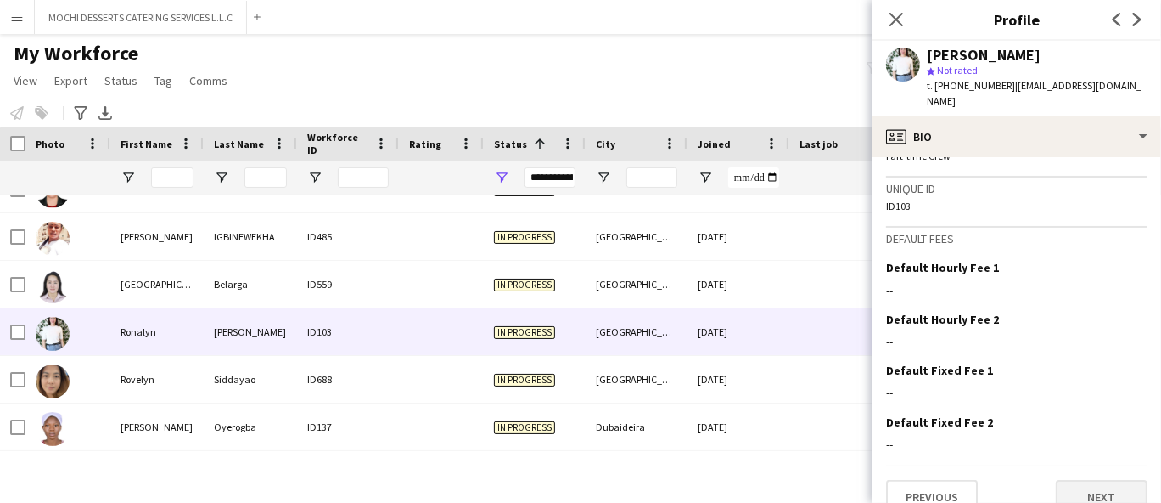
scroll to position [855, 0]
click at [1076, 479] on button "Next" at bounding box center [1102, 496] width 92 height 34
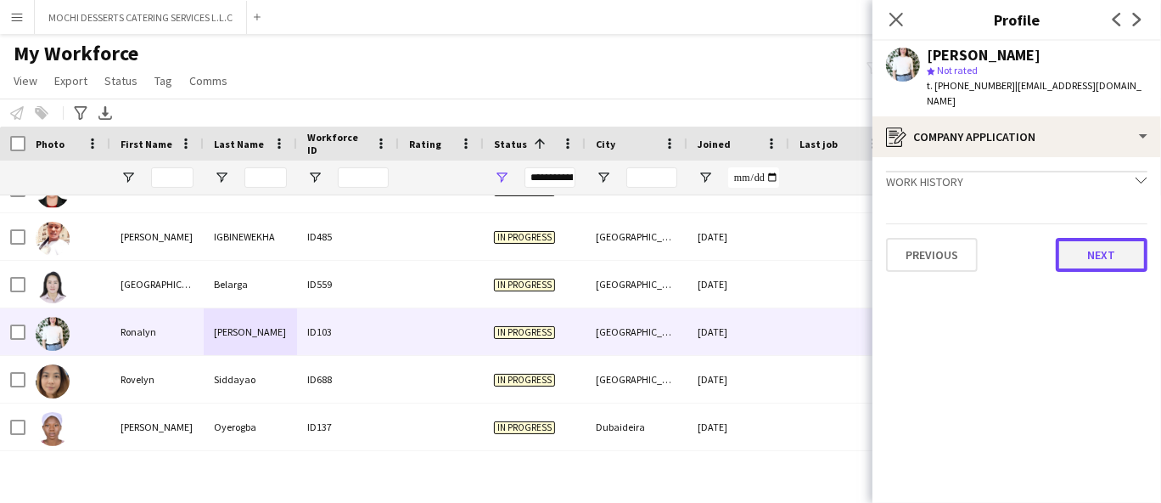
click at [1089, 245] on button "Next" at bounding box center [1102, 255] width 92 height 34
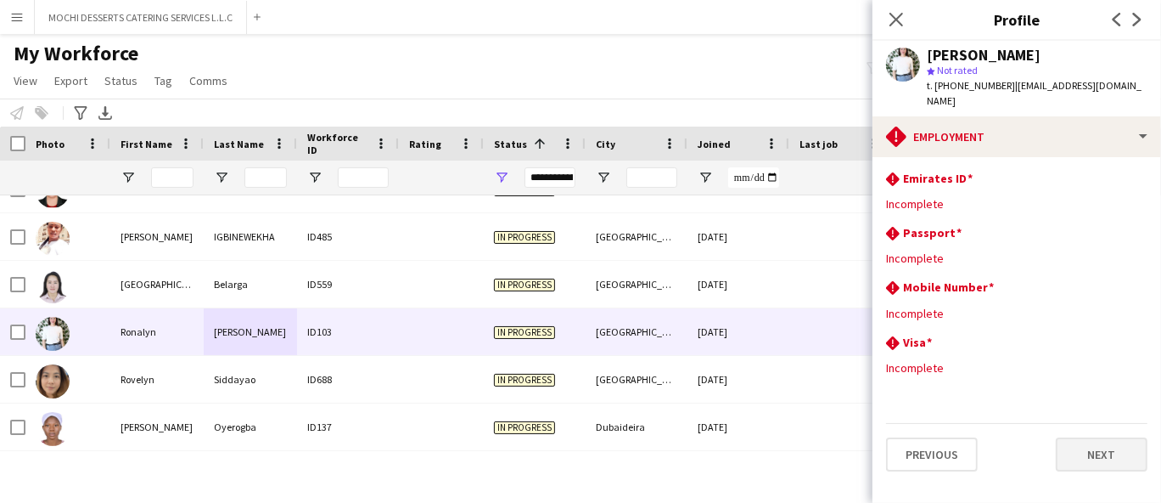
click at [1104, 456] on app-section-data-types "rhombus-alert Emirates ID Edit this field Incomplete rhombus-alert [GEOGRAPHIC_…" at bounding box center [1017, 330] width 289 height 346
click at [1107, 441] on button "Next" at bounding box center [1102, 454] width 92 height 34
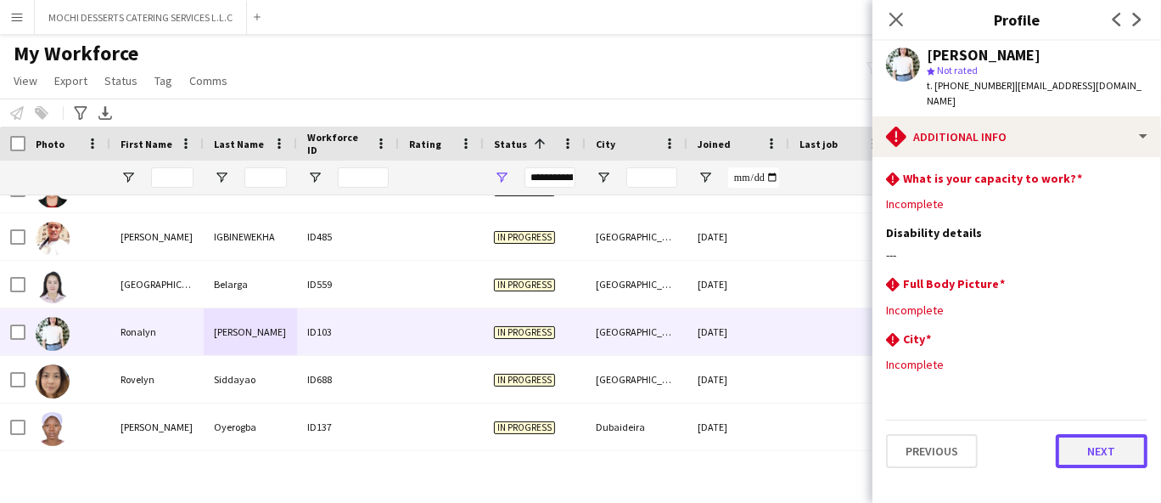
click at [1106, 439] on button "Next" at bounding box center [1102, 451] width 92 height 34
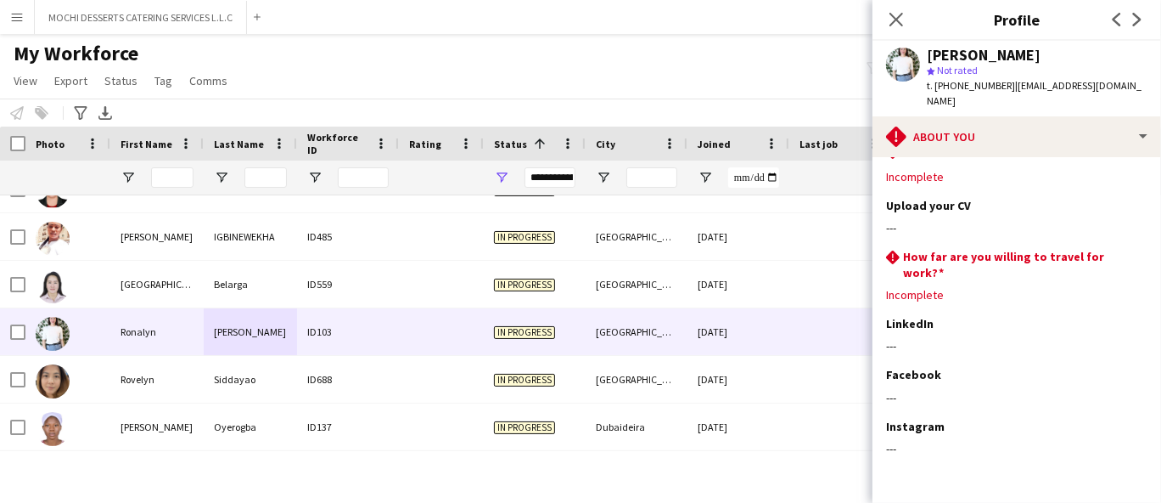
scroll to position [73, 0]
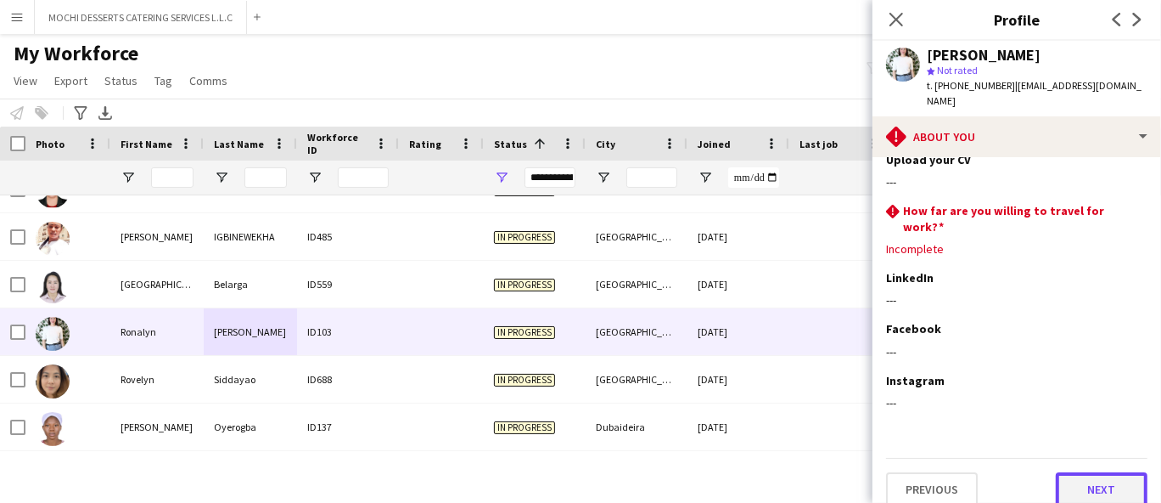
click at [1107, 485] on button "Next" at bounding box center [1102, 489] width 92 height 34
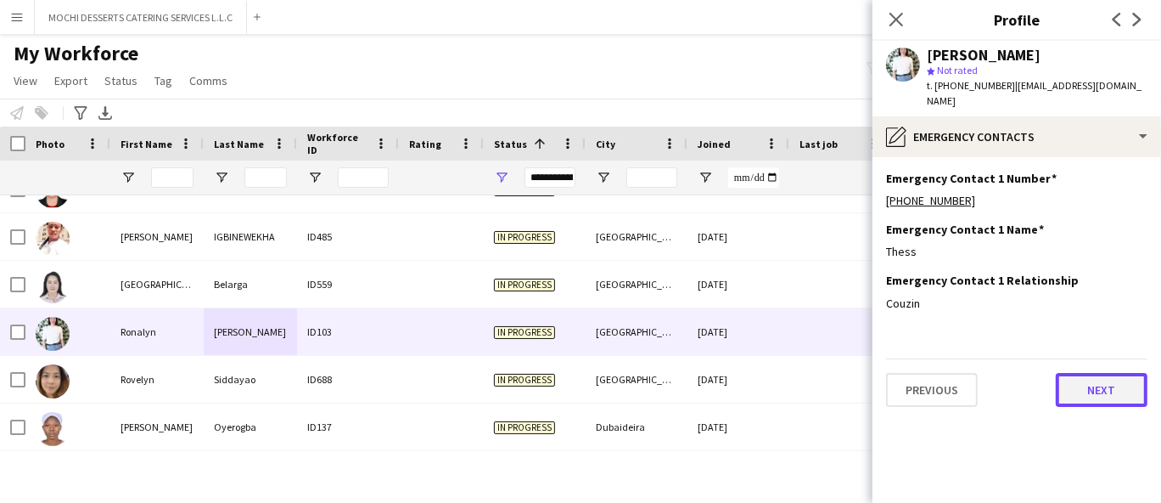
click at [1108, 373] on button "Next" at bounding box center [1102, 390] width 92 height 34
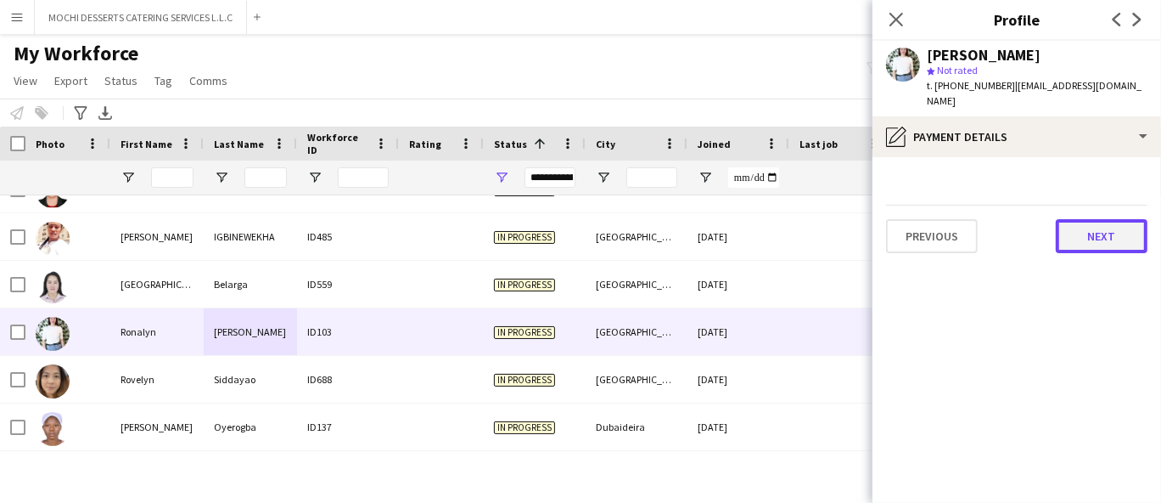
click at [1134, 224] on button "Next" at bounding box center [1102, 236] width 92 height 34
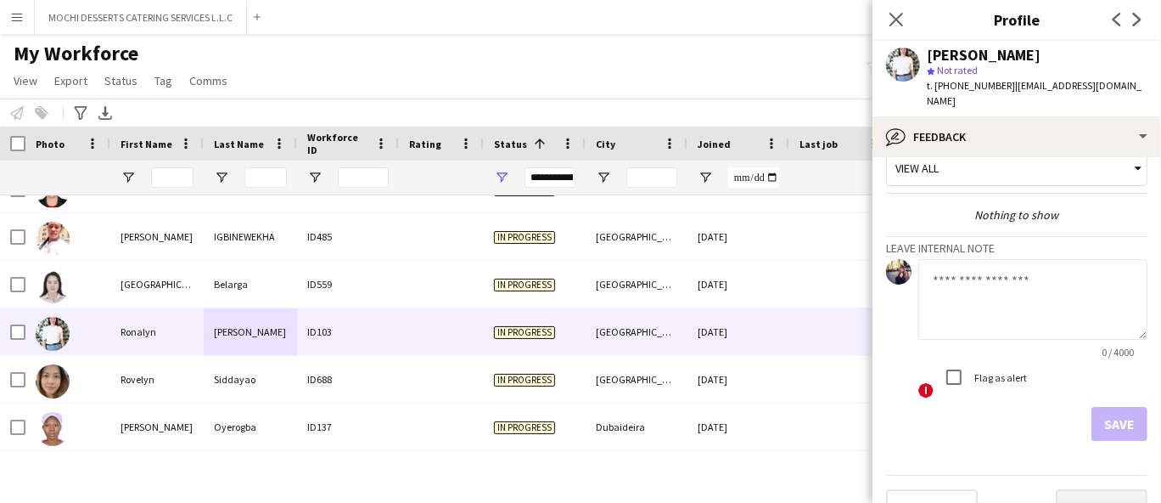
scroll to position [42, 0]
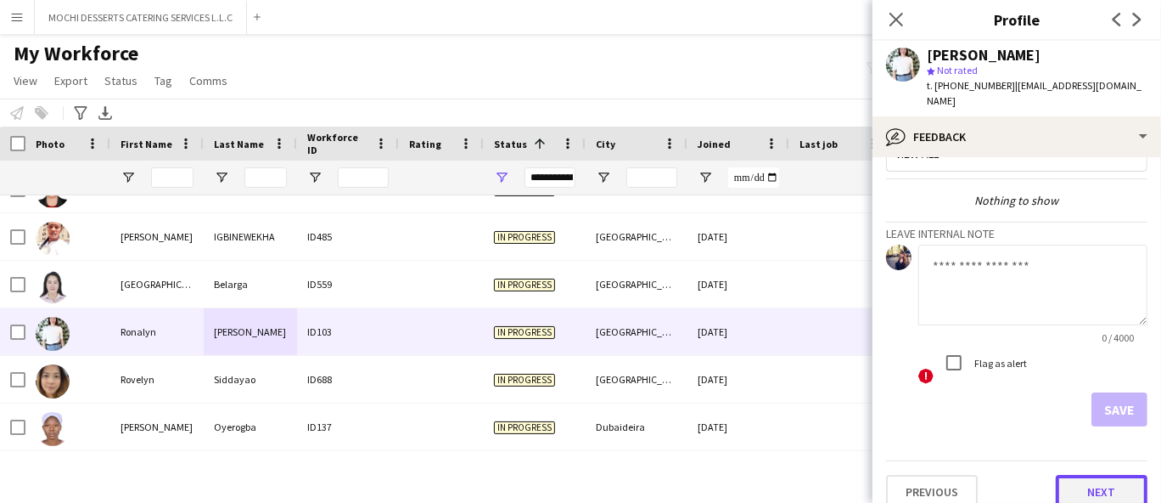
click at [1102, 475] on button "Next" at bounding box center [1102, 492] width 92 height 34
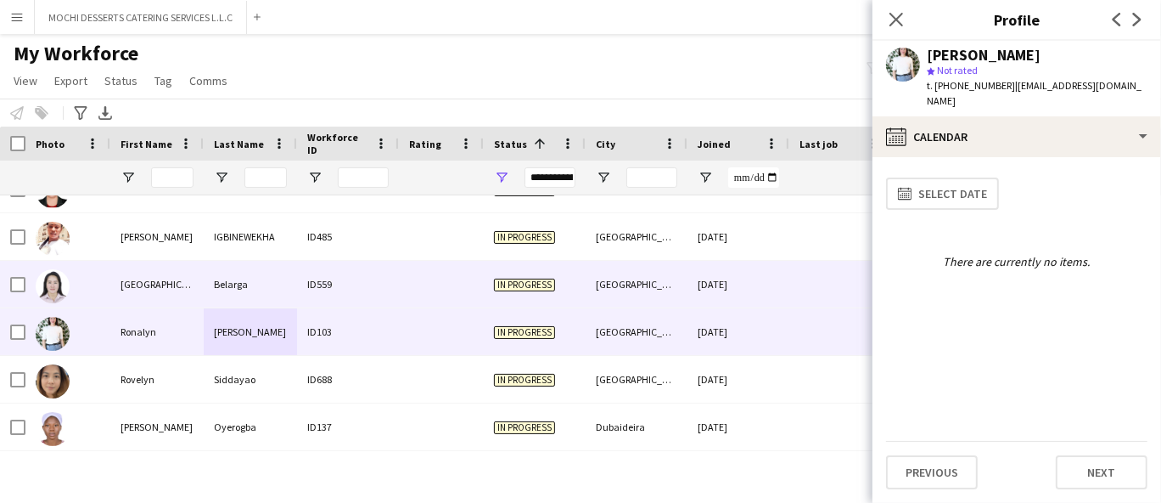
scroll to position [8113, 0]
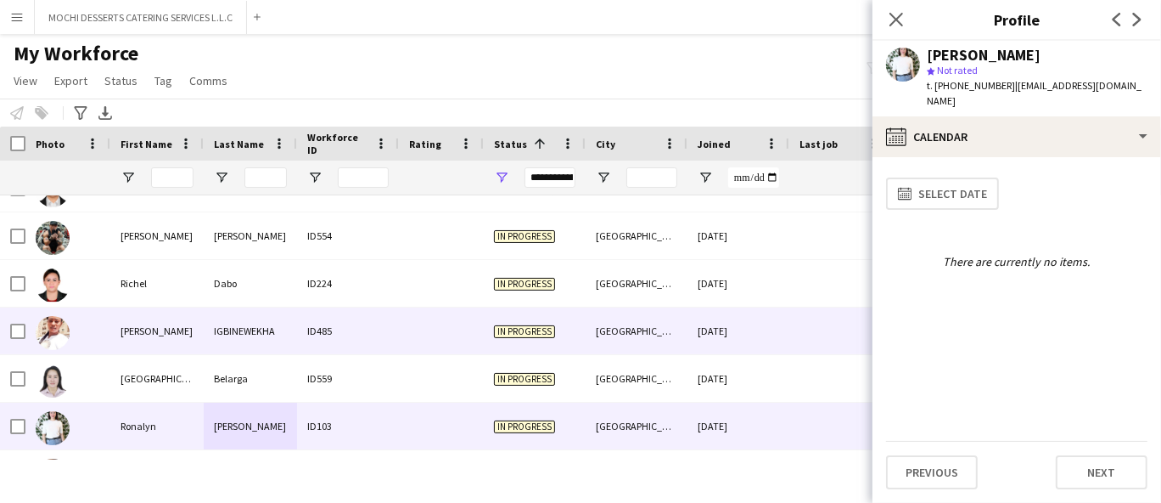
click at [172, 344] on div "[PERSON_NAME]" at bounding box center [156, 330] width 93 height 47
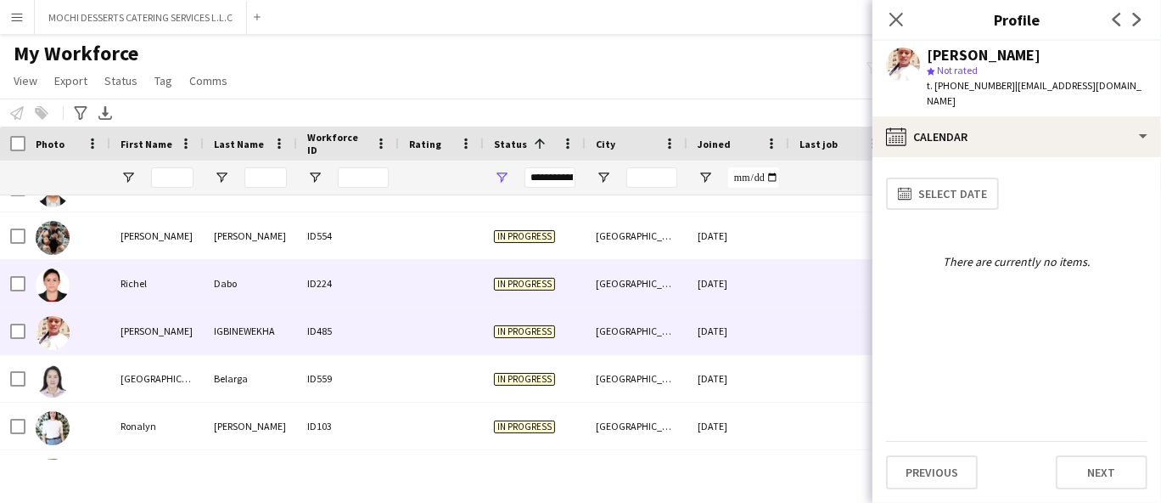
scroll to position [8085, 0]
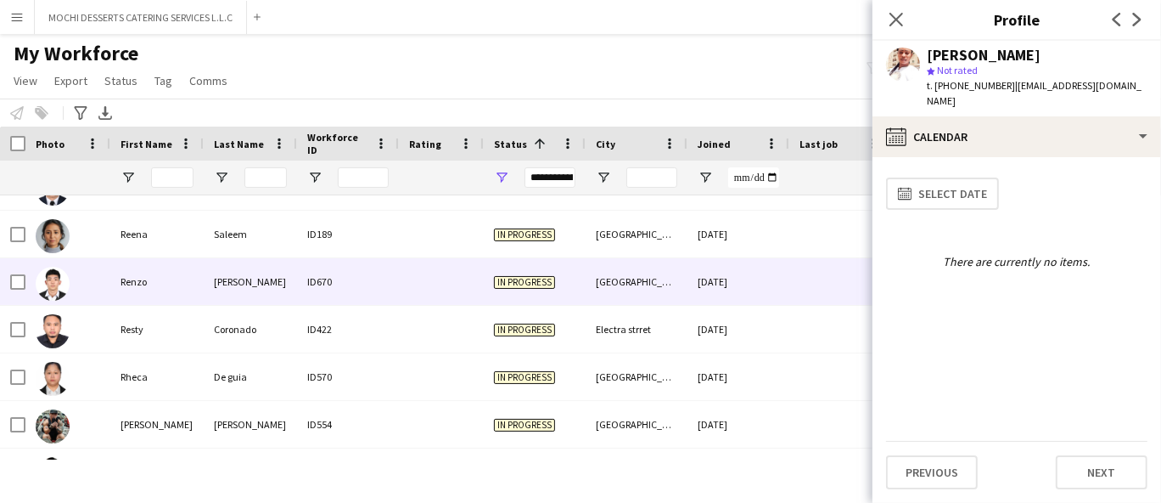
click at [195, 299] on div "Renzo" at bounding box center [156, 281] width 93 height 47
click at [956, 475] on button "Previous" at bounding box center [932, 472] width 92 height 34
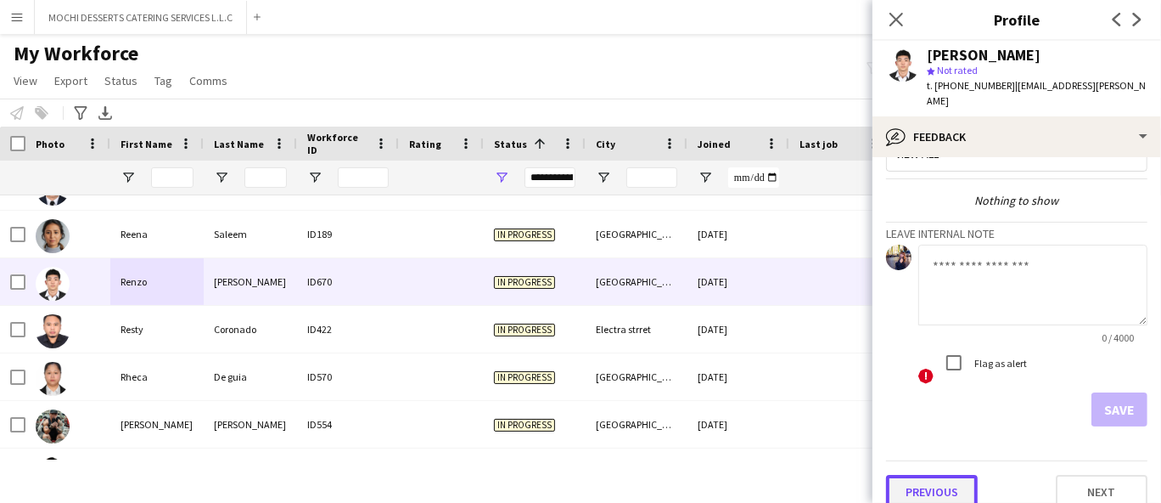
click at [961, 475] on button "Previous" at bounding box center [932, 492] width 92 height 34
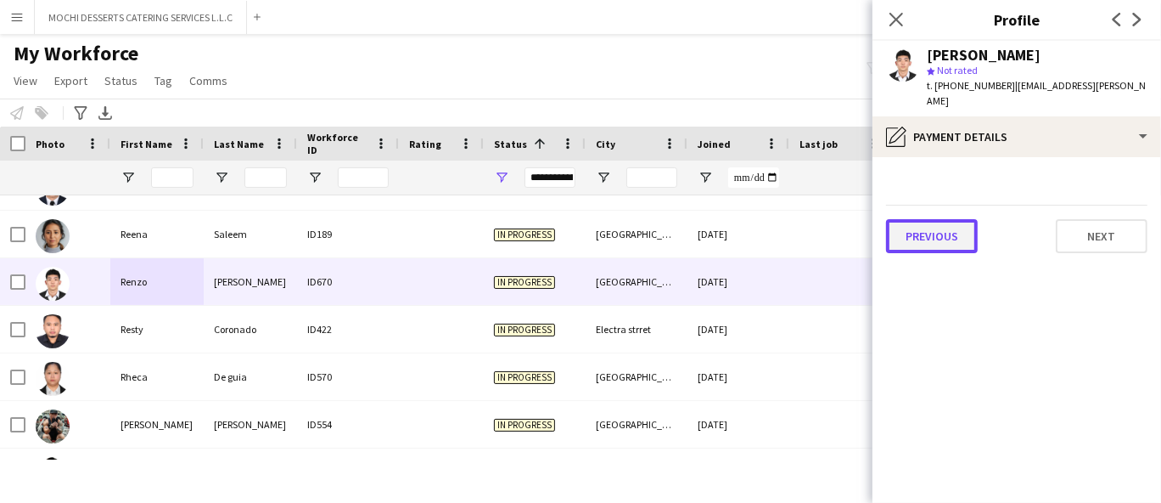
click at [958, 219] on button "Previous" at bounding box center [932, 236] width 92 height 34
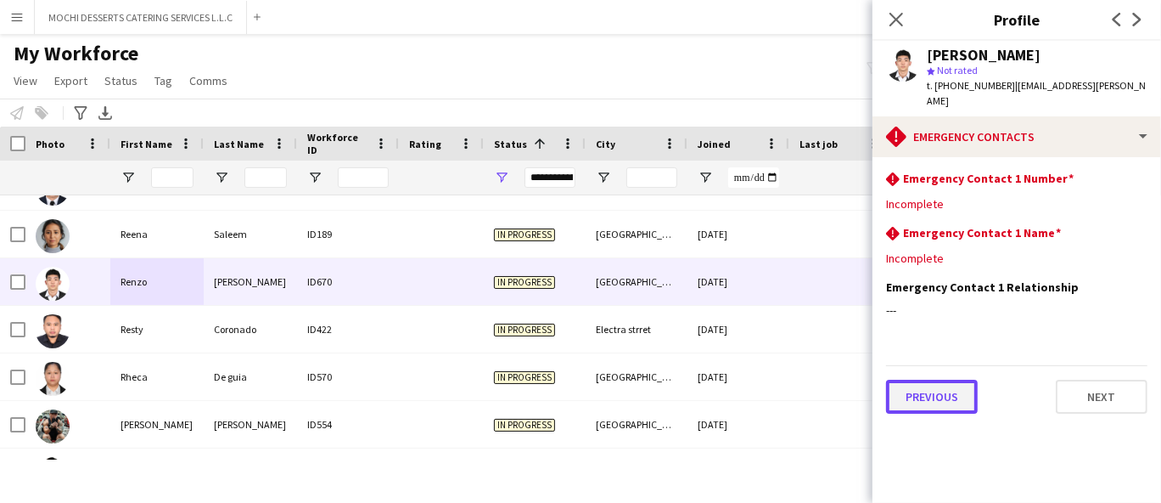
click at [949, 385] on button "Previous" at bounding box center [932, 396] width 92 height 34
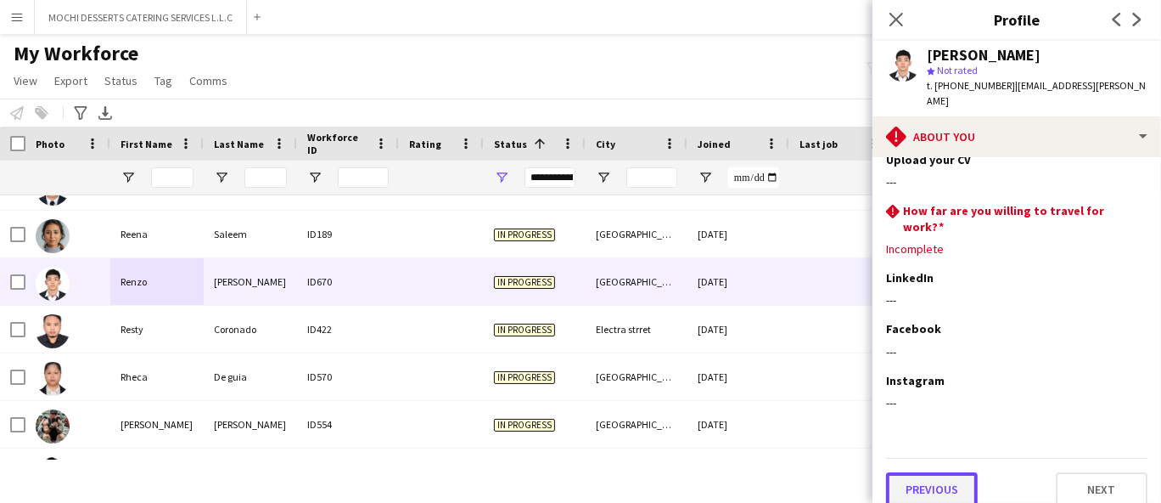
click at [932, 472] on button "Previous" at bounding box center [932, 489] width 92 height 34
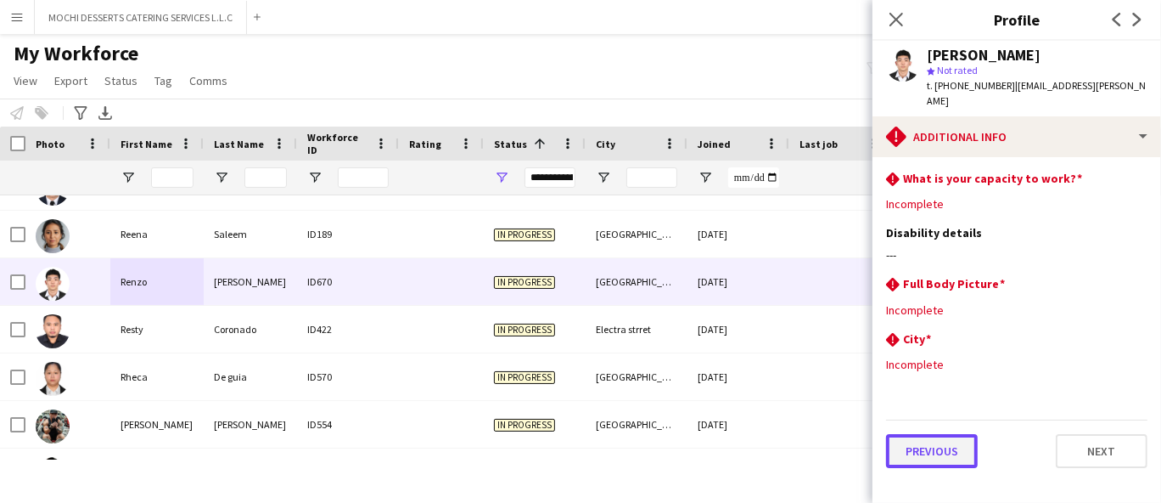
click at [940, 447] on button "Previous" at bounding box center [932, 451] width 92 height 34
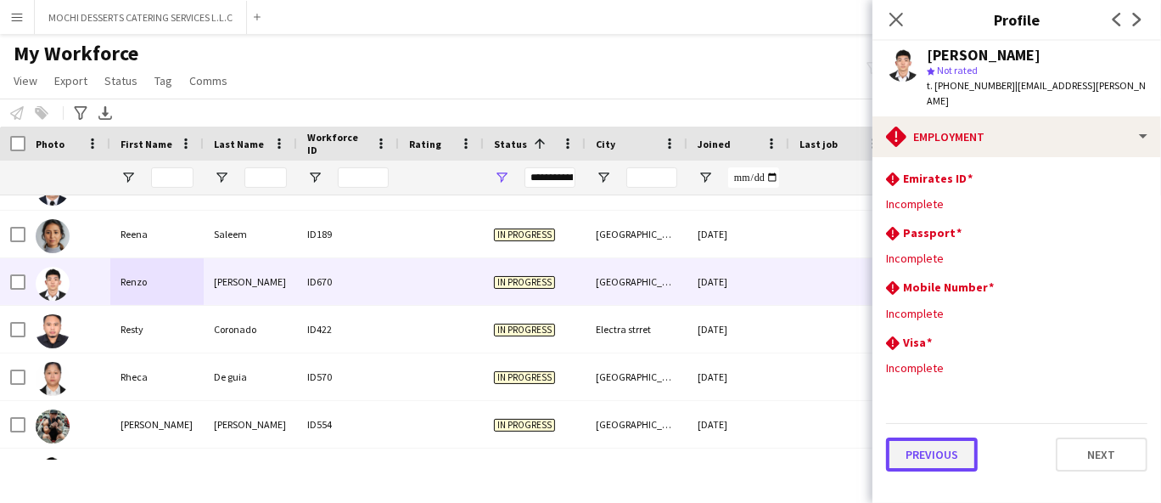
click at [940, 447] on button "Previous" at bounding box center [932, 454] width 92 height 34
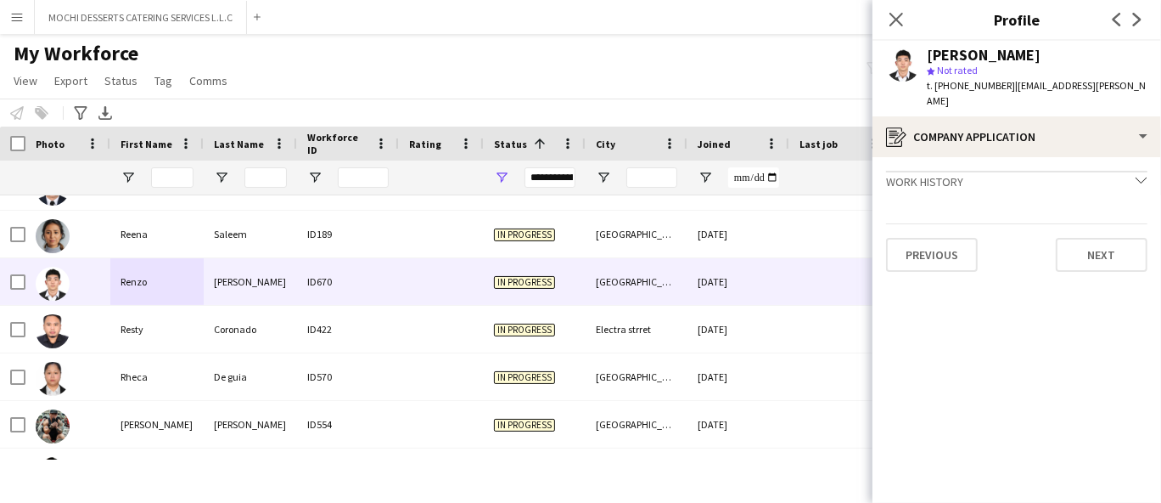
click at [913, 223] on div "Previous Next" at bounding box center [1016, 247] width 261 height 48
click at [916, 238] on button "Previous" at bounding box center [932, 255] width 92 height 34
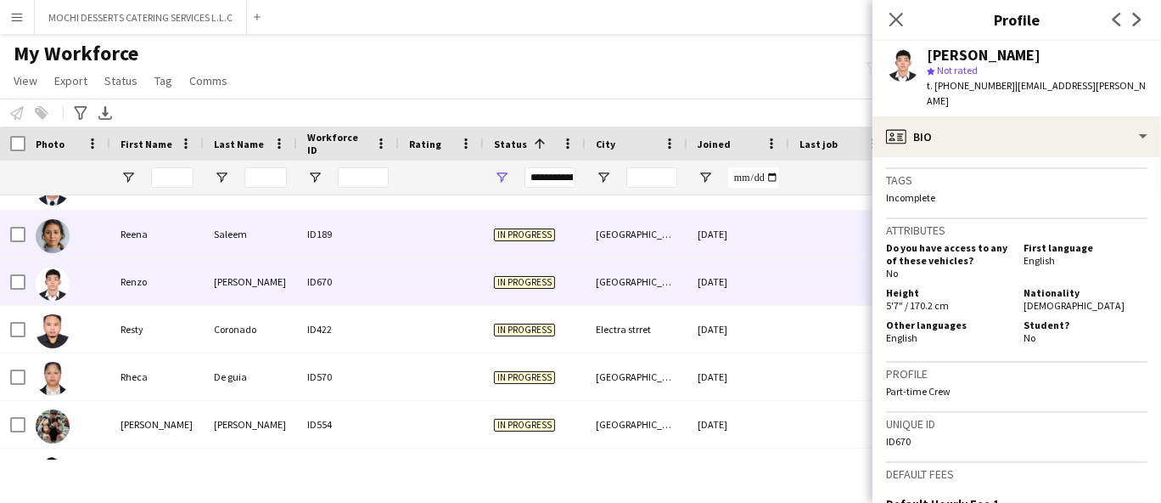
click at [205, 225] on div "Saleem" at bounding box center [250, 234] width 93 height 47
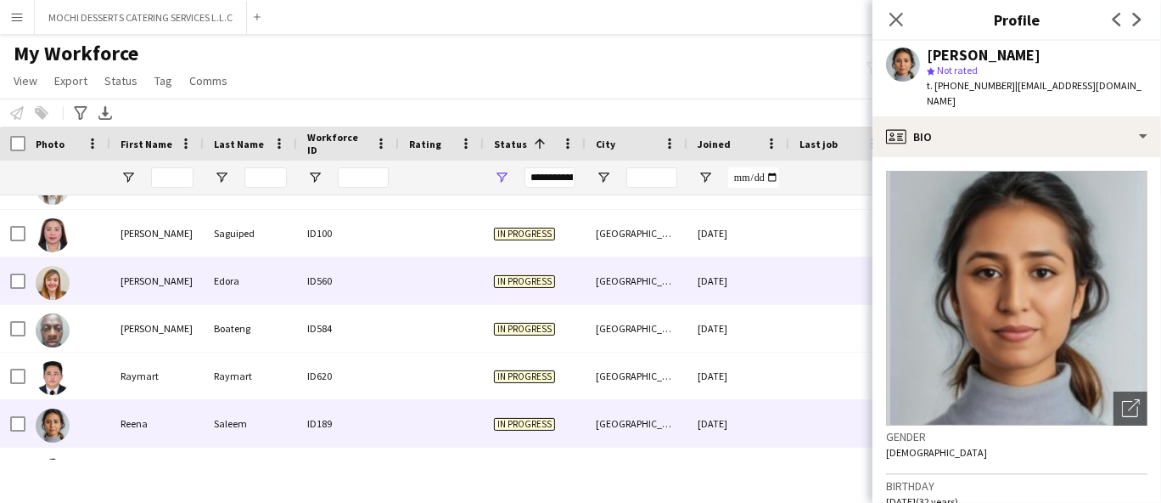
click at [234, 292] on div "Edora" at bounding box center [250, 280] width 93 height 47
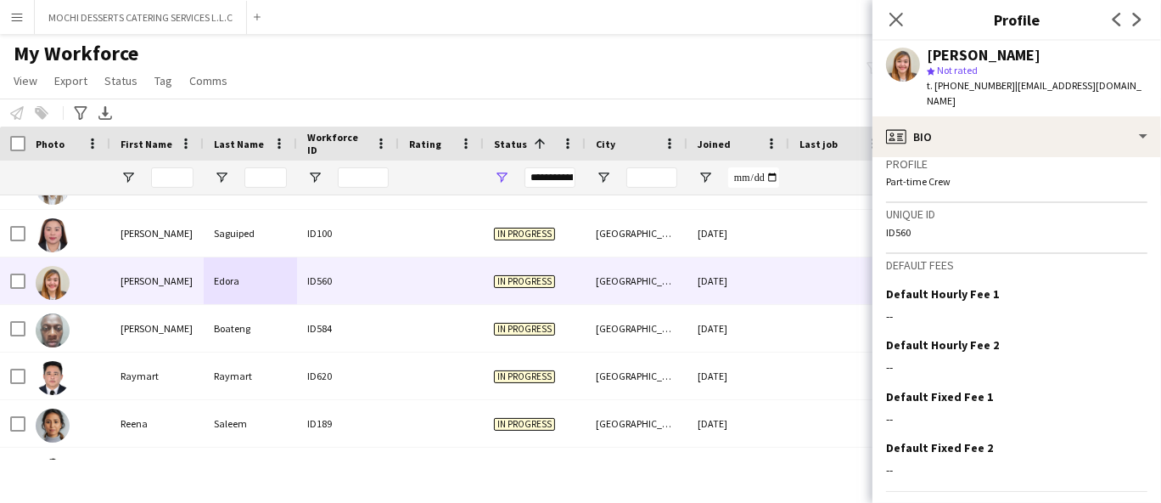
click at [952, 84] on span "t. [PHONE_NUMBER]" at bounding box center [971, 85] width 88 height 13
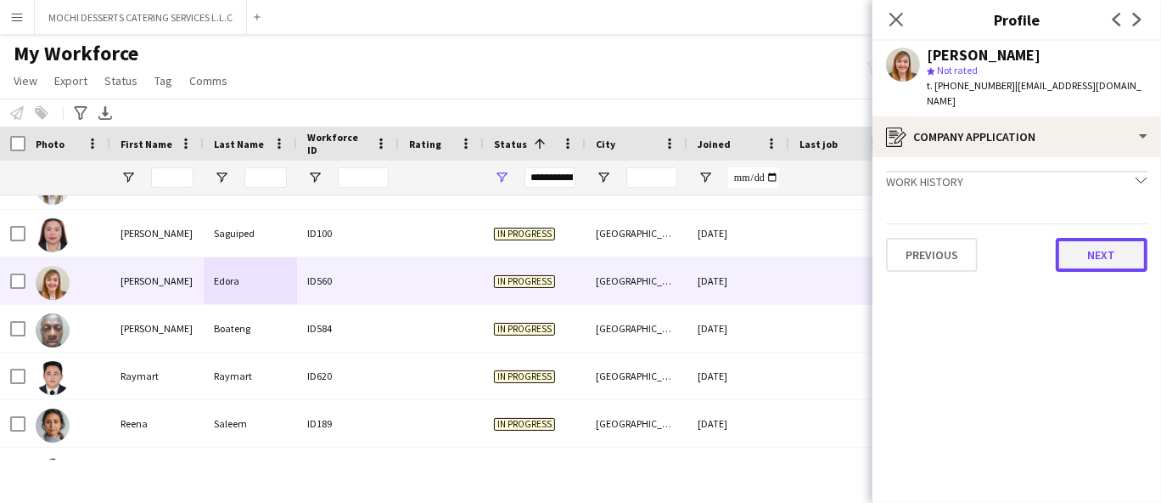
click at [1104, 245] on button "Next" at bounding box center [1102, 255] width 92 height 34
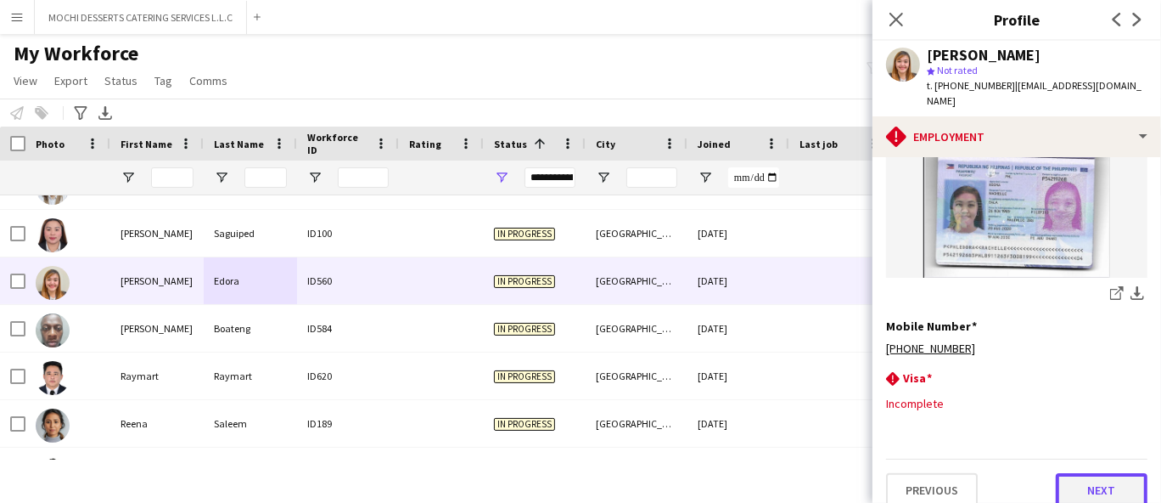
click at [1086, 473] on button "Next" at bounding box center [1102, 490] width 92 height 34
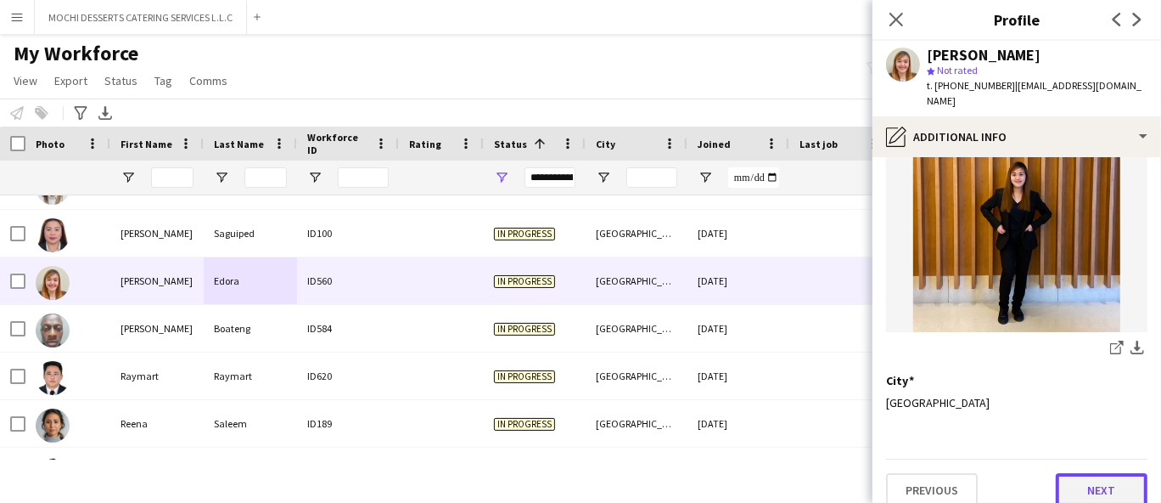
click at [1076, 474] on button "Next" at bounding box center [1102, 490] width 92 height 34
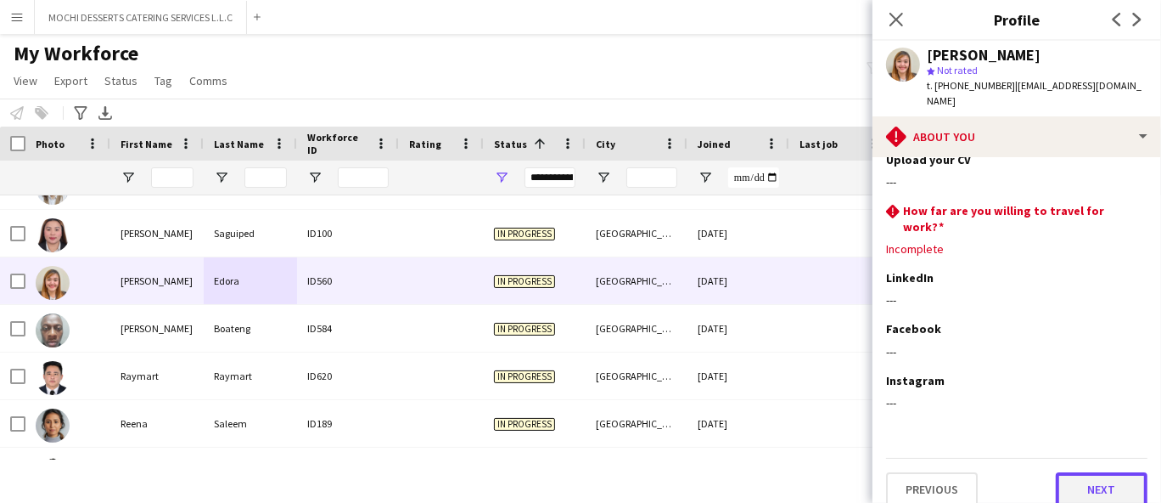
click at [1092, 472] on button "Next" at bounding box center [1102, 489] width 92 height 34
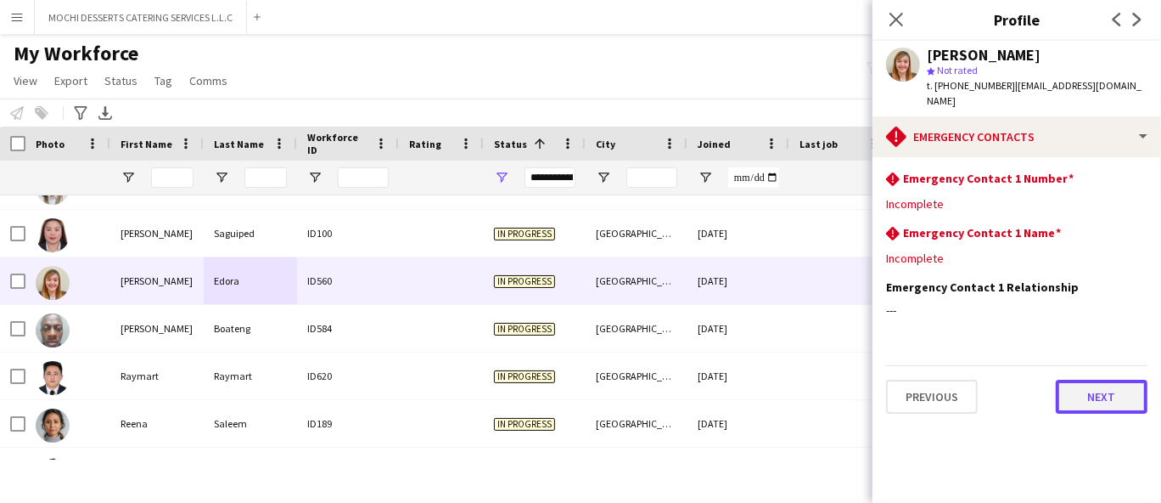
click at [1076, 379] on button "Next" at bounding box center [1102, 396] width 92 height 34
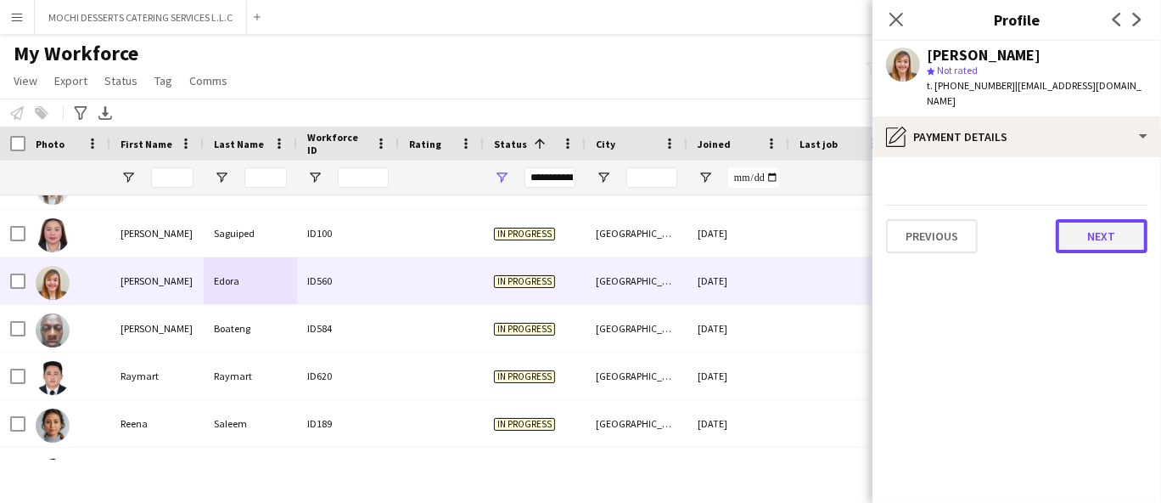
click at [1111, 222] on button "Next" at bounding box center [1102, 236] width 92 height 34
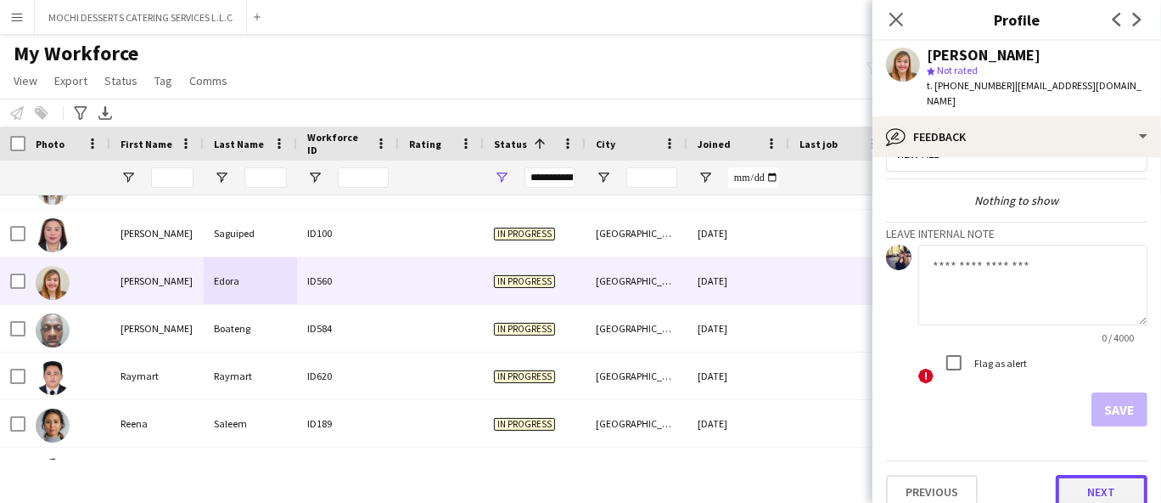
click at [1077, 475] on button "Next" at bounding box center [1102, 492] width 92 height 34
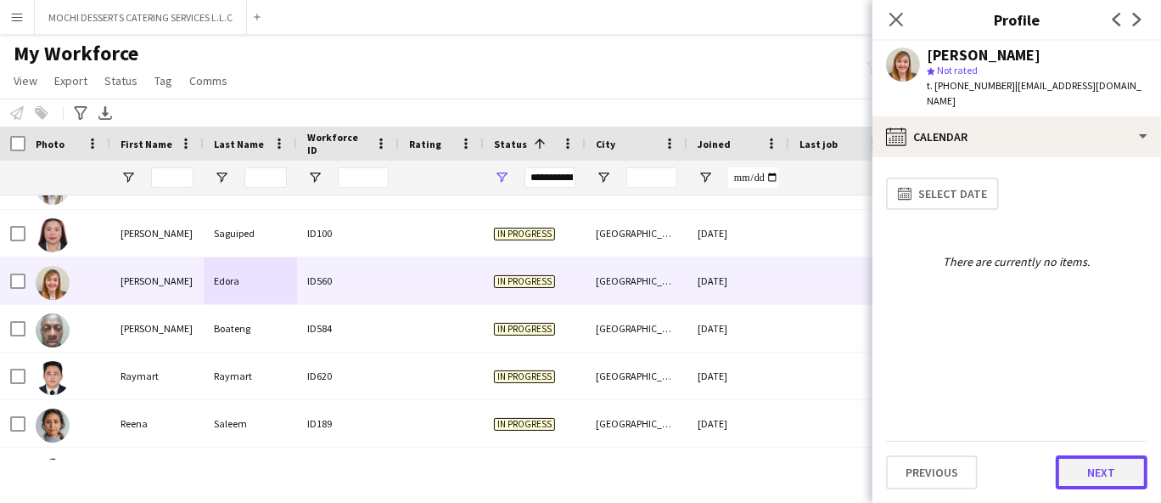
click at [1059, 461] on button "Next" at bounding box center [1102, 472] width 92 height 34
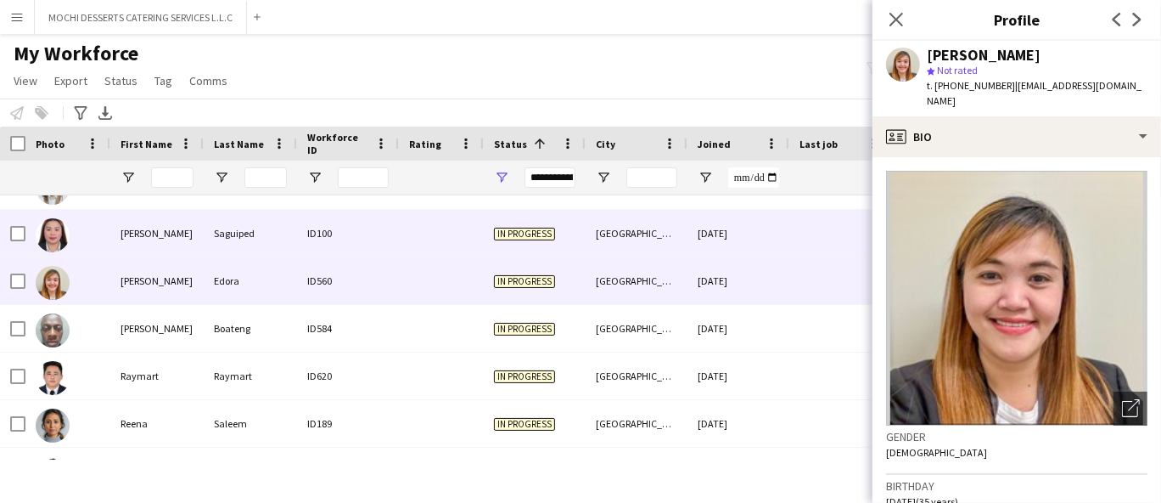
click at [228, 238] on div "Saguiped" at bounding box center [250, 233] width 93 height 47
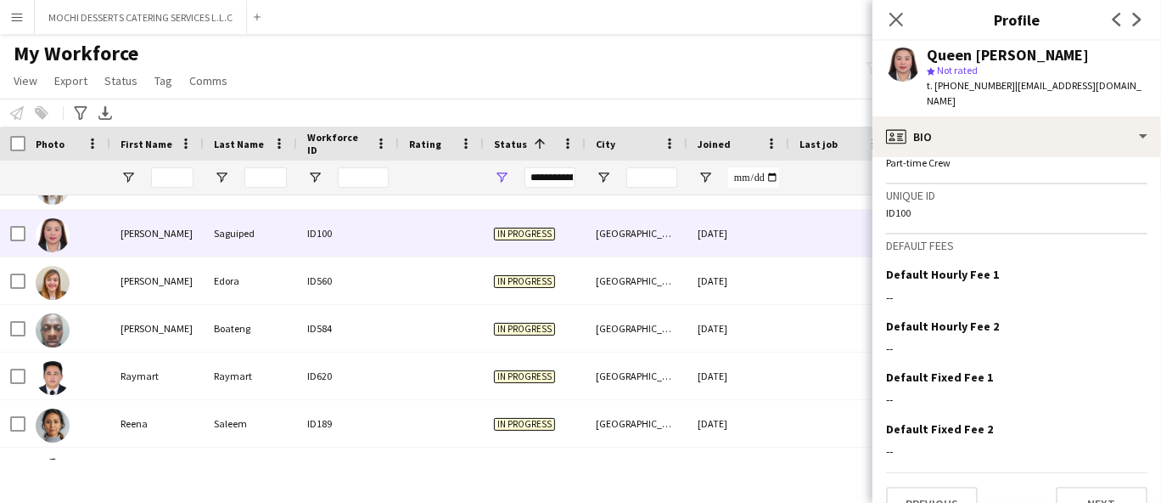
scroll to position [754, 0]
click at [1095, 486] on button "Next" at bounding box center [1102, 503] width 92 height 34
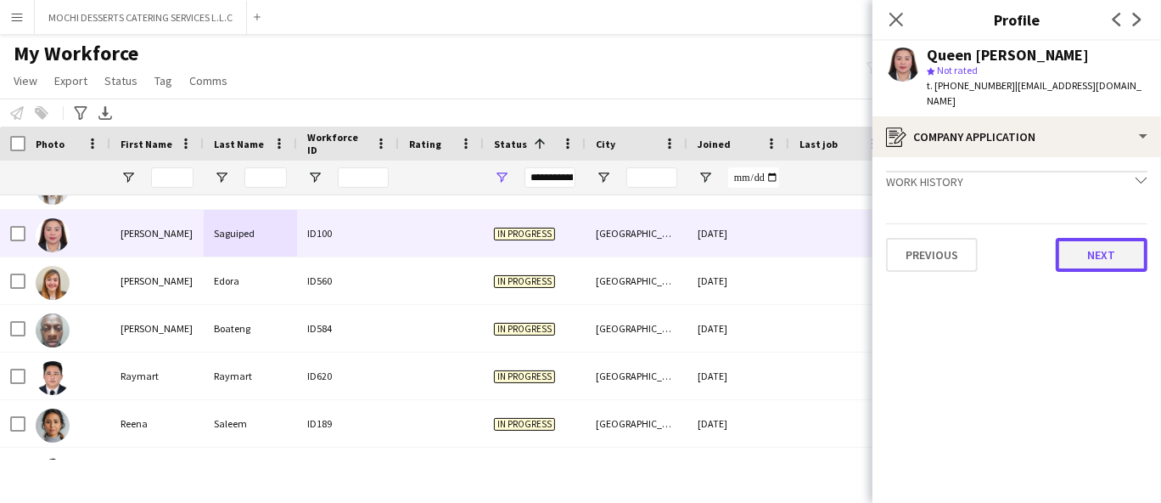
click at [1104, 238] on button "Next" at bounding box center [1102, 255] width 92 height 34
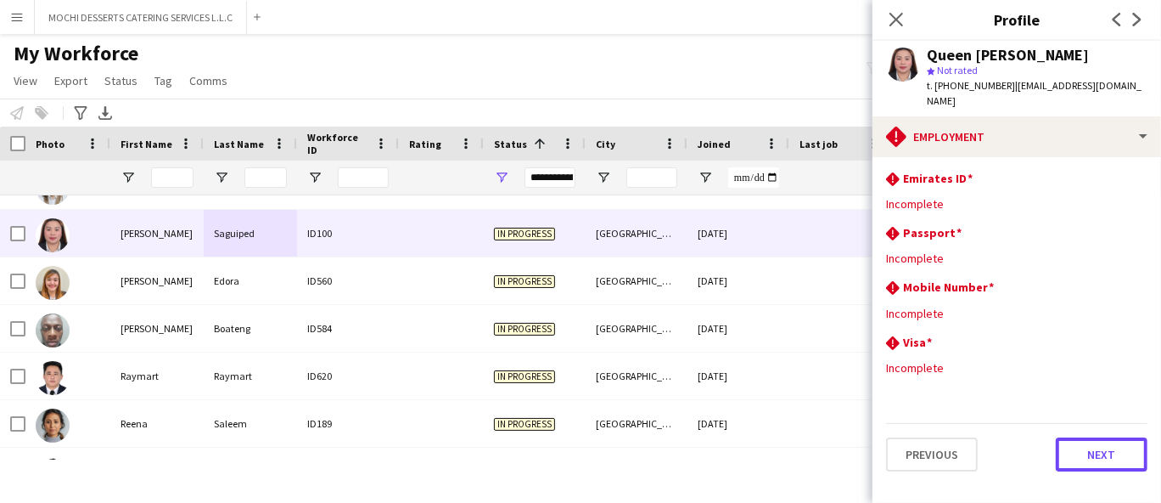
drag, startPoint x: 1088, startPoint y: 442, endPoint x: 1082, endPoint y: 402, distance: 40.5
click at [1088, 440] on button "Next" at bounding box center [1102, 454] width 92 height 34
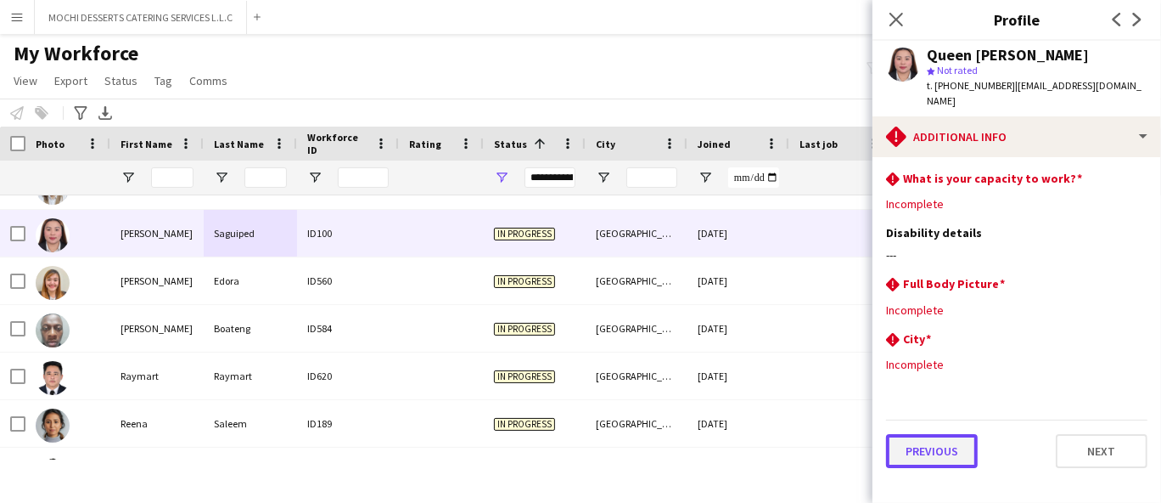
click at [943, 434] on button "Previous" at bounding box center [932, 451] width 92 height 34
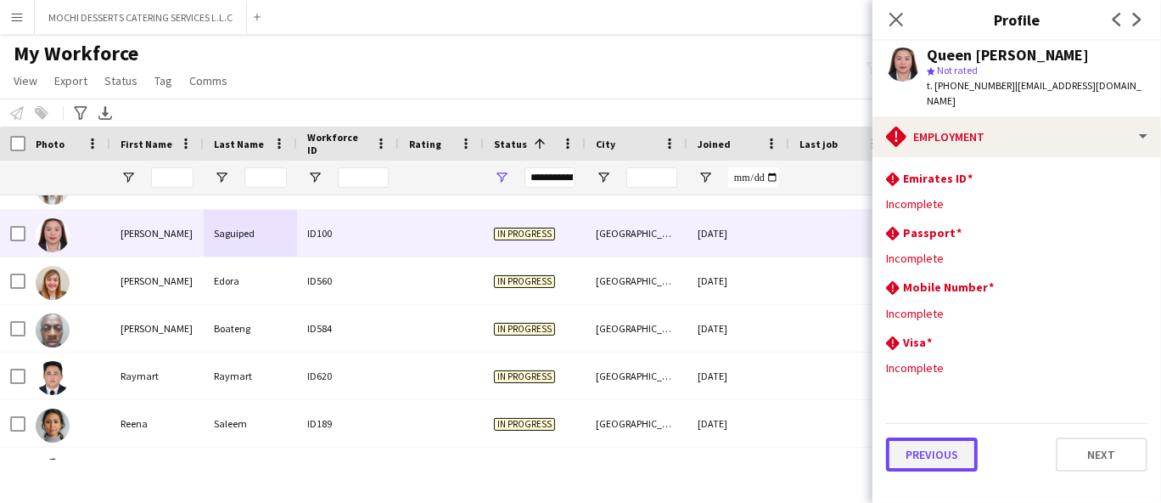
click at [943, 437] on button "Previous" at bounding box center [932, 454] width 92 height 34
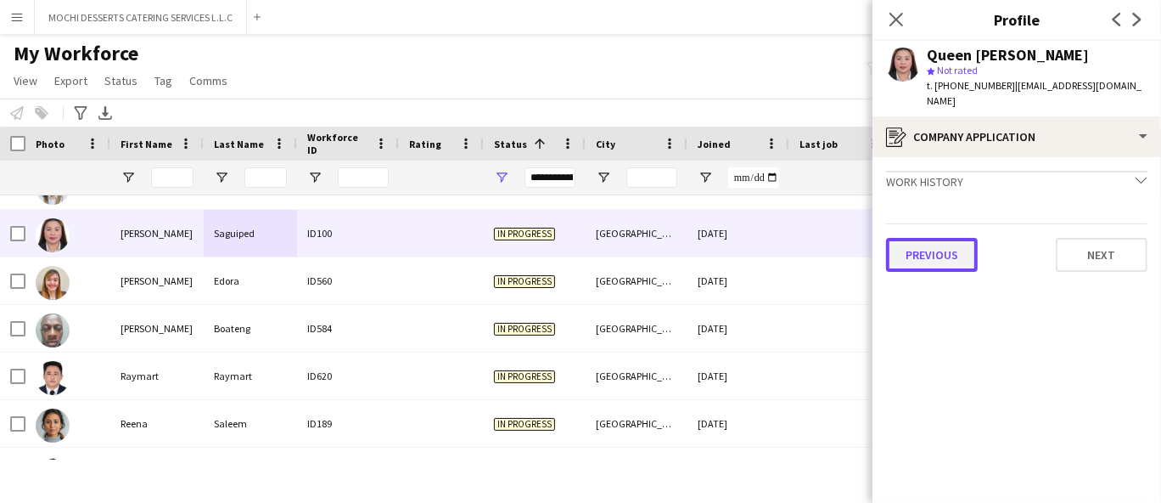
click at [947, 253] on button "Previous" at bounding box center [932, 255] width 92 height 34
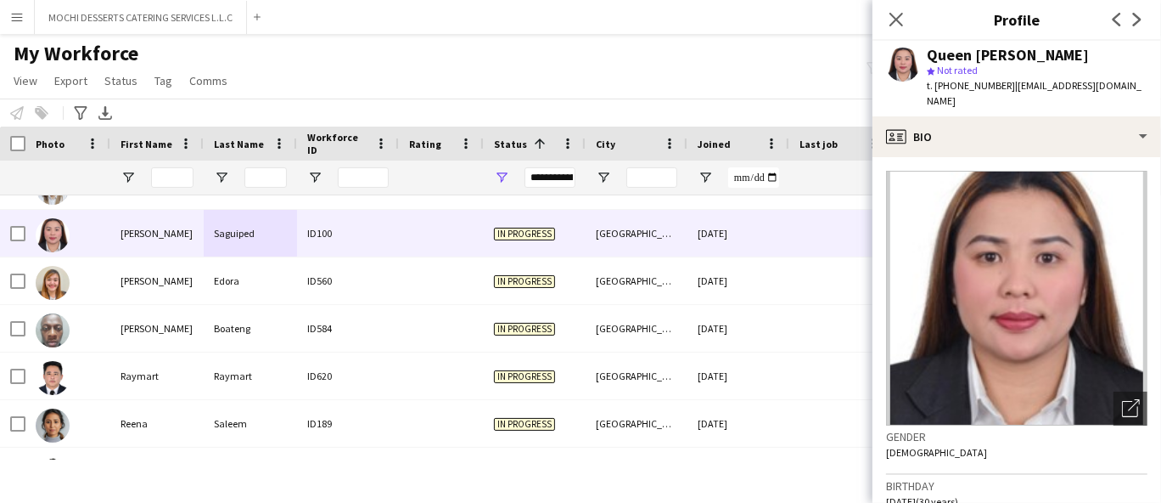
click at [964, 81] on span "t. [PHONE_NUMBER]" at bounding box center [971, 85] width 88 height 13
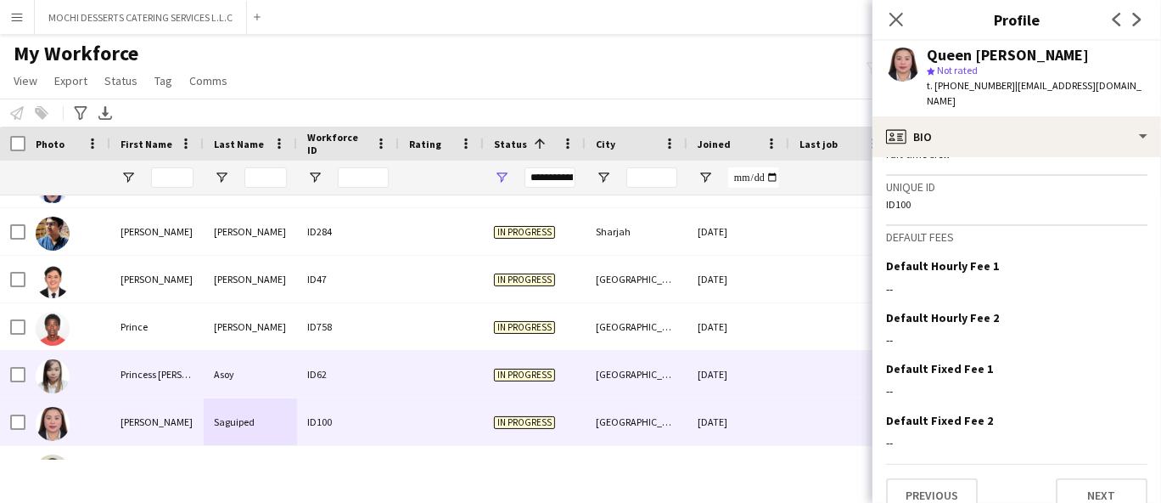
scroll to position [7546, 0]
click at [197, 368] on div "Princess [PERSON_NAME]" at bounding box center [156, 374] width 93 height 47
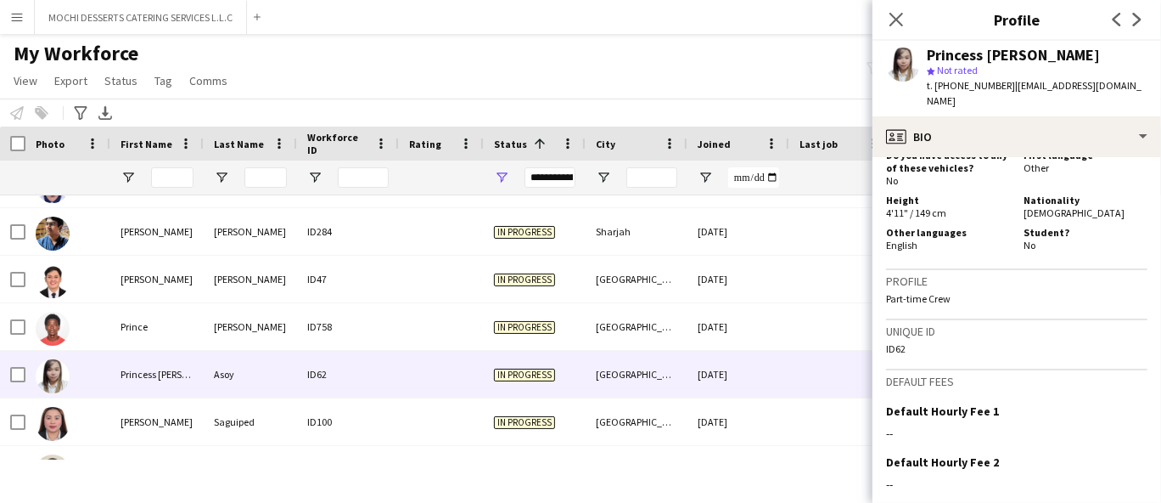
scroll to position [926, 0]
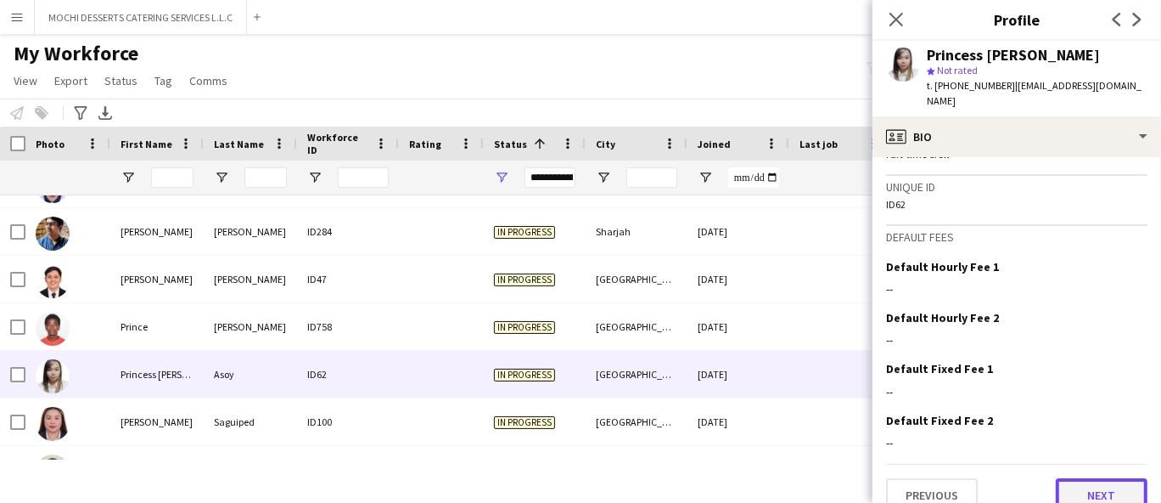
click at [1088, 479] on button "Next" at bounding box center [1102, 495] width 92 height 34
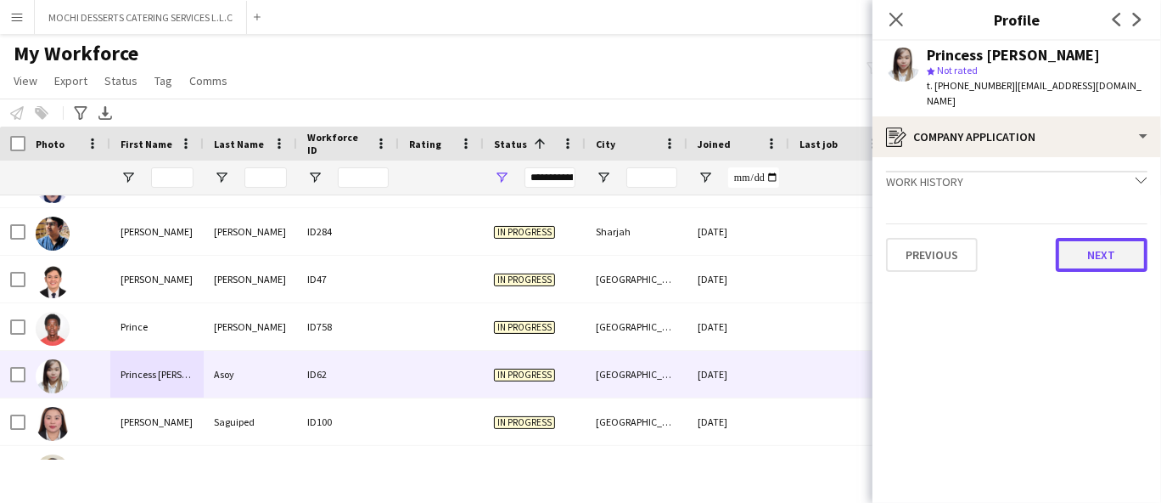
click at [1110, 238] on button "Next" at bounding box center [1102, 255] width 92 height 34
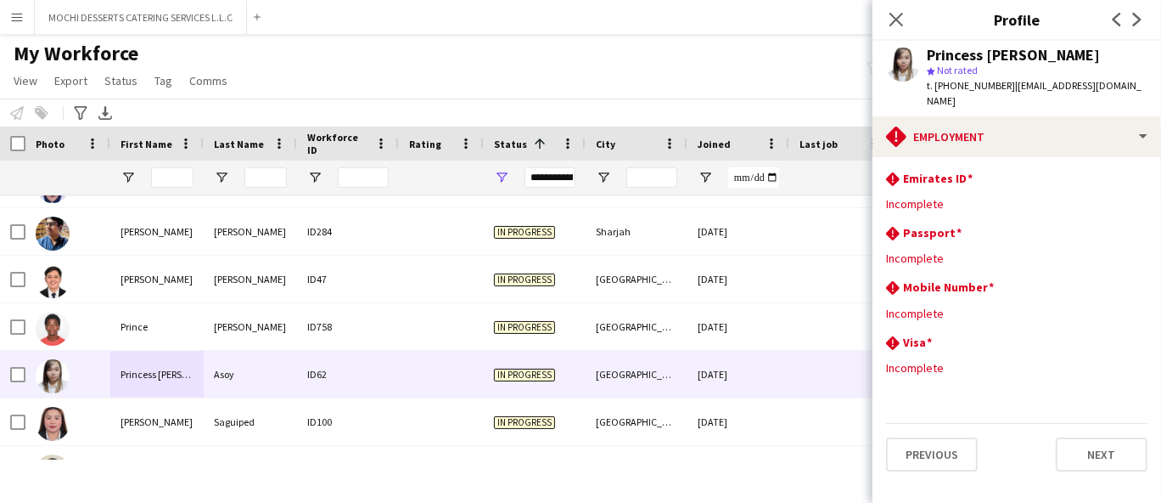
click at [1093, 423] on div "Previous Next" at bounding box center [1016, 447] width 261 height 48
click at [981, 91] on span "t. [PHONE_NUMBER]" at bounding box center [971, 85] width 88 height 13
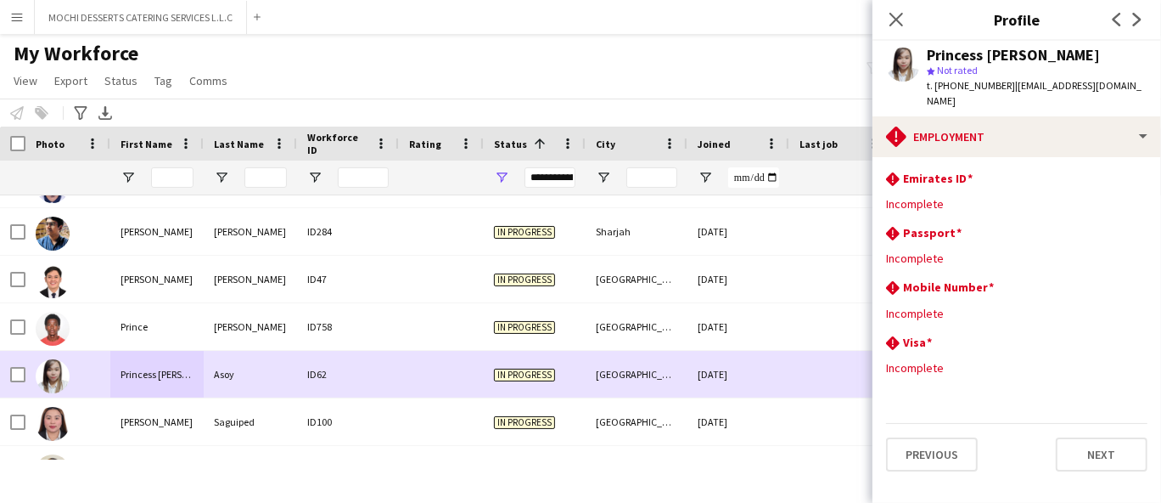
click at [159, 370] on div "Princess [PERSON_NAME]" at bounding box center [156, 374] width 93 height 47
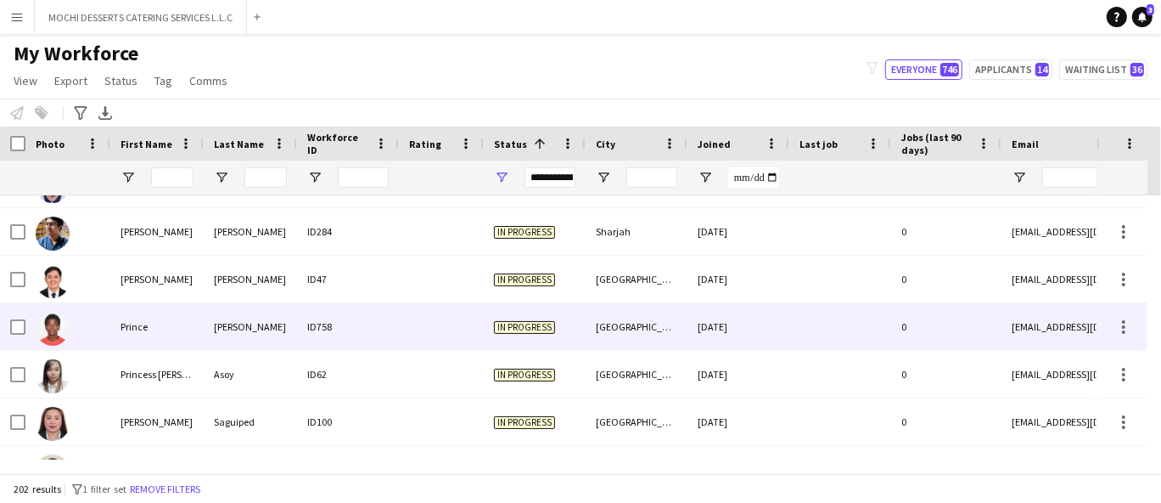
click at [306, 335] on div "ID758" at bounding box center [348, 326] width 102 height 47
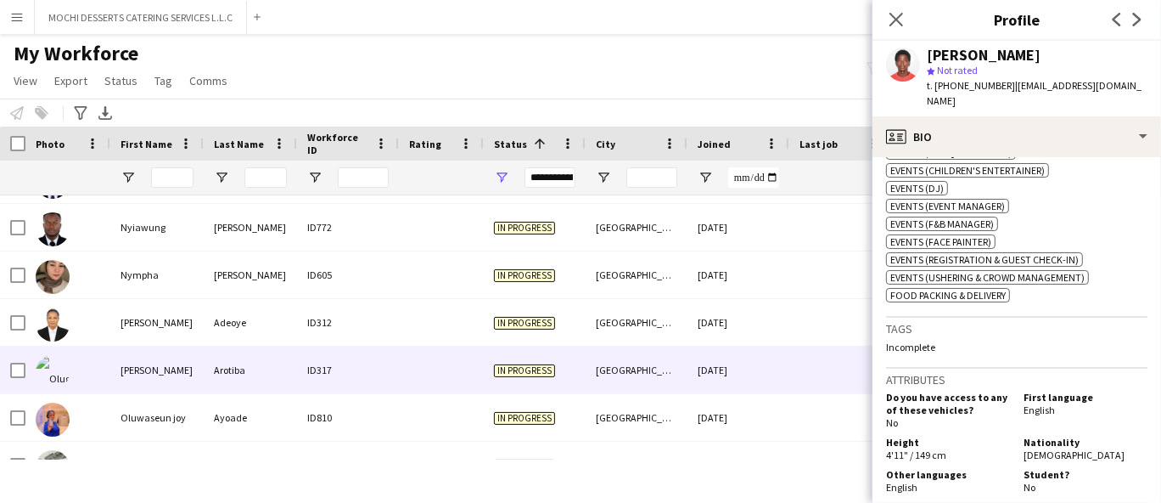
scroll to position [7169, 0]
click at [289, 368] on div "Arotiba" at bounding box center [250, 370] width 93 height 47
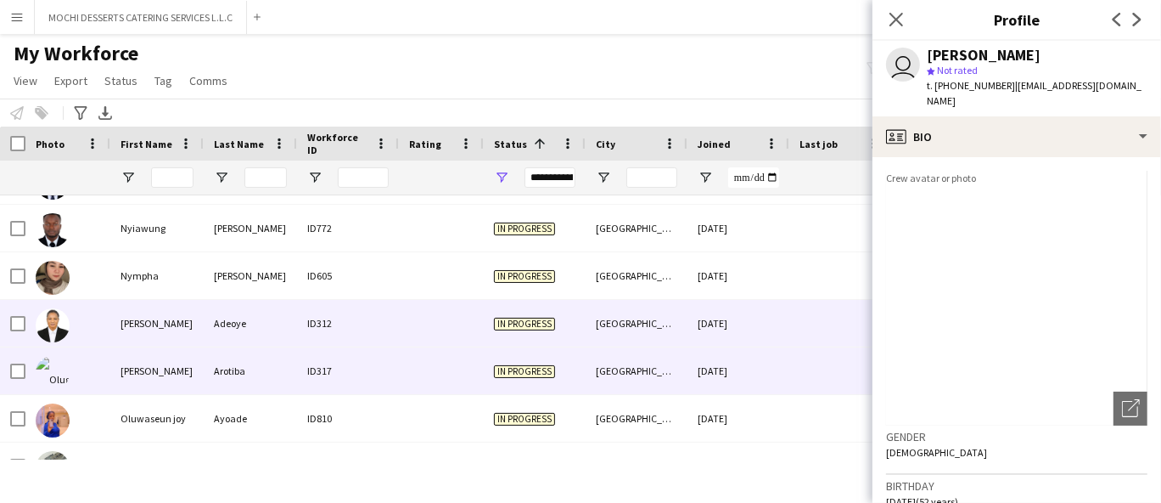
scroll to position [7075, 0]
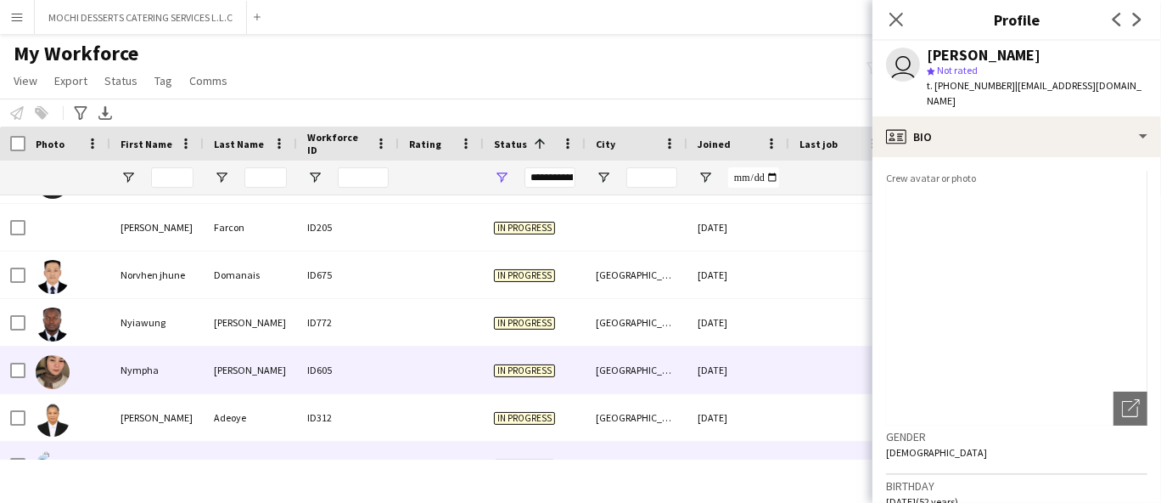
click at [261, 359] on div "[PERSON_NAME]" at bounding box center [250, 369] width 93 height 47
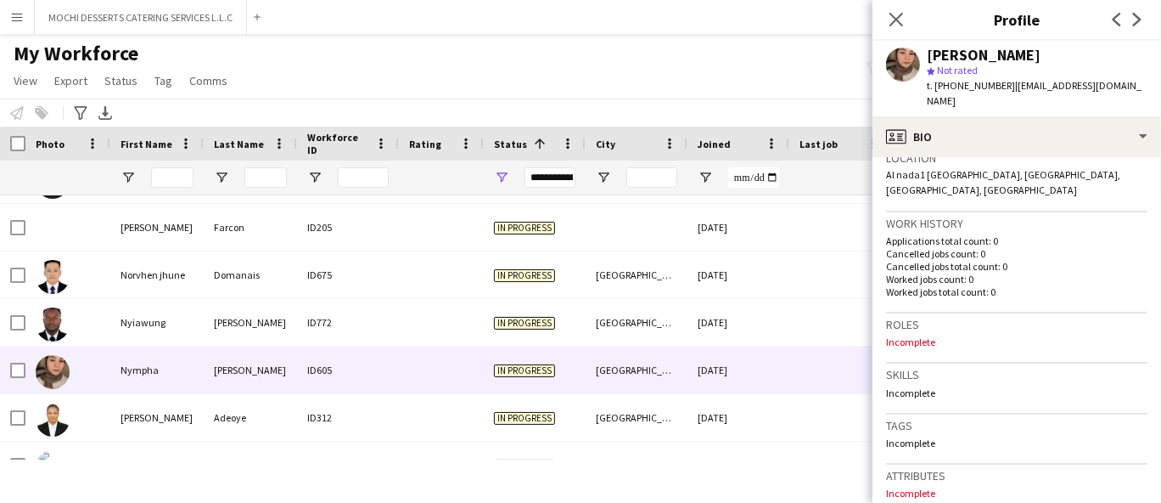
scroll to position [750, 0]
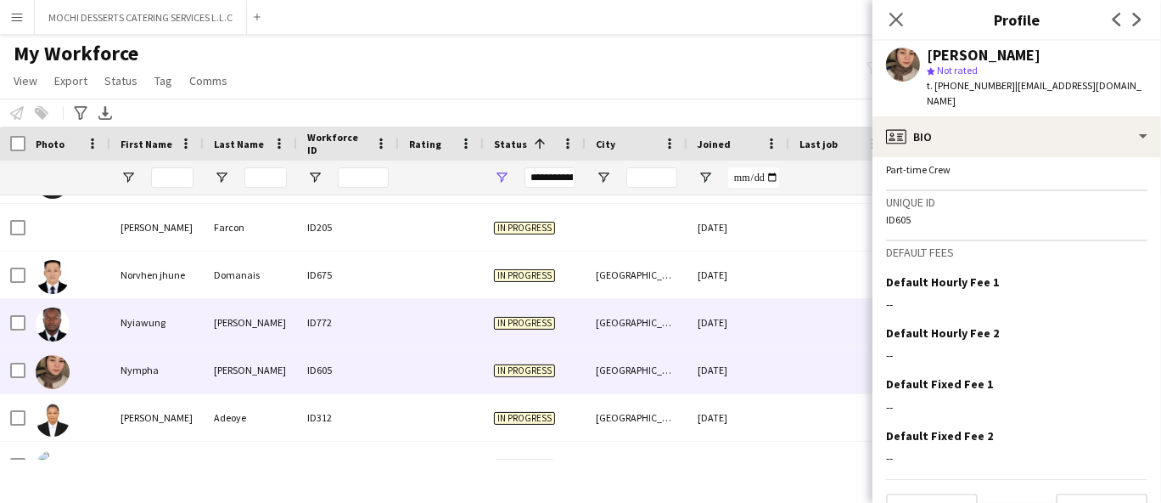
click at [246, 320] on div "[PERSON_NAME]" at bounding box center [250, 322] width 93 height 47
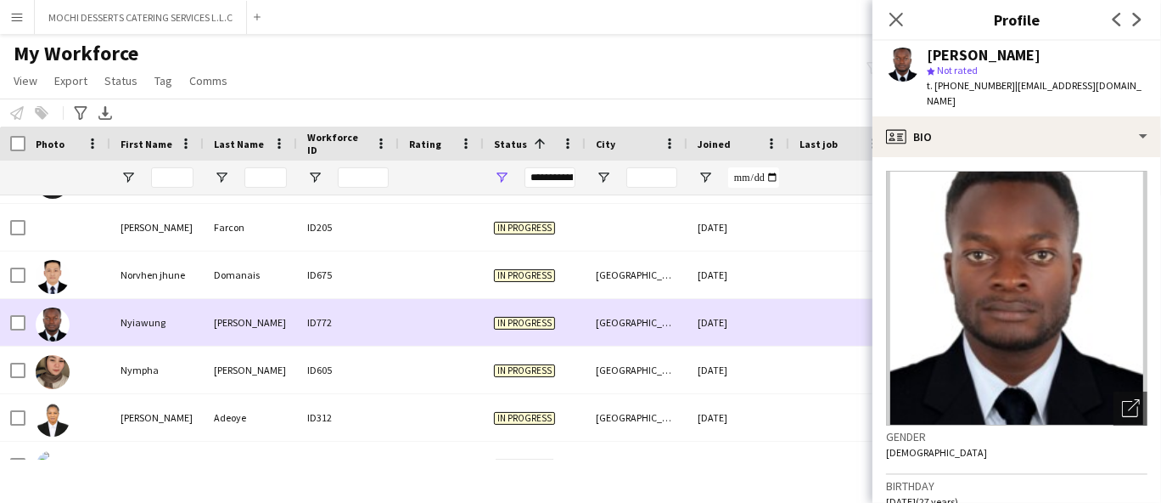
scroll to position [6980, 0]
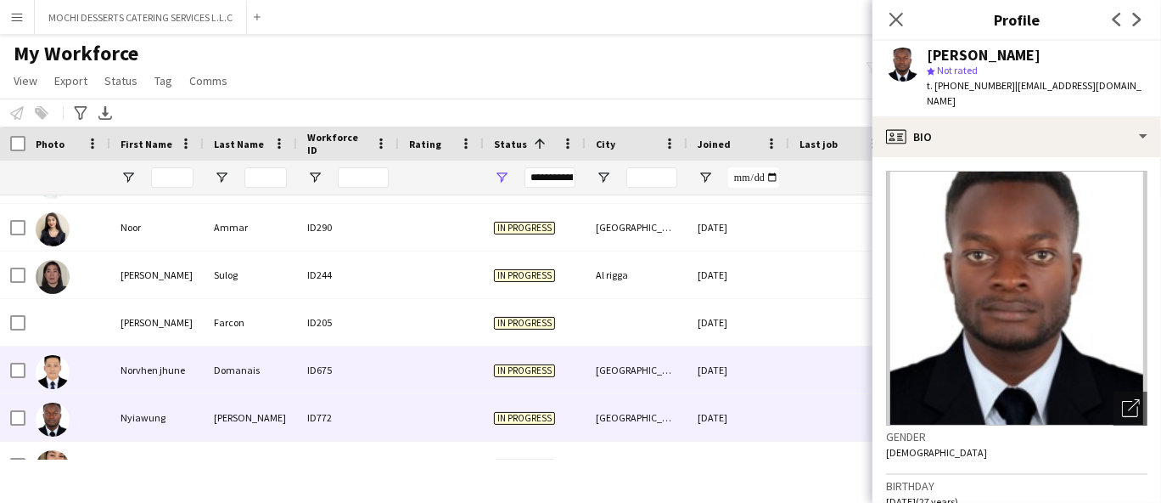
click at [212, 366] on div "Domanais" at bounding box center [250, 369] width 93 height 47
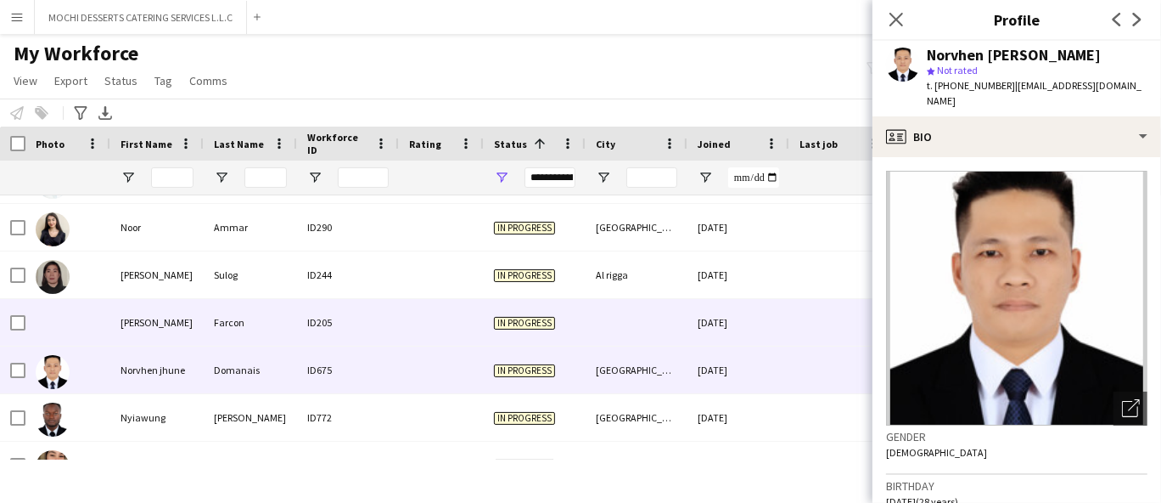
click at [239, 323] on div "Farcon" at bounding box center [250, 322] width 93 height 47
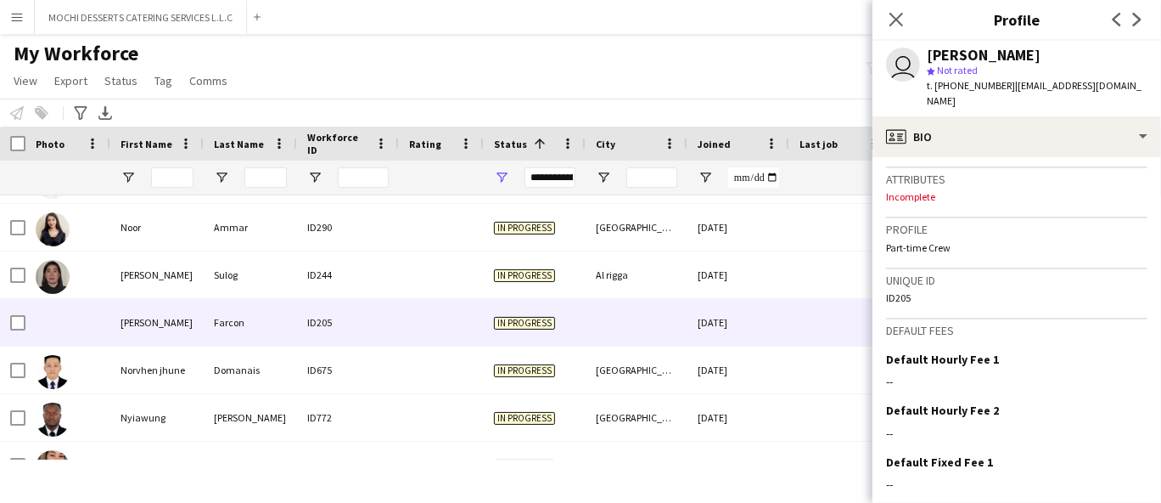
scroll to position [765, 0]
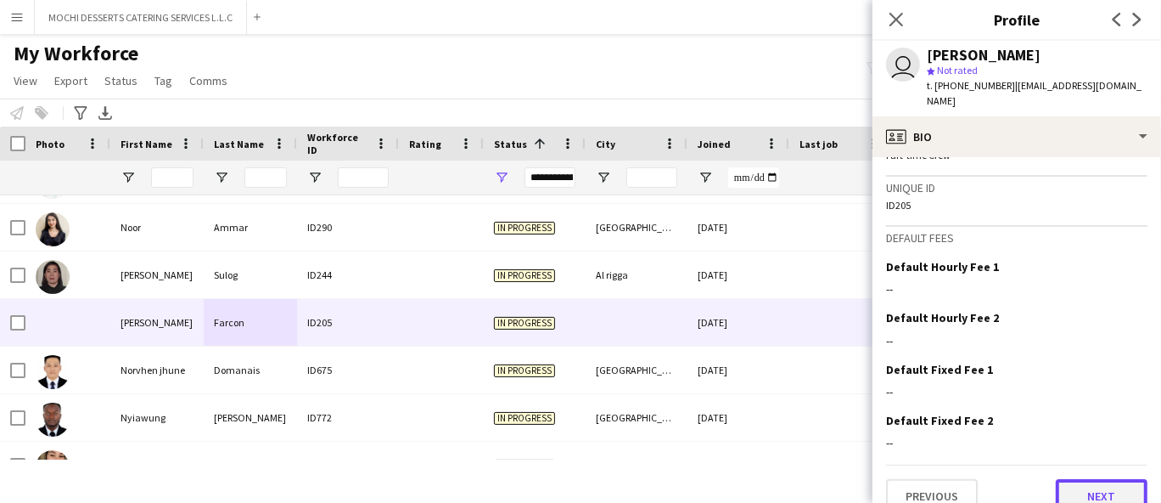
click at [1101, 479] on button "Next" at bounding box center [1102, 496] width 92 height 34
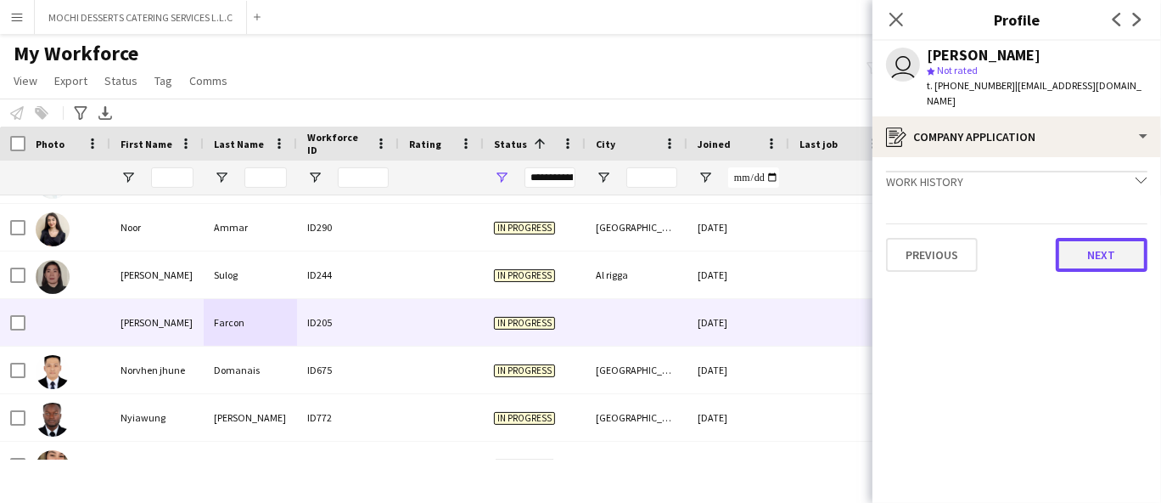
click at [1101, 249] on button "Next" at bounding box center [1102, 255] width 92 height 34
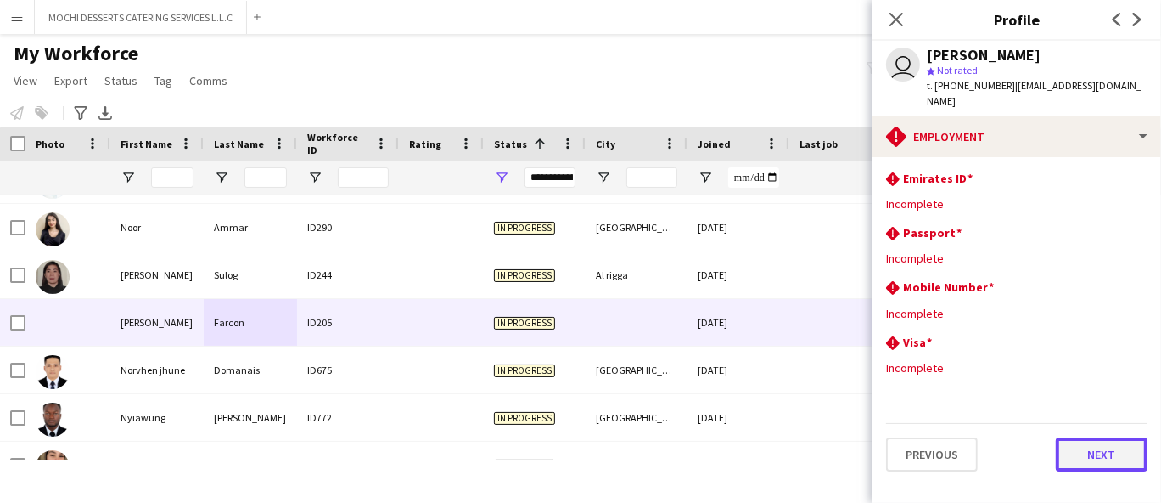
click at [1101, 445] on button "Next" at bounding box center [1102, 454] width 92 height 34
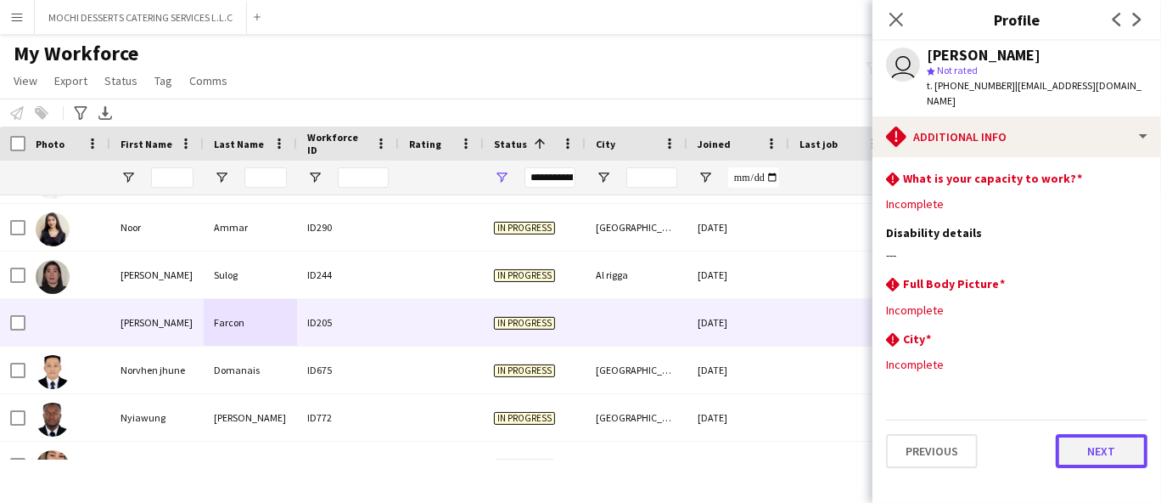
click at [1101, 438] on button "Next" at bounding box center [1102, 451] width 92 height 34
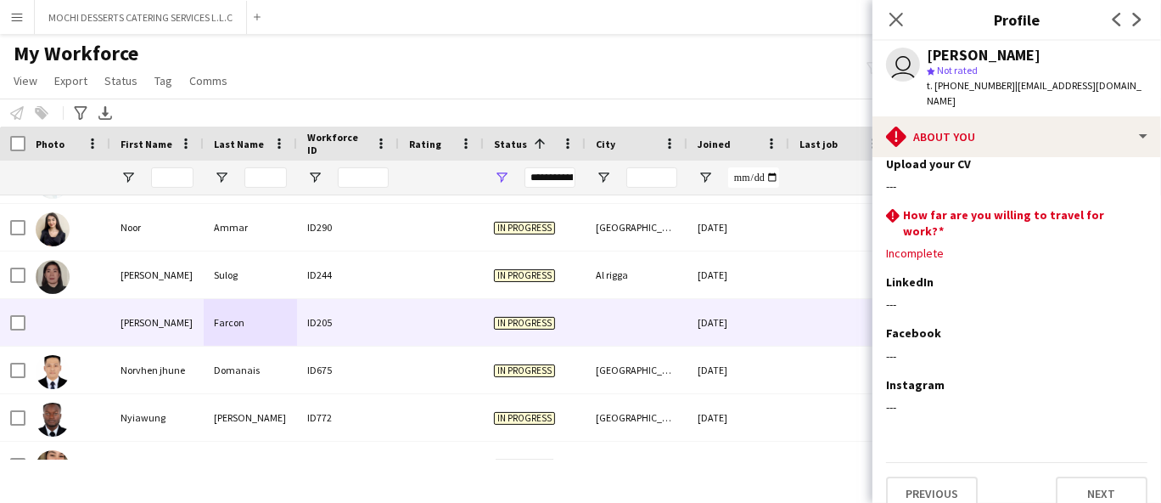
scroll to position [73, 0]
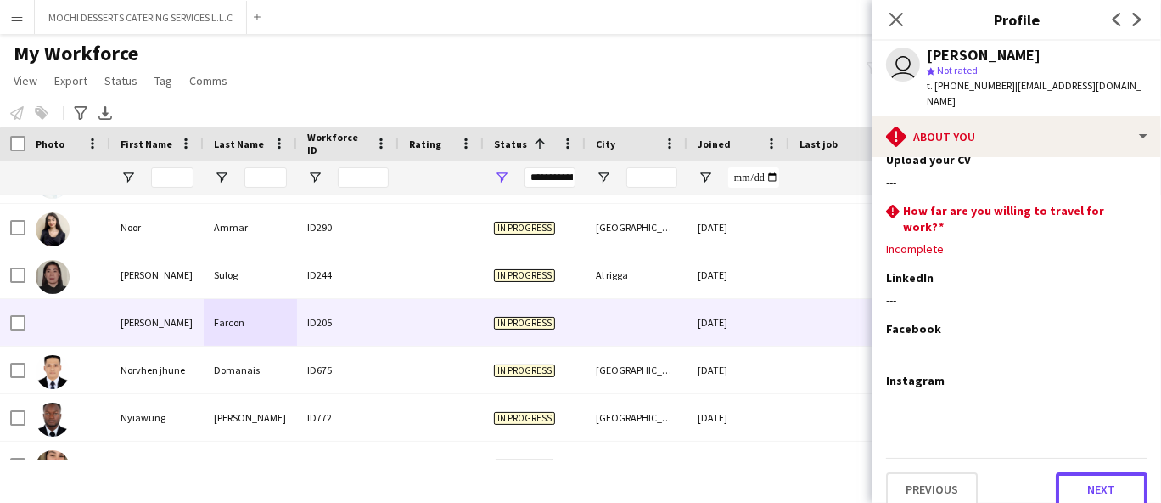
click at [1083, 479] on button "Next" at bounding box center [1102, 489] width 92 height 34
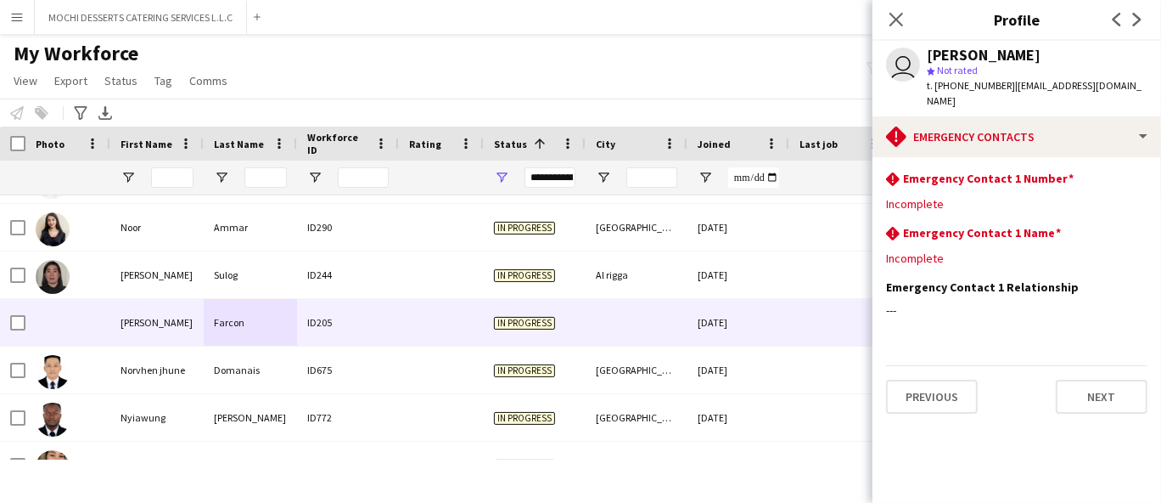
scroll to position [0, 0]
click at [964, 87] on span "t. [PHONE_NUMBER]" at bounding box center [971, 85] width 88 height 13
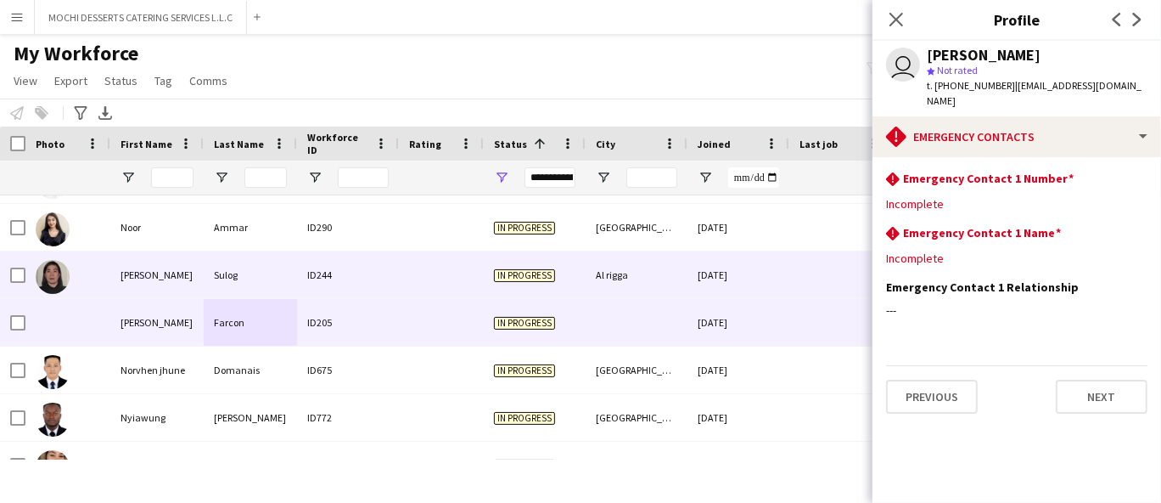
click at [171, 282] on div "[PERSON_NAME]" at bounding box center [156, 274] width 93 height 47
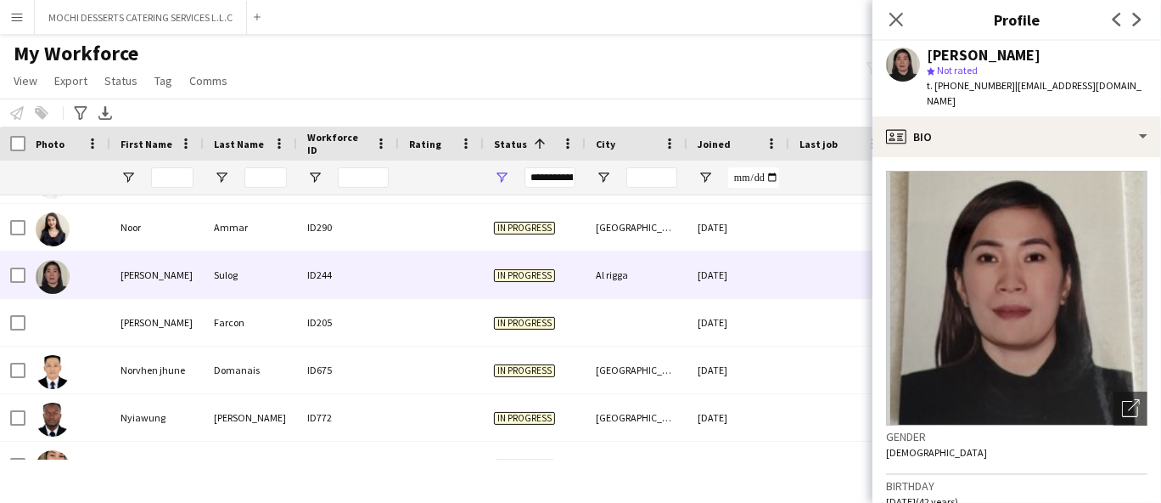
scroll to position [377, 0]
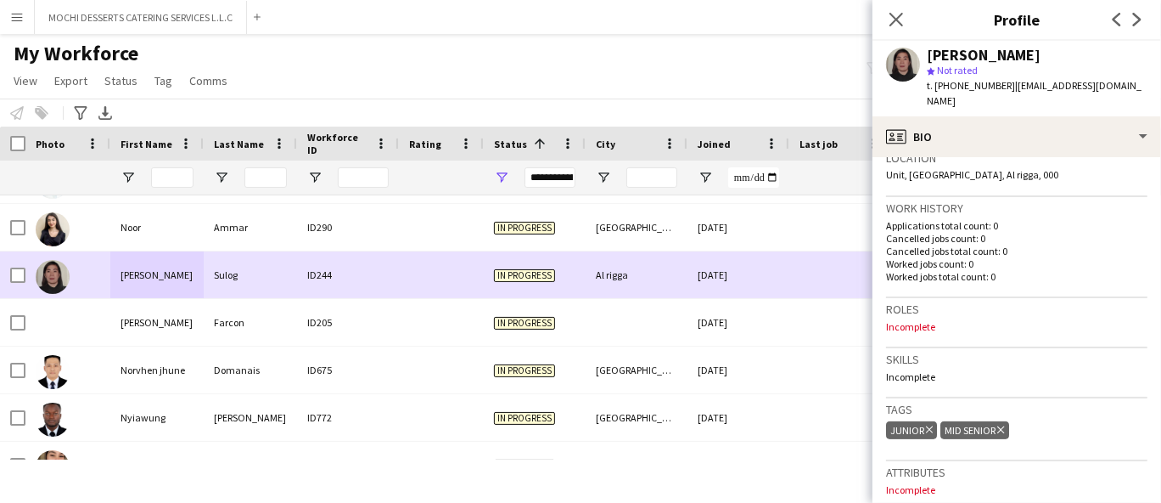
click at [132, 270] on div "[PERSON_NAME]" at bounding box center [156, 274] width 93 height 47
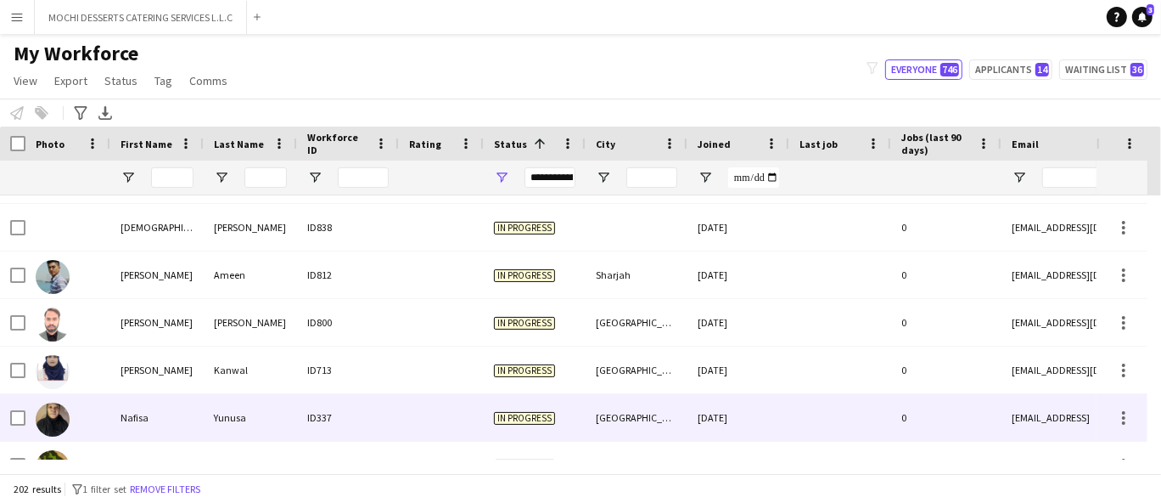
scroll to position [6509, 0]
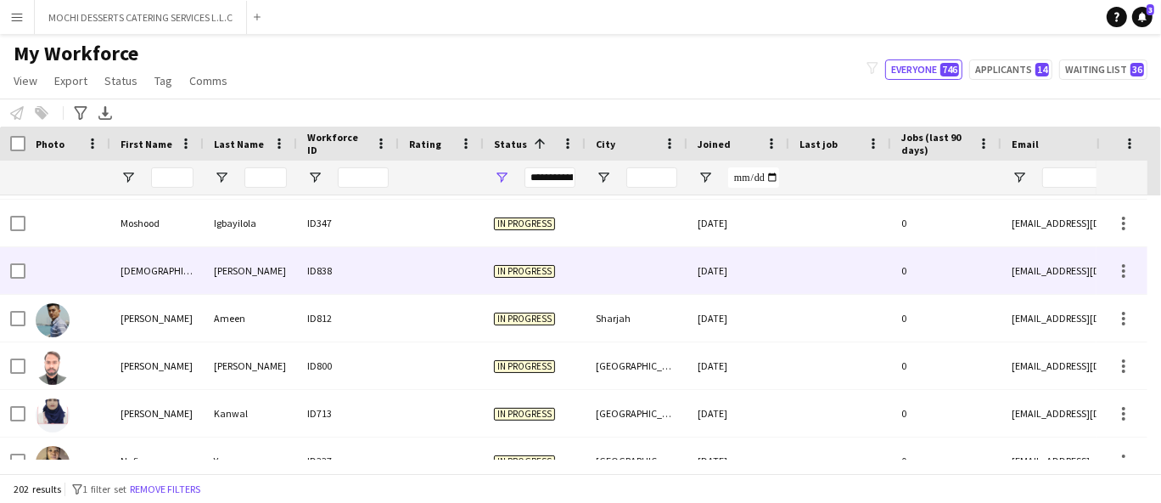
click at [217, 269] on div "[PERSON_NAME]" at bounding box center [250, 270] width 93 height 47
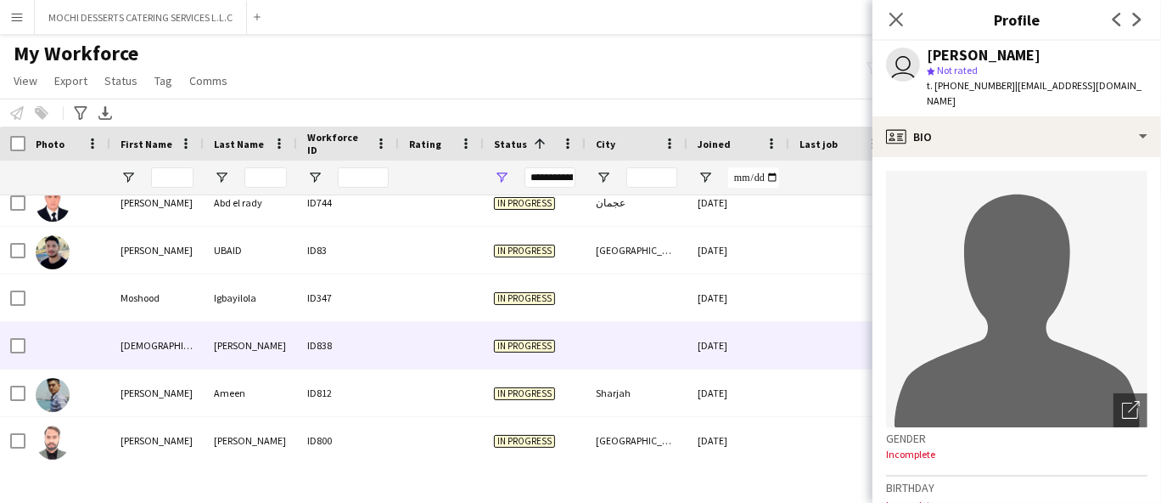
scroll to position [6320, 0]
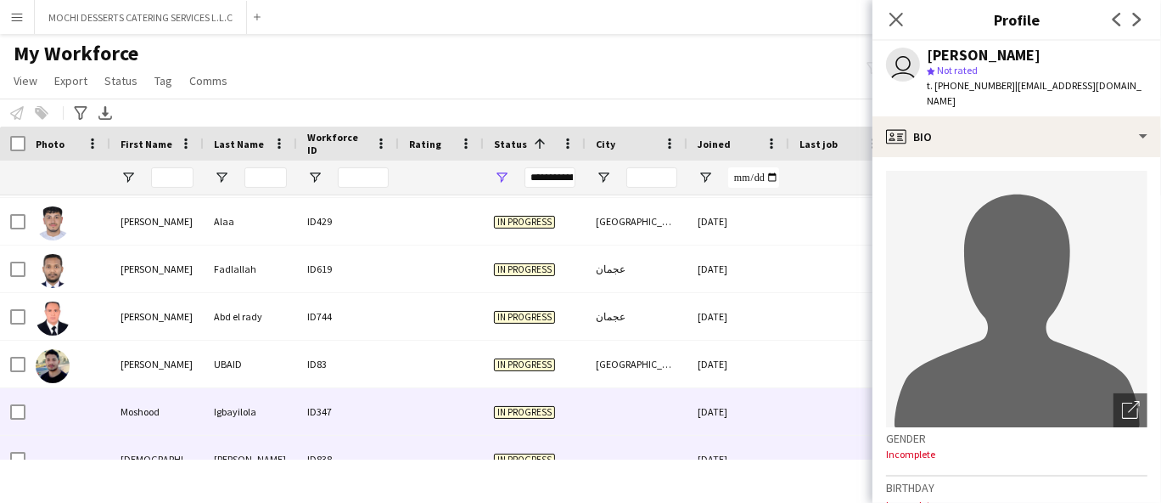
click at [202, 407] on div "Moshood" at bounding box center [156, 411] width 93 height 47
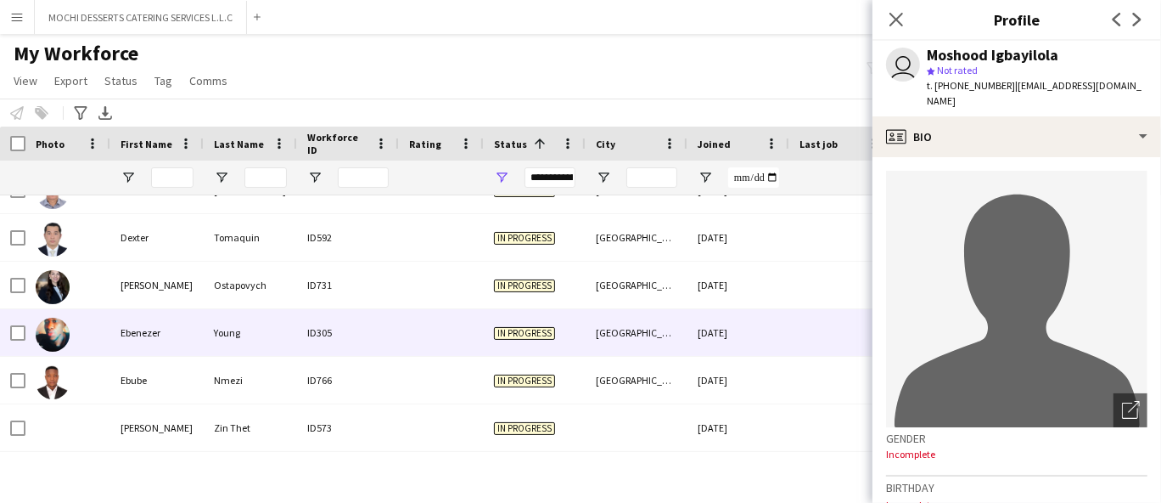
click at [206, 330] on div "Young" at bounding box center [250, 332] width 93 height 47
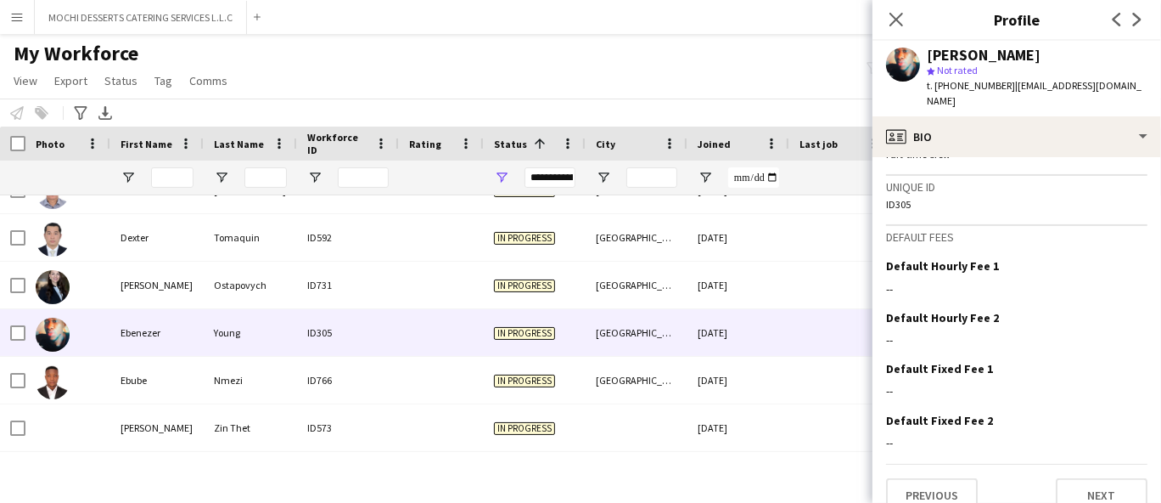
drag, startPoint x: 1116, startPoint y: 493, endPoint x: 1113, endPoint y: 481, distance: 12.4
click at [1115, 487] on app-crew-profile-bio "Open photos pop-in Gender [DEMOGRAPHIC_DATA] Birthday [DEMOGRAPHIC_DATA] (34 ye…" at bounding box center [1017, 330] width 289 height 346
click at [1111, 478] on button "Next" at bounding box center [1102, 495] width 92 height 34
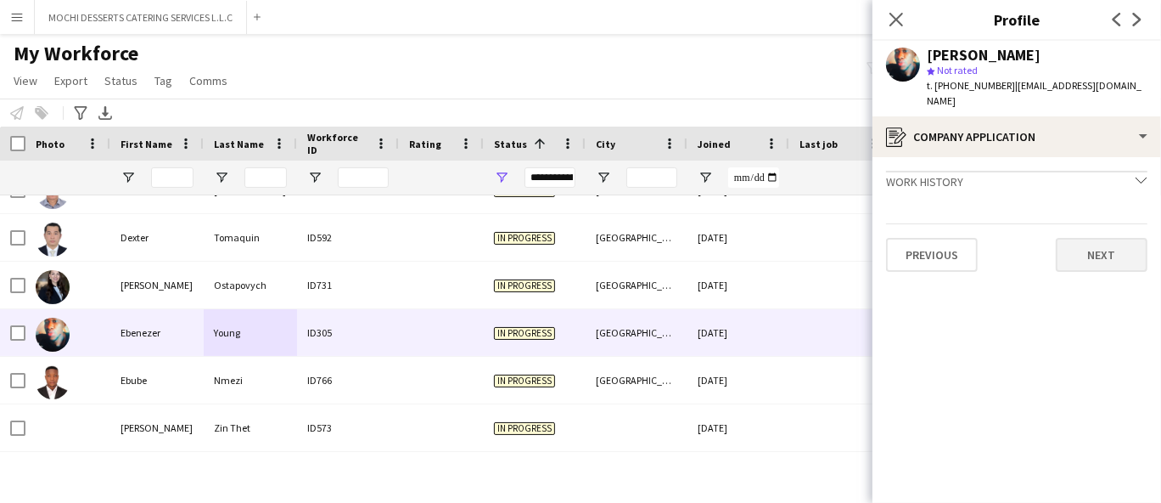
drag, startPoint x: 1106, startPoint y: 201, endPoint x: 1104, endPoint y: 229, distance: 28.1
click at [1104, 217] on app-crew-profile-application "Work history chevron-down Incomplete Previous Next" at bounding box center [1017, 330] width 289 height 346
click at [1104, 238] on button "Next" at bounding box center [1102, 255] width 92 height 34
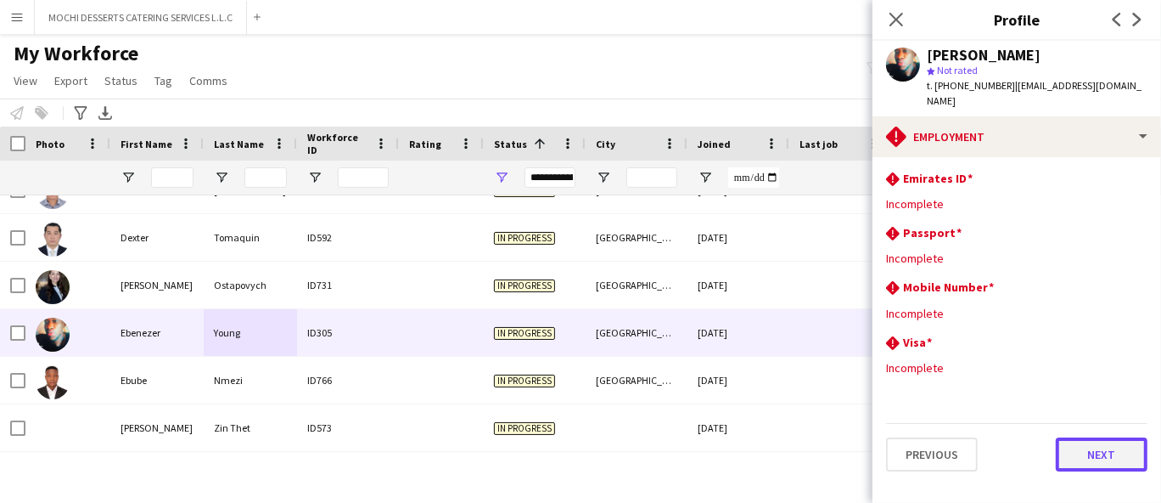
click at [1095, 438] on button "Next" at bounding box center [1102, 454] width 92 height 34
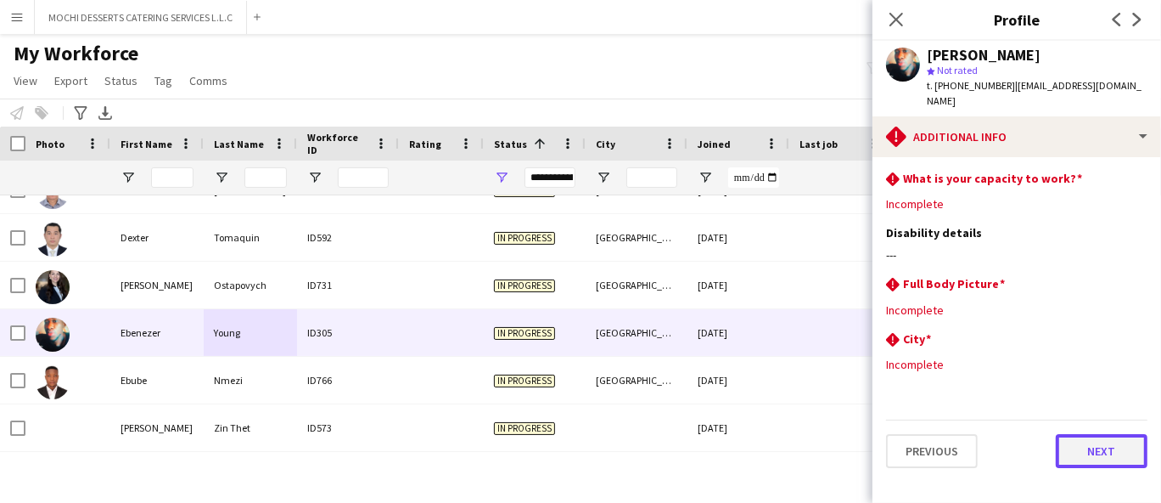
click at [1094, 434] on button "Next" at bounding box center [1102, 451] width 92 height 34
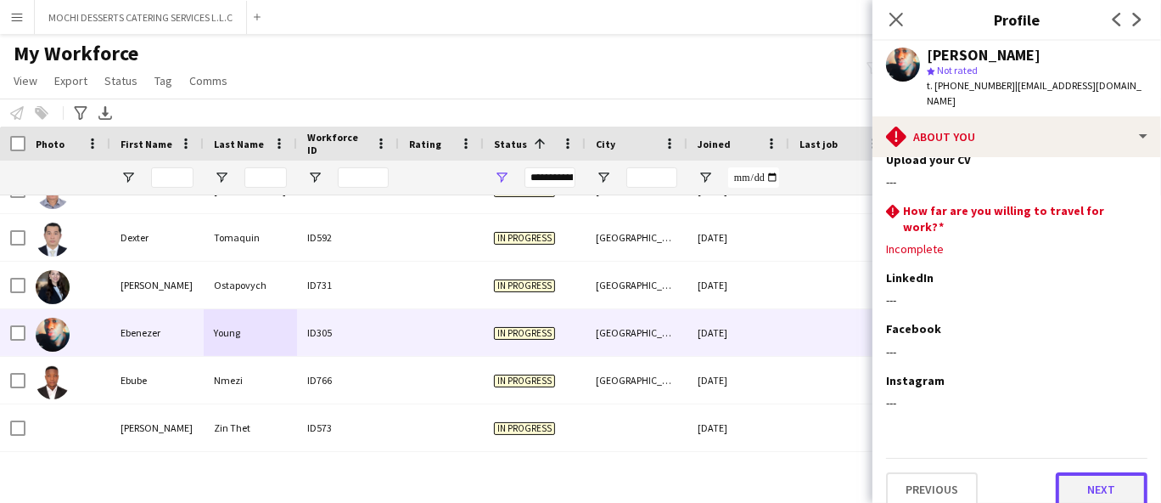
click at [1101, 472] on button "Next" at bounding box center [1102, 489] width 92 height 34
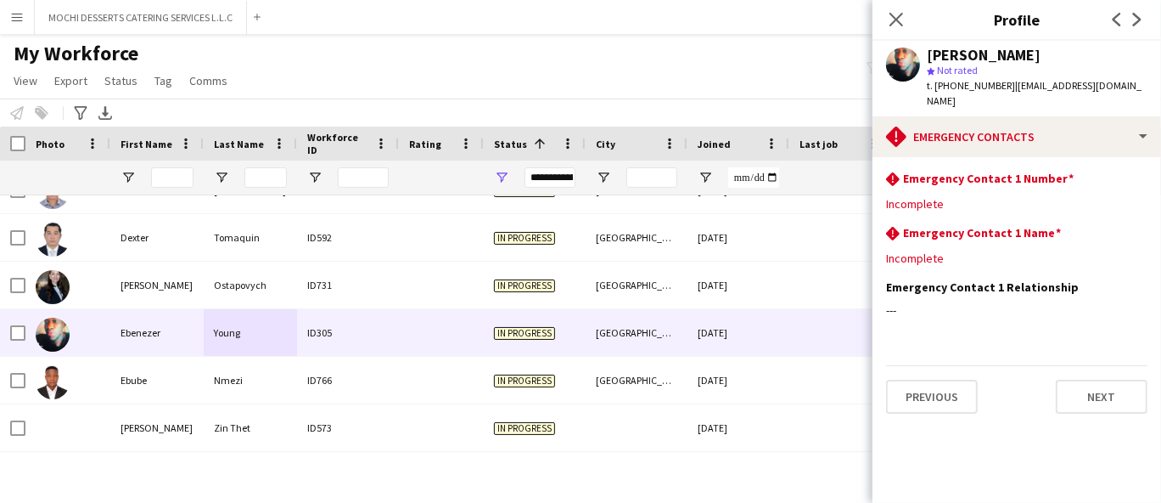
drag, startPoint x: 1081, startPoint y: 342, endPoint x: 1082, endPoint y: 360, distance: 17.9
click at [1081, 349] on app-section-data-types "rhombus-alert Emergency Contact 1 Number Edit this field Incomplete rhombus-ale…" at bounding box center [1017, 330] width 289 height 346
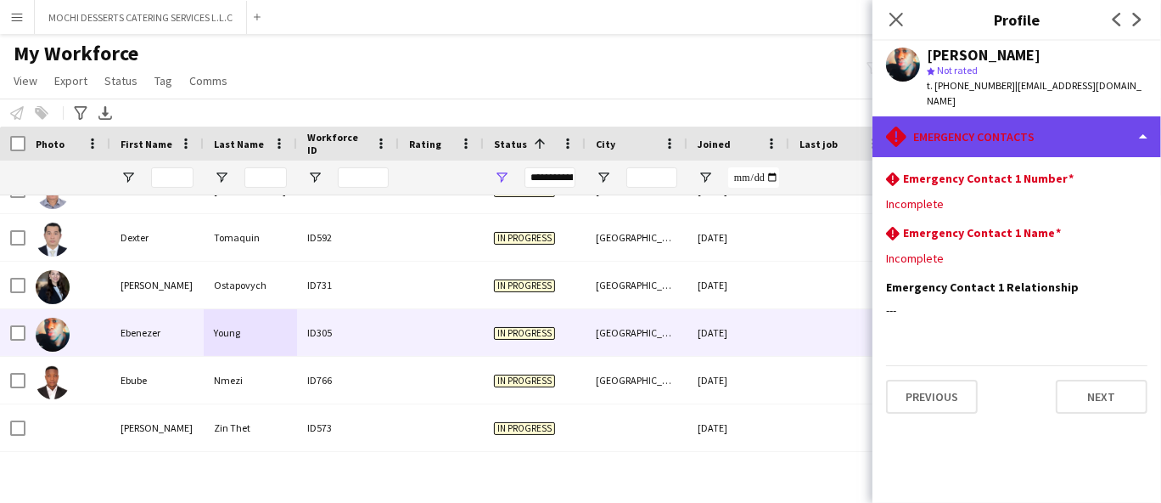
click at [1009, 116] on div "rhombus-alert Emergency contacts" at bounding box center [1017, 136] width 289 height 41
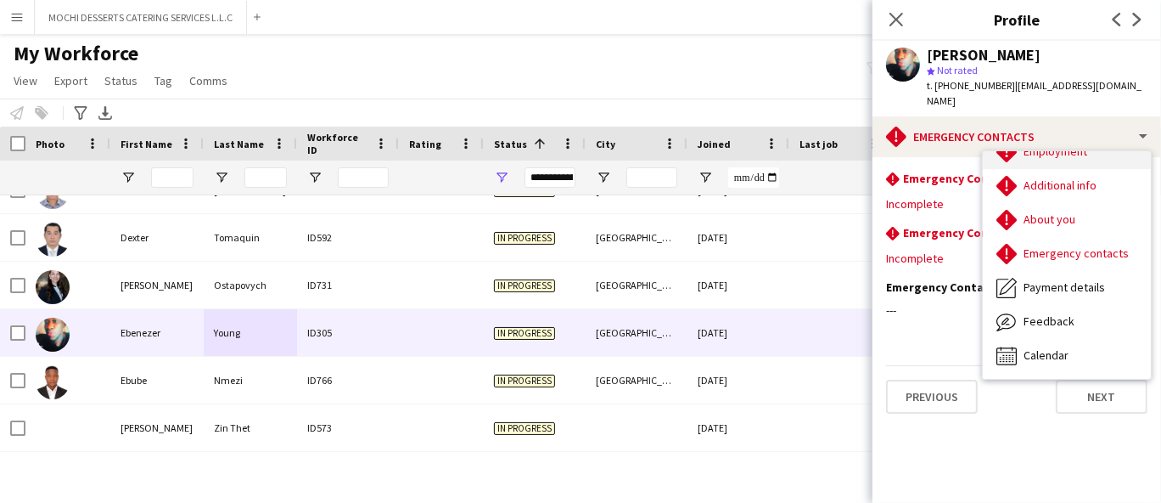
click at [1046, 147] on div "Employment Employment" at bounding box center [1067, 152] width 168 height 34
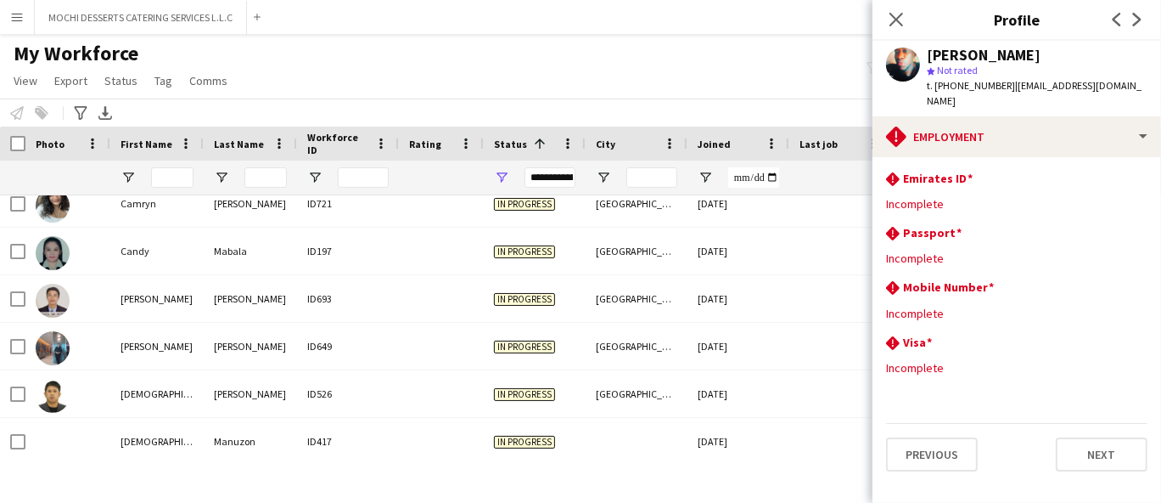
scroll to position [1698, 0]
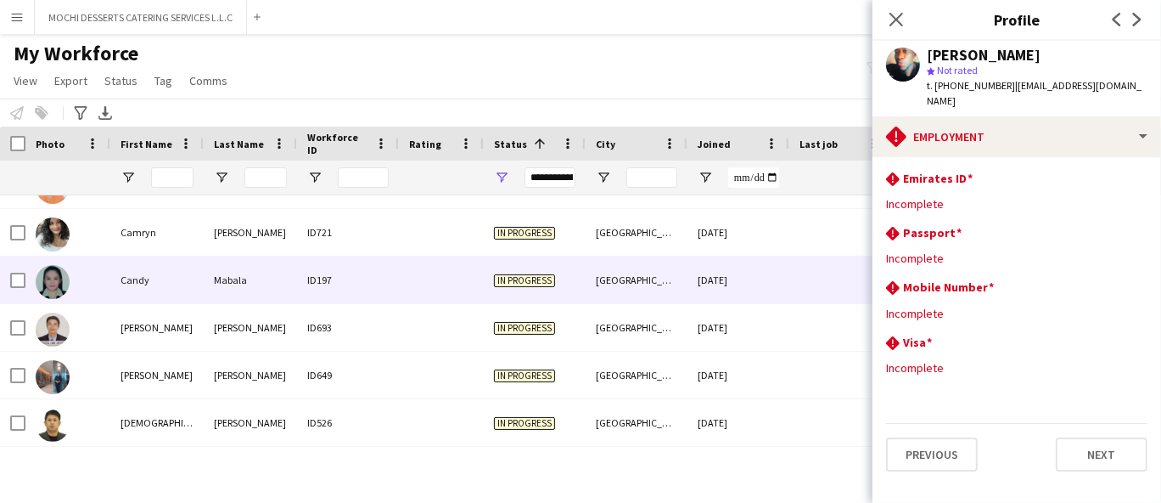
click at [332, 283] on div "ID197" at bounding box center [348, 279] width 102 height 47
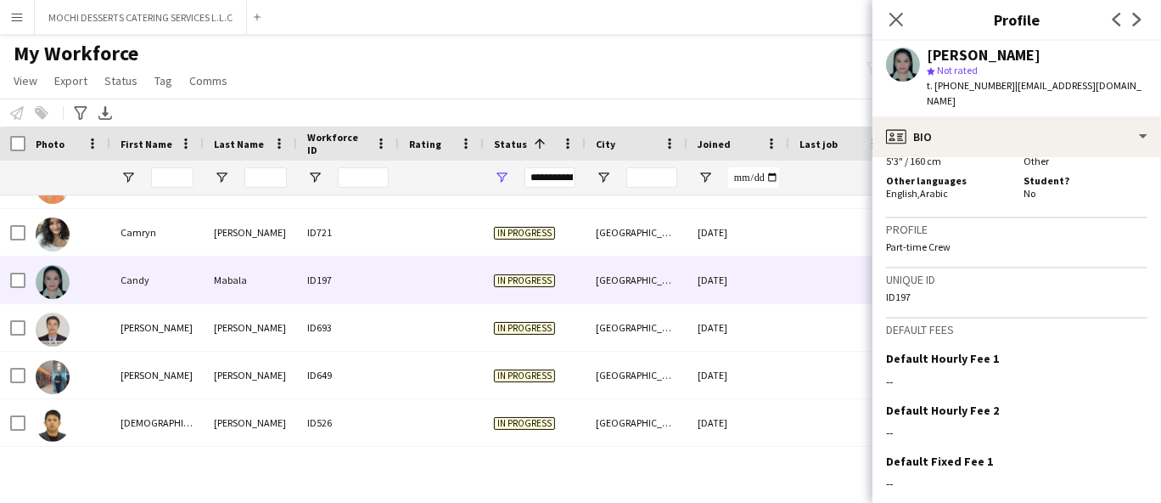
scroll to position [901, 0]
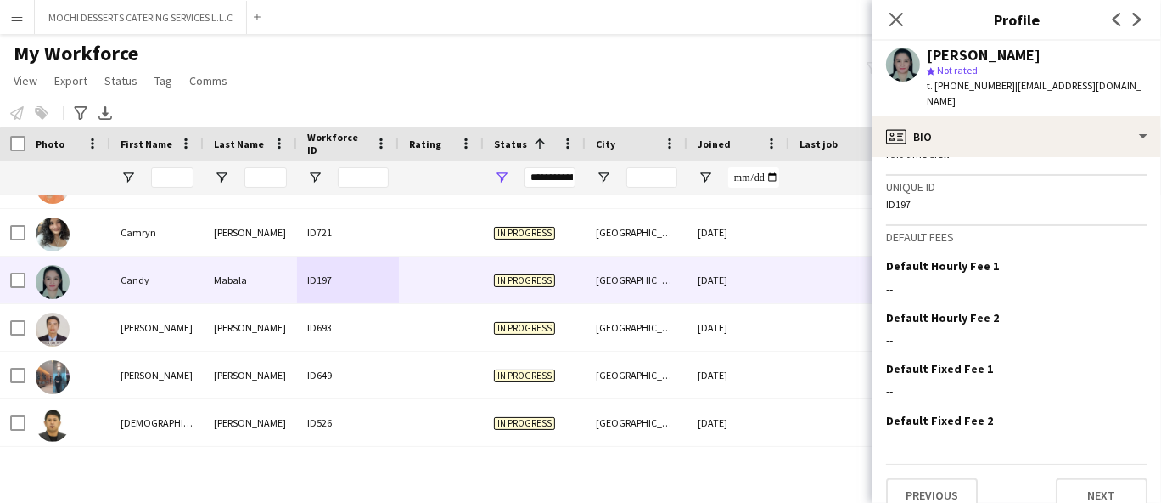
click at [1091, 443] on app-crew-profile-bio "Open photos pop-in Gender [DEMOGRAPHIC_DATA] Birthday [DEMOGRAPHIC_DATA] (39 ye…" at bounding box center [1017, 330] width 289 height 346
click at [1089, 478] on button "Next" at bounding box center [1102, 495] width 92 height 34
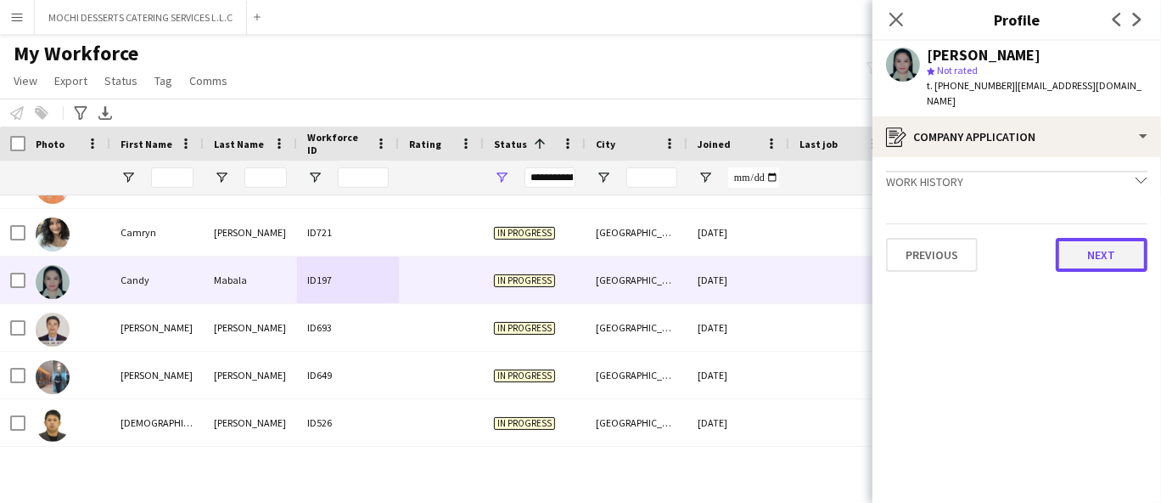
click at [1093, 246] on button "Next" at bounding box center [1102, 255] width 92 height 34
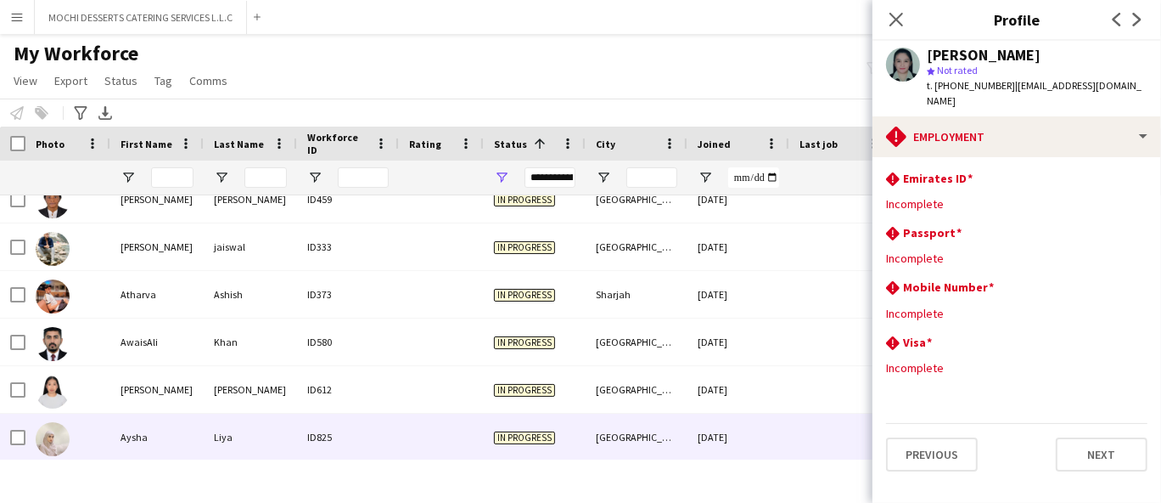
scroll to position [1037, 0]
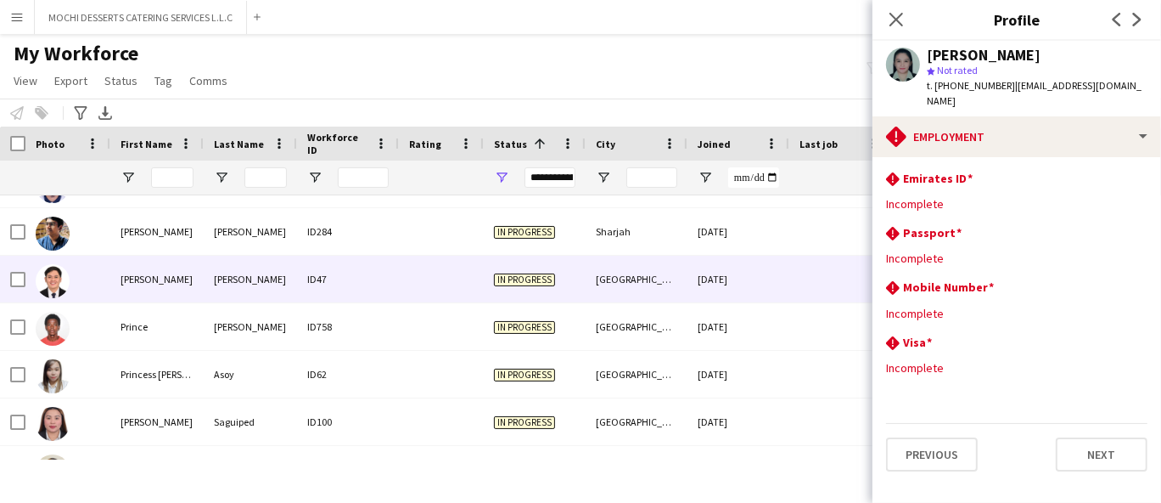
click at [228, 287] on div "[PERSON_NAME]" at bounding box center [250, 279] width 93 height 47
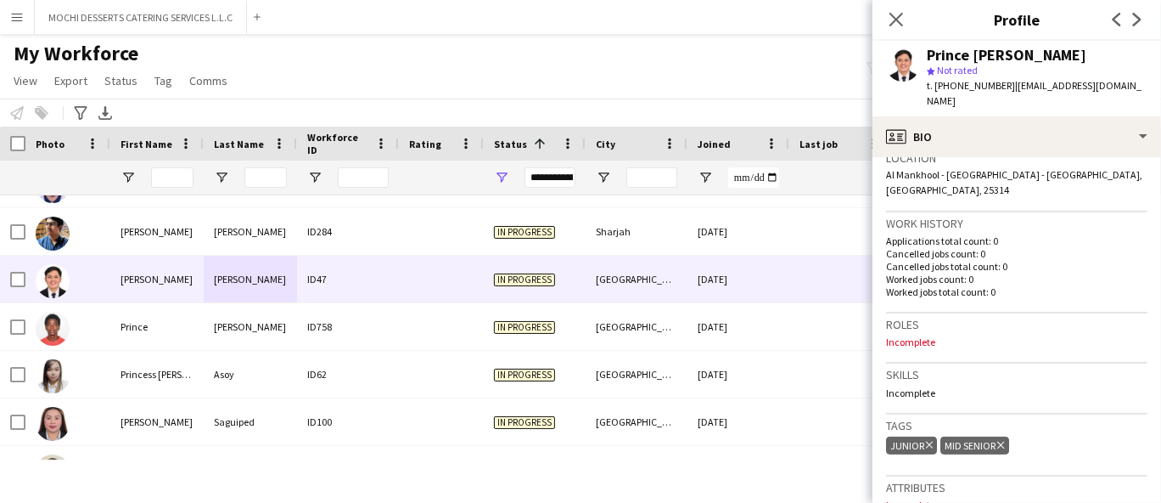
click at [981, 90] on span "t. [PHONE_NUMBER]" at bounding box center [971, 85] width 88 height 13
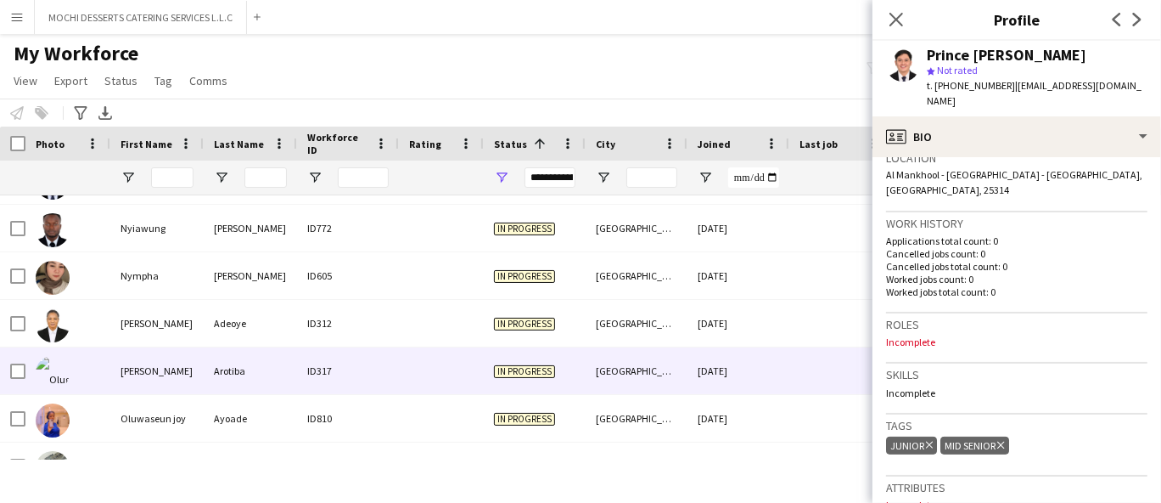
click at [283, 373] on div "Arotiba" at bounding box center [250, 370] width 93 height 47
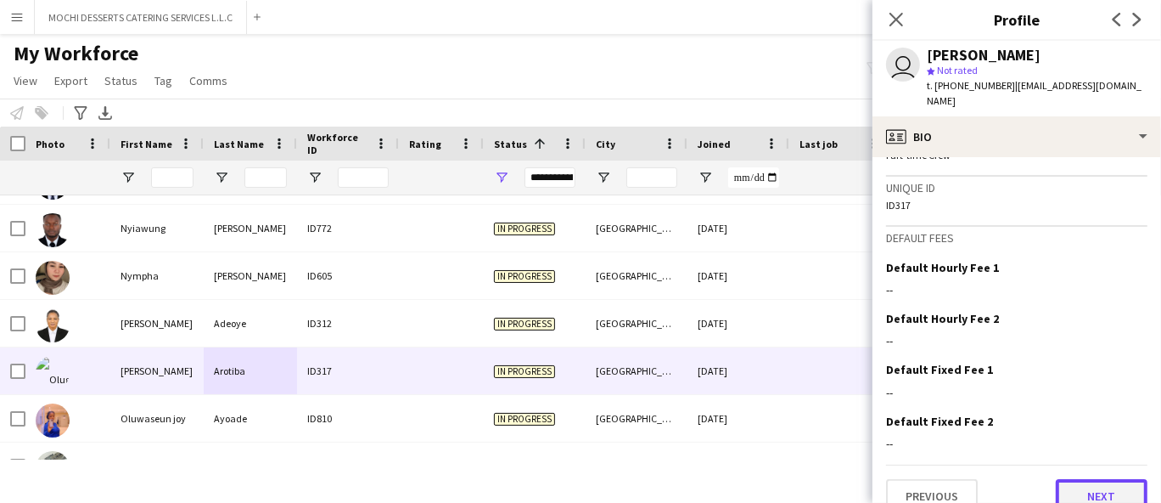
click at [1091, 479] on button "Next" at bounding box center [1102, 496] width 92 height 34
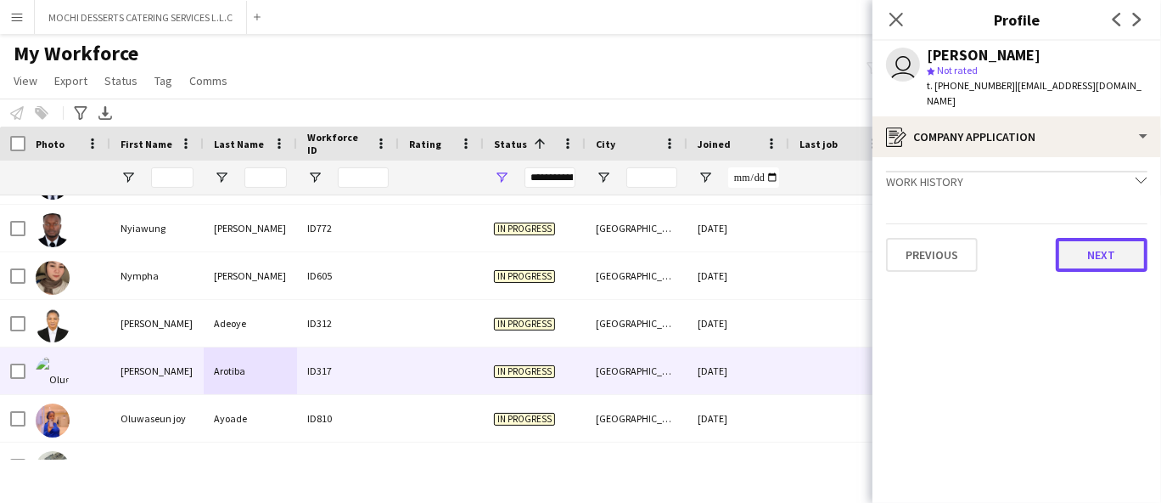
click at [1100, 243] on button "Next" at bounding box center [1102, 255] width 92 height 34
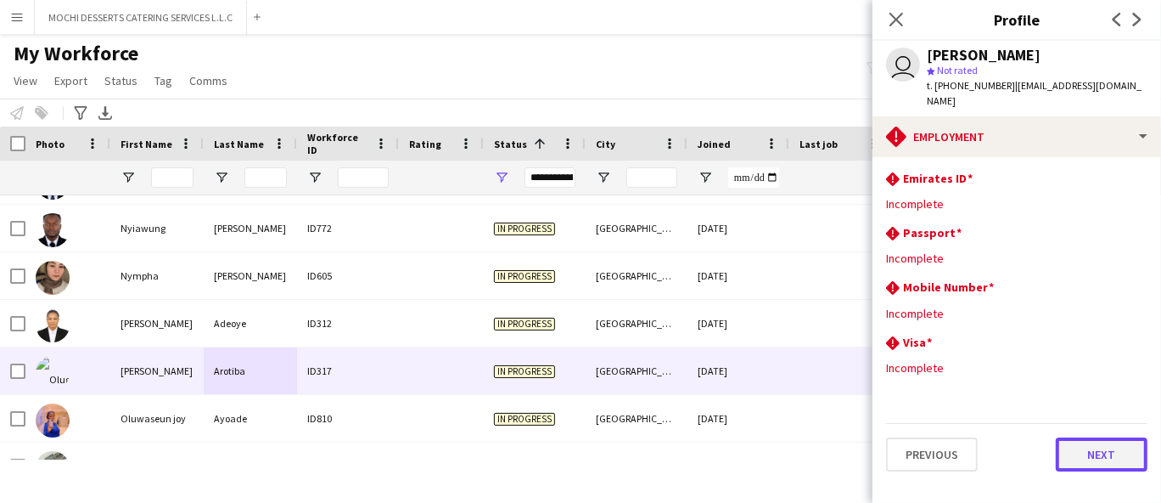
click at [1086, 442] on button "Next" at bounding box center [1102, 454] width 92 height 34
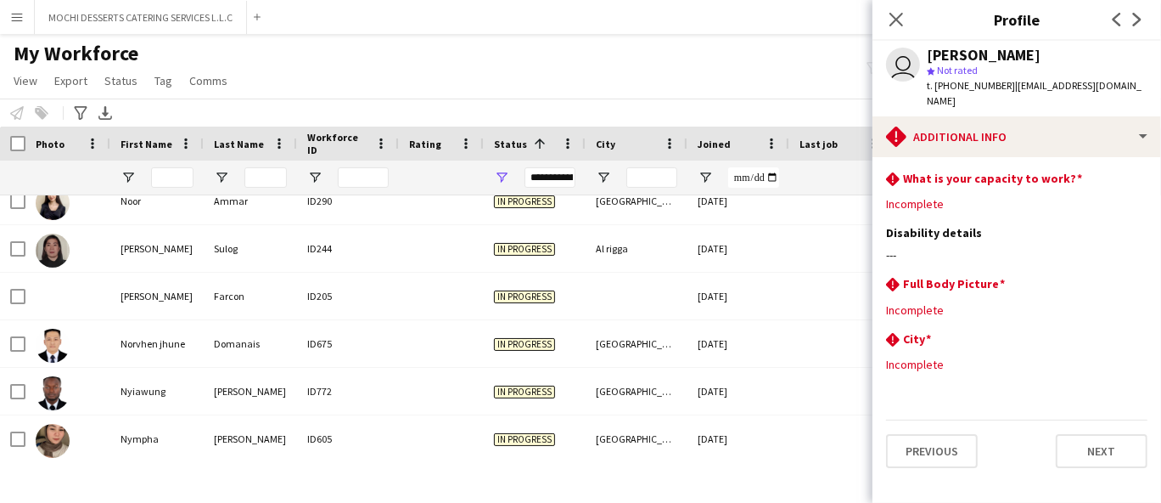
scroll to position [6980, 0]
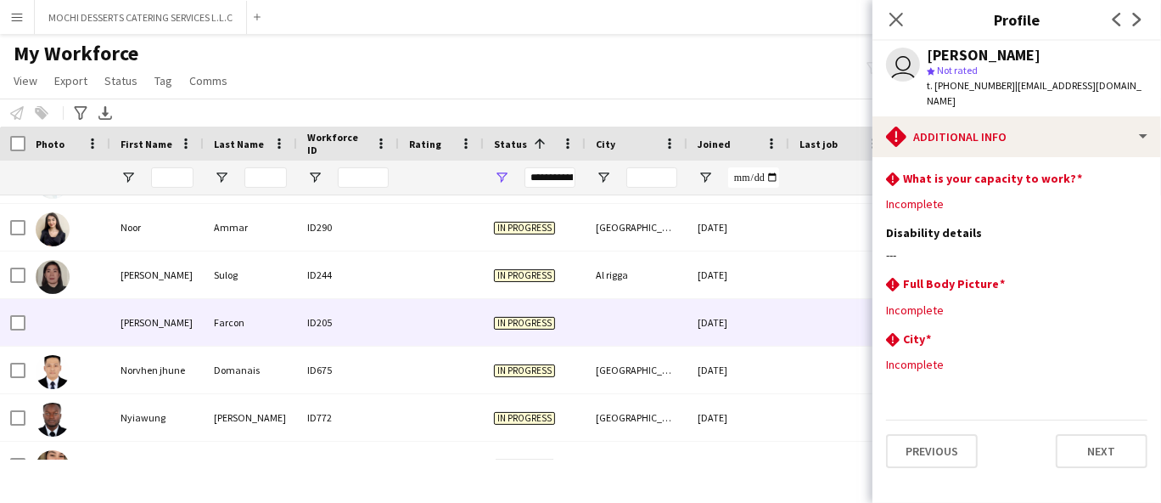
click at [227, 329] on div "Farcon" at bounding box center [250, 322] width 93 height 47
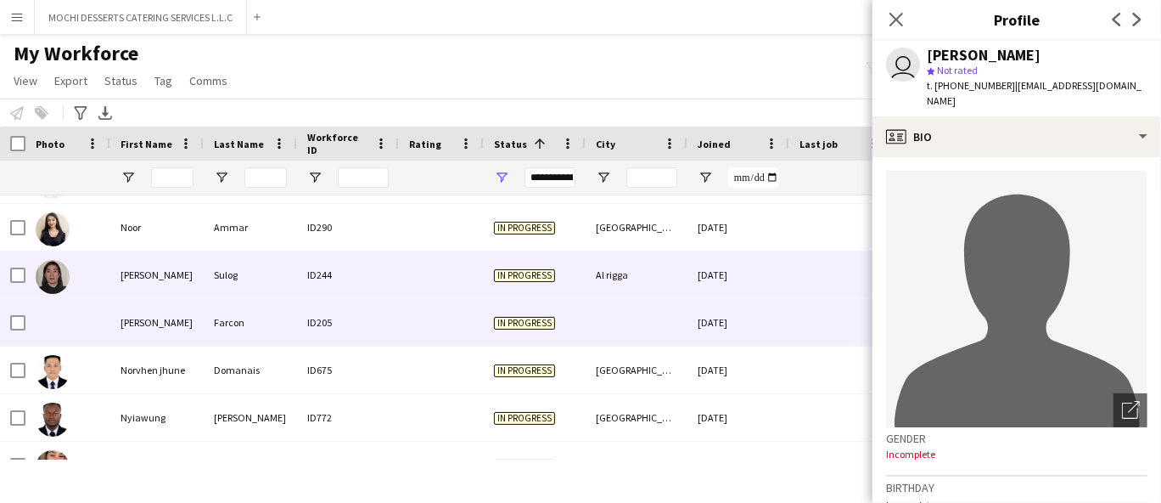
click at [243, 268] on div "Sulog" at bounding box center [250, 274] width 93 height 47
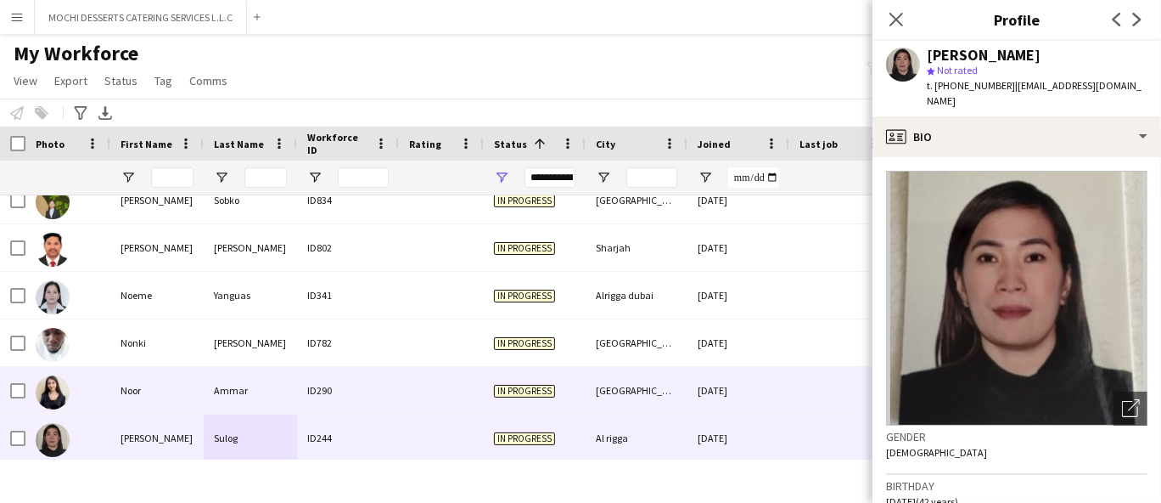
scroll to position [6792, 0]
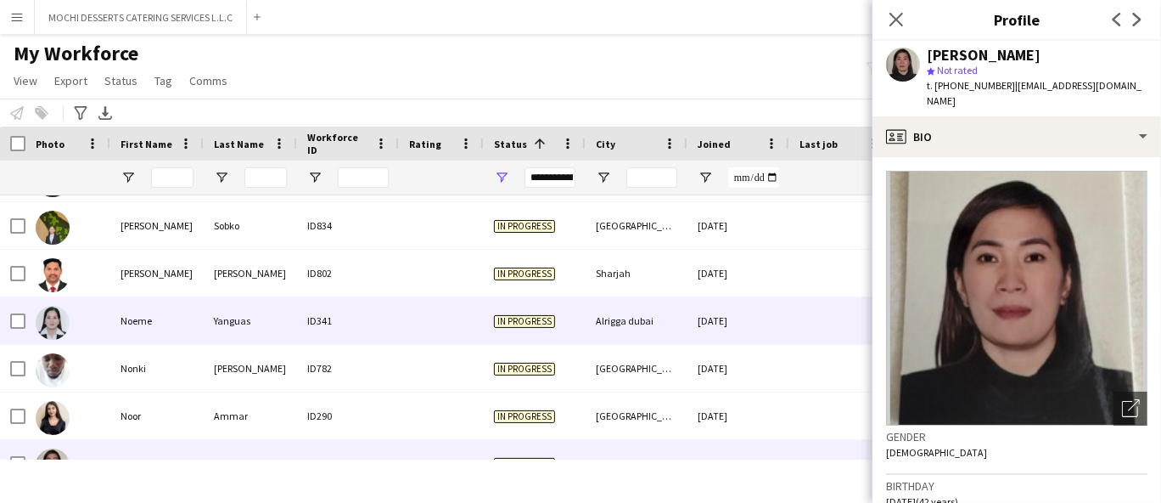
click at [283, 313] on div "Yanguas" at bounding box center [250, 320] width 93 height 47
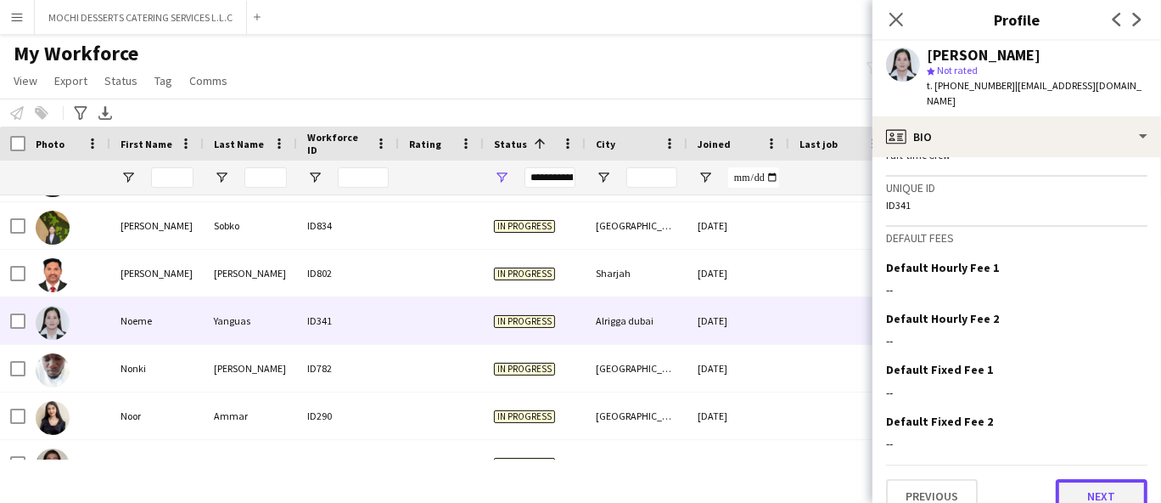
click at [1121, 479] on button "Next" at bounding box center [1102, 496] width 92 height 34
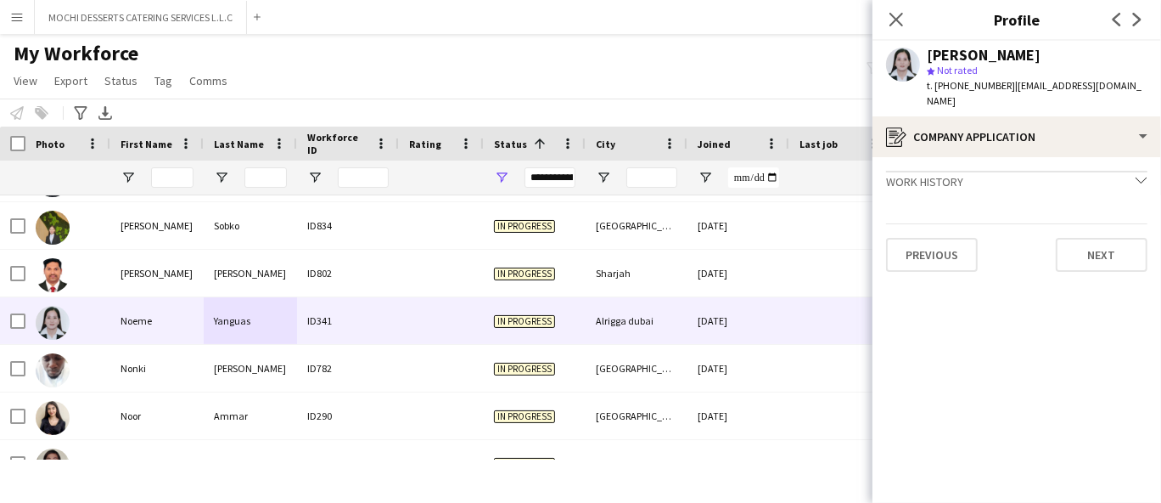
click at [1110, 223] on div "Previous Next" at bounding box center [1016, 247] width 261 height 48
click at [1104, 238] on button "Next" at bounding box center [1102, 255] width 92 height 34
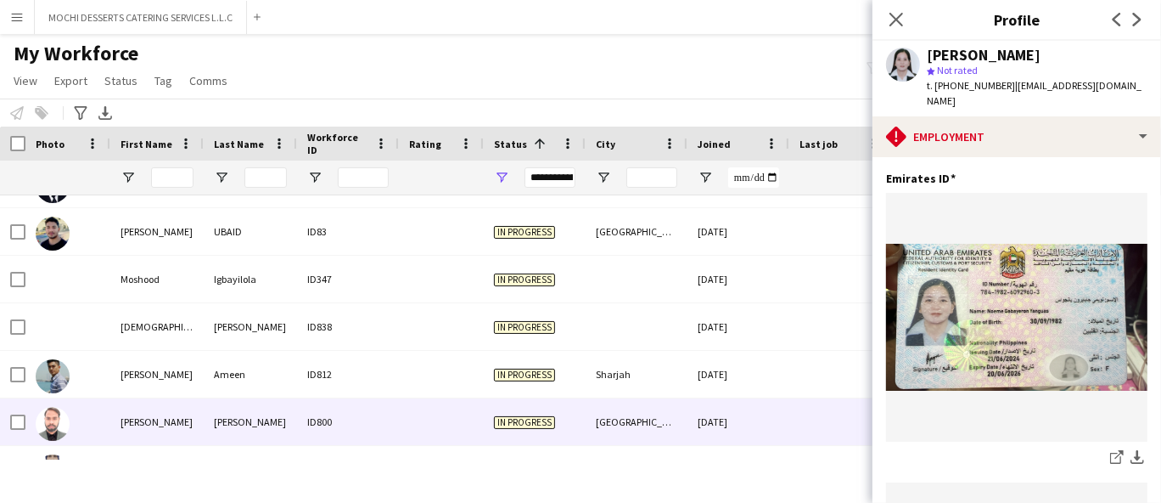
scroll to position [6415, 0]
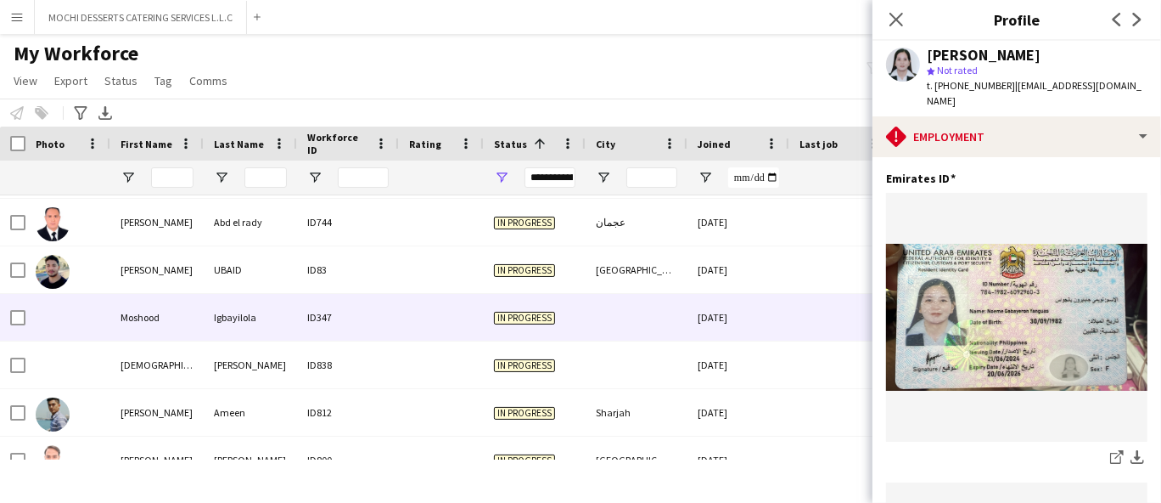
click at [220, 336] on div "Igbayilola" at bounding box center [250, 317] width 93 height 47
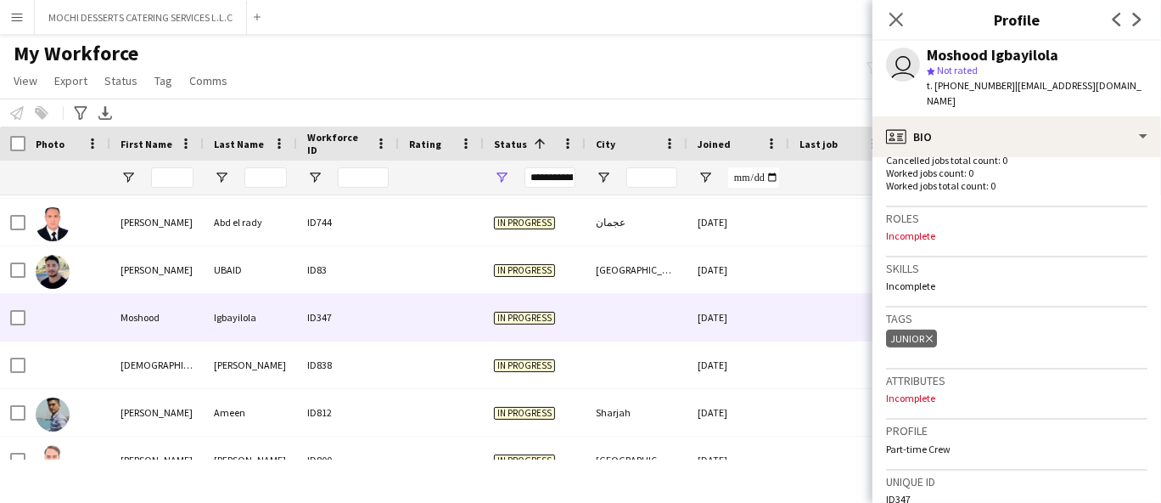
scroll to position [780, 0]
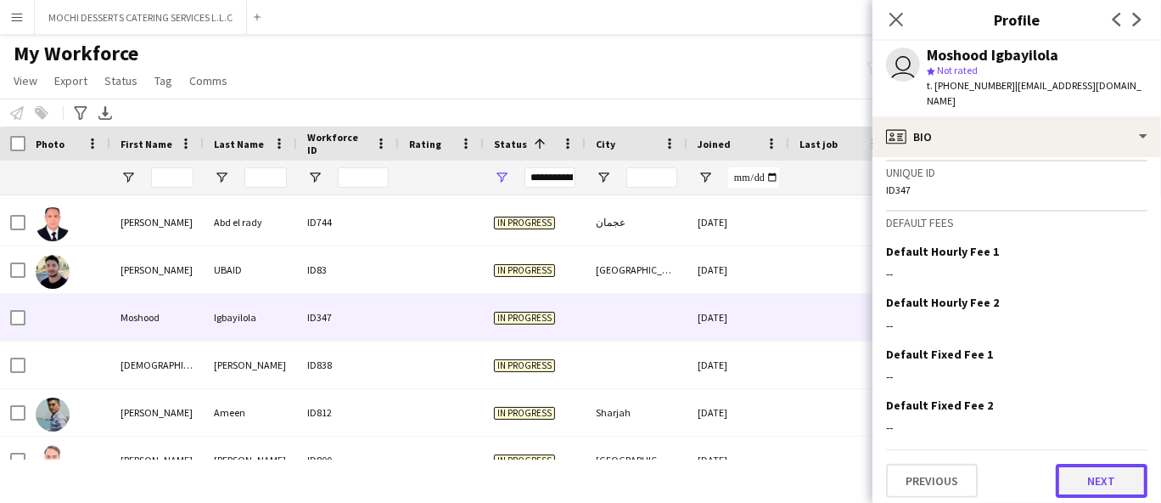
click at [1084, 475] on button "Next" at bounding box center [1102, 481] width 92 height 34
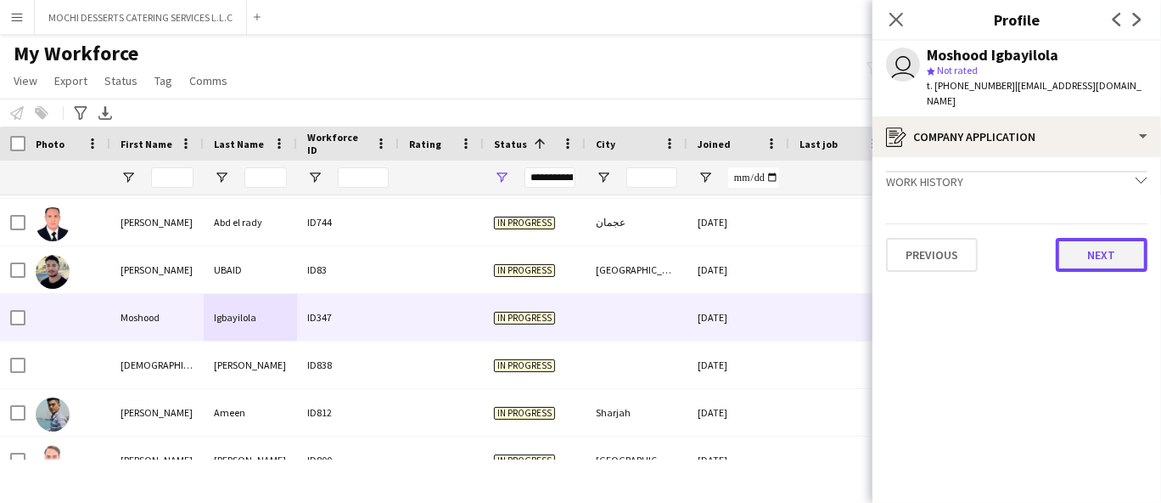
click at [1116, 259] on button "Next" at bounding box center [1102, 255] width 92 height 34
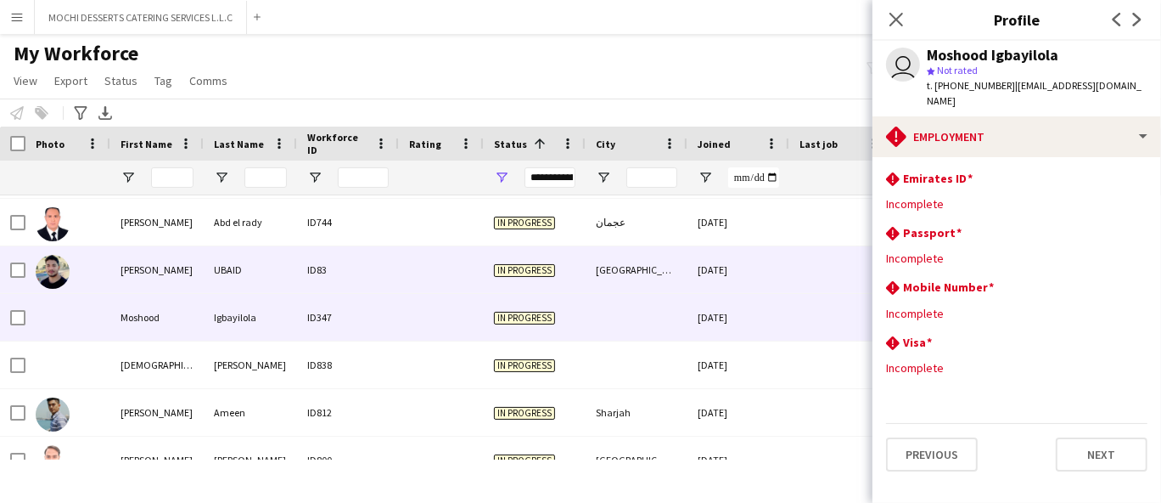
click at [222, 274] on div "UBAID" at bounding box center [250, 269] width 93 height 47
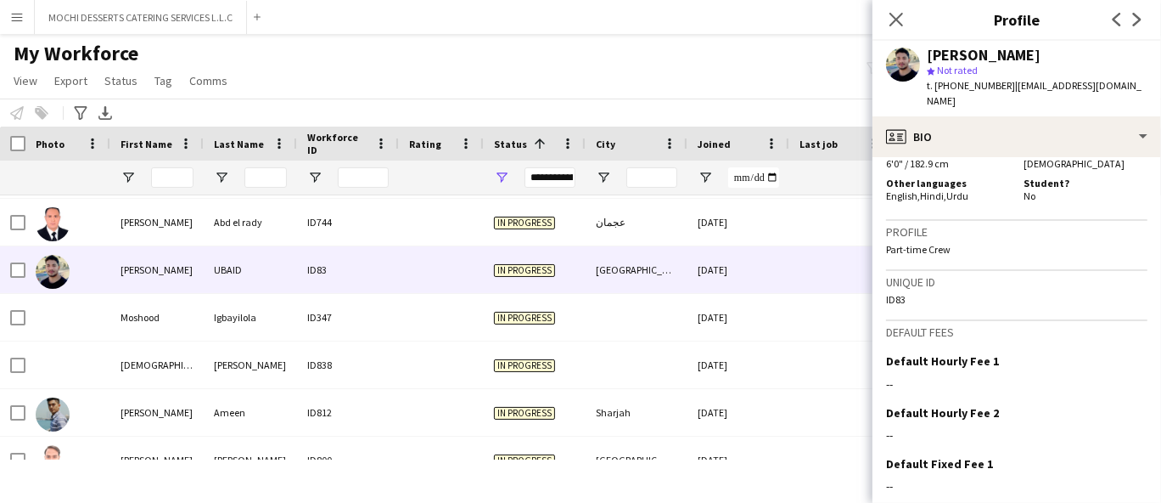
scroll to position [855, 0]
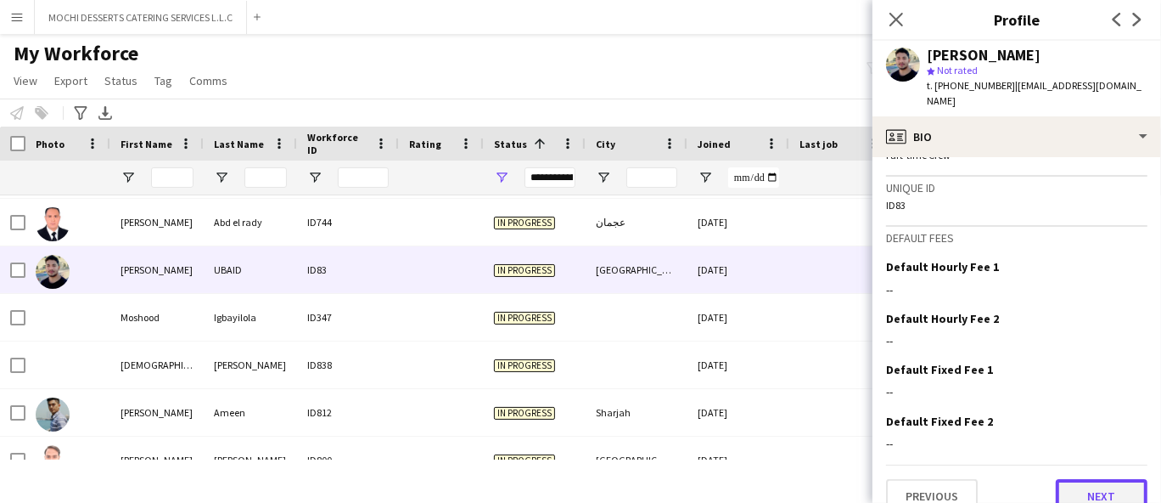
click at [1091, 479] on button "Next" at bounding box center [1102, 496] width 92 height 34
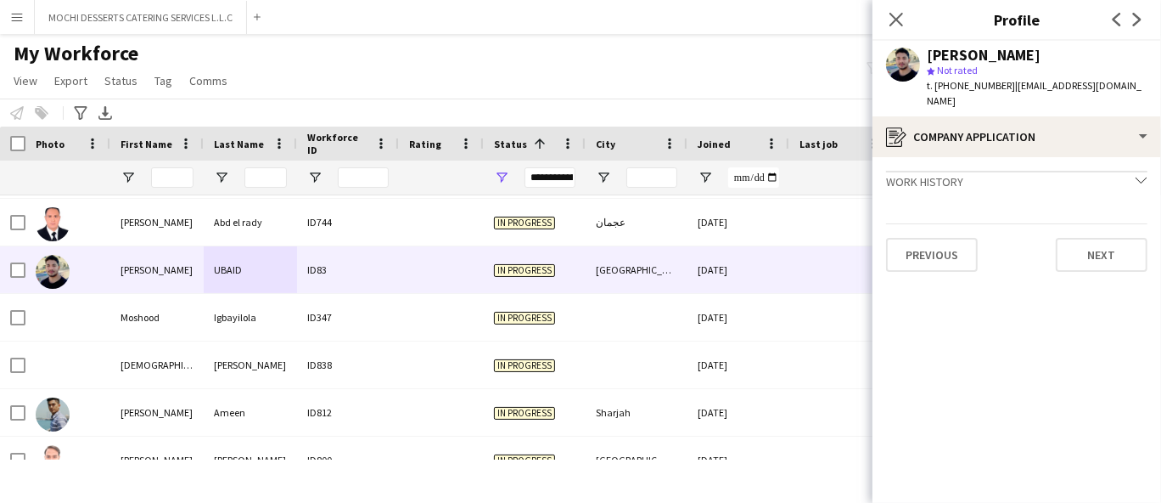
click at [1104, 223] on div "Previous Next" at bounding box center [1016, 247] width 261 height 48
click at [1103, 243] on button "Next" at bounding box center [1102, 255] width 92 height 34
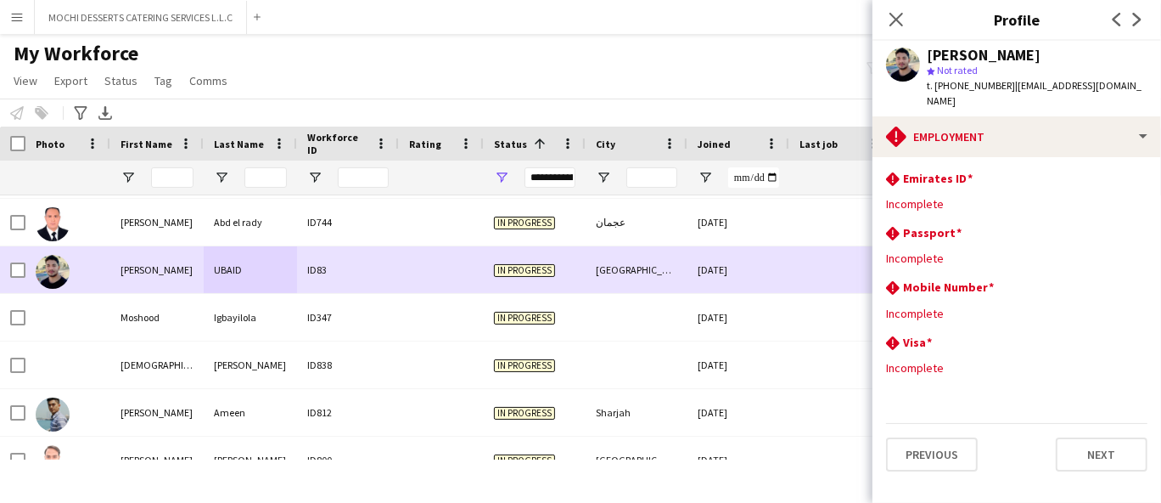
scroll to position [6320, 0]
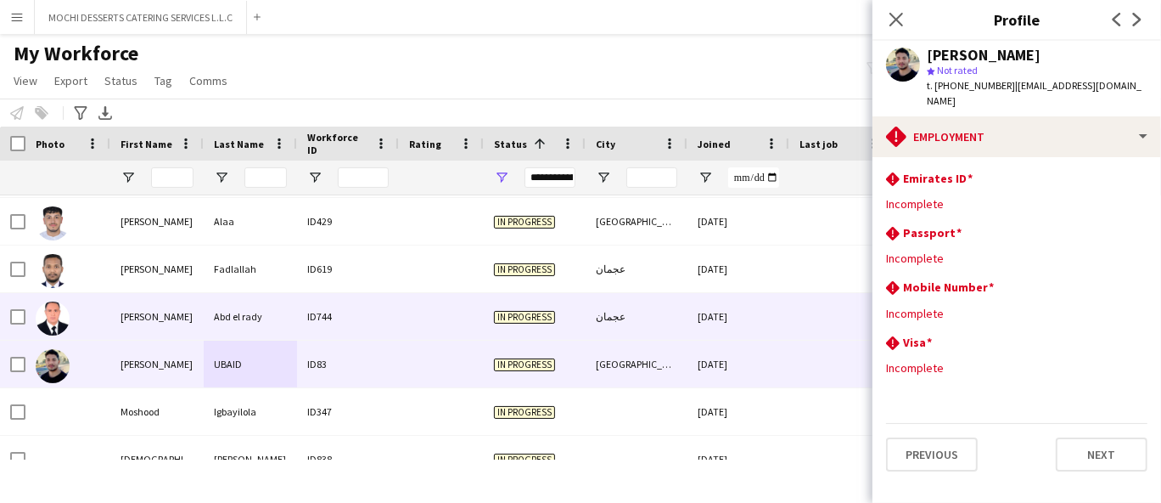
click at [326, 319] on div "ID744" at bounding box center [348, 316] width 102 height 47
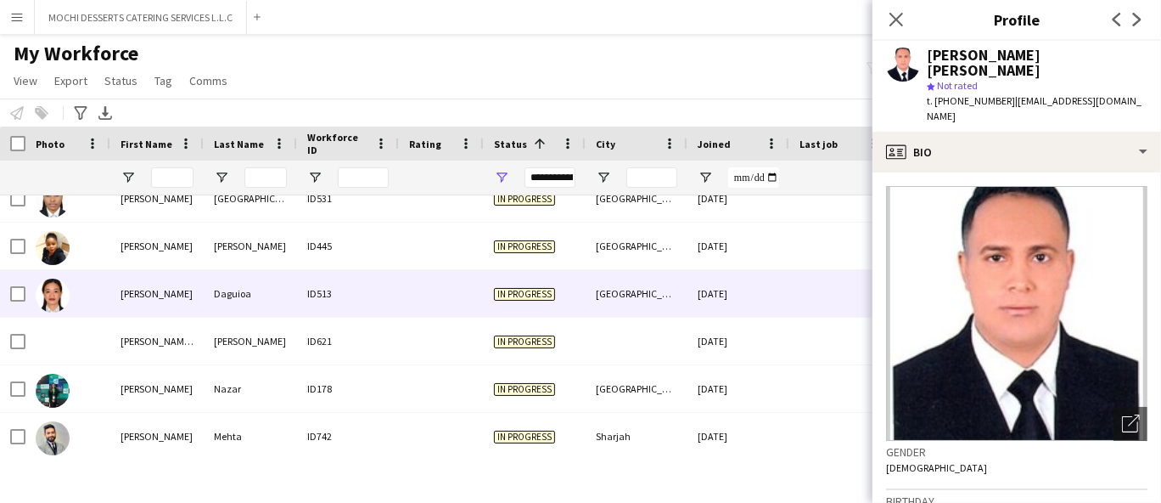
scroll to position [5943, 0]
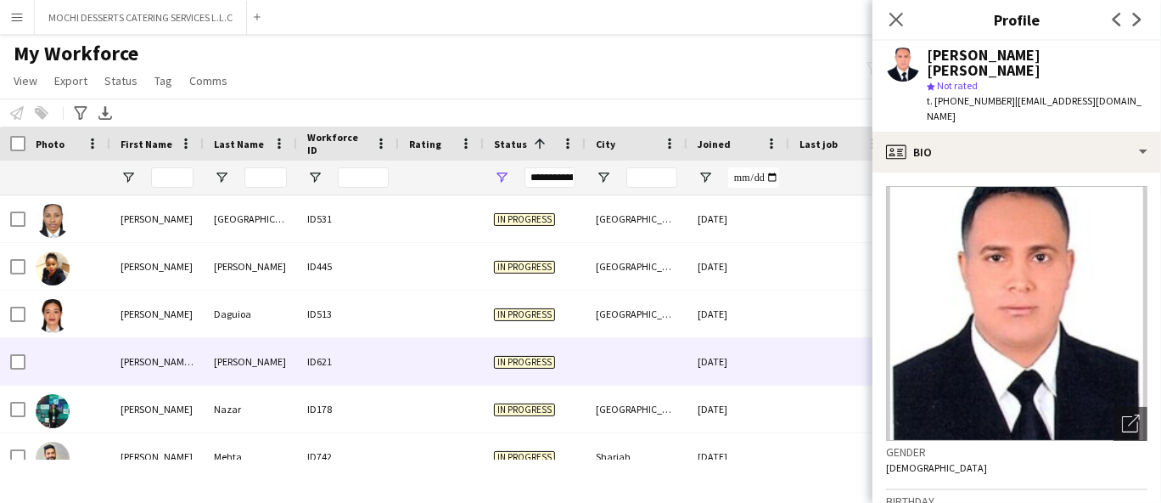
click at [233, 357] on div "[PERSON_NAME]" at bounding box center [250, 361] width 93 height 47
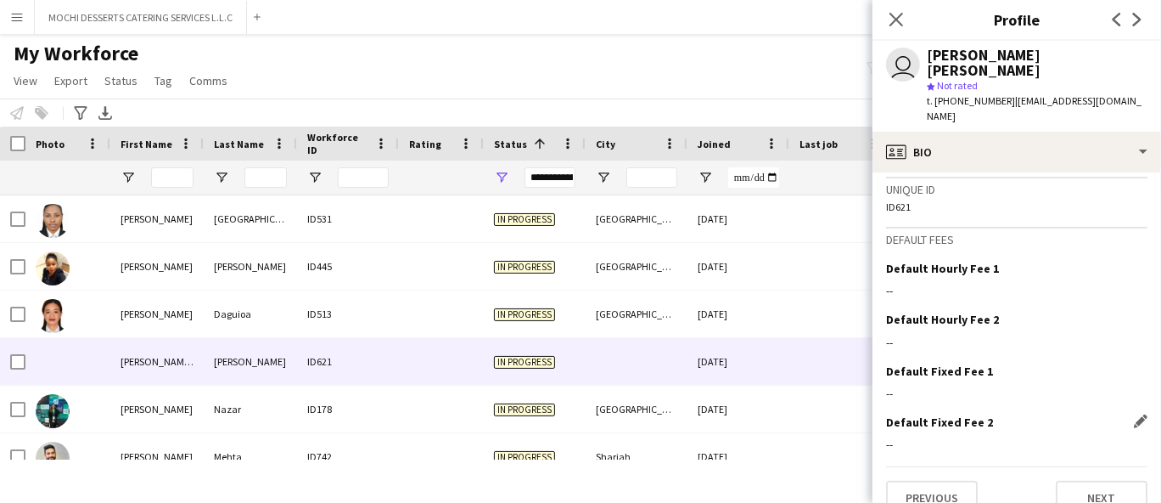
scroll to position [768, 0]
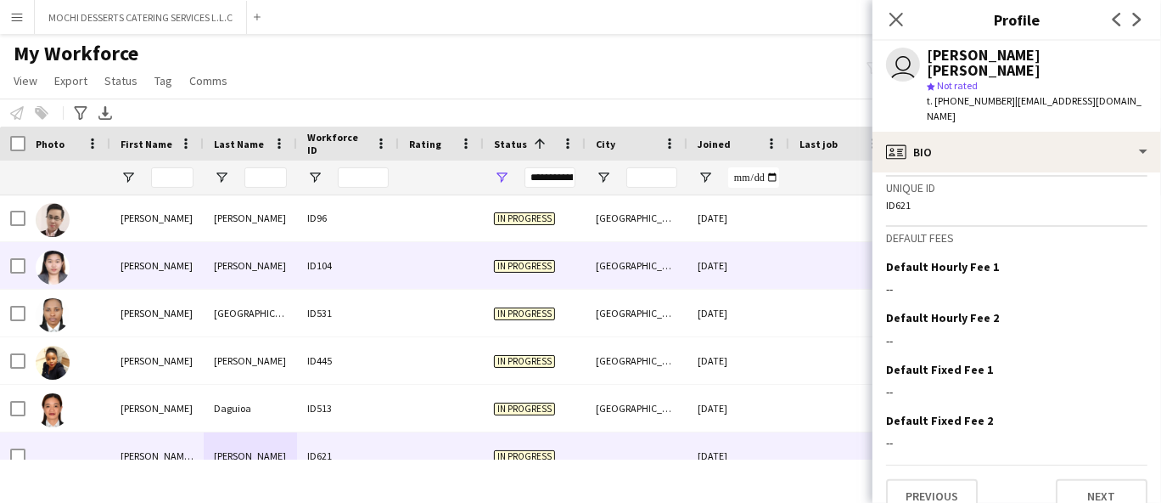
click at [225, 279] on div "[PERSON_NAME]" at bounding box center [250, 265] width 93 height 47
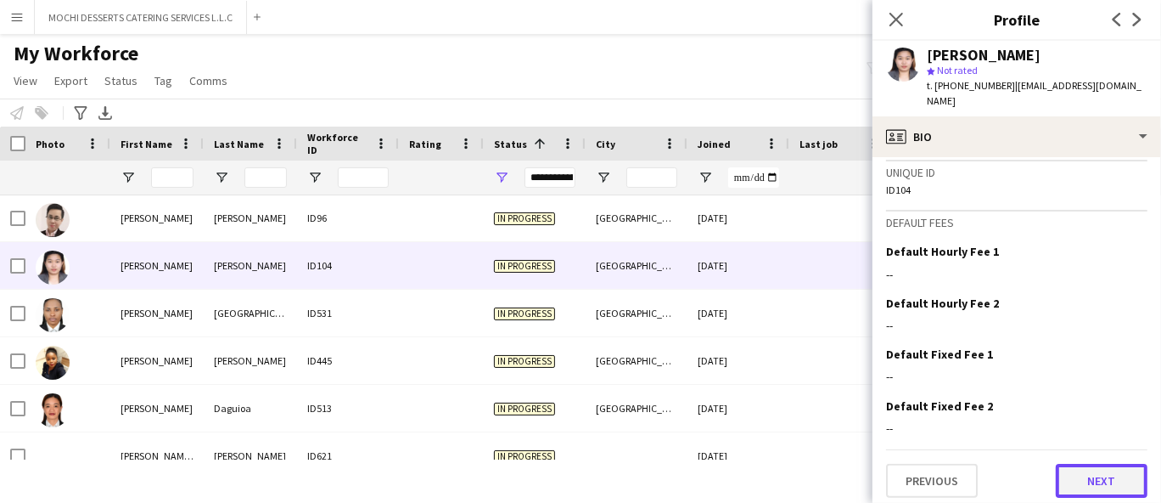
click at [1068, 464] on button "Next" at bounding box center [1102, 481] width 92 height 34
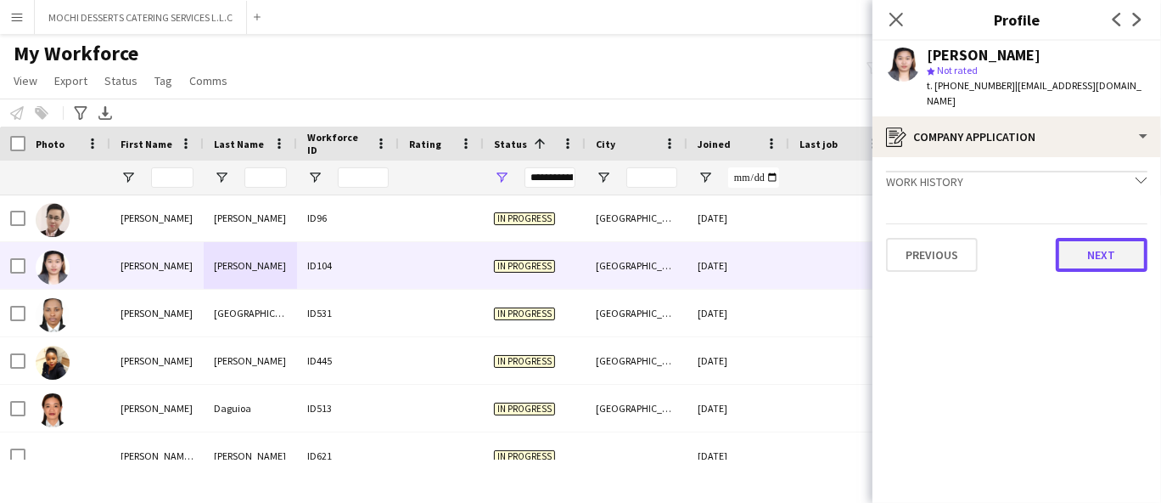
click at [1109, 238] on button "Next" at bounding box center [1102, 255] width 92 height 34
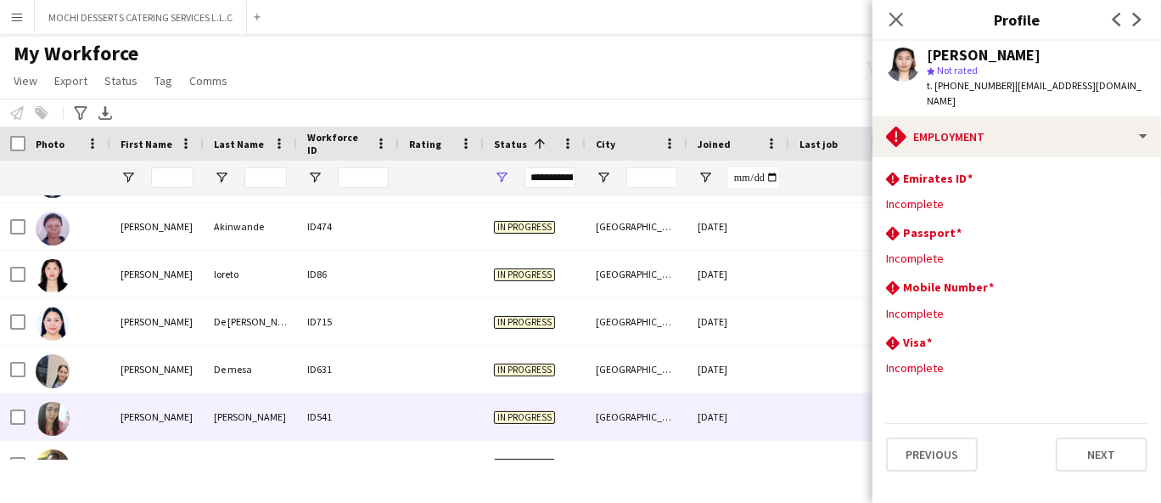
scroll to position [5472, 0]
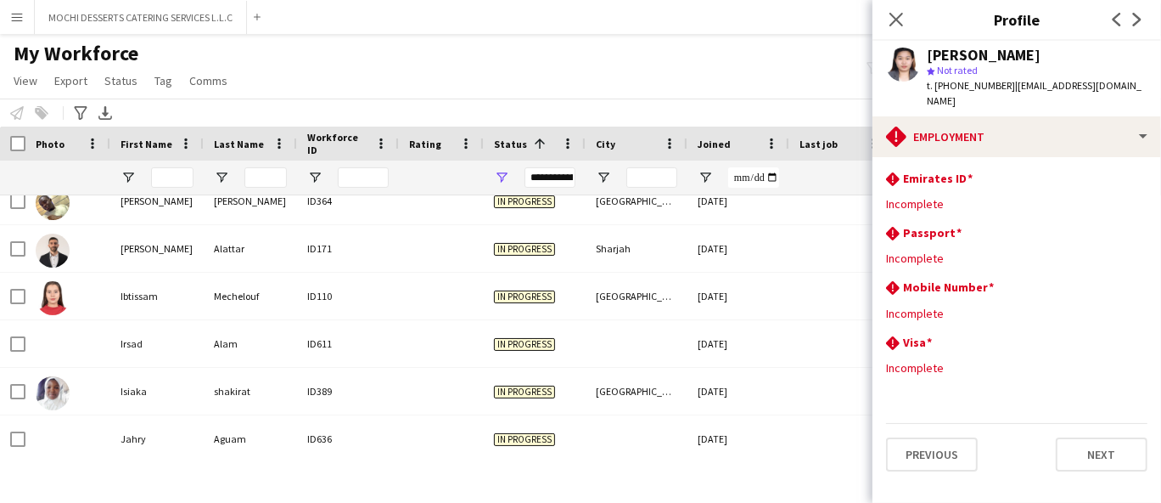
click at [705, 74] on div "My Workforce View Views Default view New view Update view Delete view Edit name…" at bounding box center [580, 70] width 1161 height 58
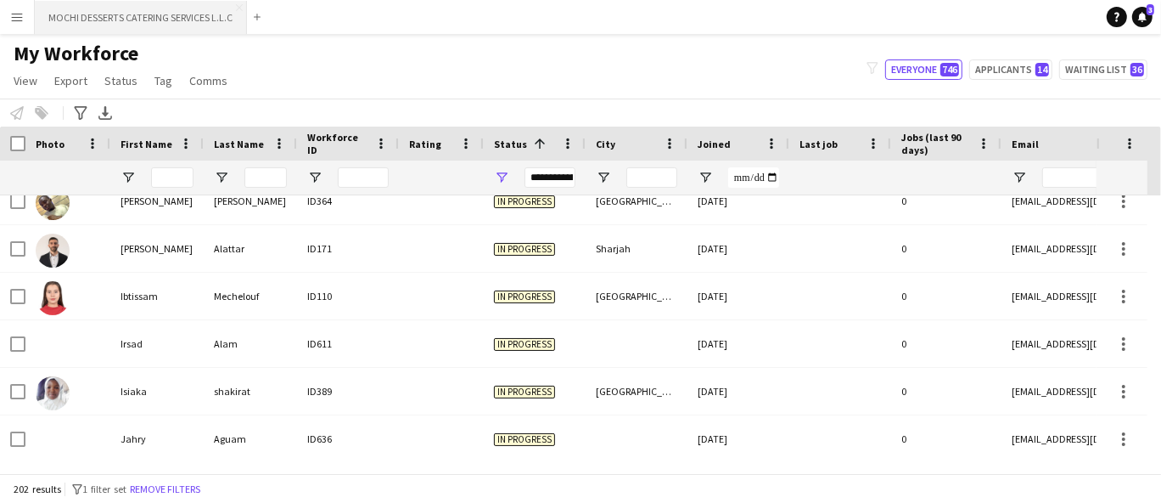
click at [239, 3] on button "MOCHI DESSERTS CATERING SERVICES L.L.C Close" at bounding box center [141, 17] width 212 height 33
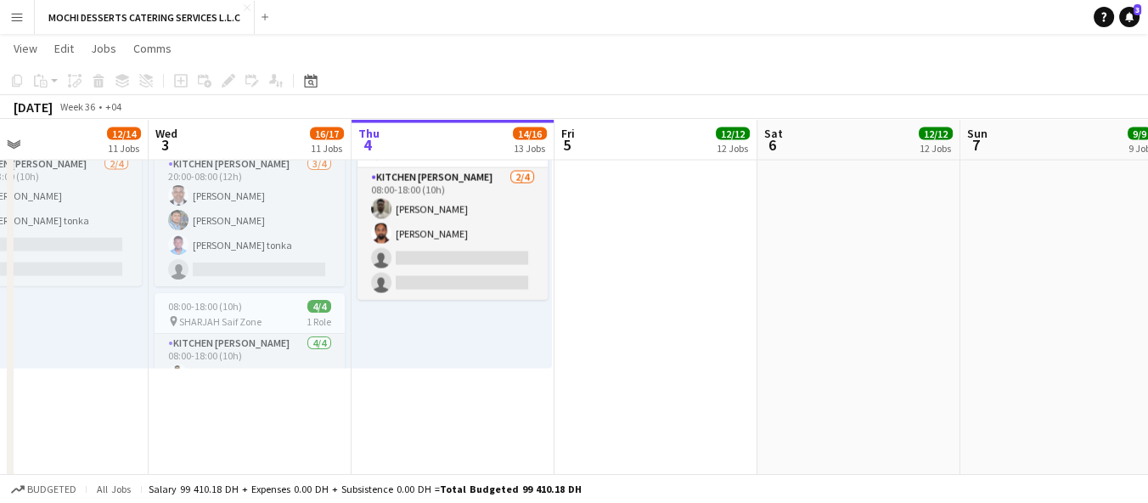
scroll to position [0, 376]
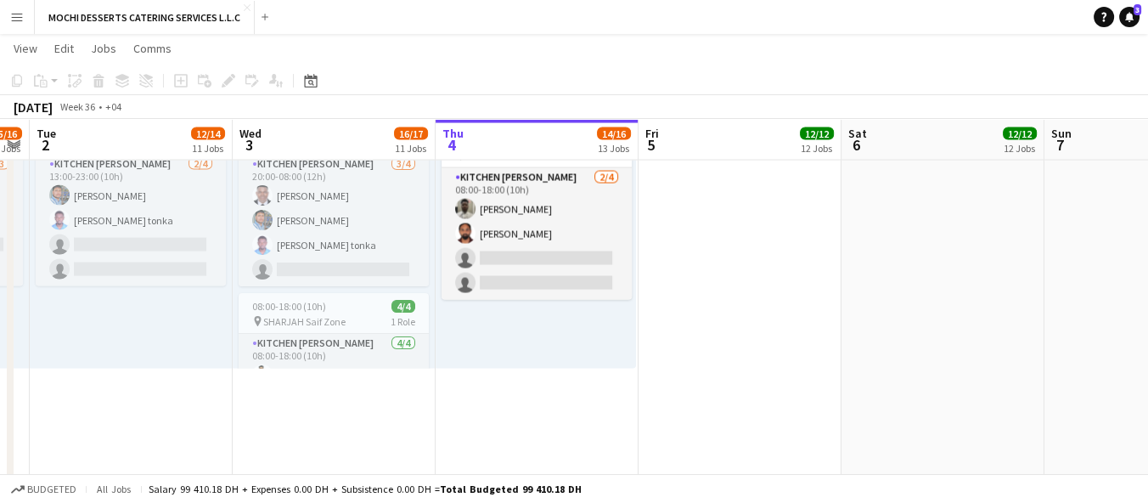
drag, startPoint x: 264, startPoint y: 340, endPoint x: 496, endPoint y: 346, distance: 231.9
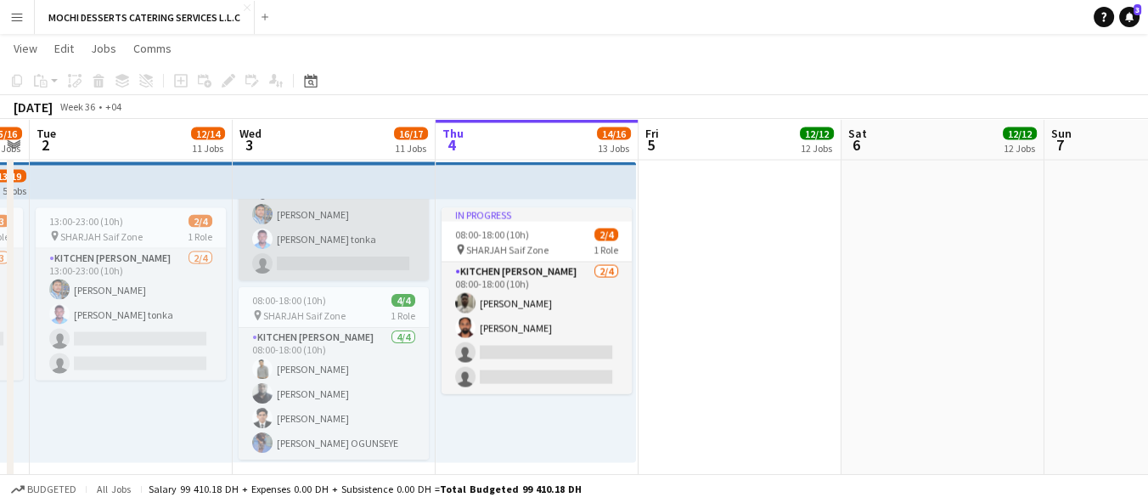
scroll to position [113, 0]
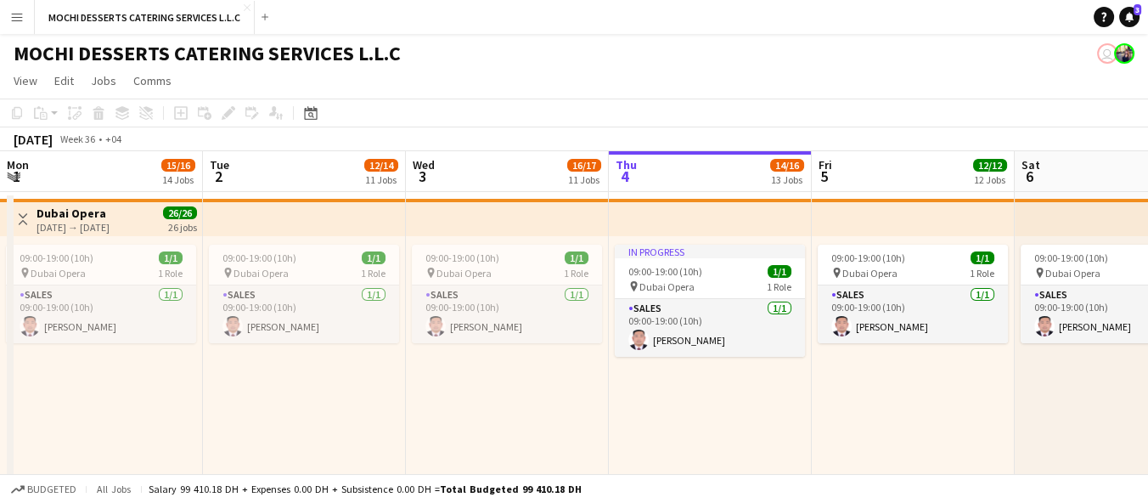
scroll to position [0, 405]
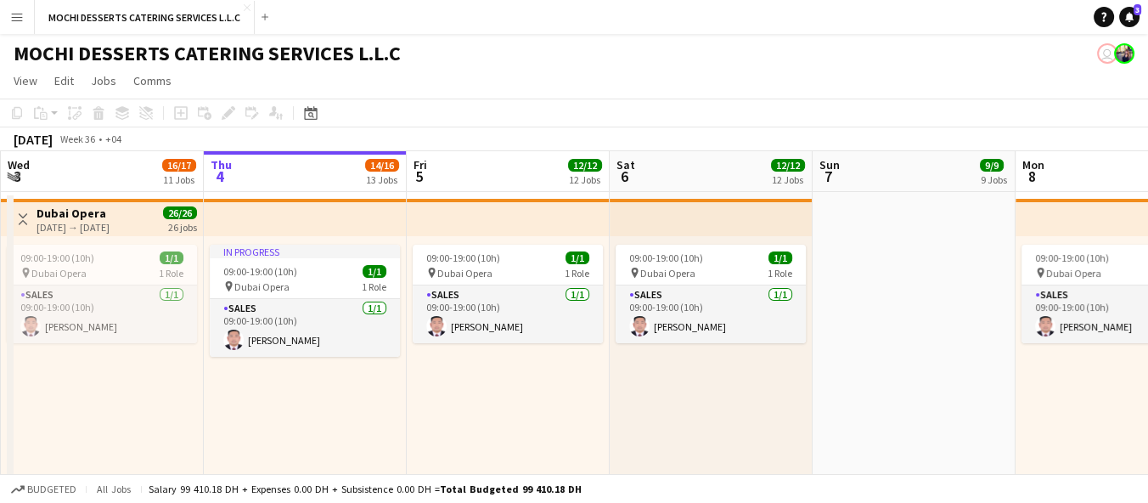
click at [25, 13] on button "Menu" at bounding box center [17, 17] width 34 height 34
